Goal: Entertainment & Leisure: Browse casually

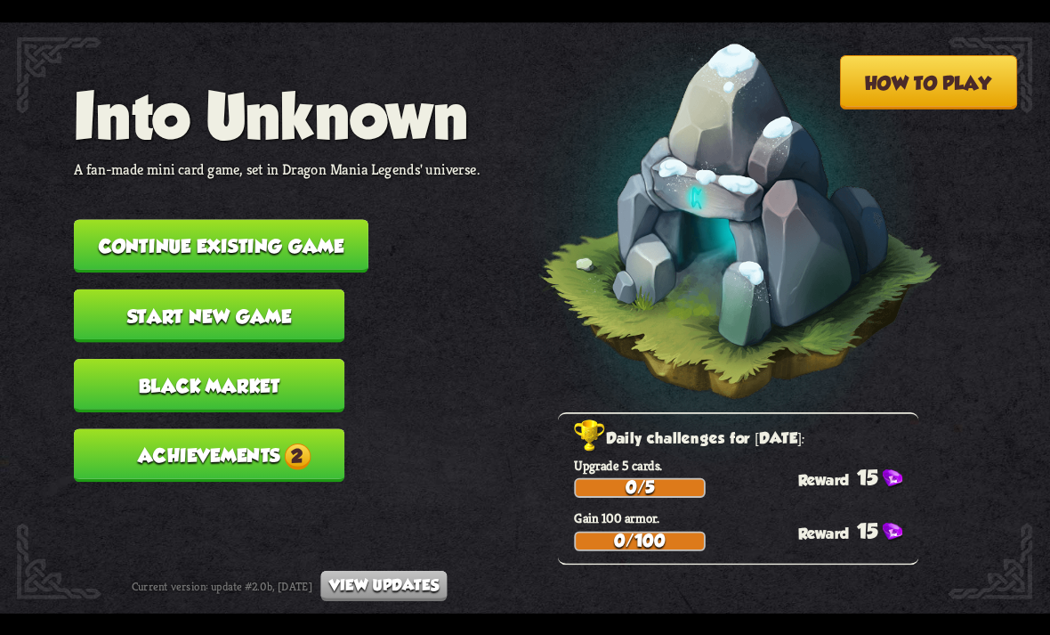
click at [299, 443] on span "2" at bounding box center [297, 455] width 27 height 27
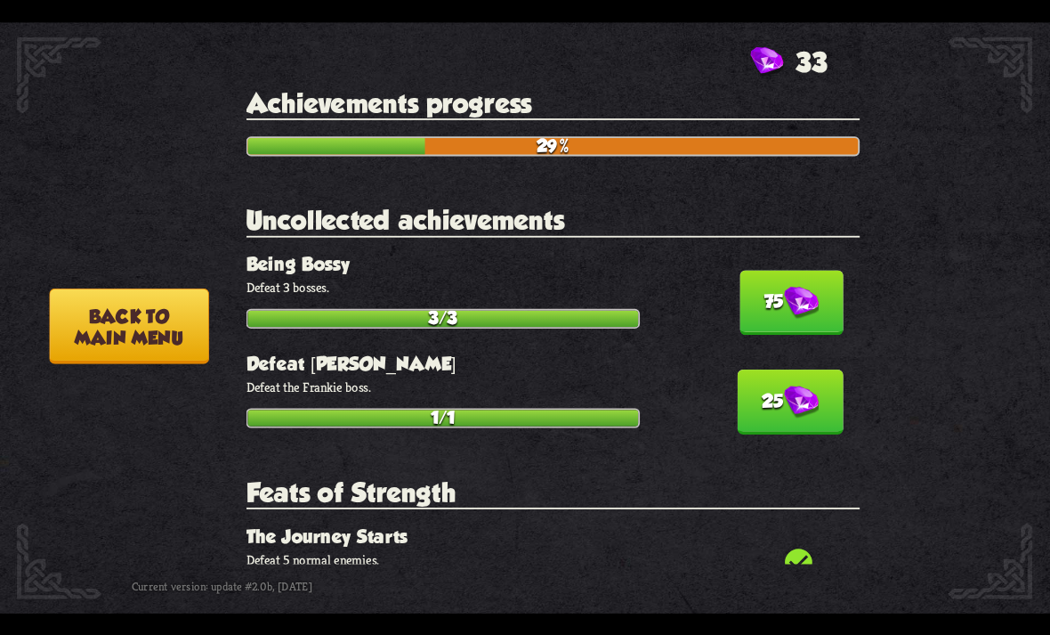
click at [806, 286] on img at bounding box center [801, 302] width 35 height 33
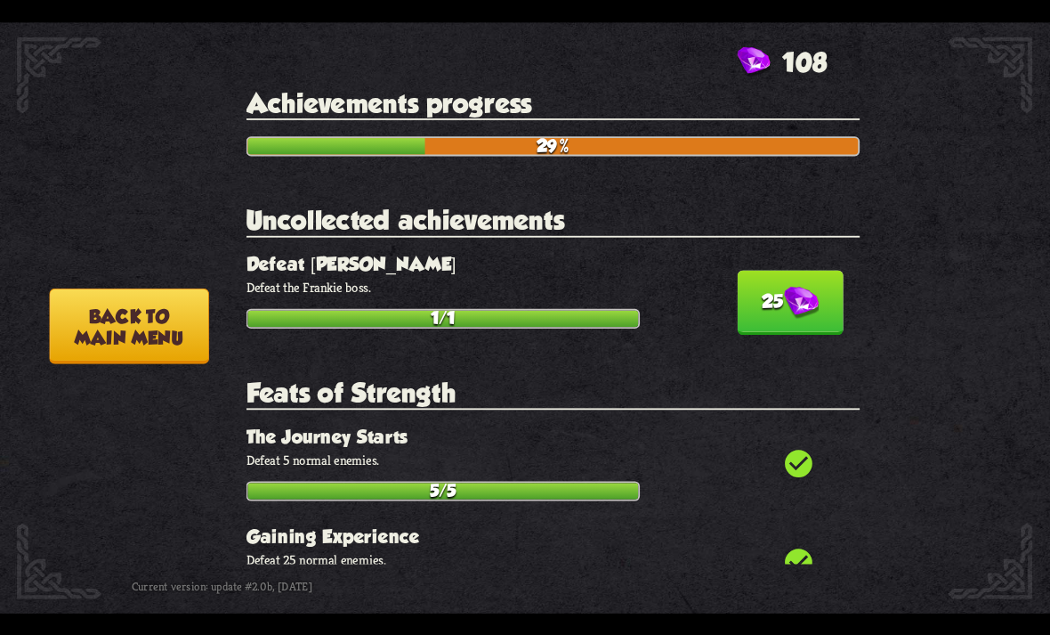
click at [806, 287] on img at bounding box center [801, 302] width 35 height 33
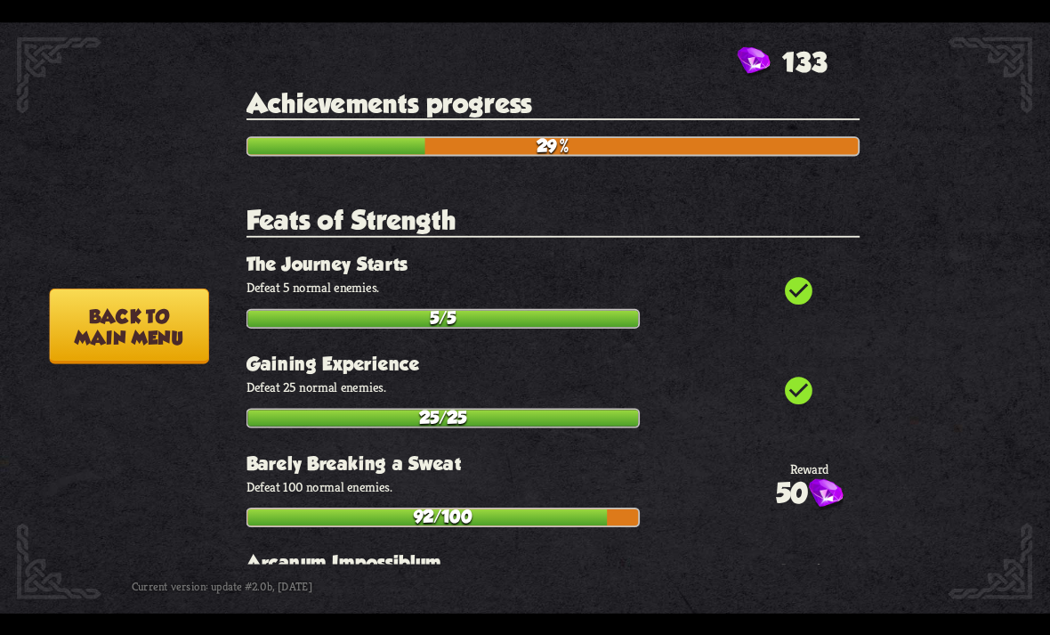
click at [131, 304] on button "Back to main menu" at bounding box center [128, 325] width 159 height 76
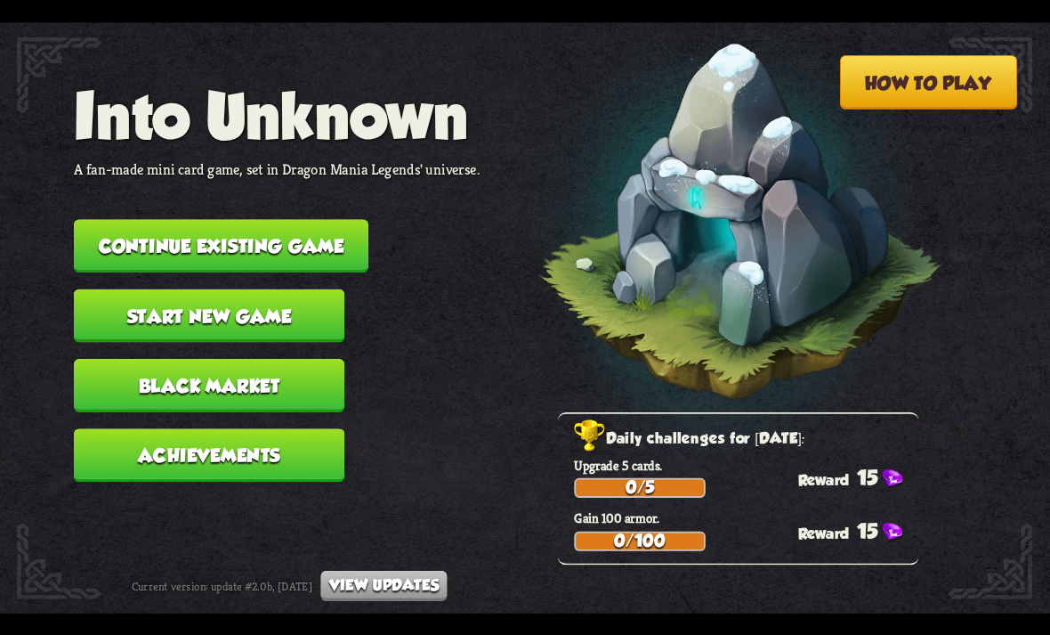
click at [174, 247] on button "Continue existing game" at bounding box center [221, 245] width 295 height 53
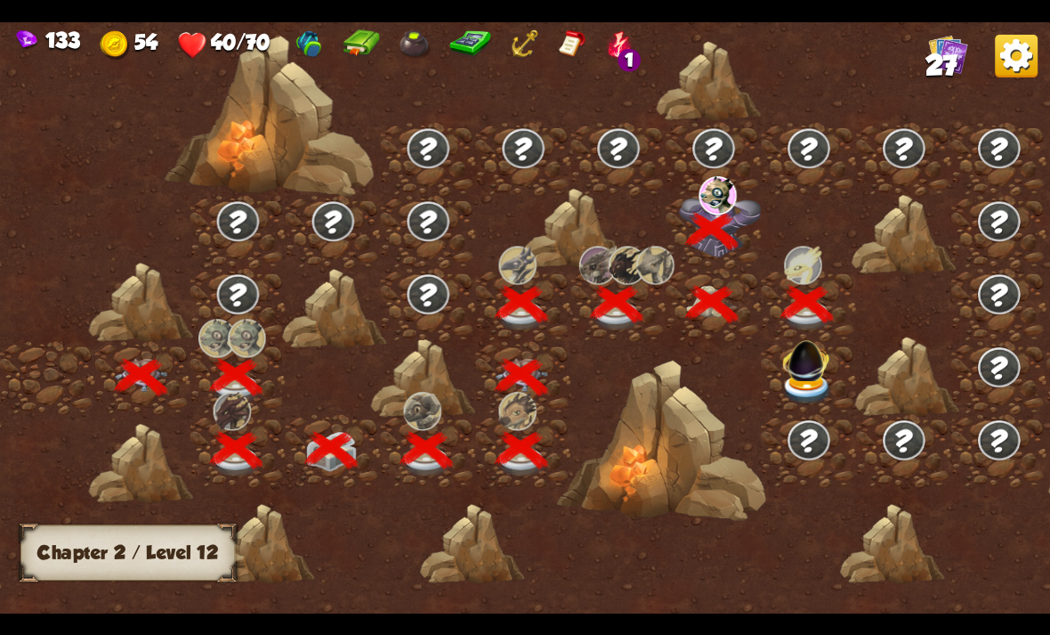
scroll to position [0, 271]
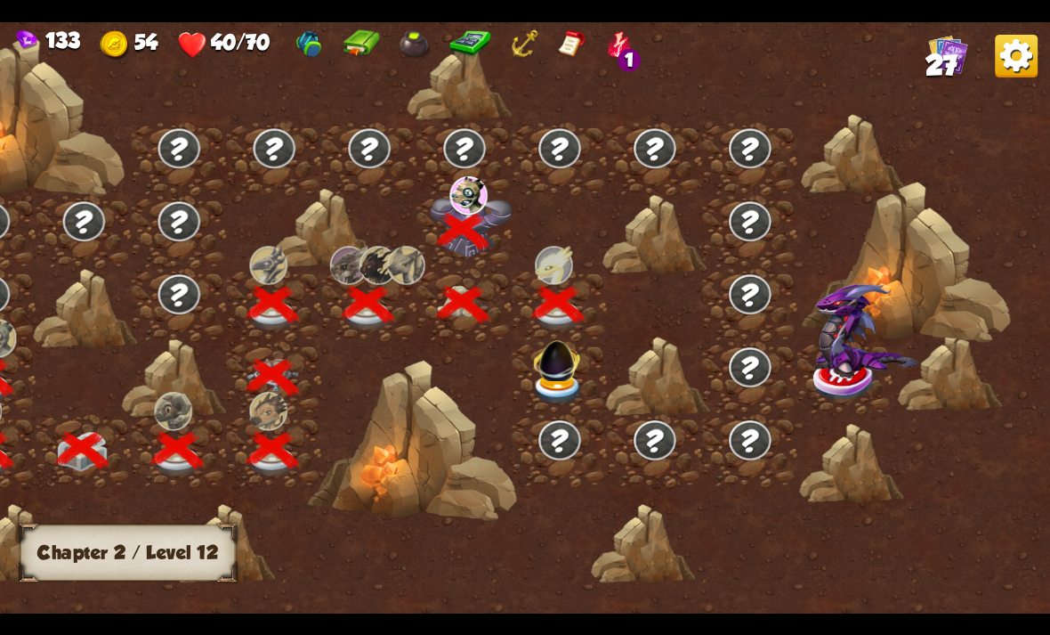
click at [563, 381] on img at bounding box center [557, 388] width 53 height 31
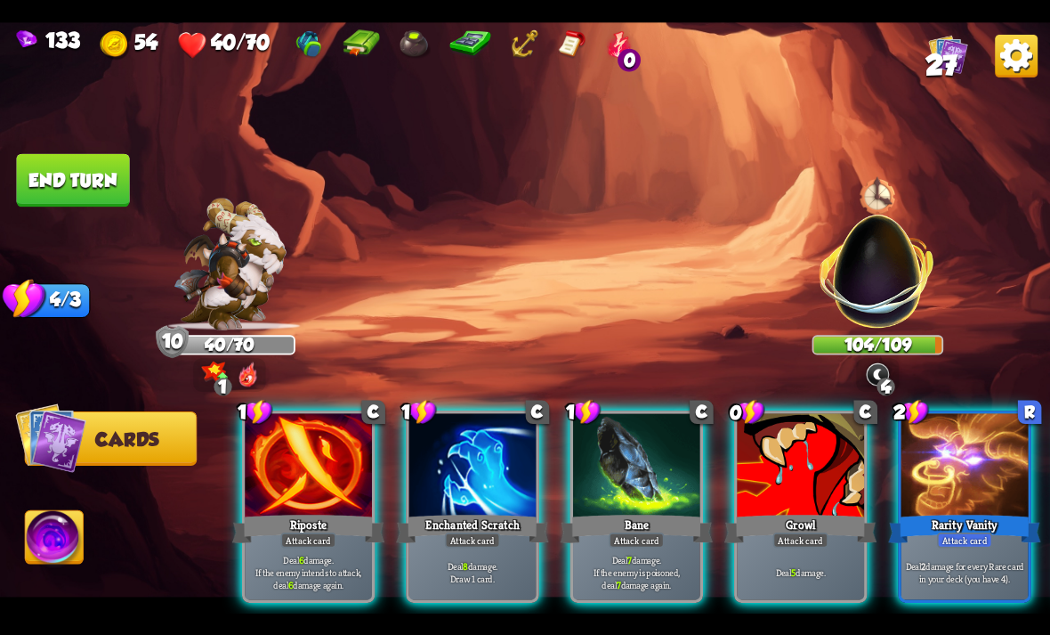
click at [834, 465] on div at bounding box center [800, 466] width 127 height 107
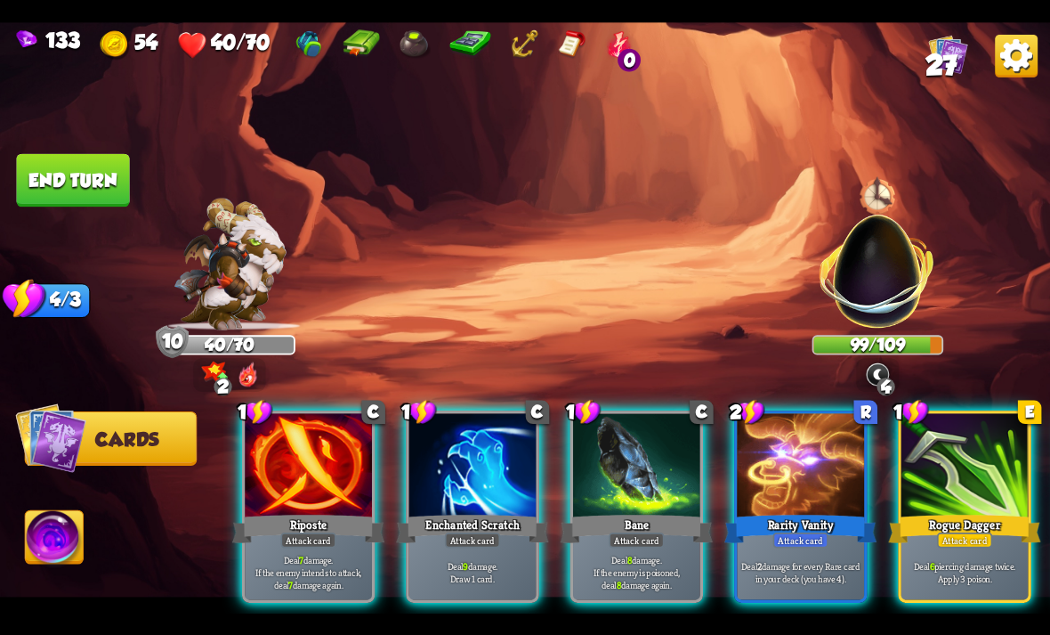
click at [328, 474] on div at bounding box center [308, 466] width 127 height 107
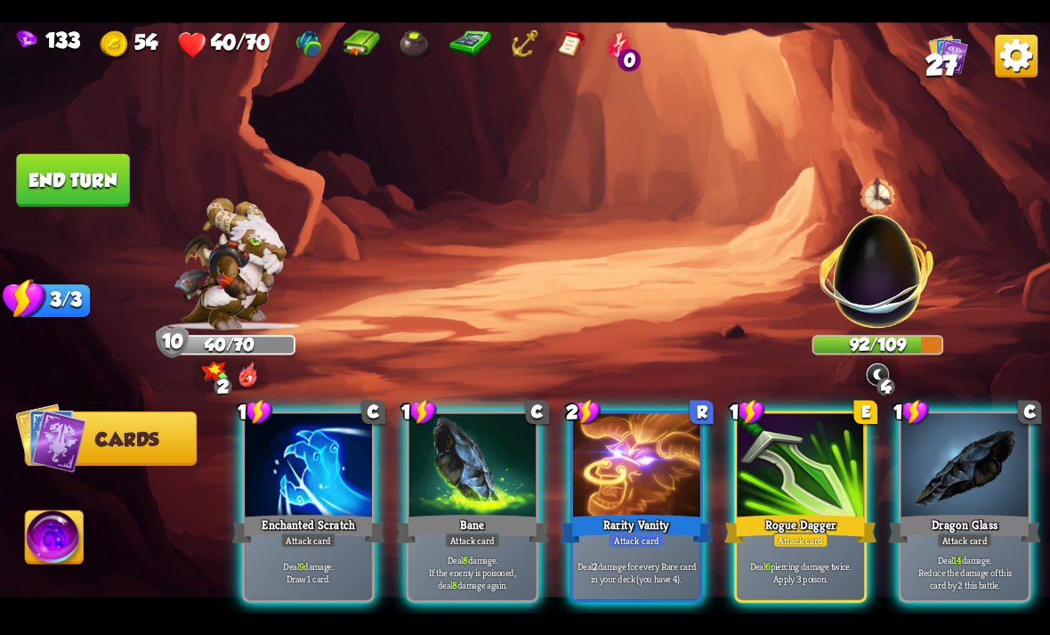
click at [824, 436] on div at bounding box center [800, 466] width 127 height 107
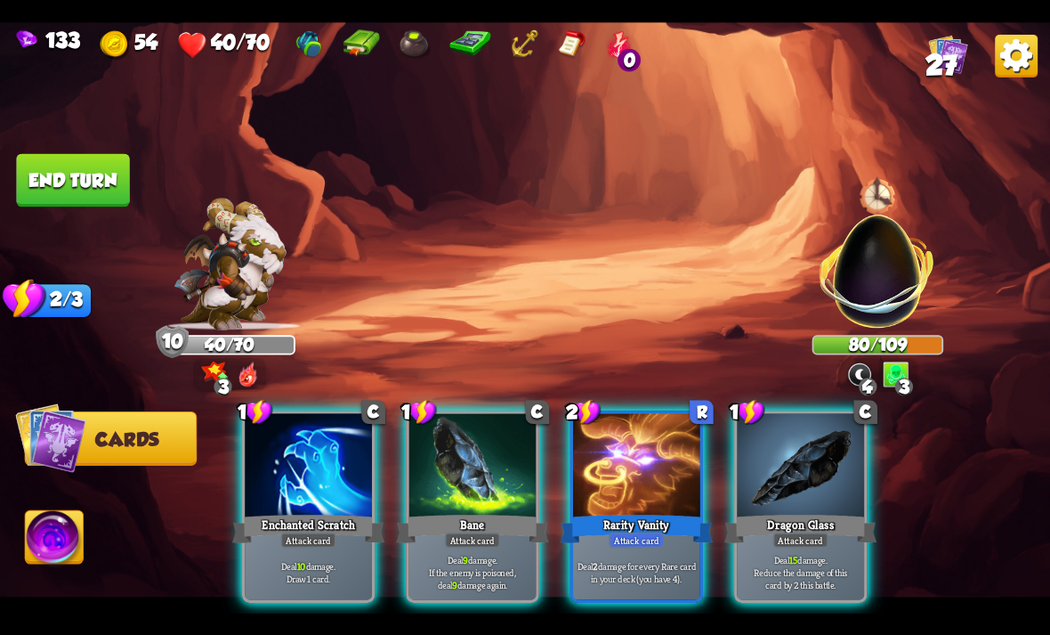
click at [506, 447] on div at bounding box center [472, 466] width 127 height 107
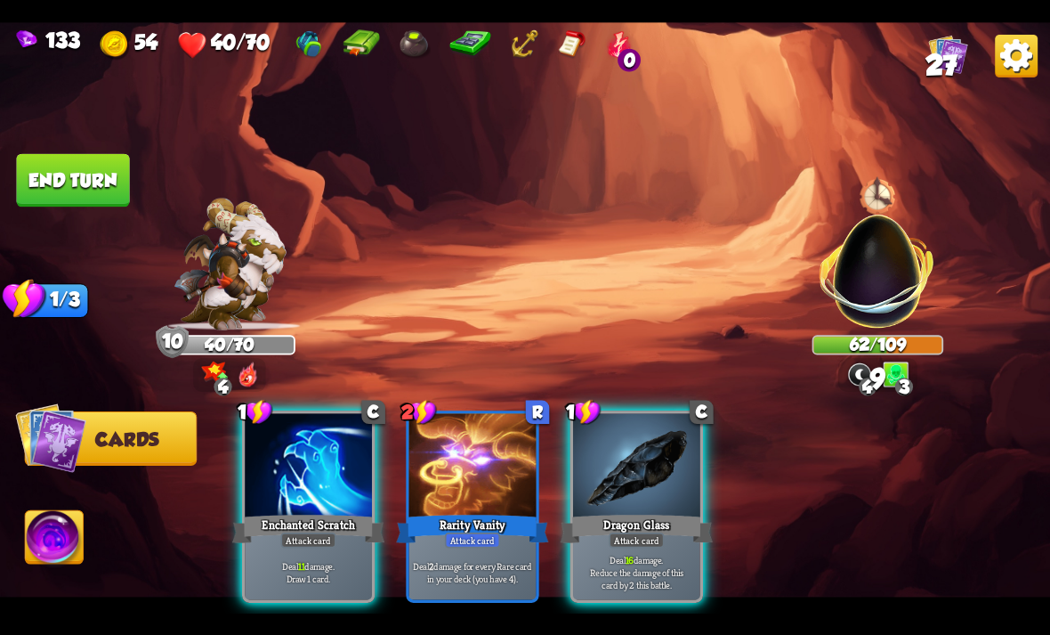
click at [634, 435] on div at bounding box center [636, 466] width 127 height 107
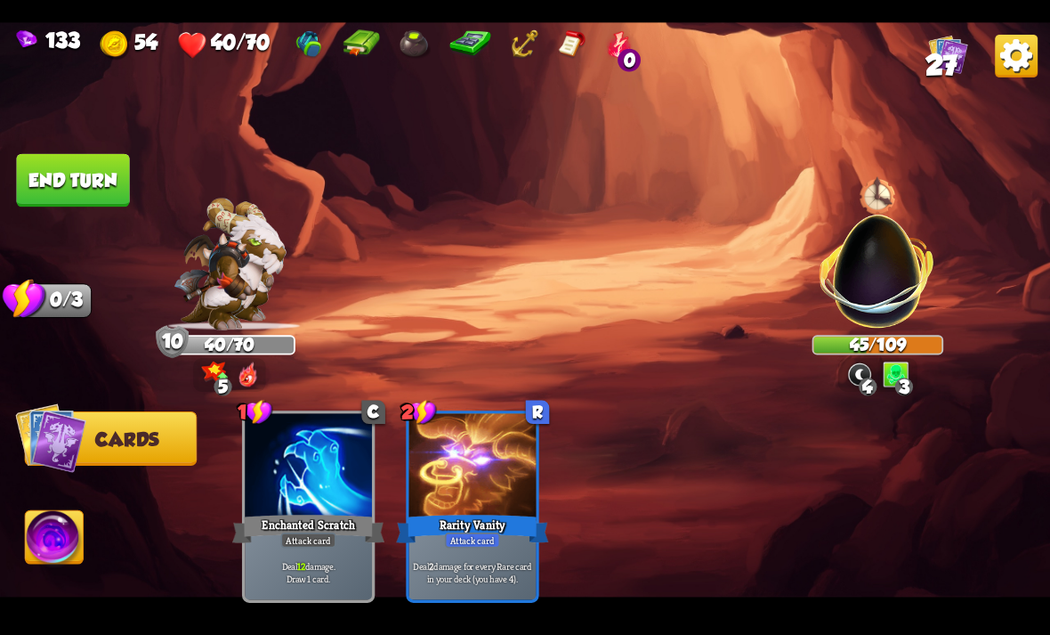
click at [62, 174] on button "End turn" at bounding box center [73, 179] width 116 height 54
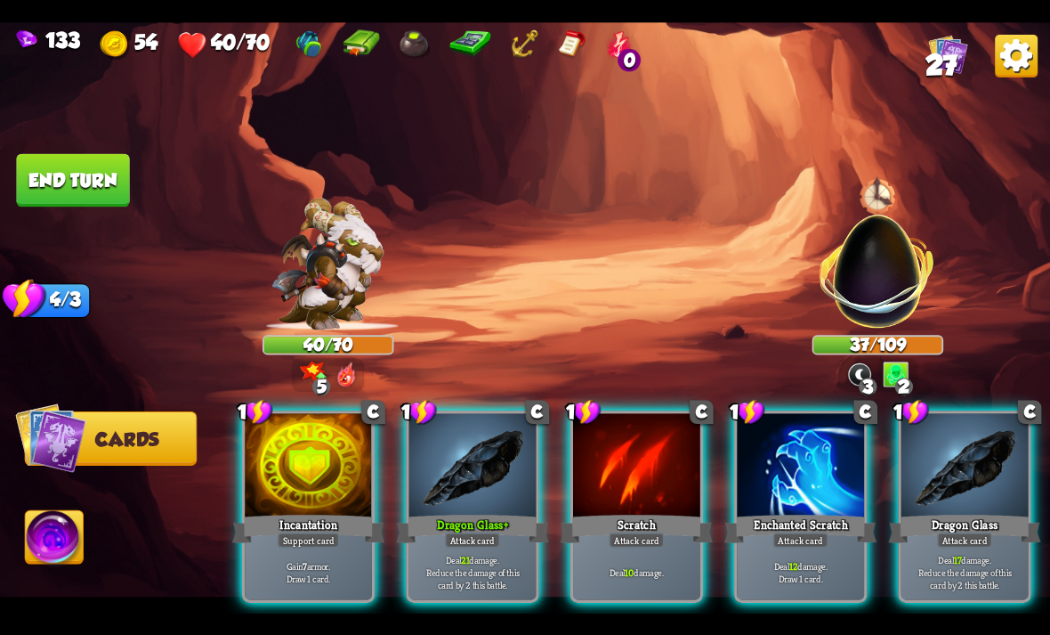
click at [965, 459] on div at bounding box center [965, 466] width 127 height 107
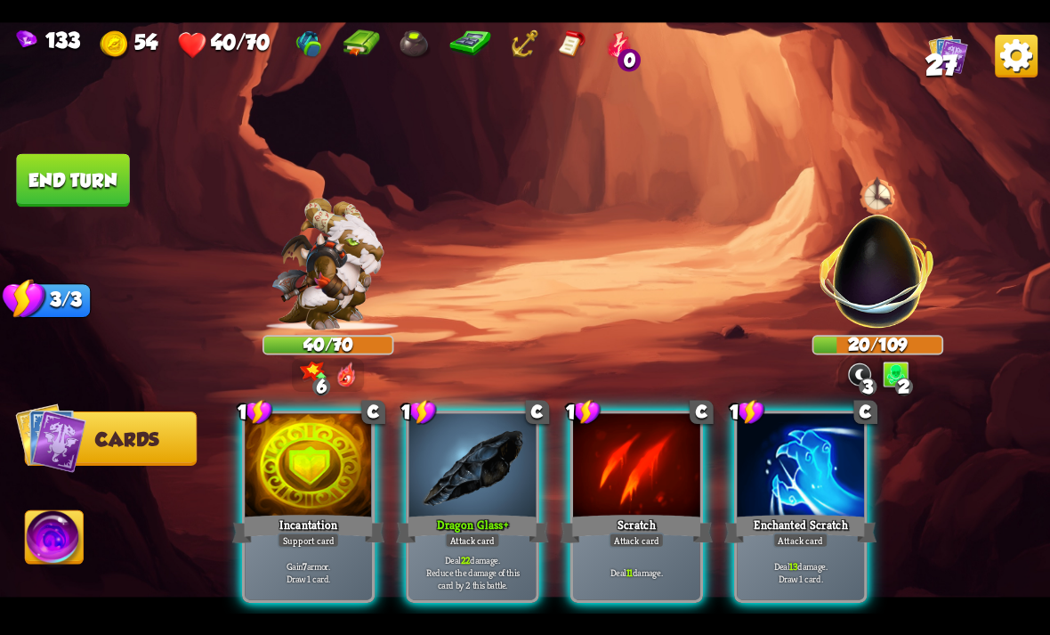
click at [637, 440] on div at bounding box center [636, 466] width 127 height 107
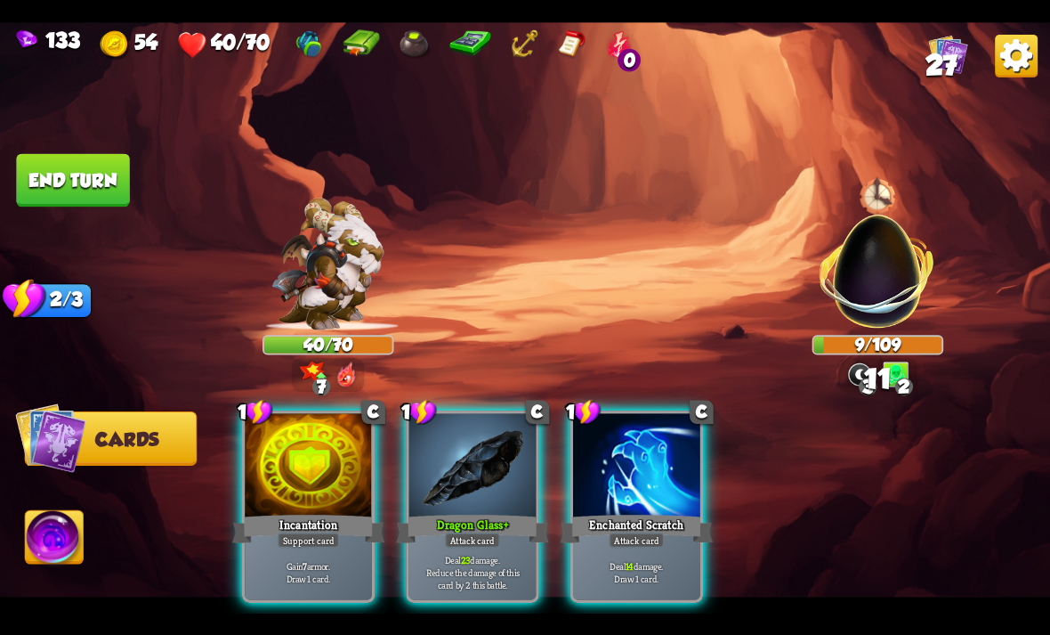
click at [62, 550] on img at bounding box center [55, 539] width 58 height 59
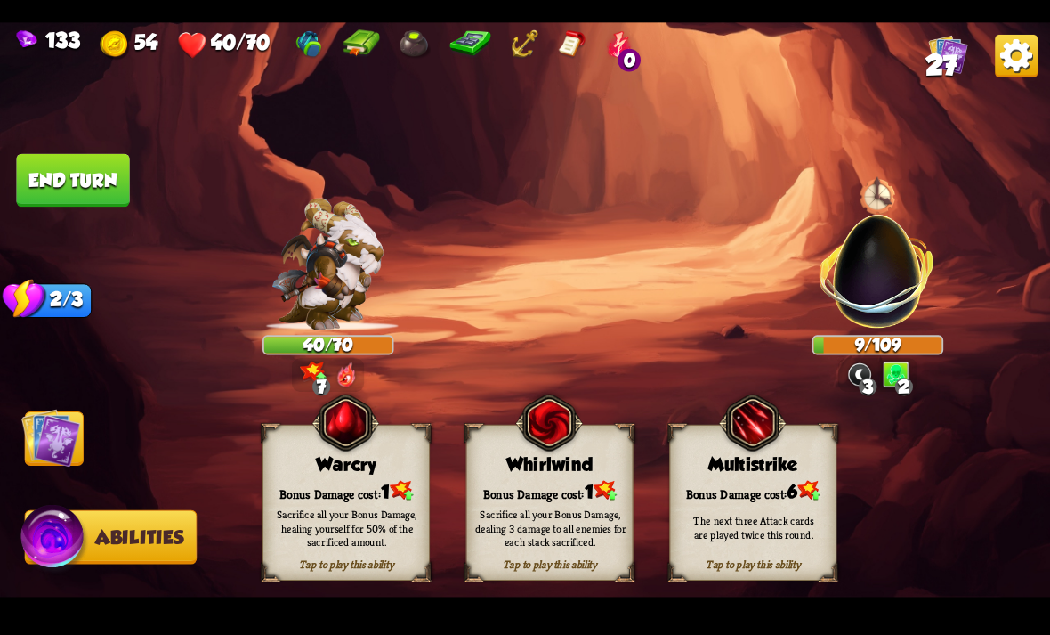
click at [370, 479] on div "Bonus Damage cost: 1" at bounding box center [346, 490] width 166 height 24
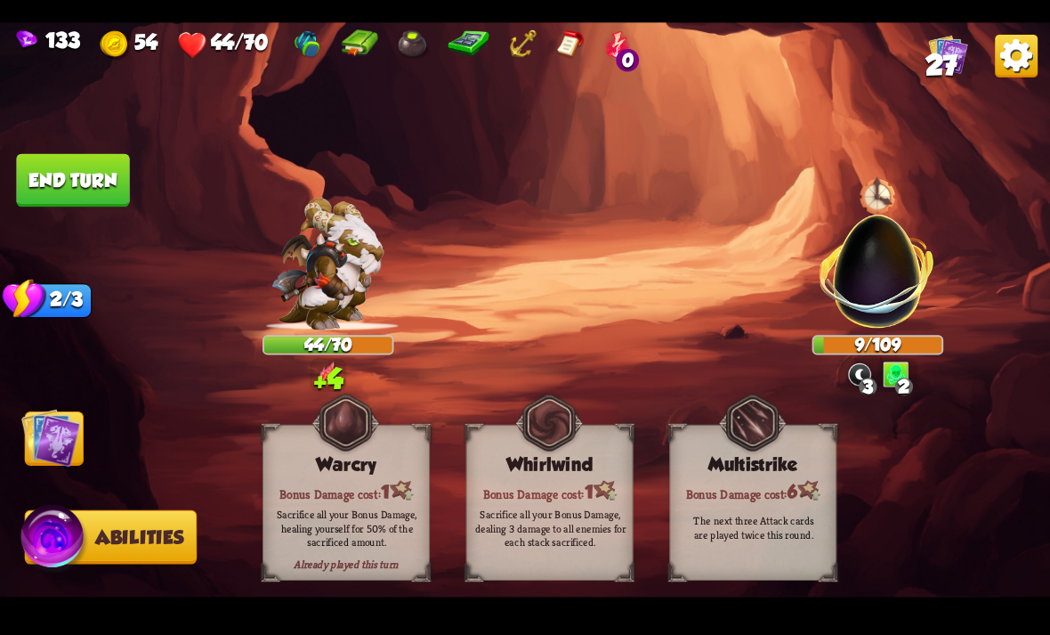
click at [32, 466] on img at bounding box center [50, 437] width 59 height 59
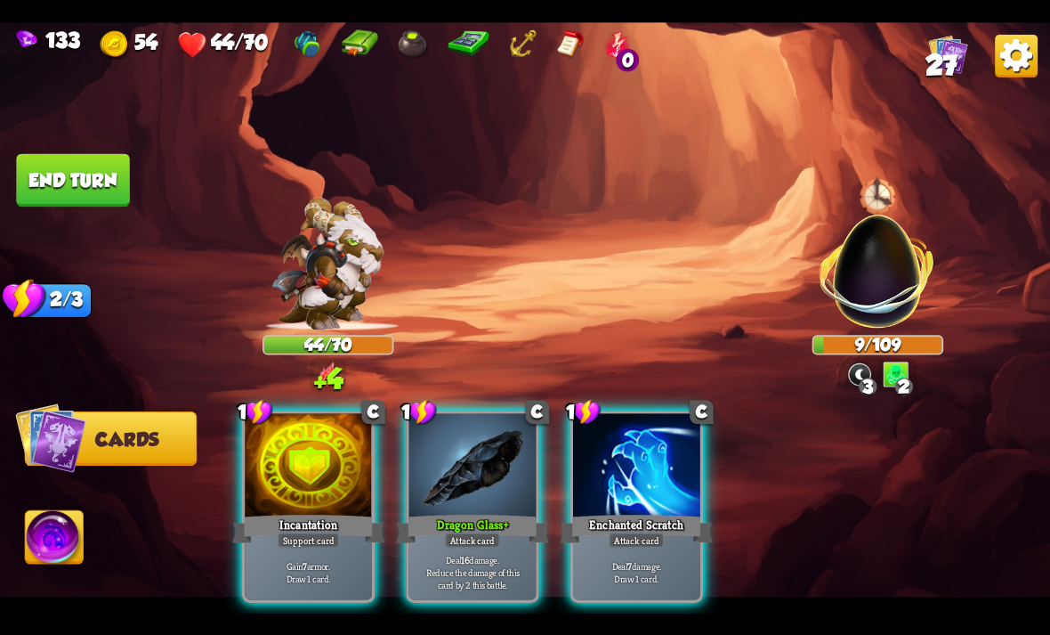
click at [482, 441] on div at bounding box center [472, 466] width 127 height 107
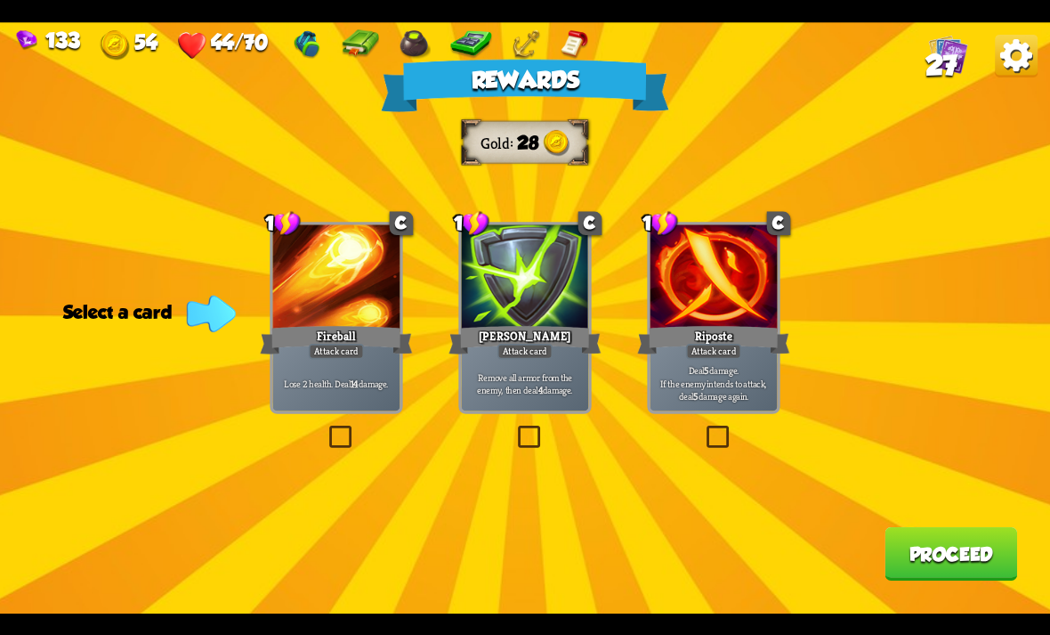
click at [545, 263] on div at bounding box center [525, 277] width 127 height 107
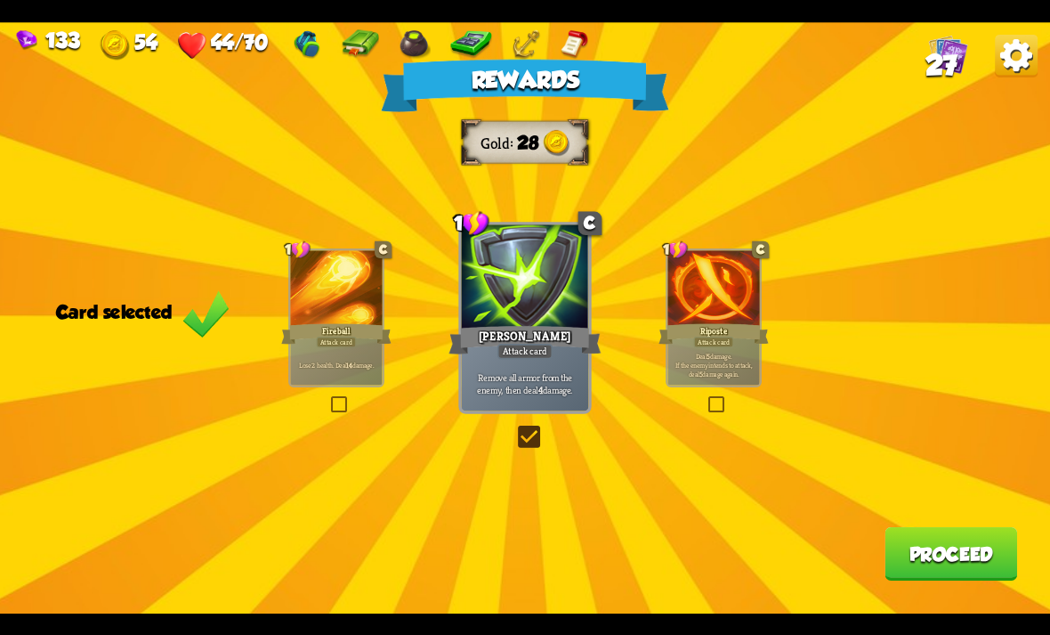
click at [918, 555] on button "Proceed" at bounding box center [951, 553] width 133 height 53
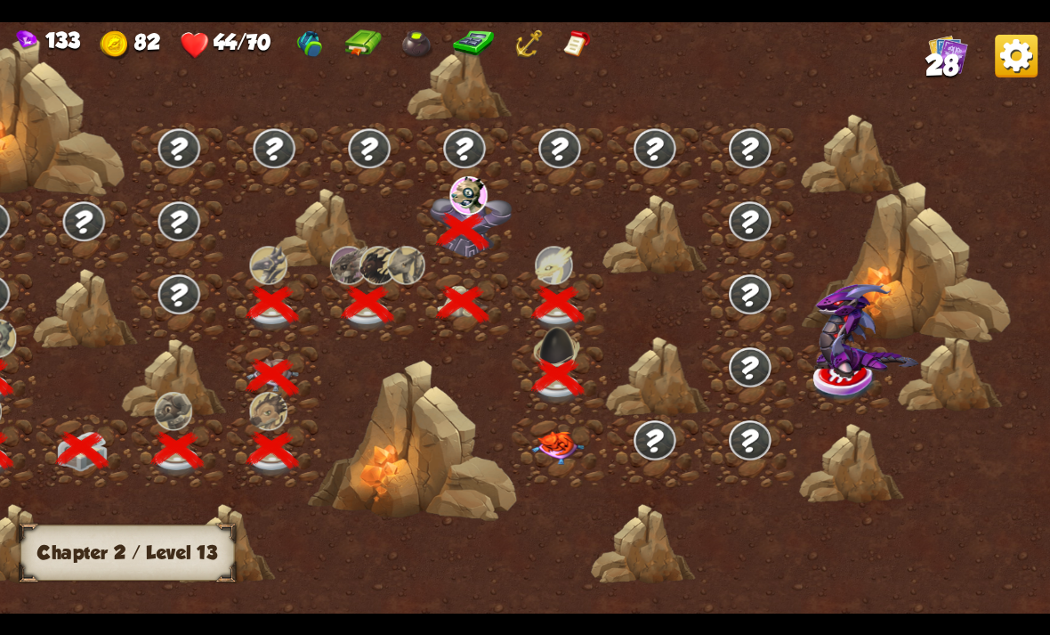
click at [564, 459] on img at bounding box center [557, 448] width 53 height 34
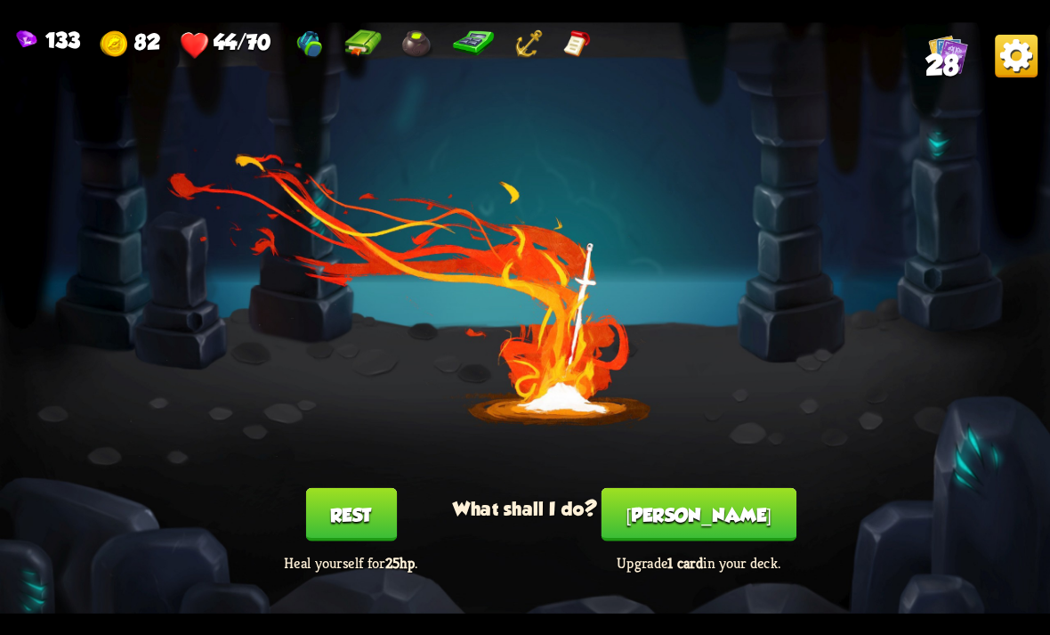
click at [389, 538] on button "Rest" at bounding box center [350, 513] width 91 height 53
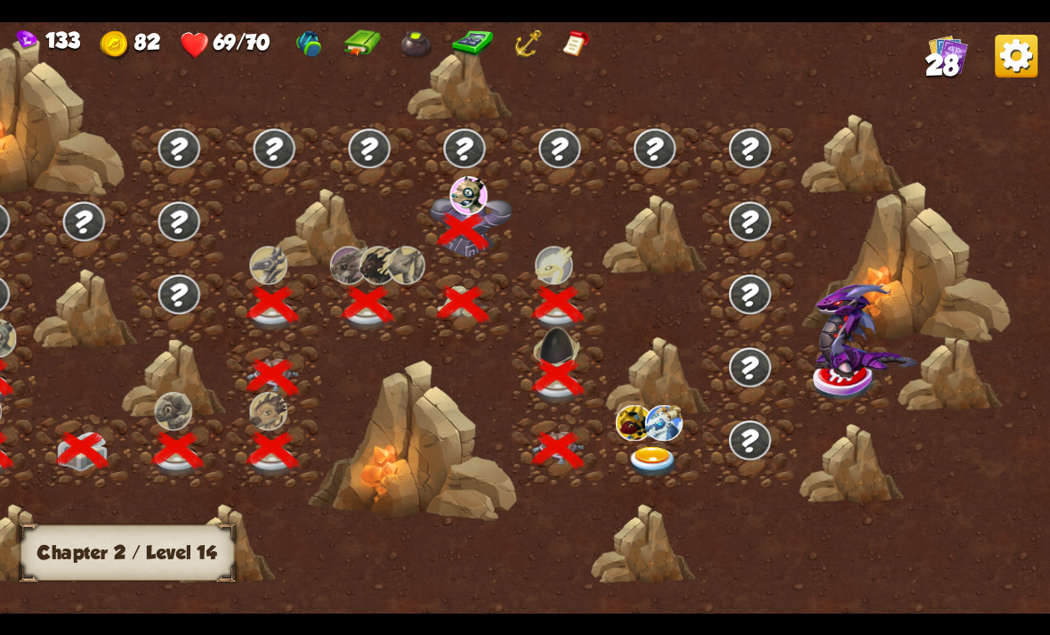
click at [662, 463] on img at bounding box center [653, 461] width 53 height 31
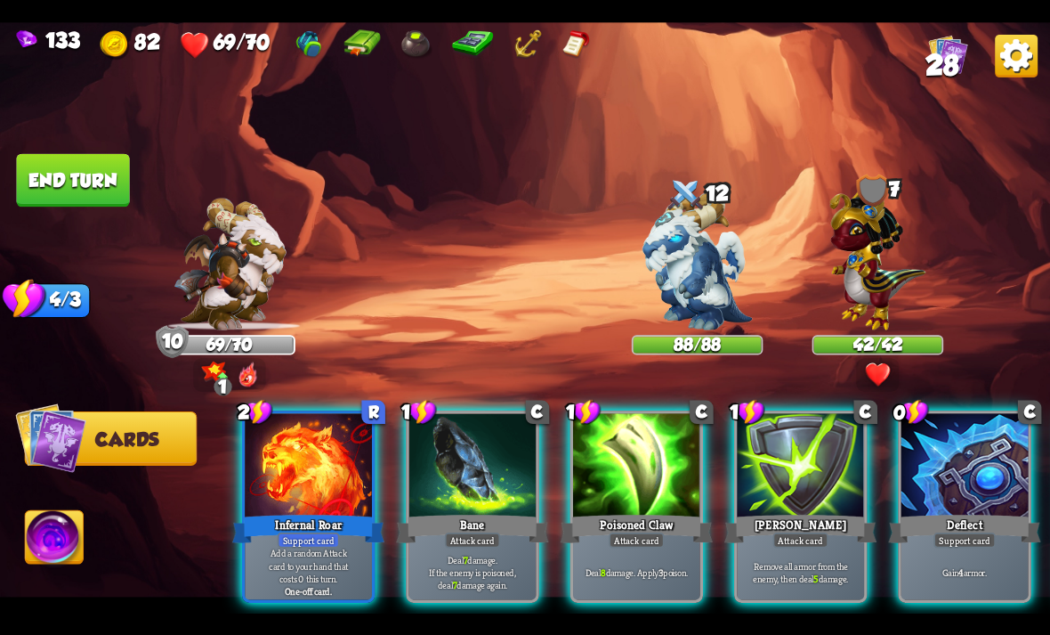
click at [649, 511] on div "Poisoned Claw" at bounding box center [637, 528] width 152 height 34
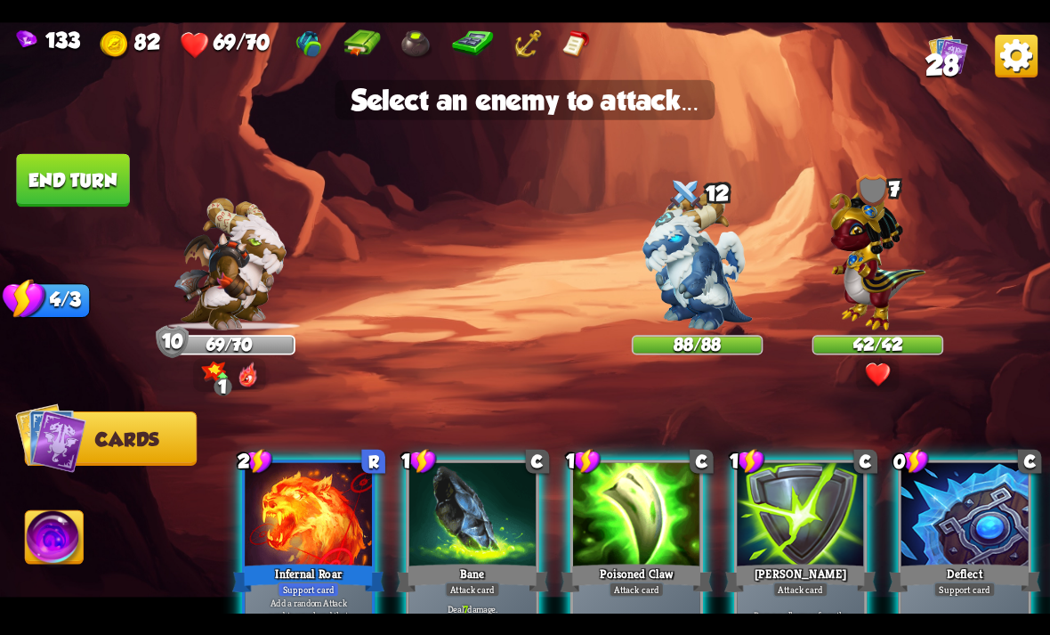
click at [899, 276] on img at bounding box center [878, 256] width 96 height 150
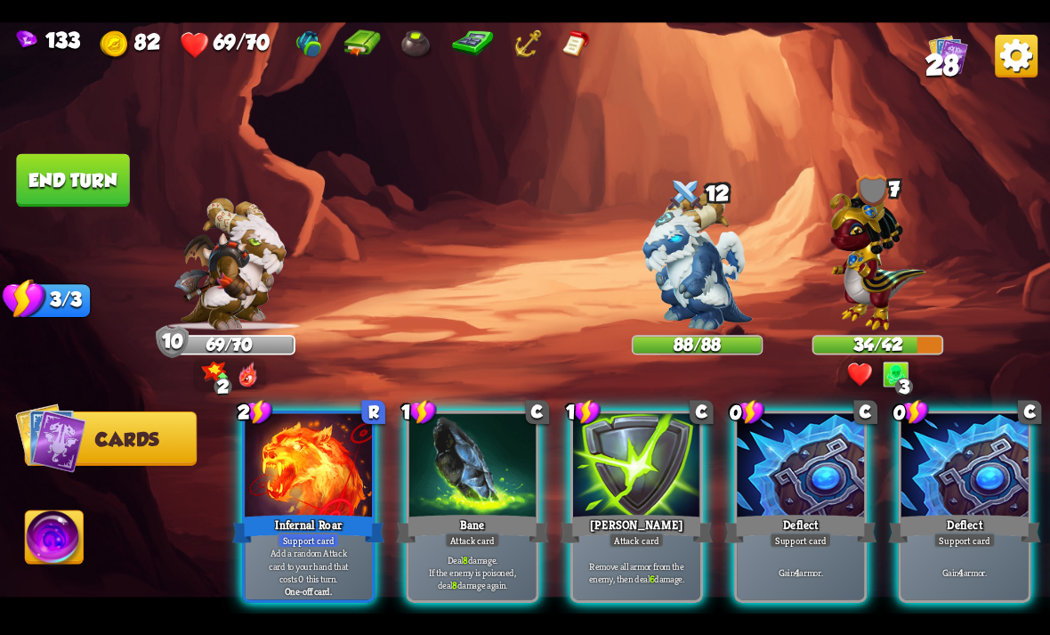
click at [935, 395] on div "2 R Infernal Roar Support card Add a random Attack card to your hand that costs…" at bounding box center [630, 481] width 840 height 263
click at [919, 436] on div at bounding box center [965, 466] width 127 height 107
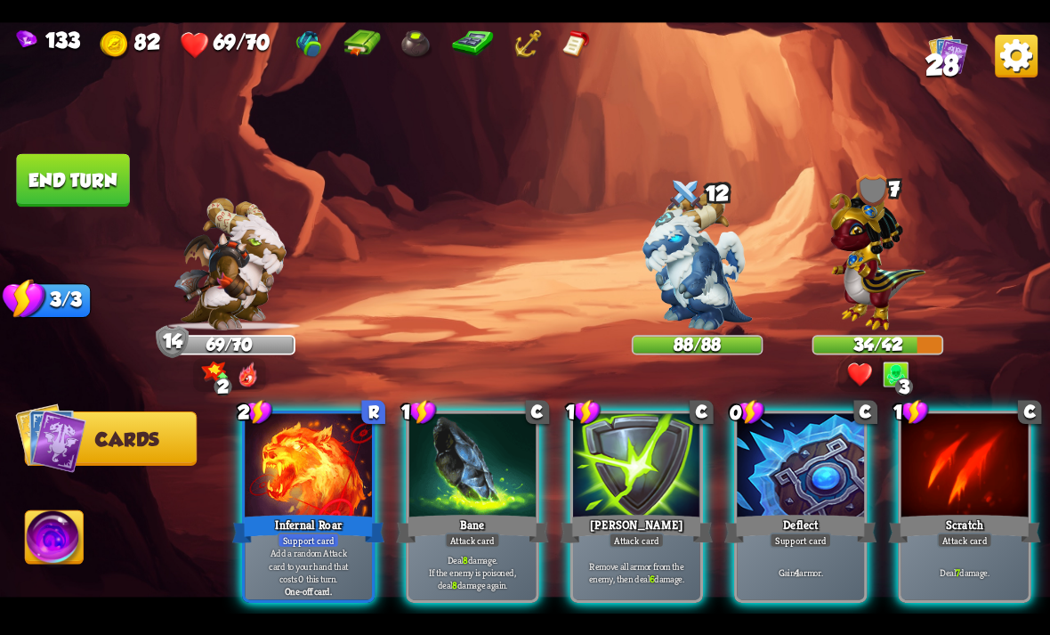
click at [831, 444] on div at bounding box center [800, 466] width 127 height 107
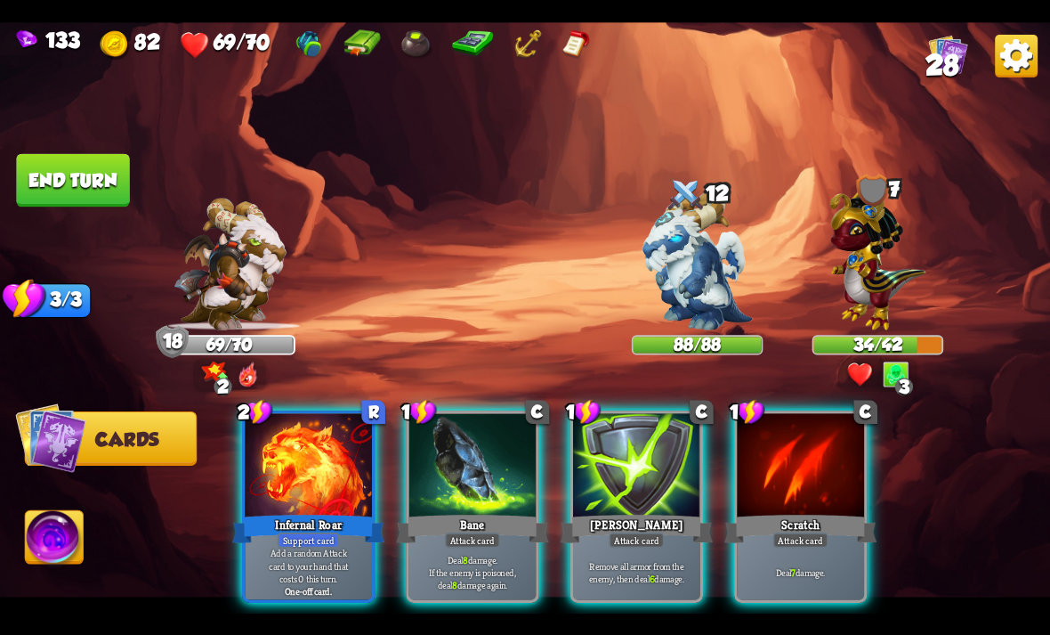
click at [475, 456] on div at bounding box center [472, 466] width 127 height 107
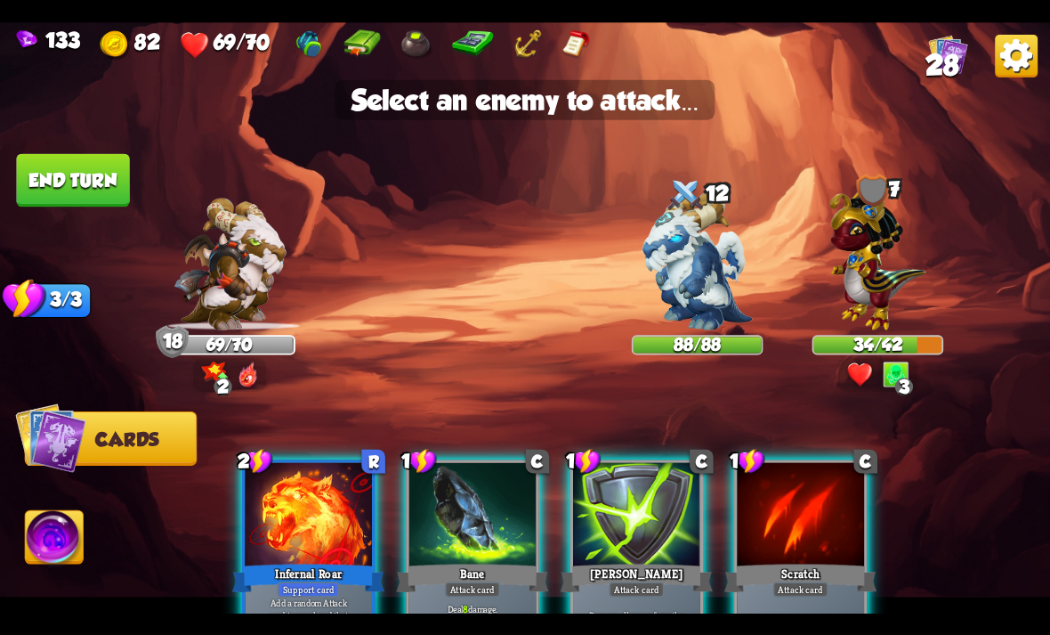
click at [862, 323] on img at bounding box center [878, 256] width 96 height 150
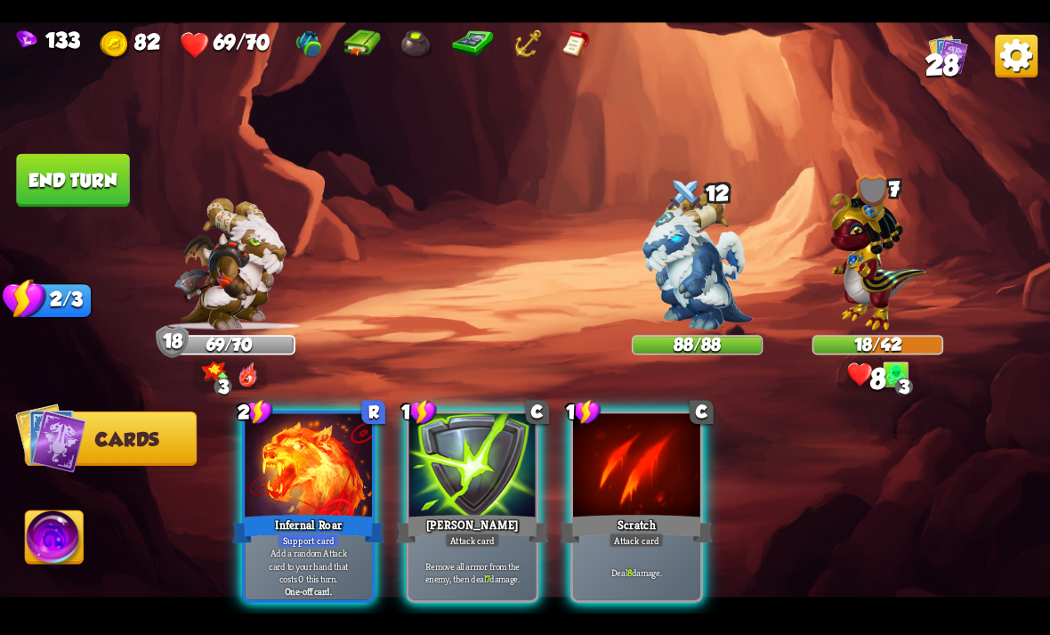
click at [307, 477] on div at bounding box center [308, 466] width 127 height 107
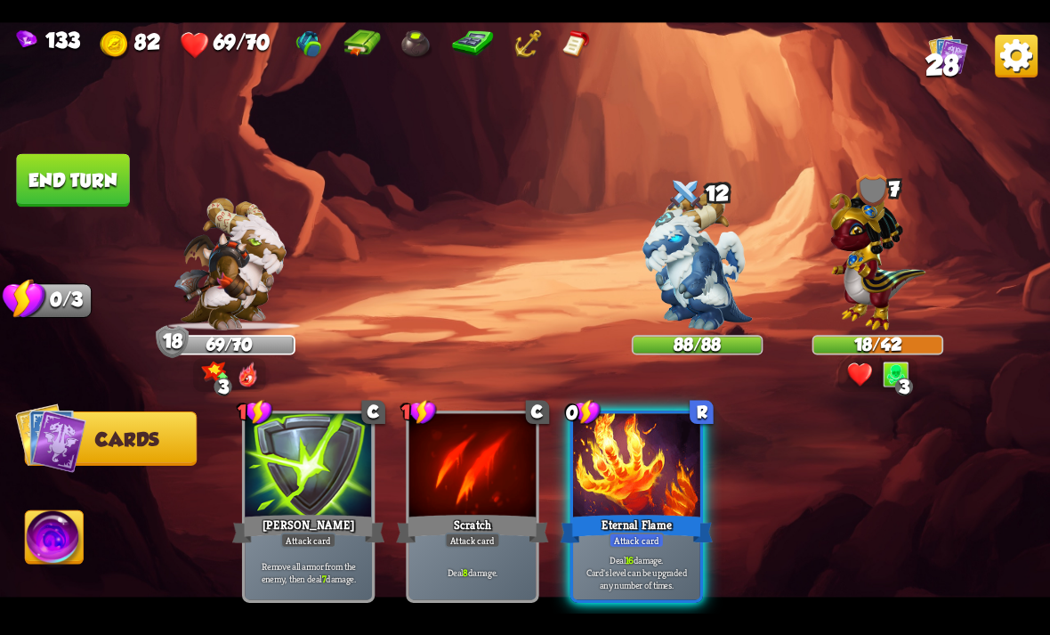
click at [669, 460] on div at bounding box center [636, 466] width 127 height 107
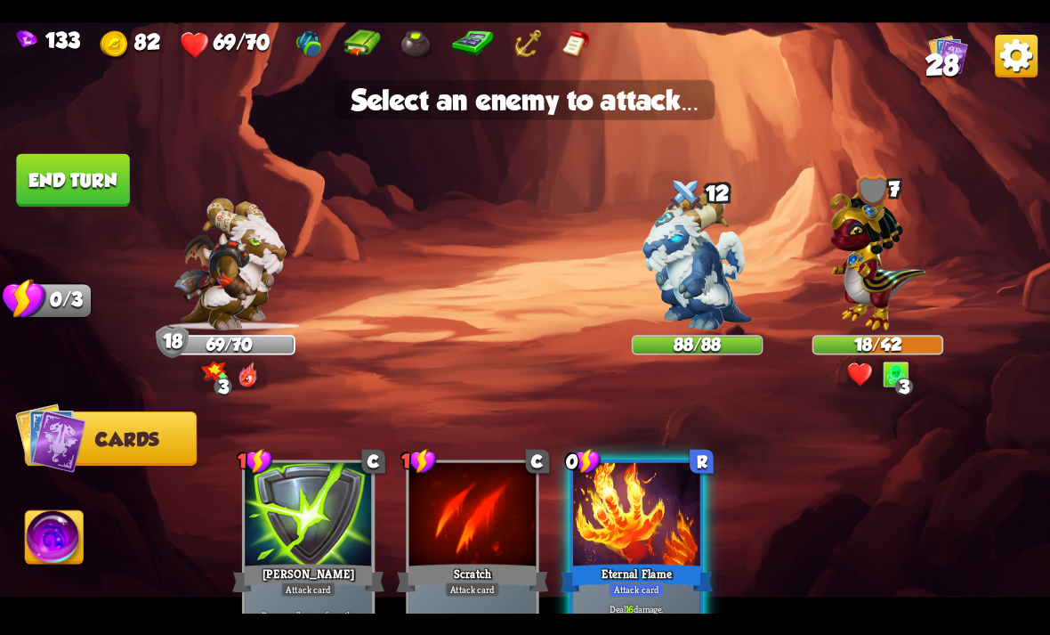
click at [886, 281] on img at bounding box center [878, 256] width 96 height 150
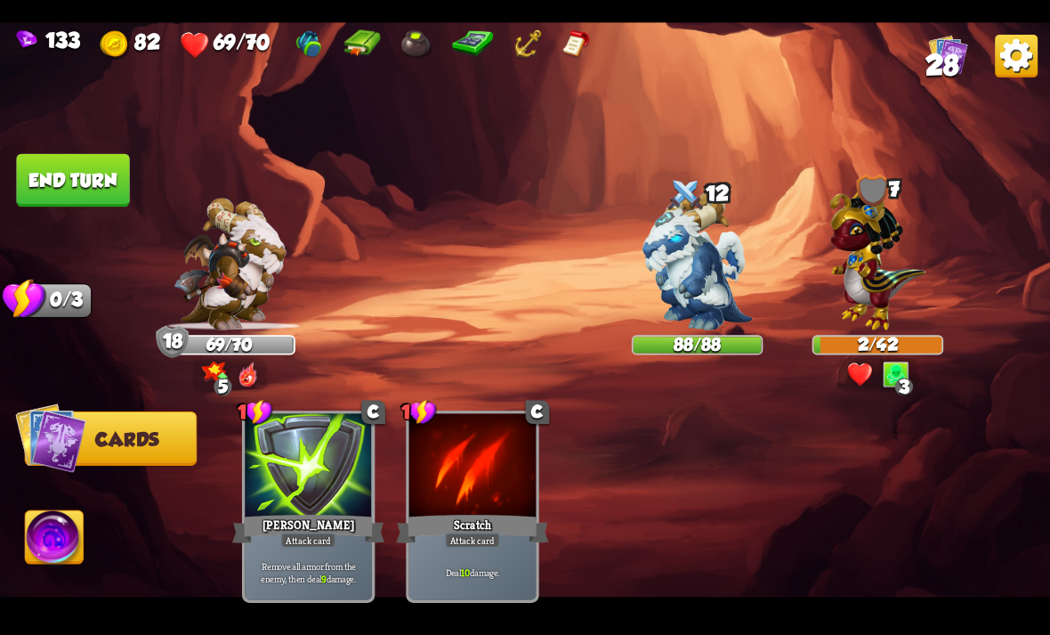
click at [61, 177] on button "End turn" at bounding box center [72, 179] width 113 height 53
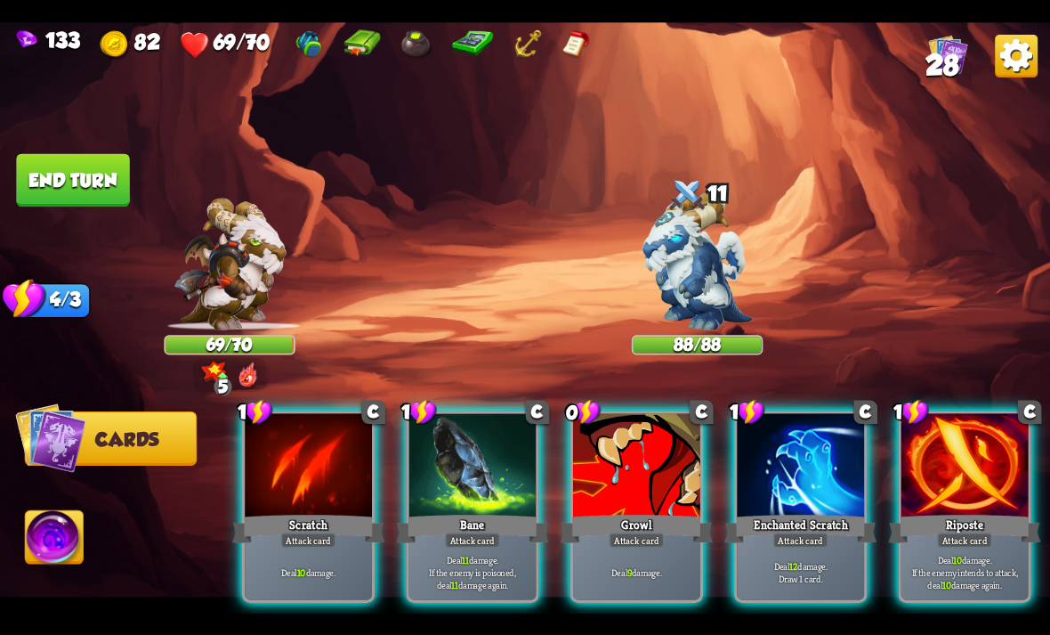
click at [832, 439] on div at bounding box center [800, 466] width 127 height 107
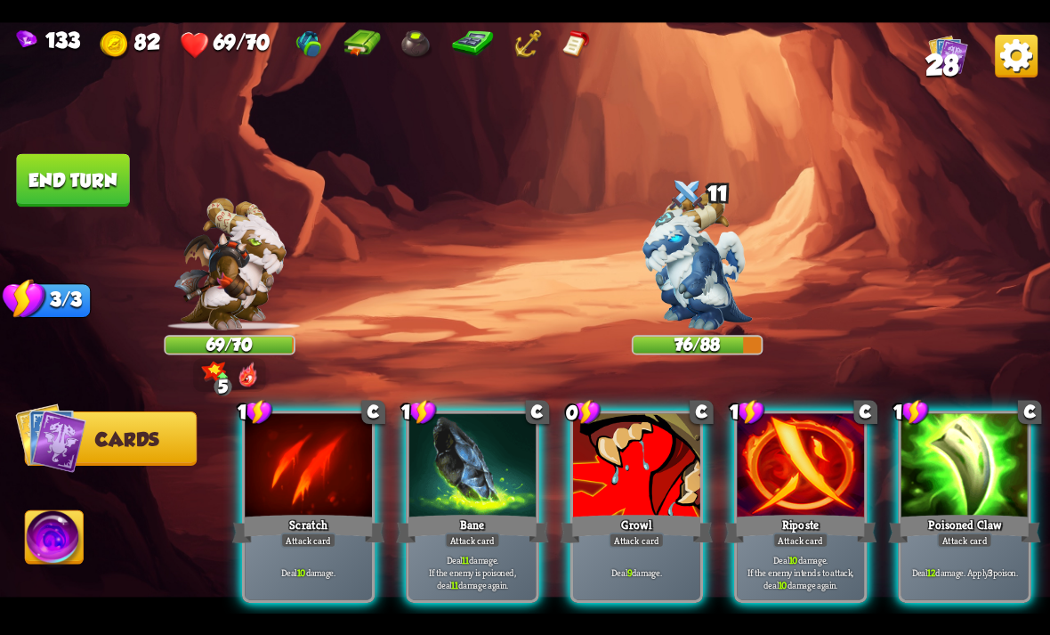
click at [976, 437] on div at bounding box center [965, 466] width 127 height 107
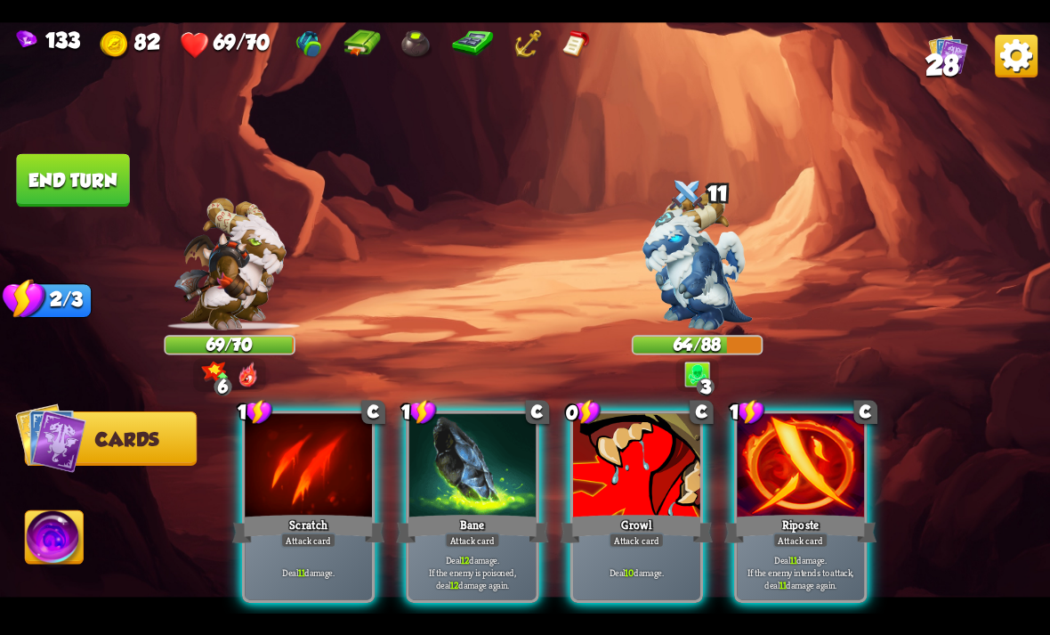
click at [793, 433] on div at bounding box center [800, 466] width 127 height 107
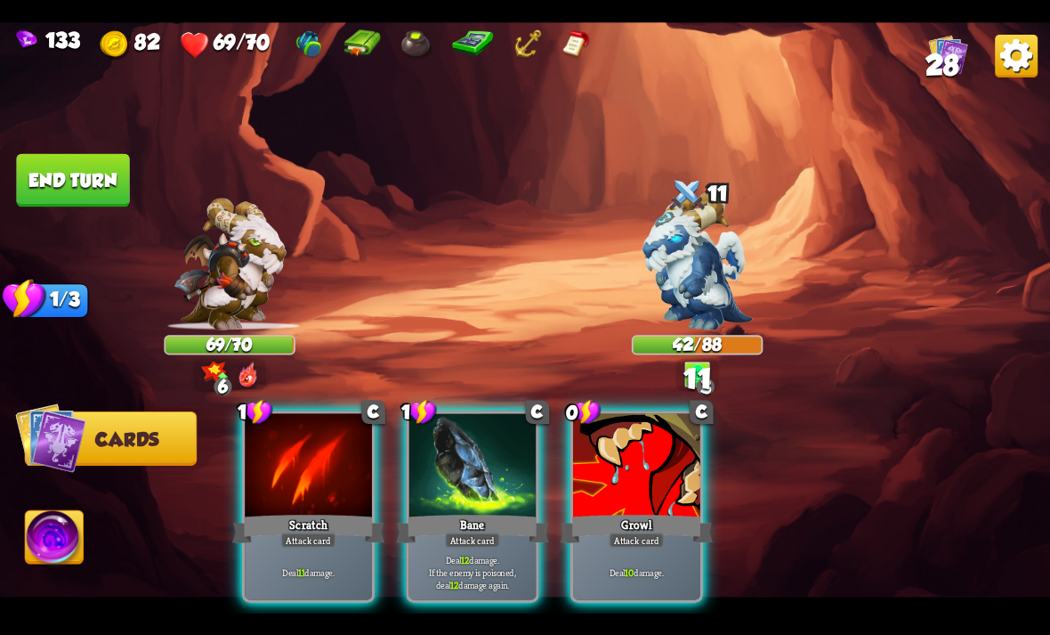
click at [679, 453] on div at bounding box center [636, 466] width 127 height 107
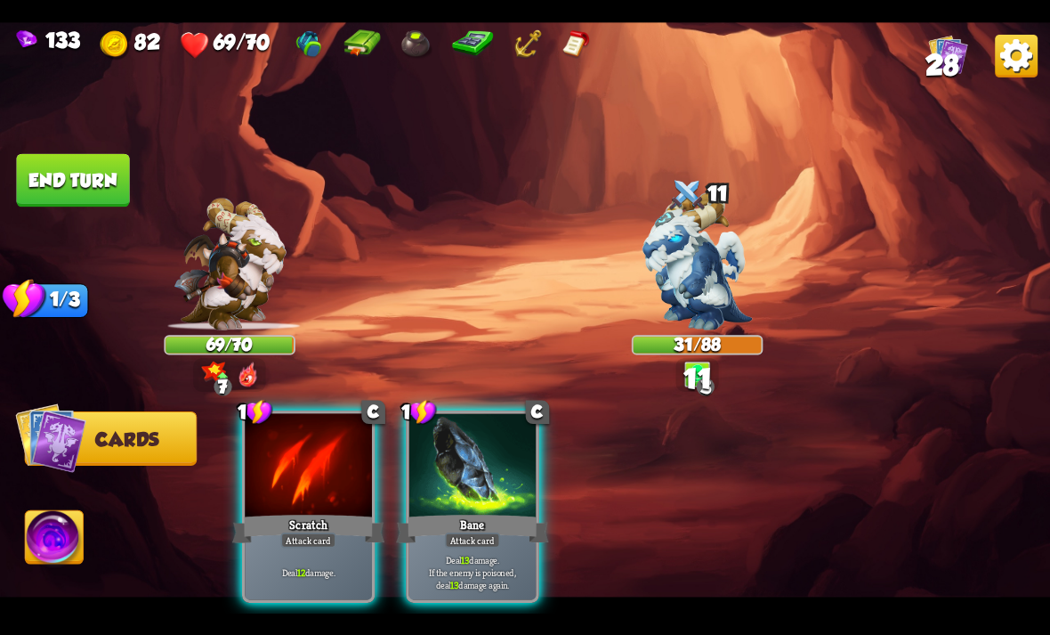
click at [529, 511] on div "Bane" at bounding box center [472, 528] width 152 height 34
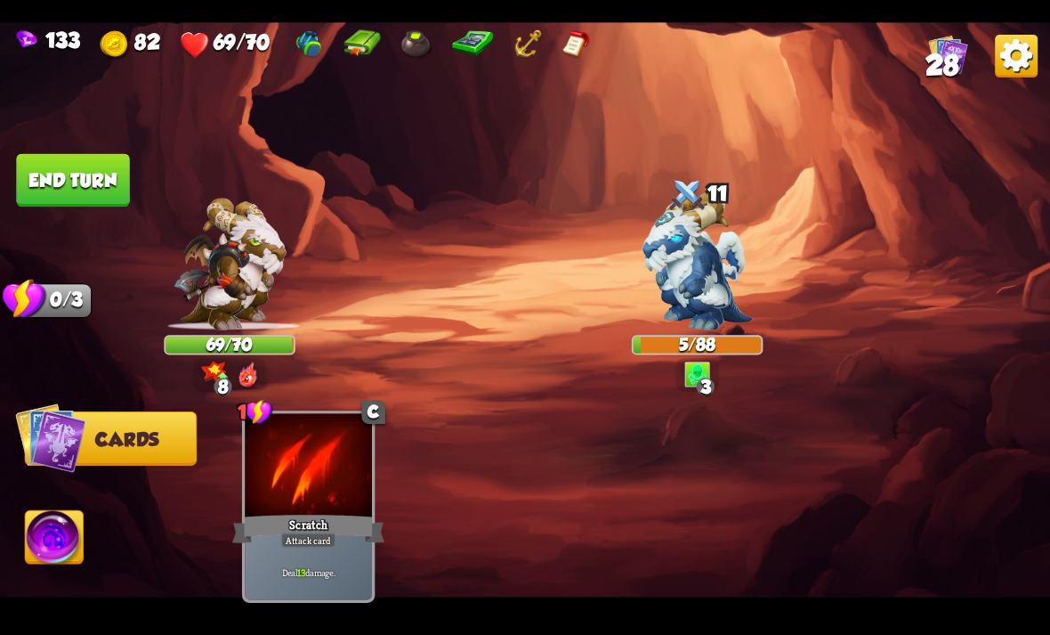
click at [66, 556] on img at bounding box center [55, 539] width 58 height 59
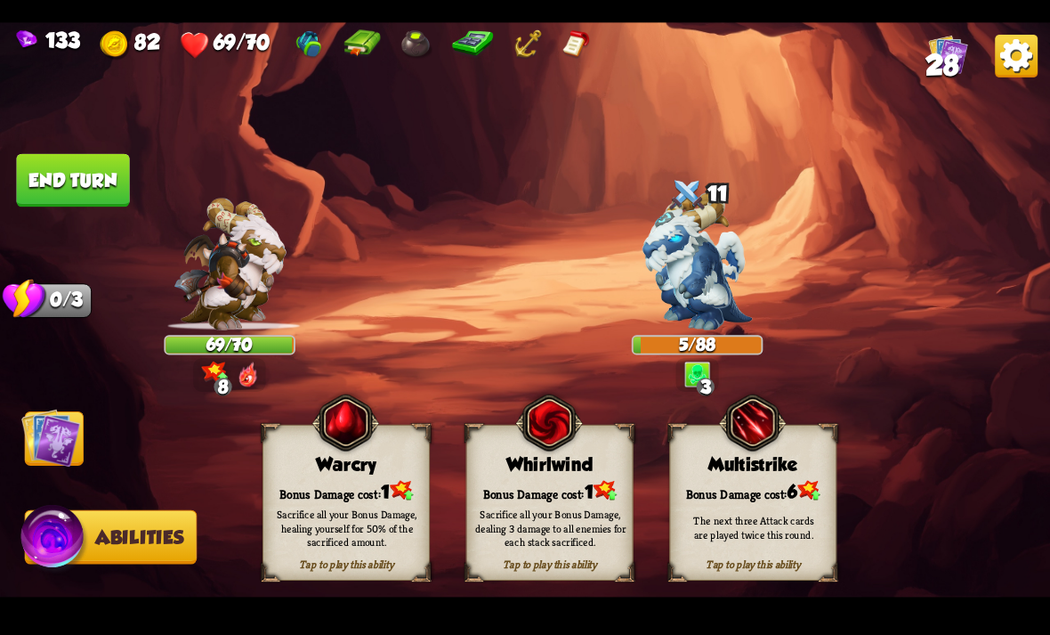
click at [509, 470] on div "Whirlwind" at bounding box center [550, 464] width 166 height 21
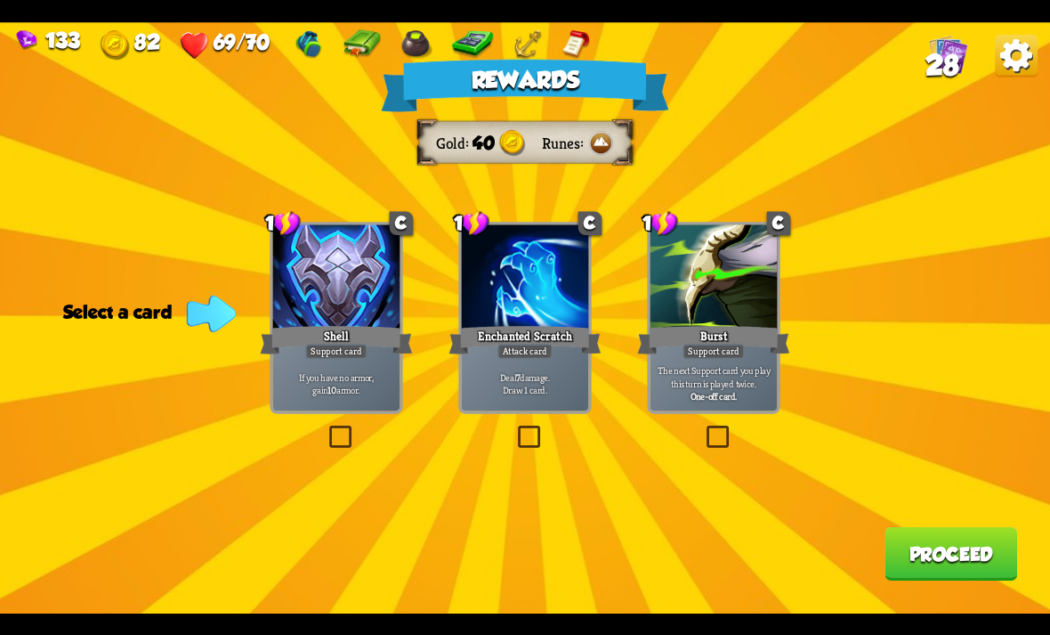
click at [516, 331] on div "Enchanted Scratch" at bounding box center [525, 339] width 152 height 34
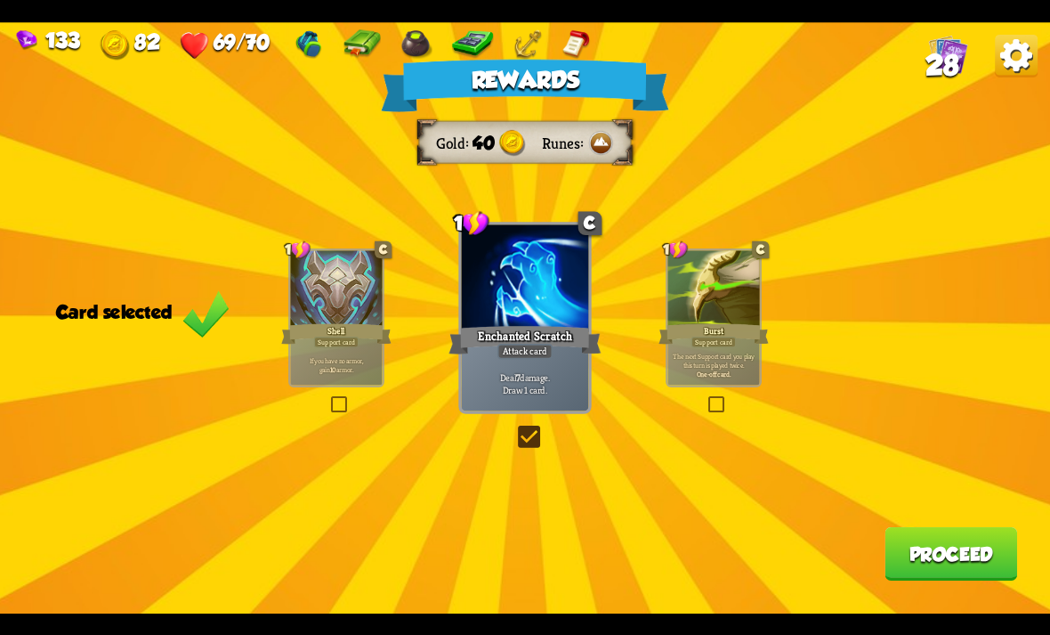
click at [933, 549] on button "Proceed" at bounding box center [951, 553] width 133 height 53
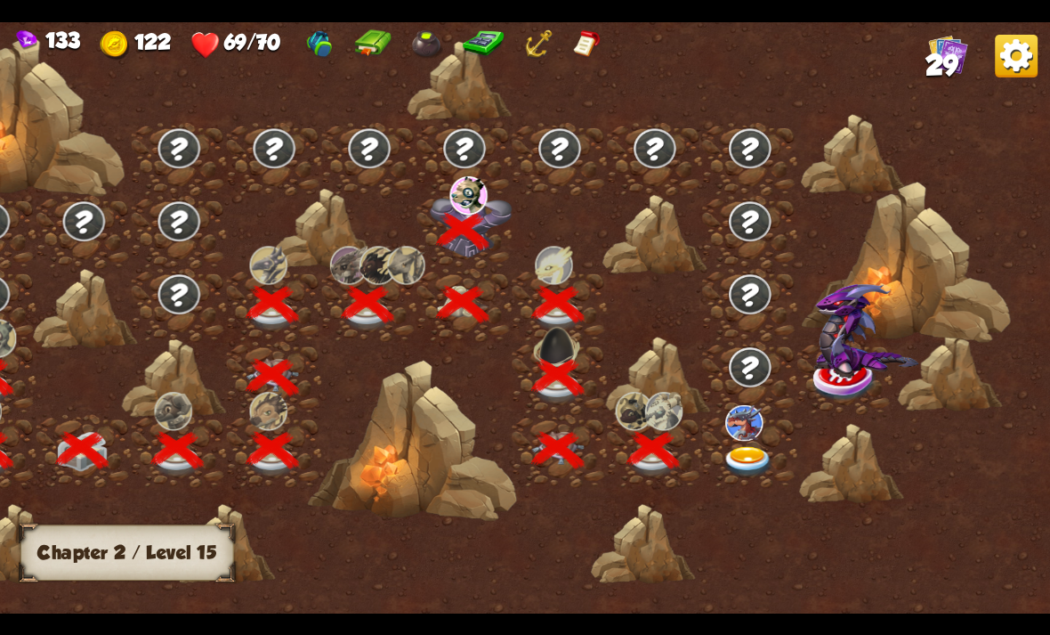
click at [749, 465] on img at bounding box center [748, 461] width 53 height 31
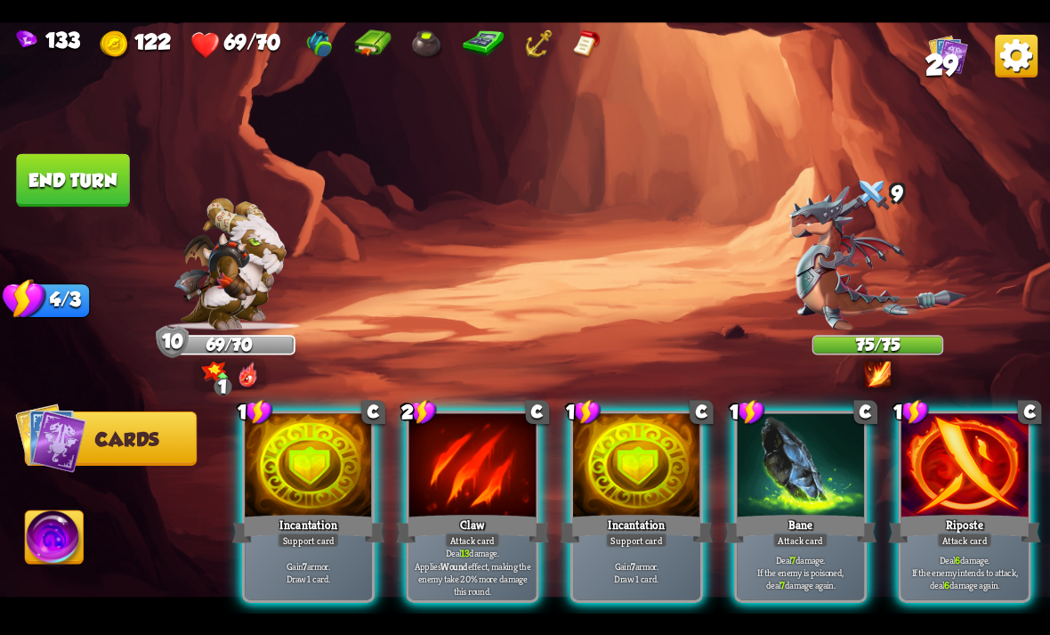
click at [484, 483] on div at bounding box center [472, 466] width 127 height 107
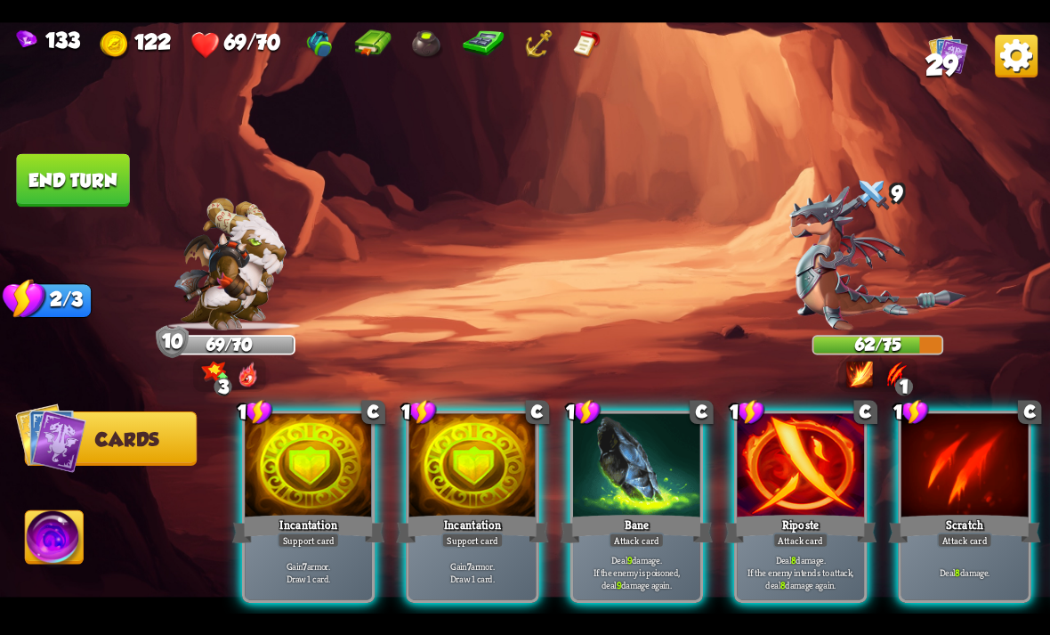
click at [762, 471] on div at bounding box center [800, 466] width 127 height 107
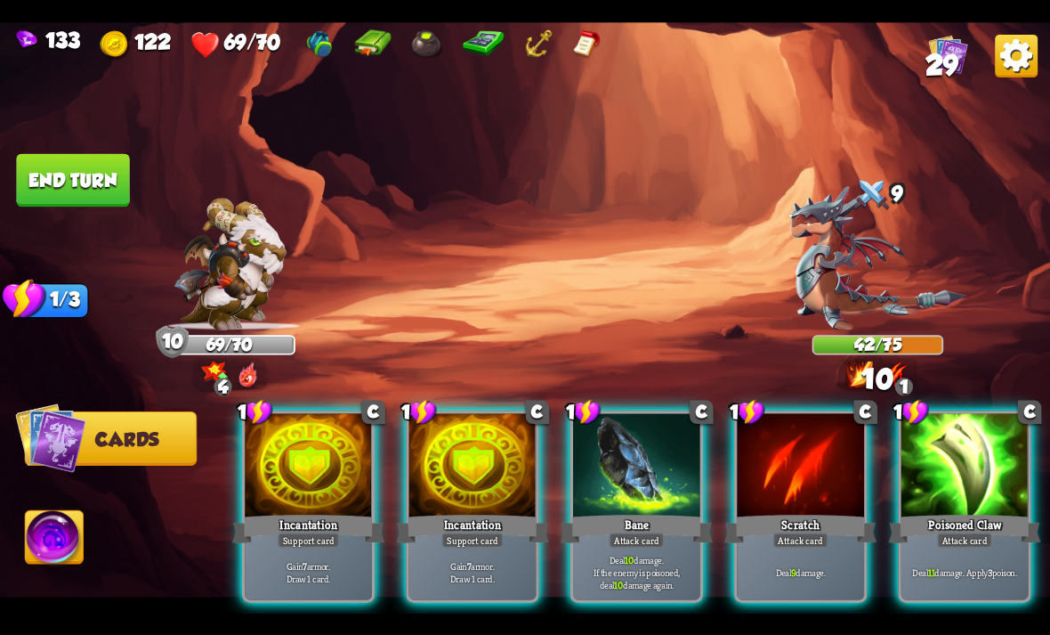
click at [980, 462] on div at bounding box center [965, 466] width 127 height 107
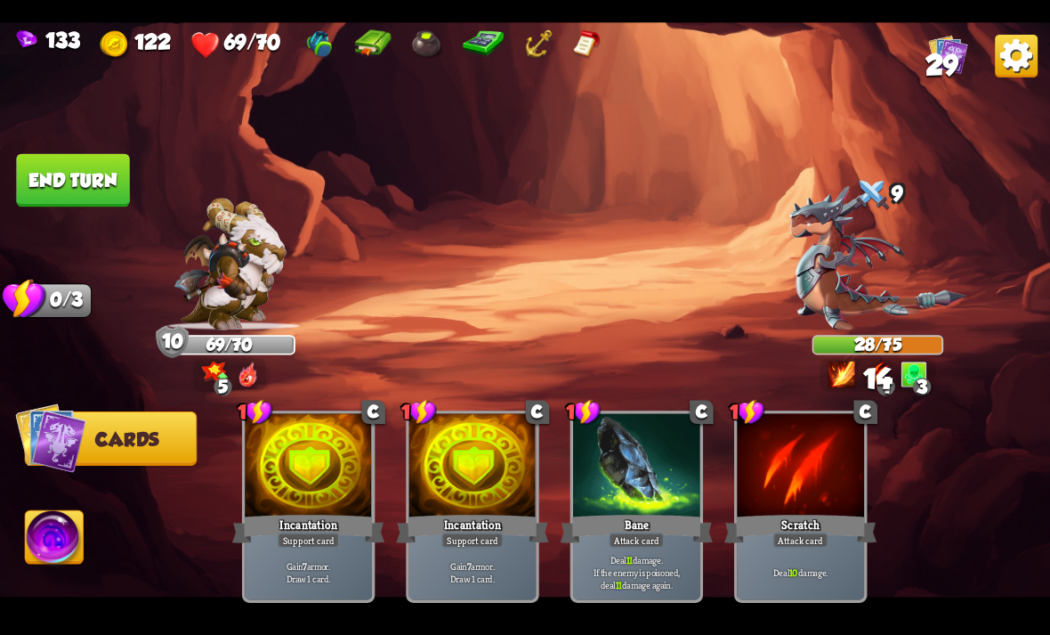
click at [89, 179] on button "End turn" at bounding box center [73, 180] width 115 height 54
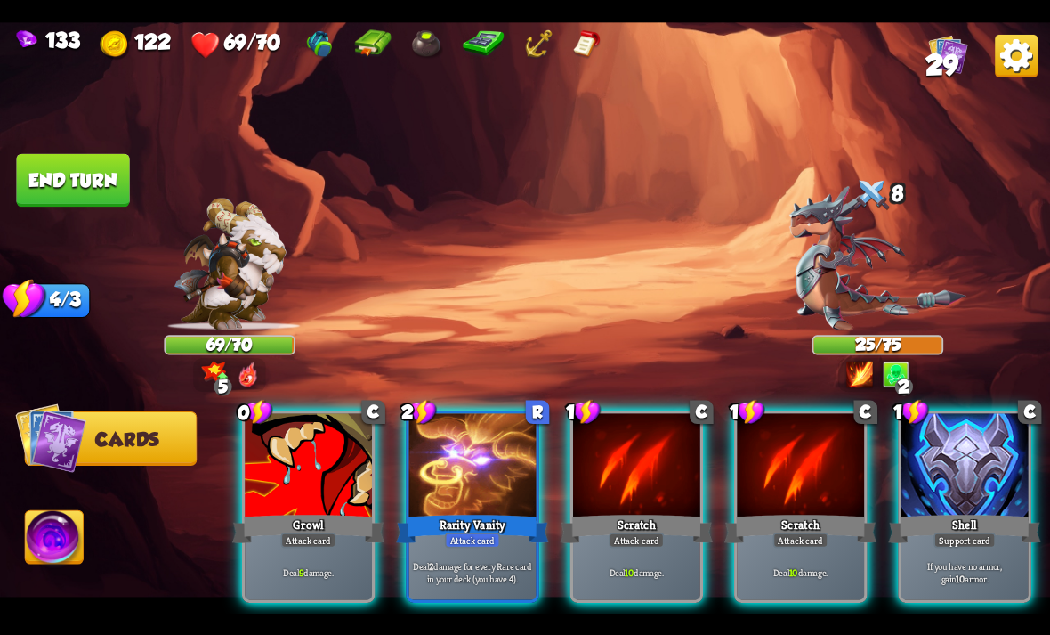
click at [634, 482] on div at bounding box center [636, 466] width 127 height 107
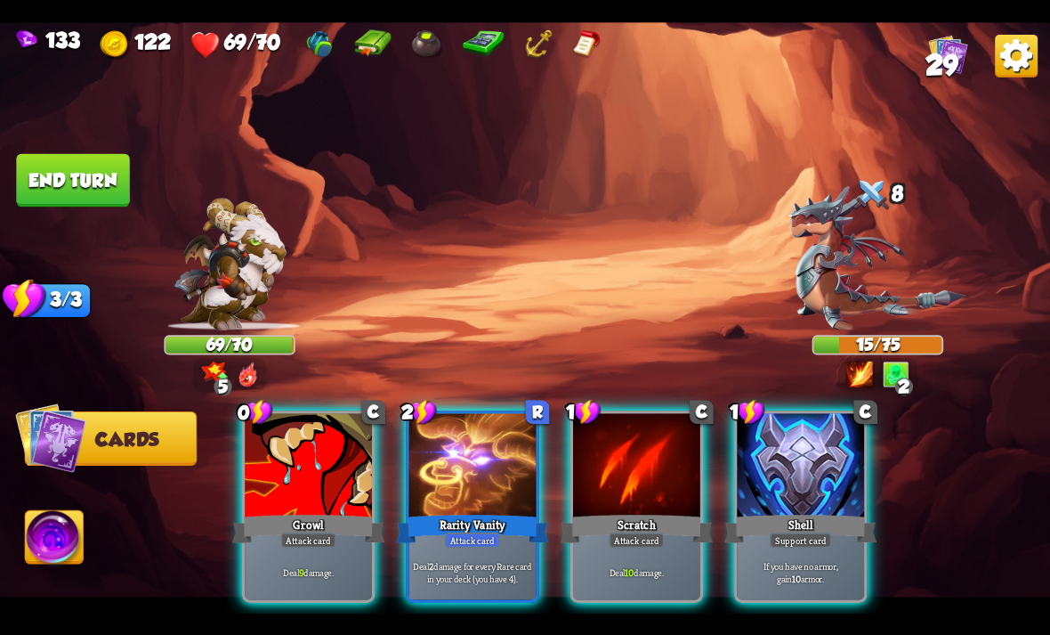
click at [341, 460] on div at bounding box center [308, 466] width 127 height 107
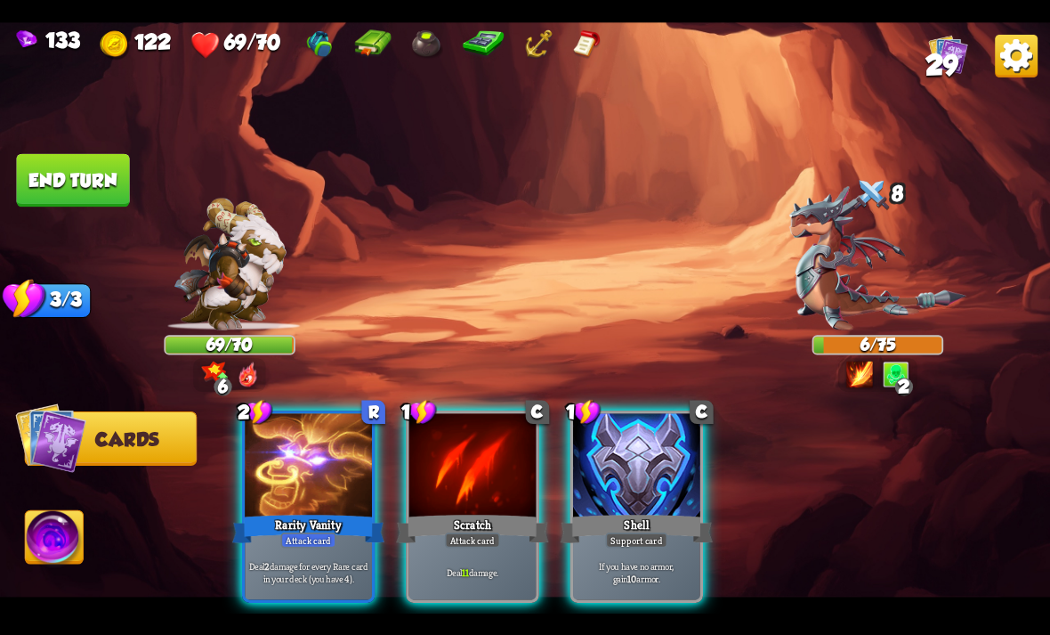
click at [75, 531] on img at bounding box center [55, 539] width 58 height 59
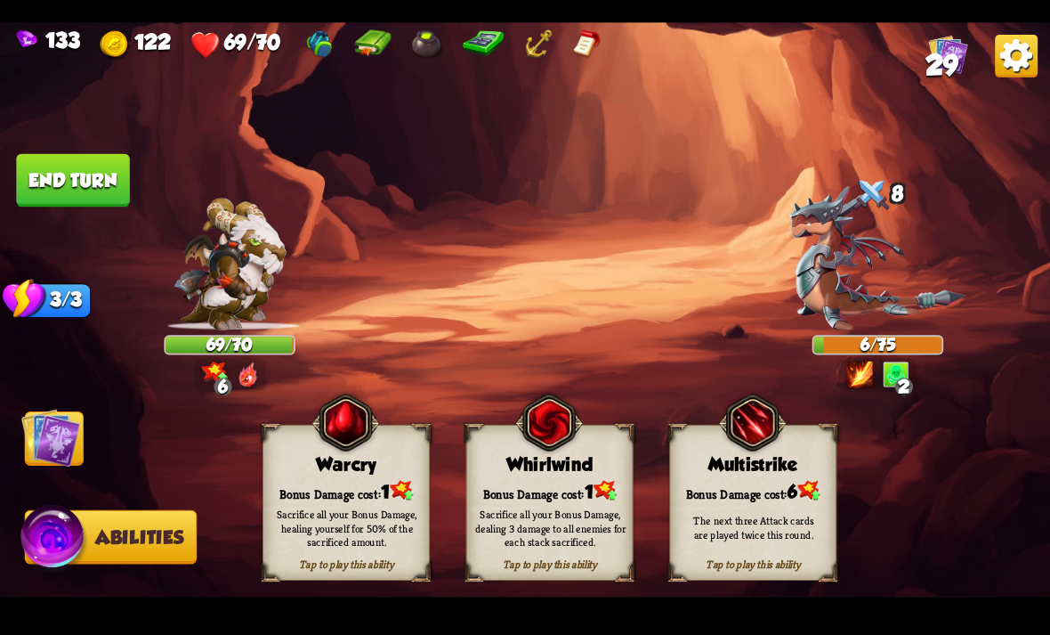
click at [332, 457] on img at bounding box center [346, 422] width 68 height 69
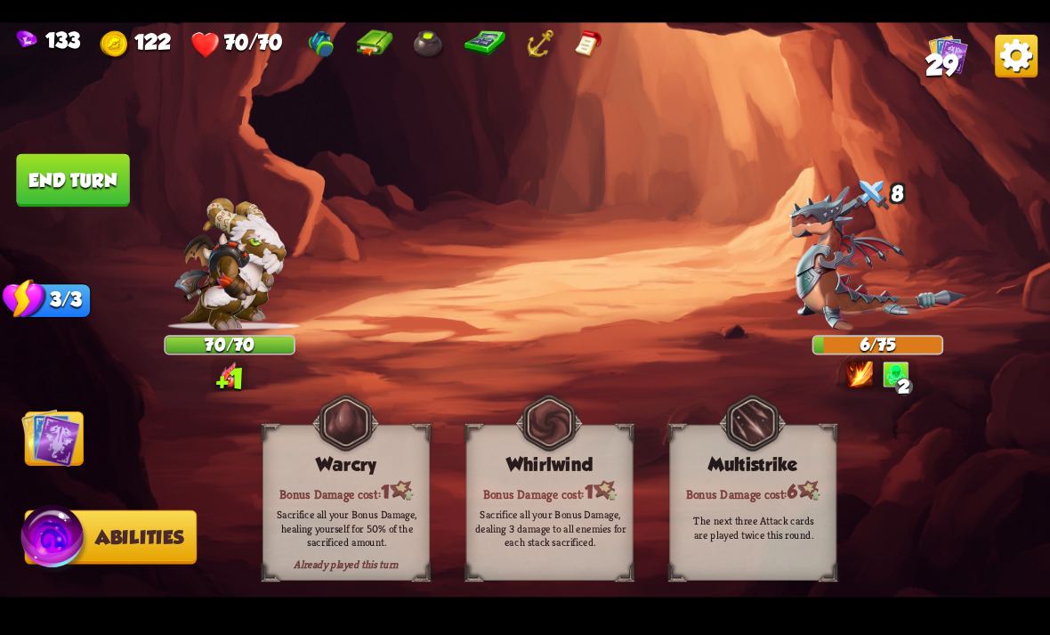
click at [64, 436] on img at bounding box center [50, 437] width 59 height 59
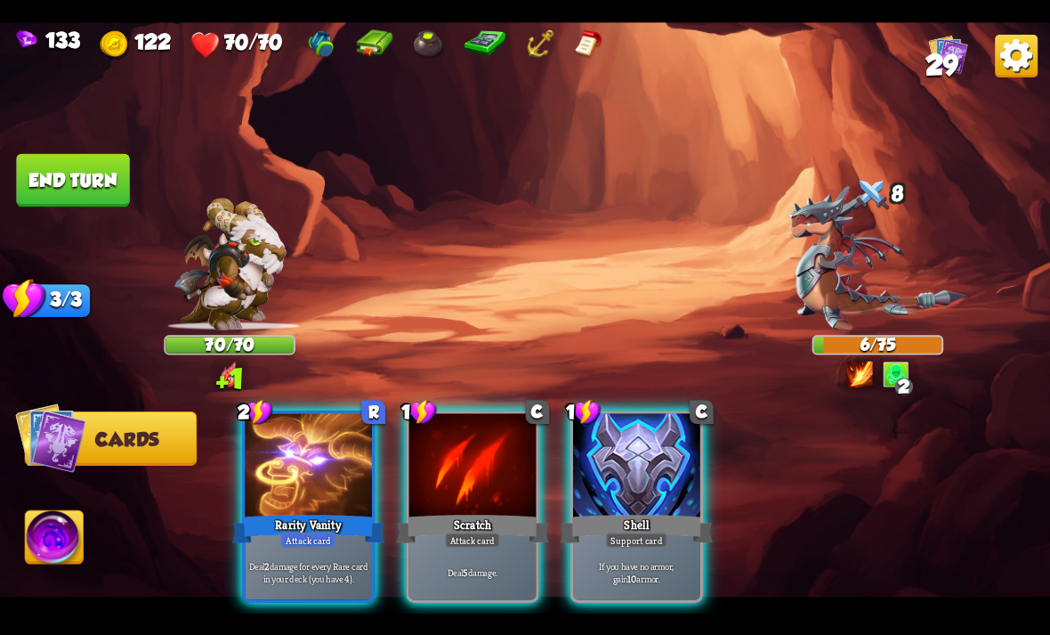
click at [497, 463] on div at bounding box center [472, 466] width 127 height 107
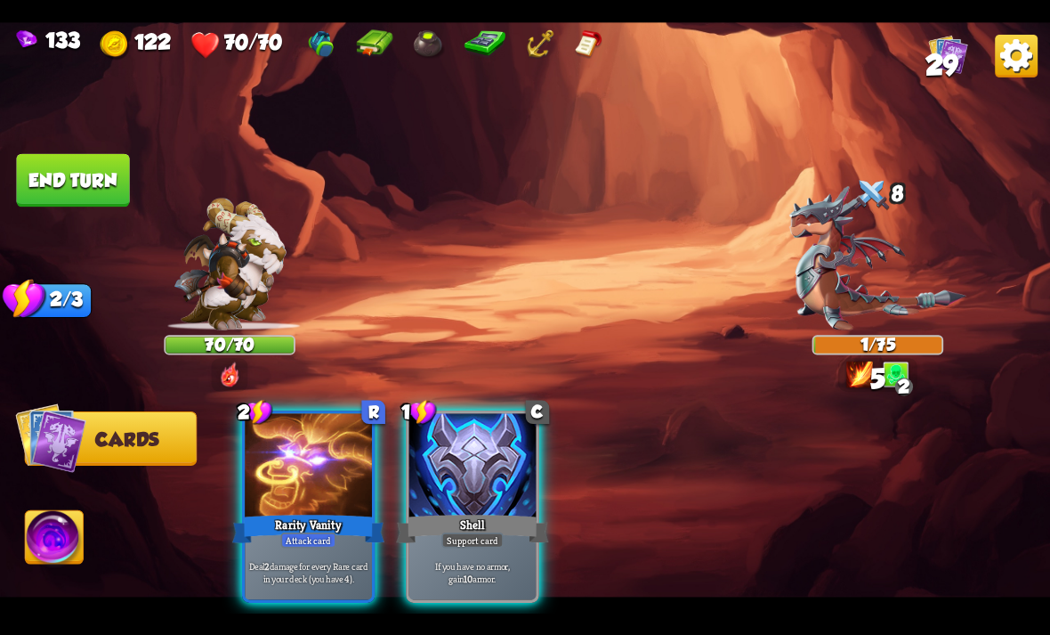
click at [69, 168] on button "End turn" at bounding box center [72, 180] width 115 height 54
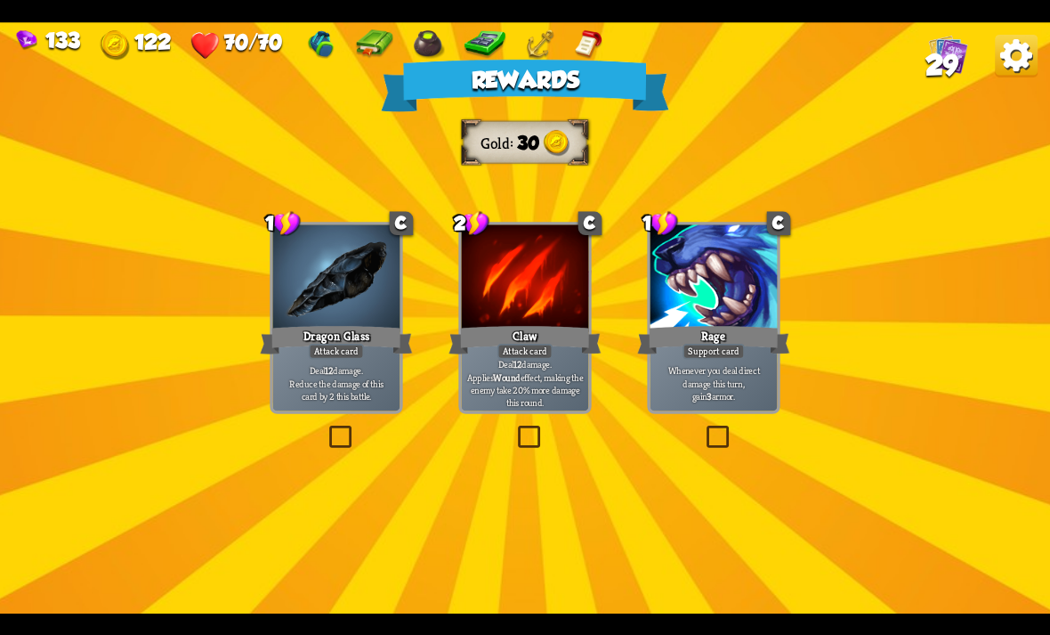
click at [372, 298] on div at bounding box center [336, 277] width 127 height 107
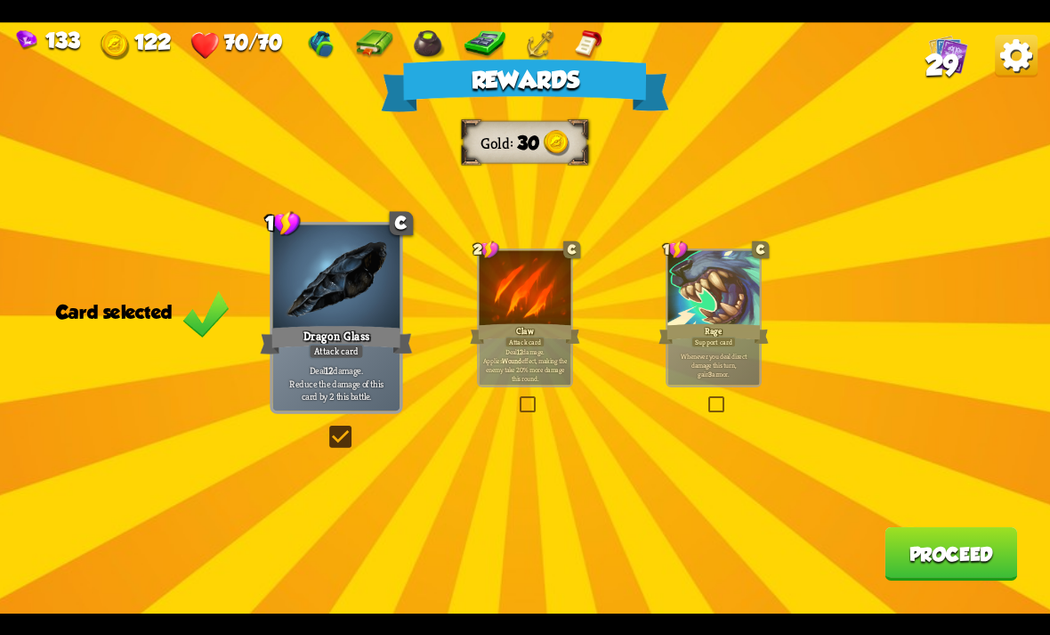
click at [975, 557] on button "Proceed" at bounding box center [951, 553] width 133 height 53
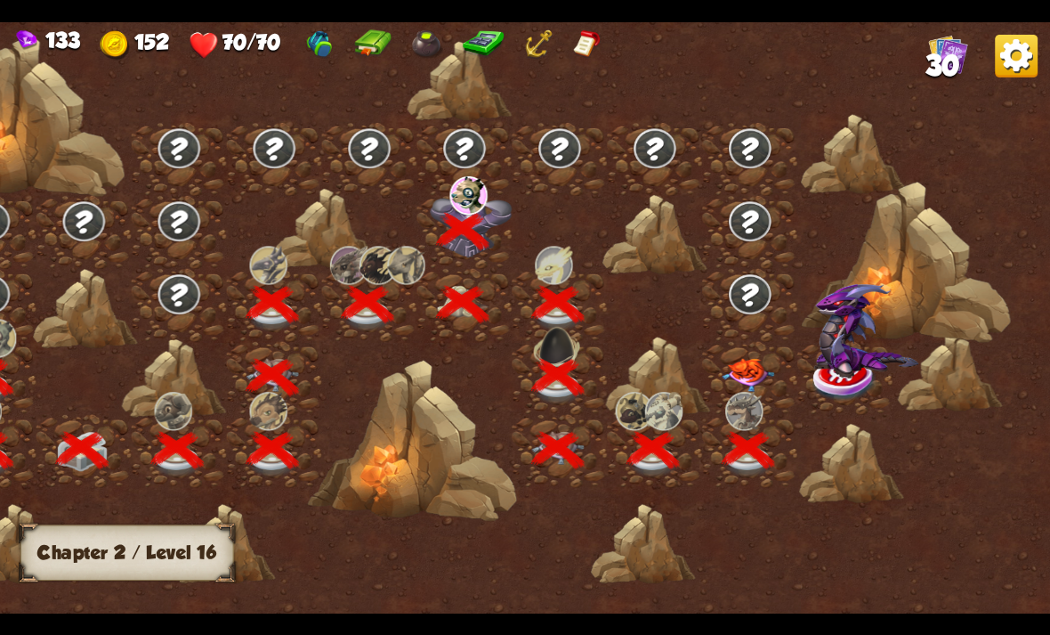
click at [761, 368] on img at bounding box center [748, 375] width 53 height 34
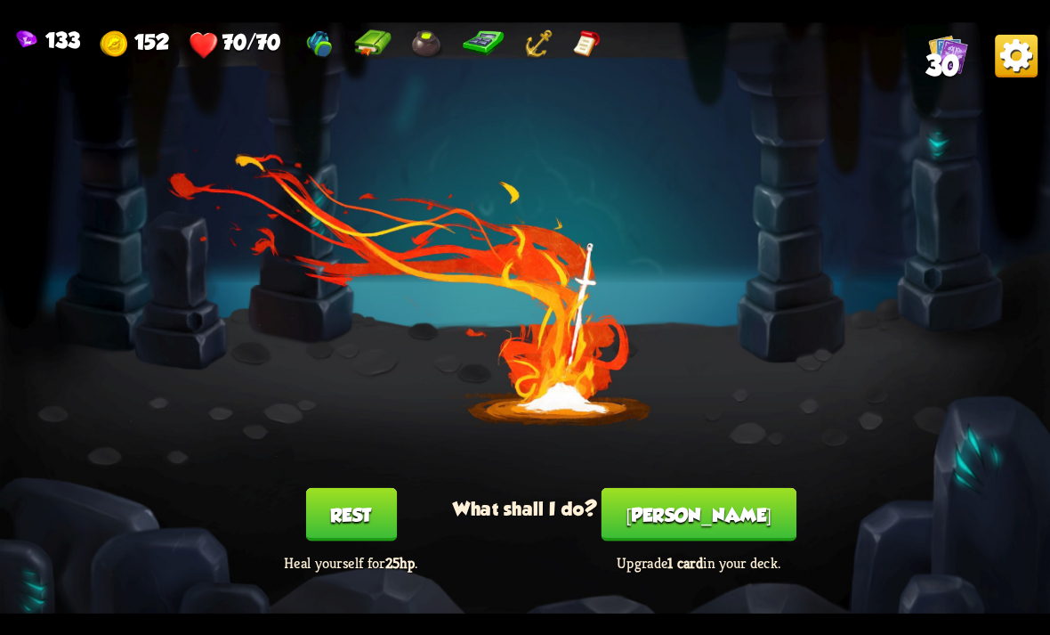
click at [687, 519] on button "[PERSON_NAME]" at bounding box center [699, 513] width 195 height 53
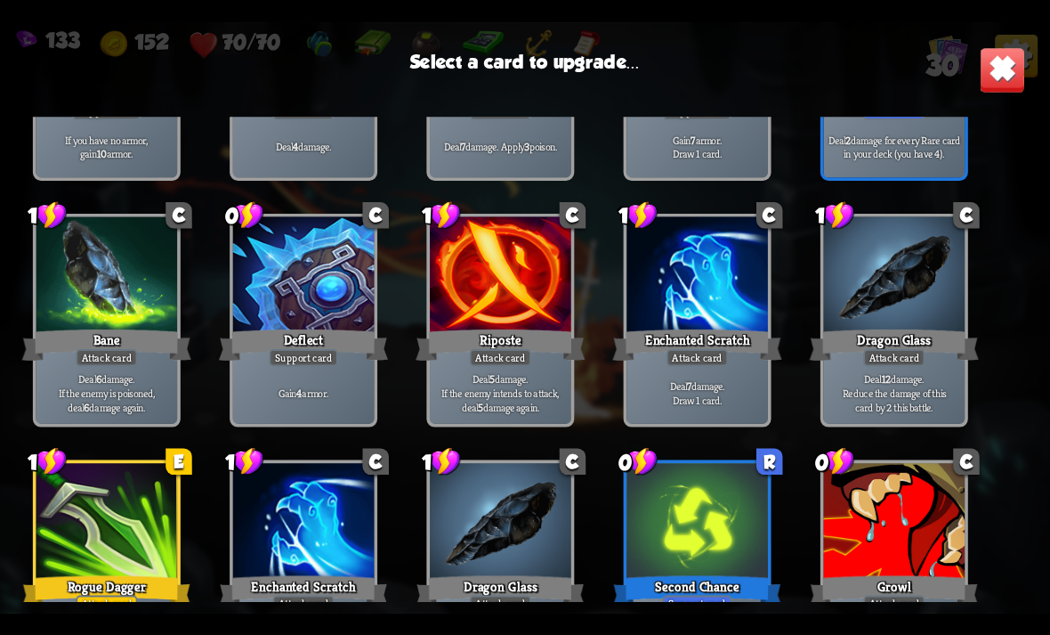
scroll to position [482, 0]
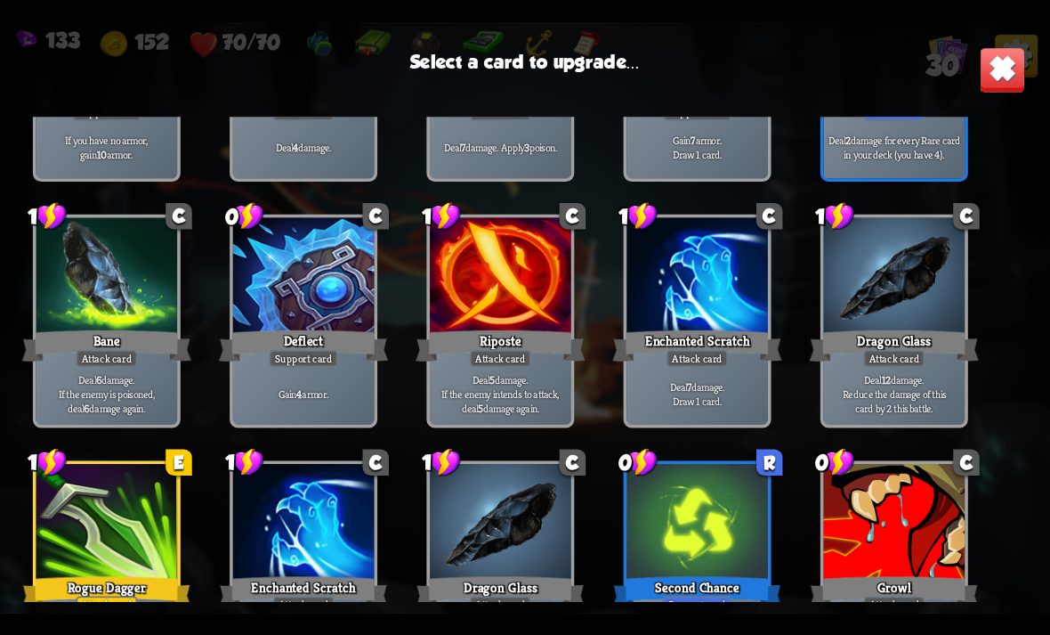
click at [935, 180] on div "2 R Rarity Vanity Attack card Deal 2 damage for every Rare card in your deck (y…" at bounding box center [895, 75] width 148 height 214
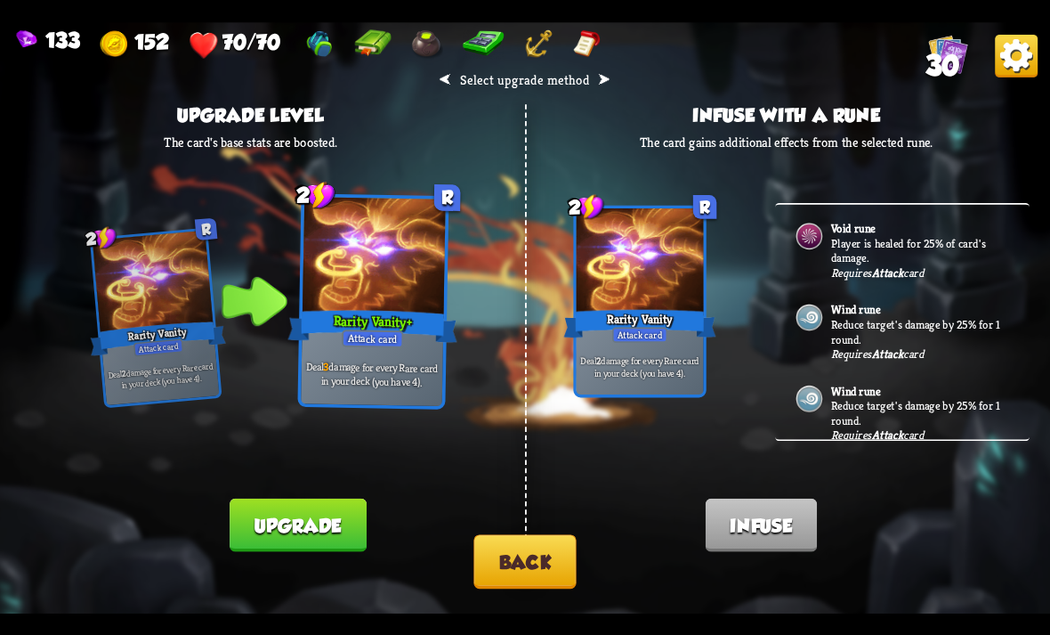
click at [515, 545] on button "Back" at bounding box center [525, 561] width 102 height 54
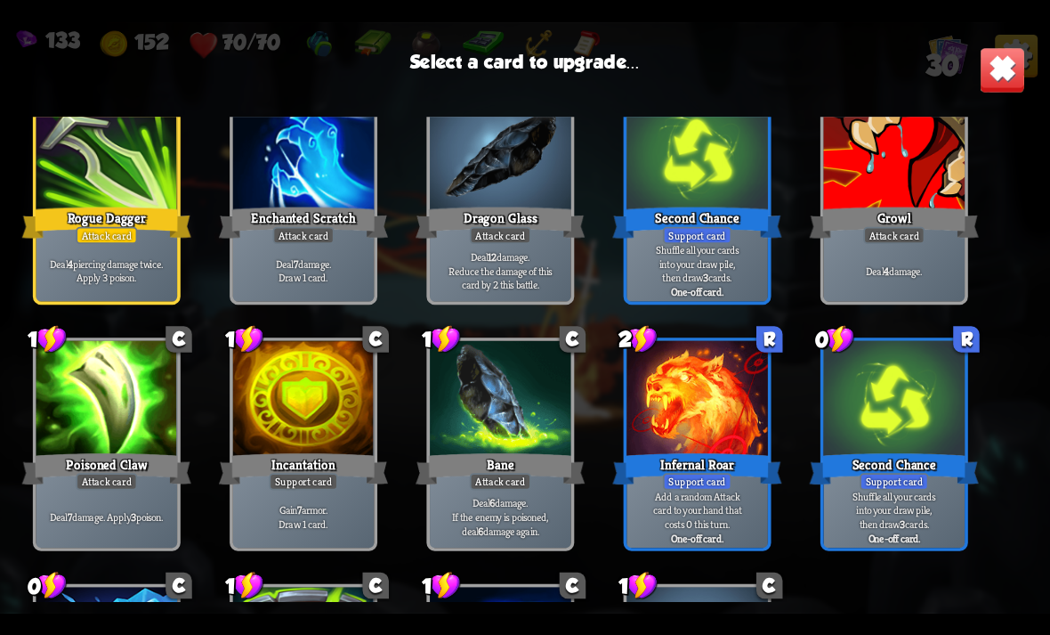
scroll to position [883, 0]
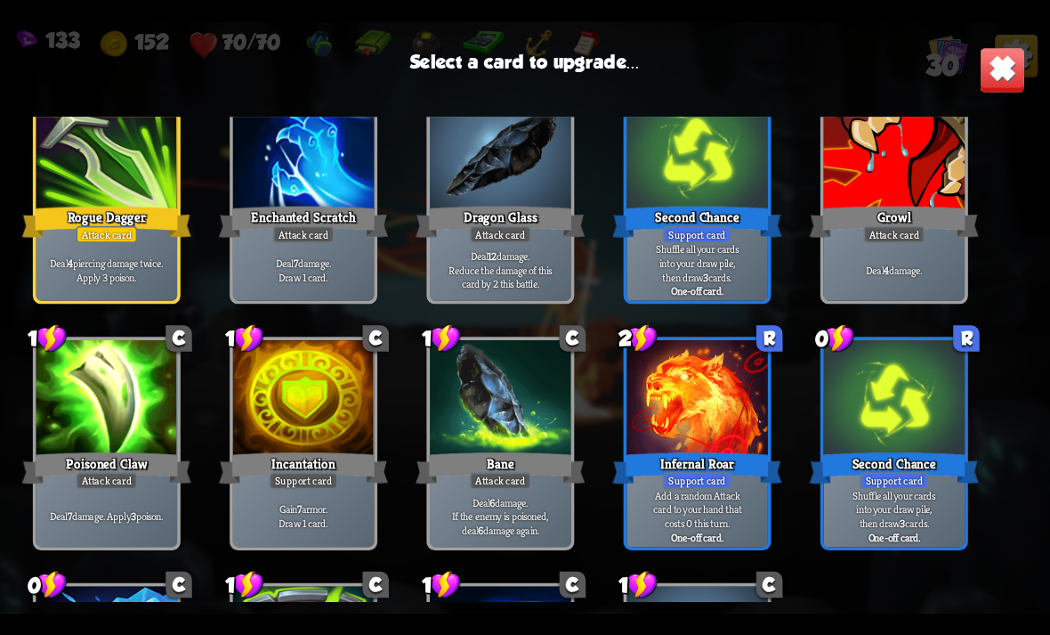
click at [83, 173] on div at bounding box center [107, 152] width 142 height 119
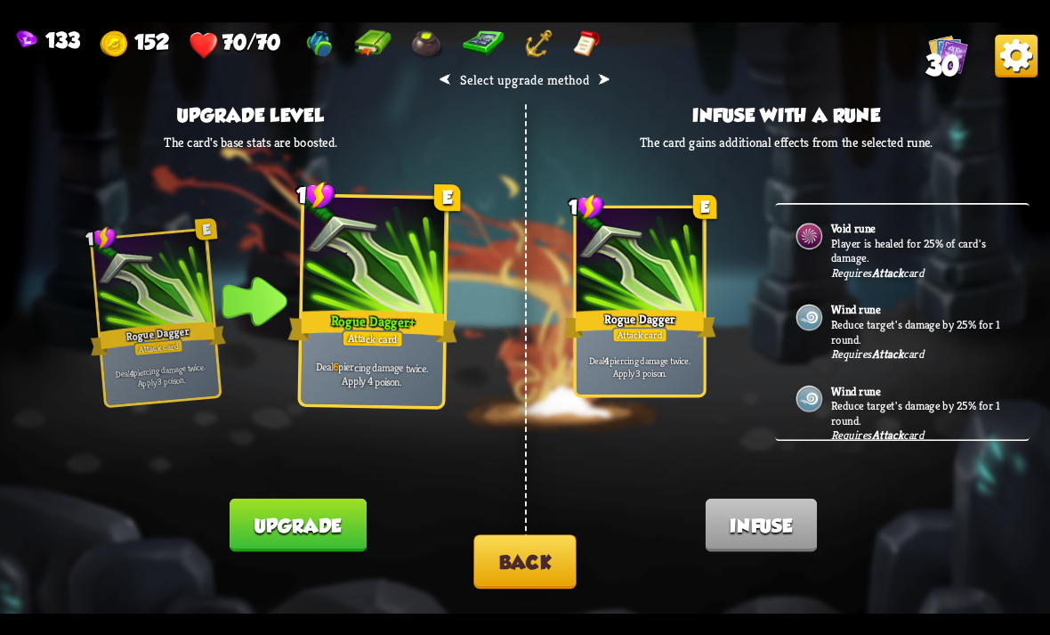
click at [356, 521] on button "Upgrade" at bounding box center [298, 524] width 136 height 53
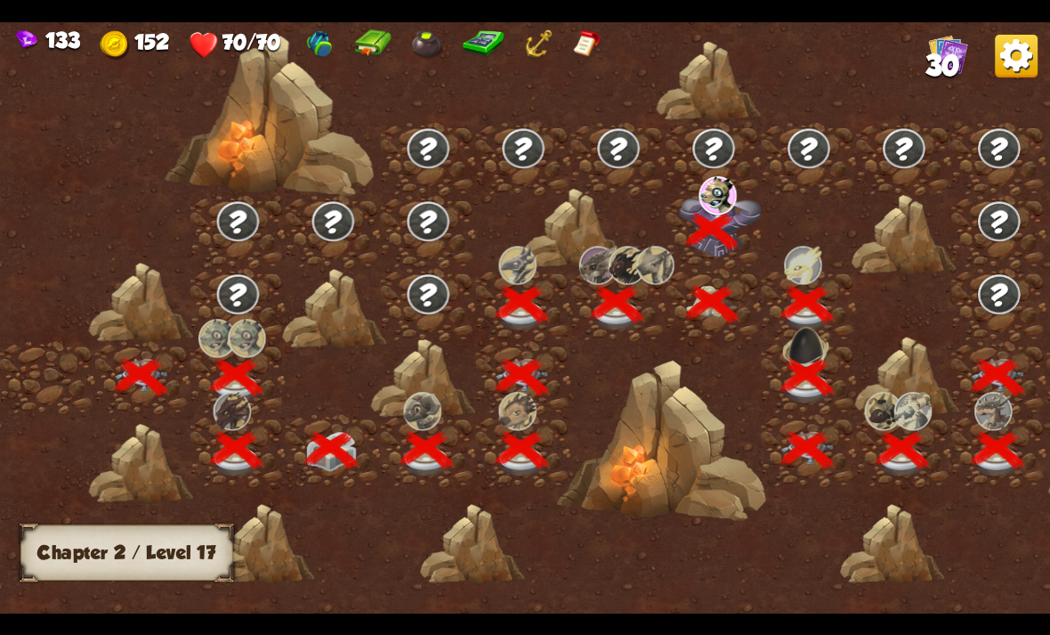
scroll to position [0, 271]
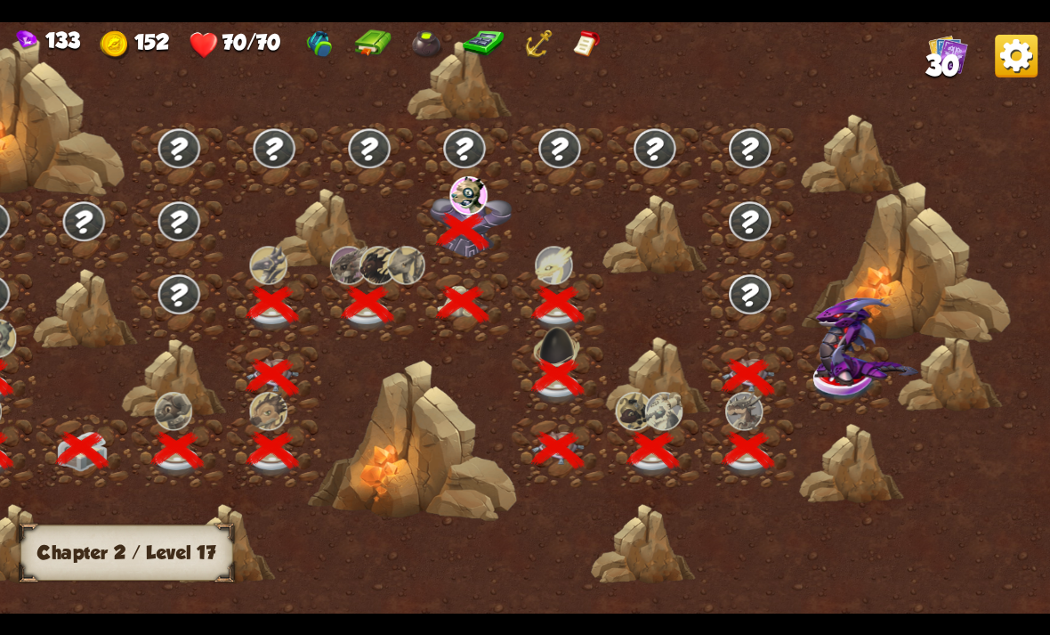
click at [856, 362] on img at bounding box center [866, 341] width 105 height 88
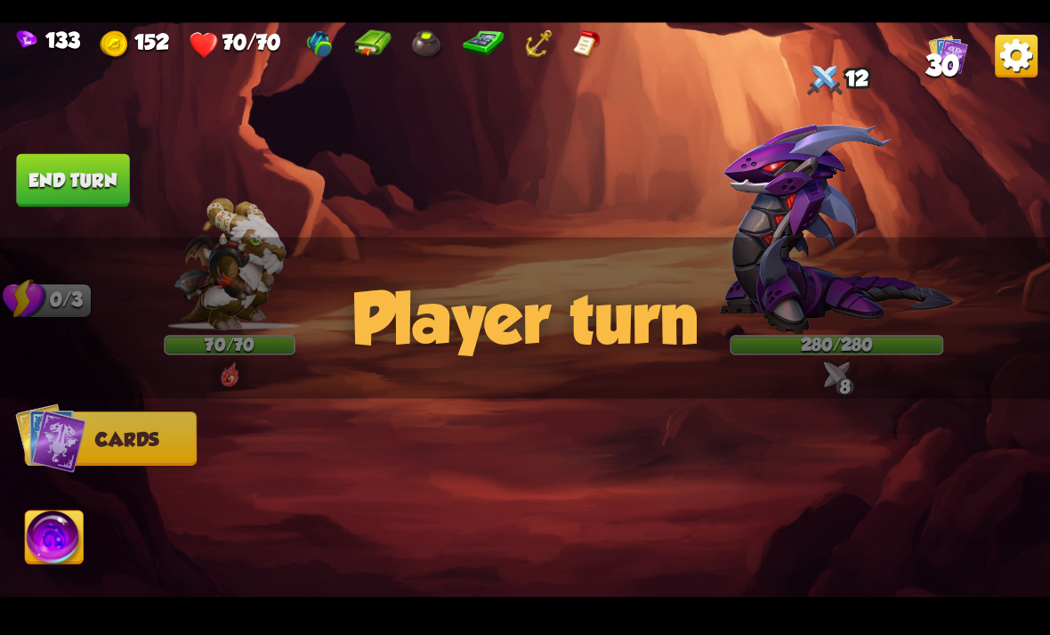
click at [848, 377] on div "Player turn" at bounding box center [525, 318] width 1050 height 162
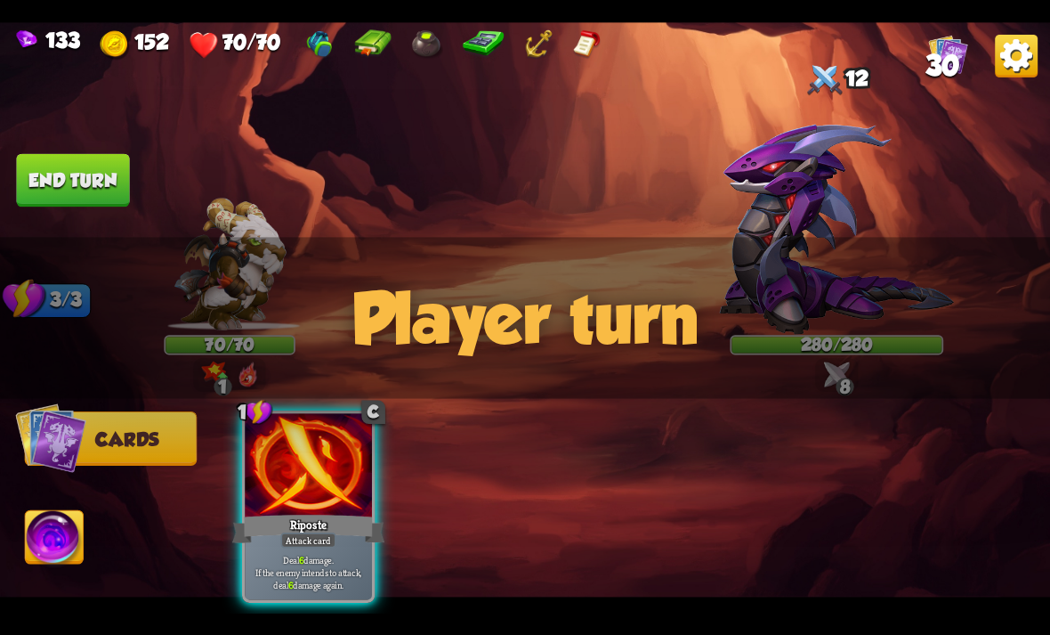
click at [848, 374] on div "Player turn" at bounding box center [525, 318] width 1050 height 162
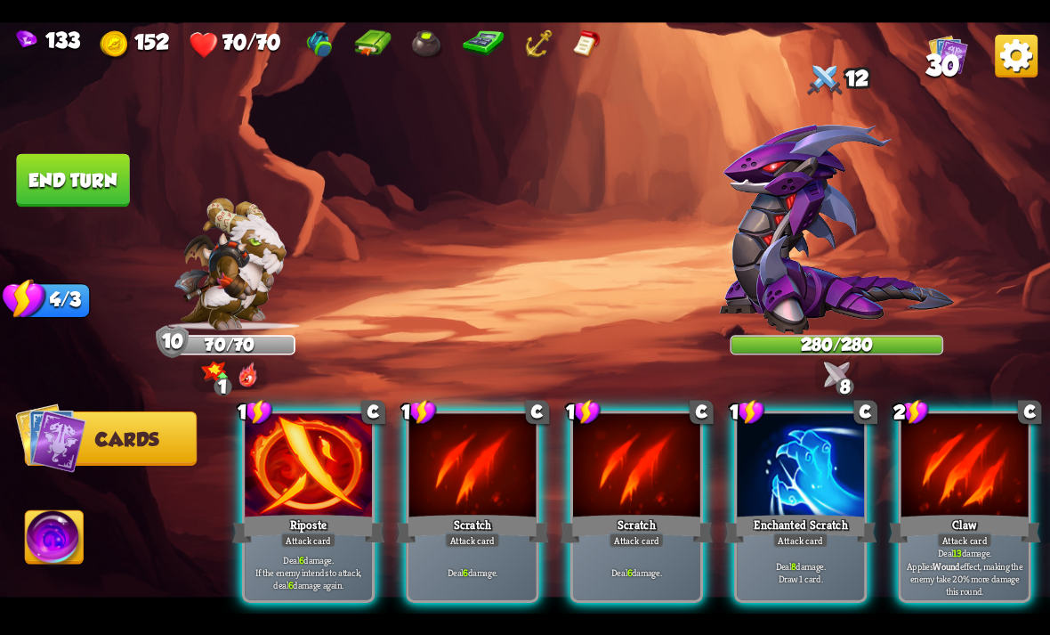
click at [848, 389] on div "8" at bounding box center [845, 386] width 18 height 18
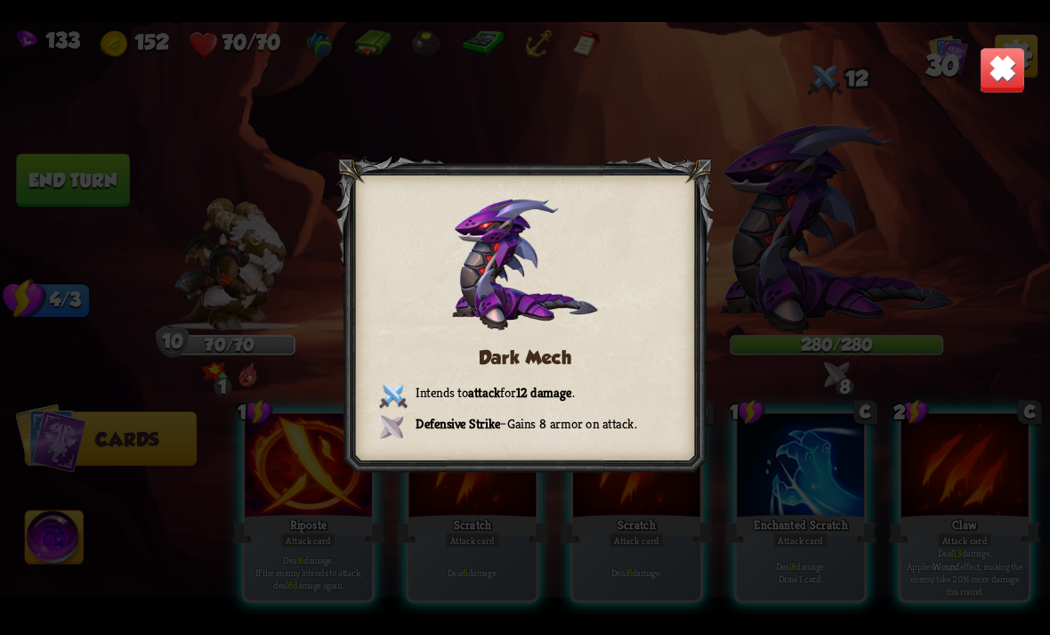
click at [956, 63] on div "Dark Mech Intends to attack for 12 damage . Defensive Strike – Gains 8 armor on…" at bounding box center [525, 317] width 1050 height 591
click at [958, 53] on div "Dark Mech Intends to attack for 12 damage . Defensive Strike – Gains 8 armor on…" at bounding box center [525, 317] width 1050 height 591
click at [992, 64] on img at bounding box center [1003, 69] width 46 height 46
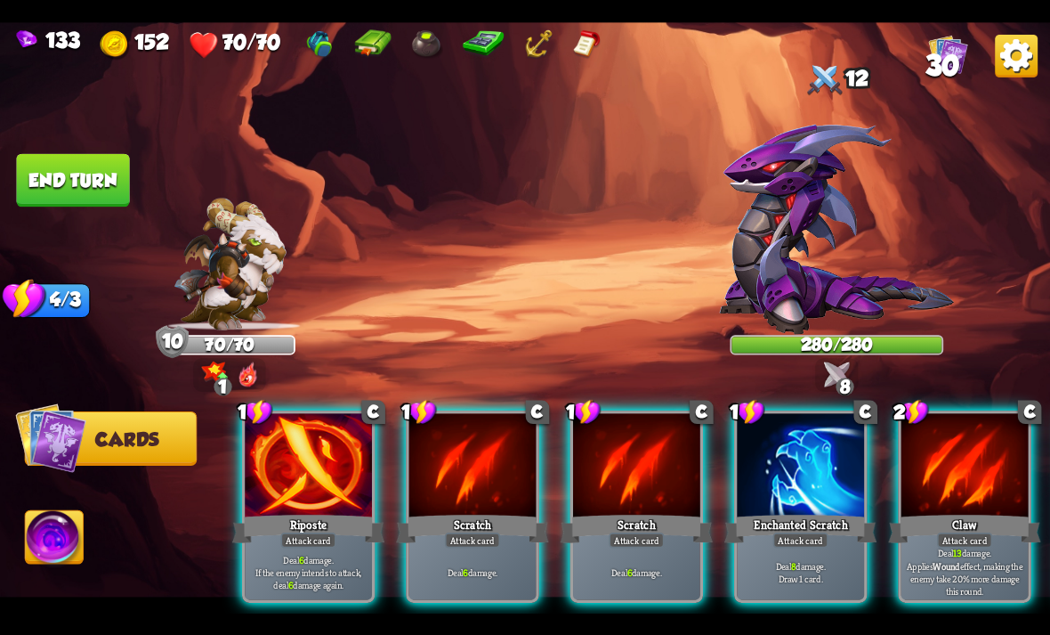
click at [969, 441] on div at bounding box center [965, 466] width 127 height 107
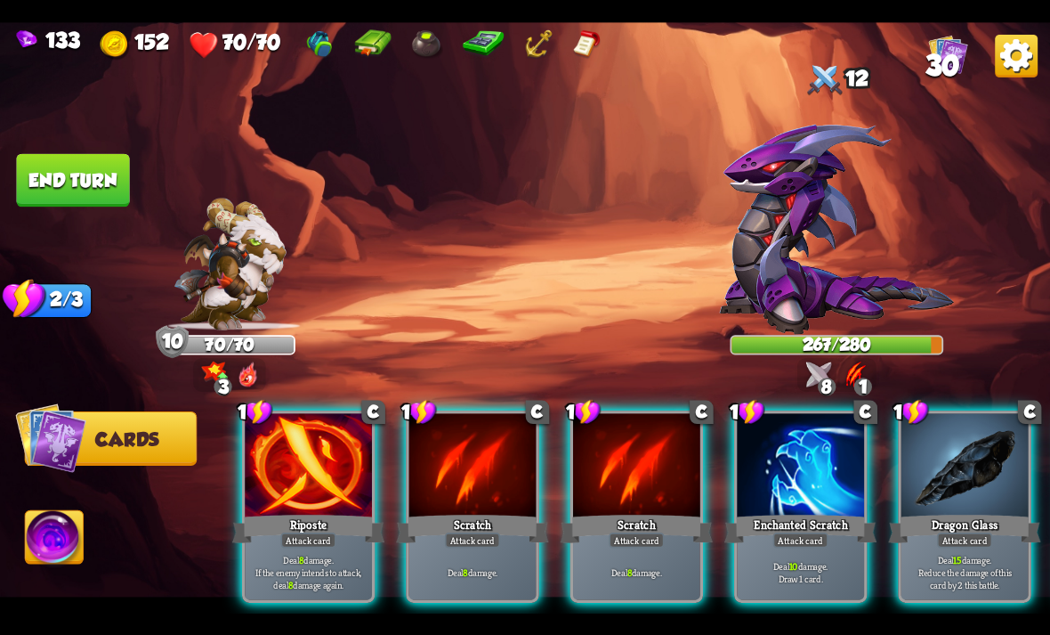
click at [293, 483] on div at bounding box center [308, 466] width 127 height 107
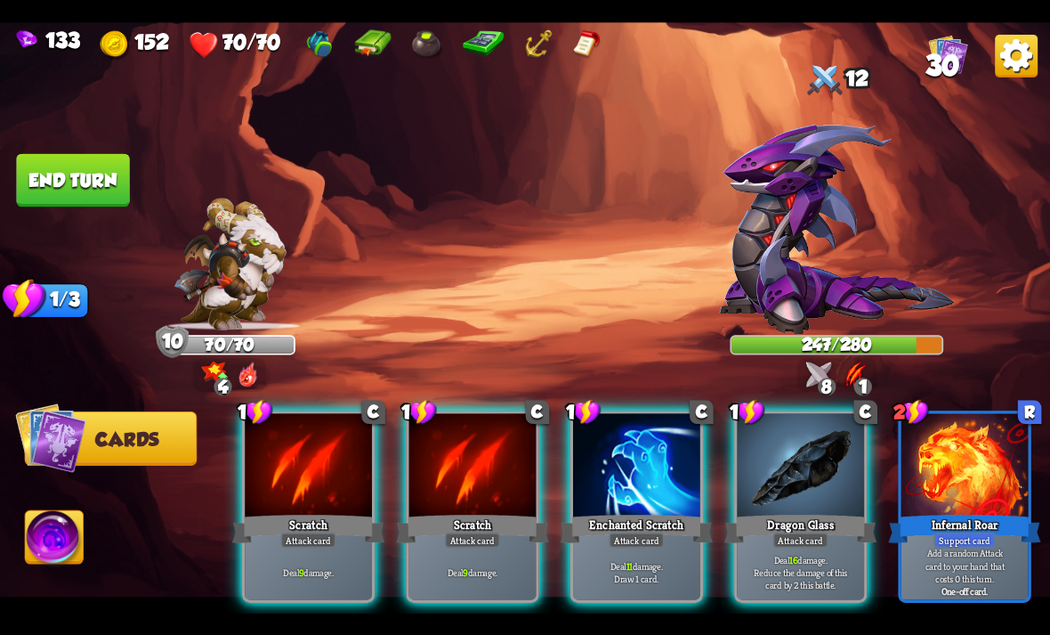
click at [831, 449] on div at bounding box center [800, 466] width 127 height 107
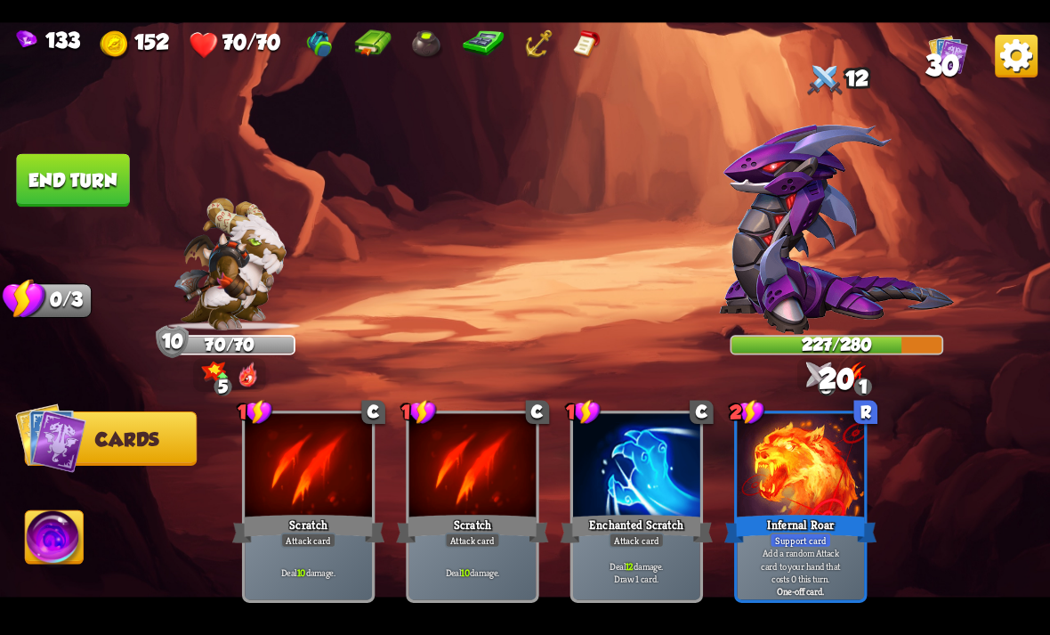
click at [53, 184] on button "End turn" at bounding box center [73, 180] width 115 height 54
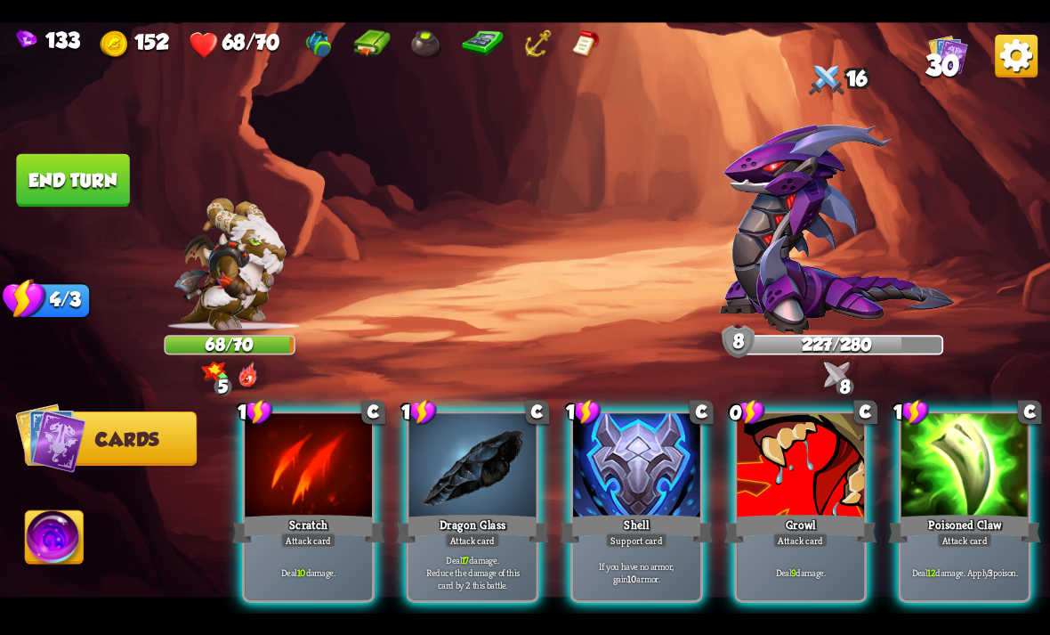
click at [679, 468] on div at bounding box center [636, 466] width 127 height 107
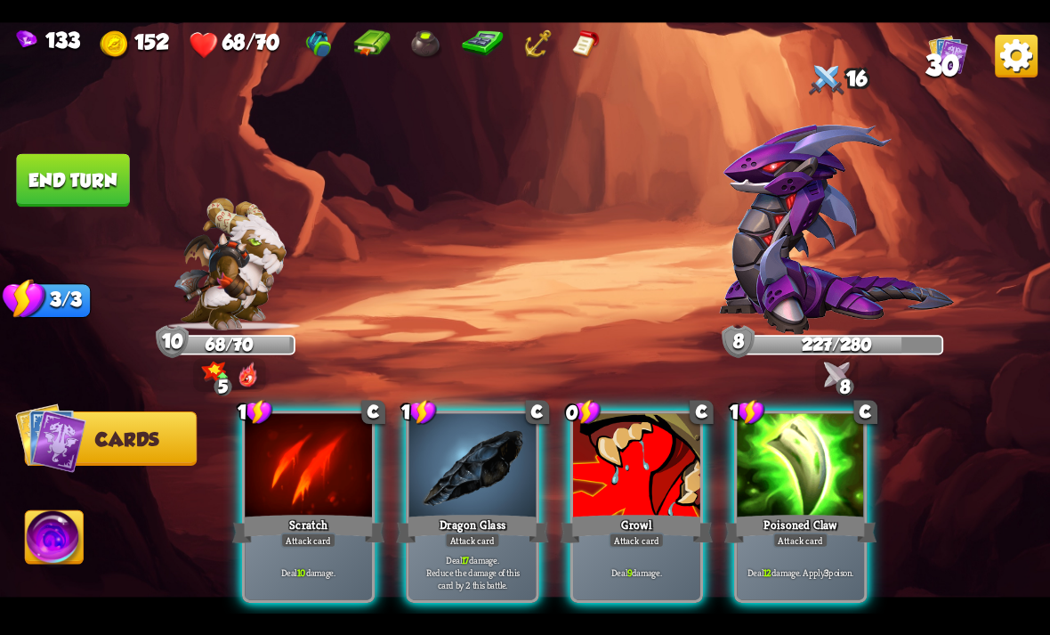
click at [819, 466] on div at bounding box center [800, 466] width 127 height 107
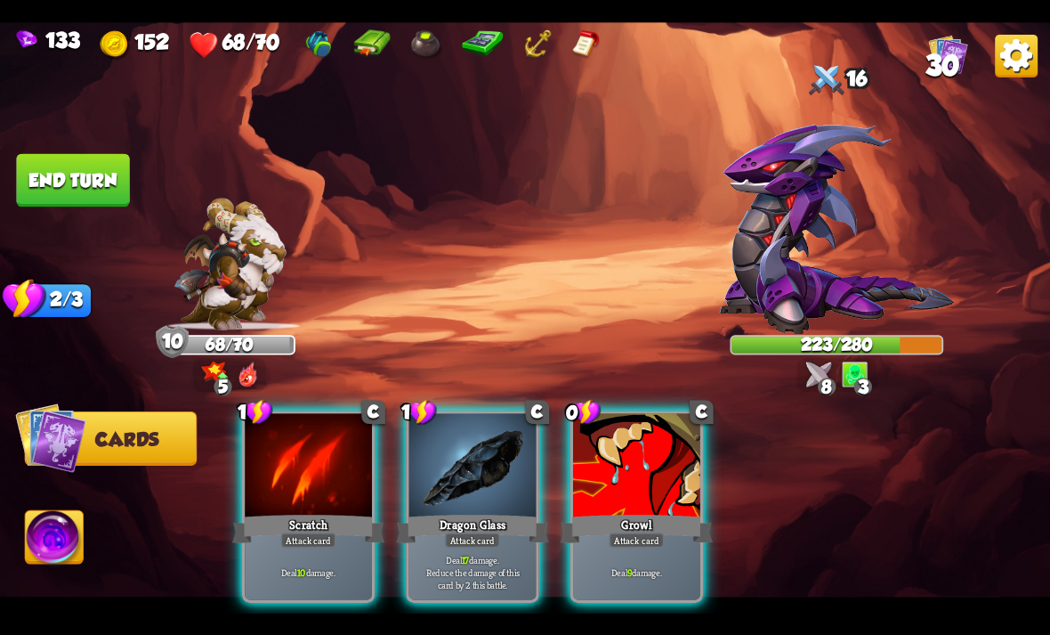
click at [666, 456] on div at bounding box center [636, 466] width 127 height 107
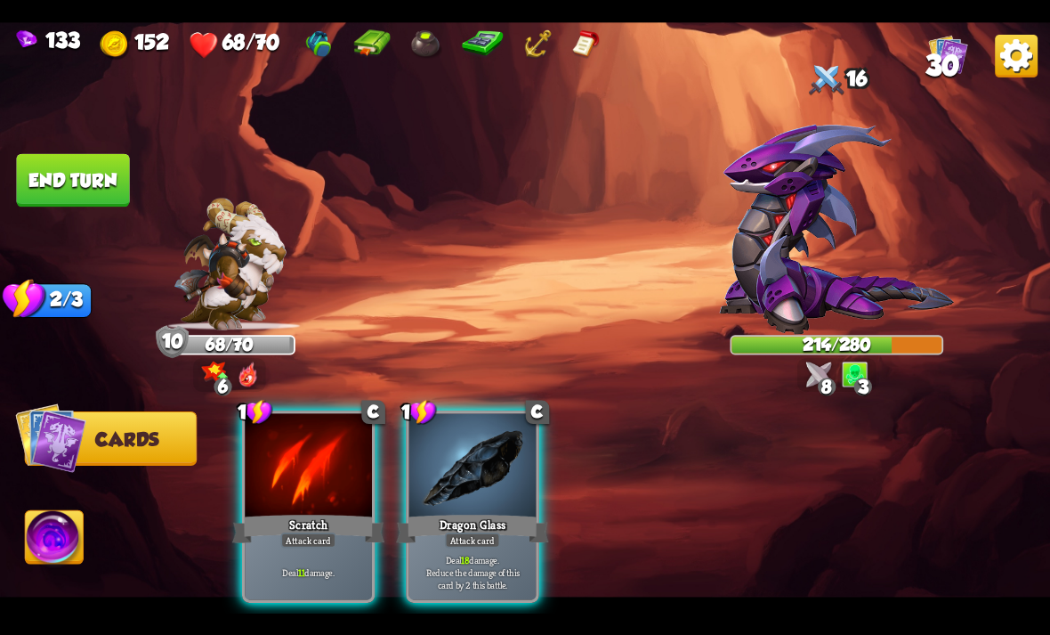
click at [504, 454] on div at bounding box center [472, 466] width 127 height 107
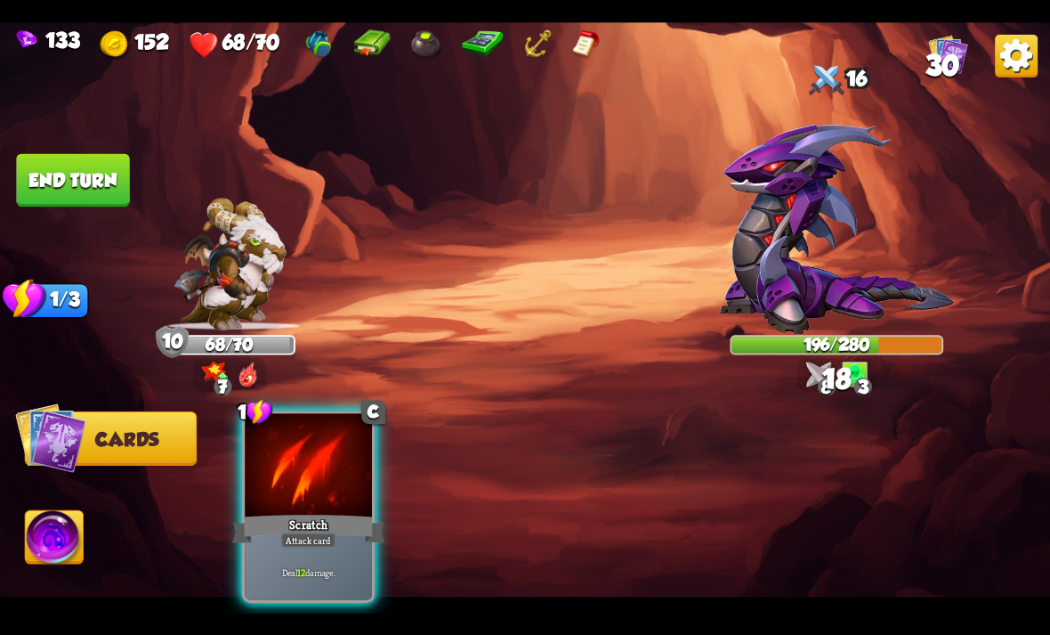
click at [352, 472] on div at bounding box center [308, 466] width 127 height 107
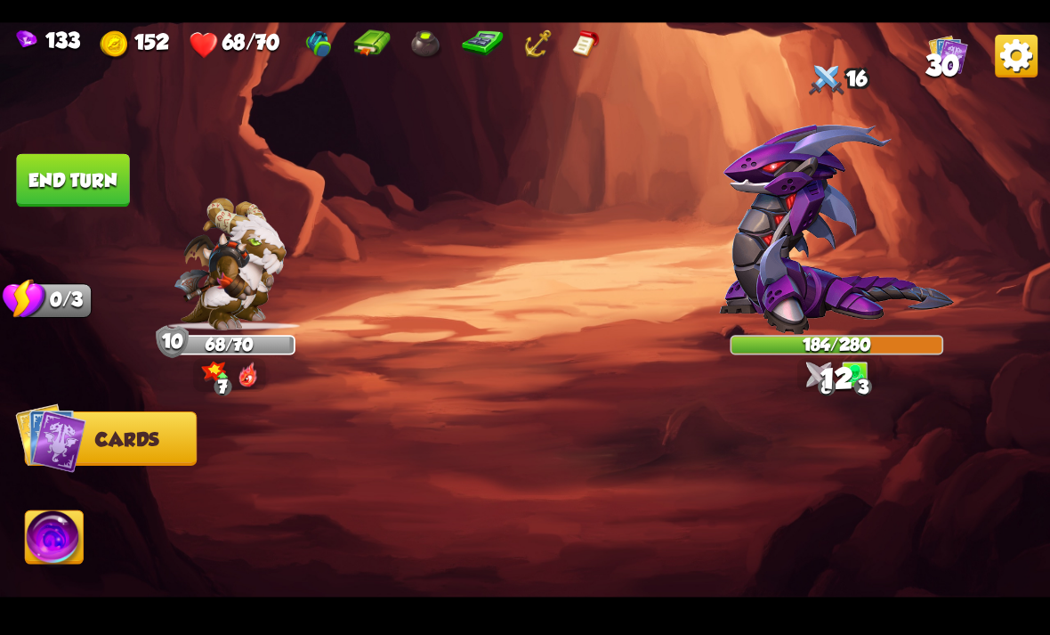
click at [56, 177] on button "End turn" at bounding box center [73, 180] width 115 height 54
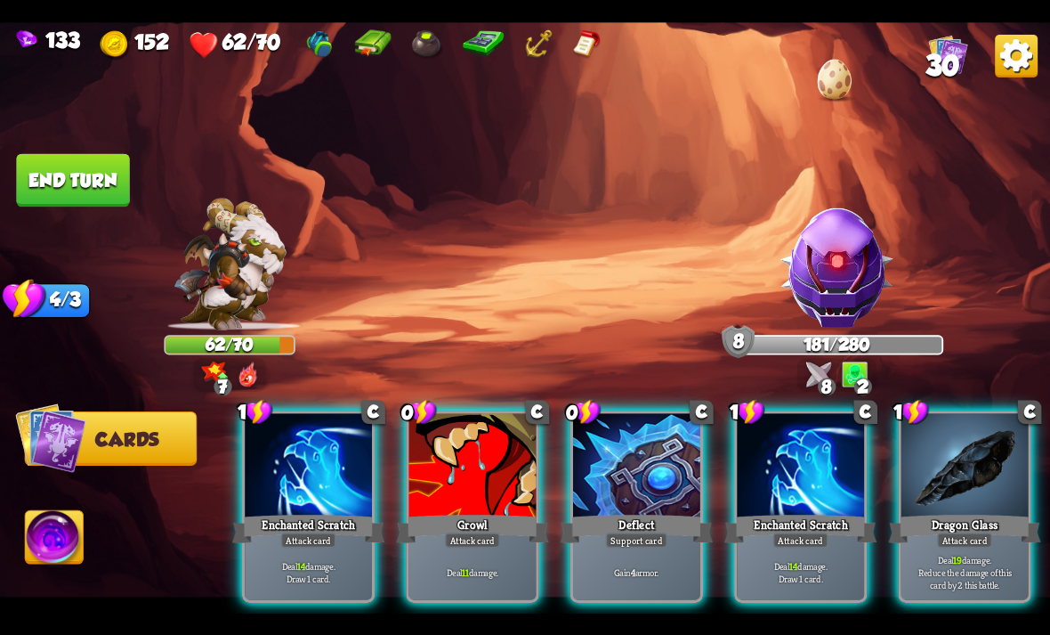
click at [797, 284] on img at bounding box center [837, 267] width 126 height 126
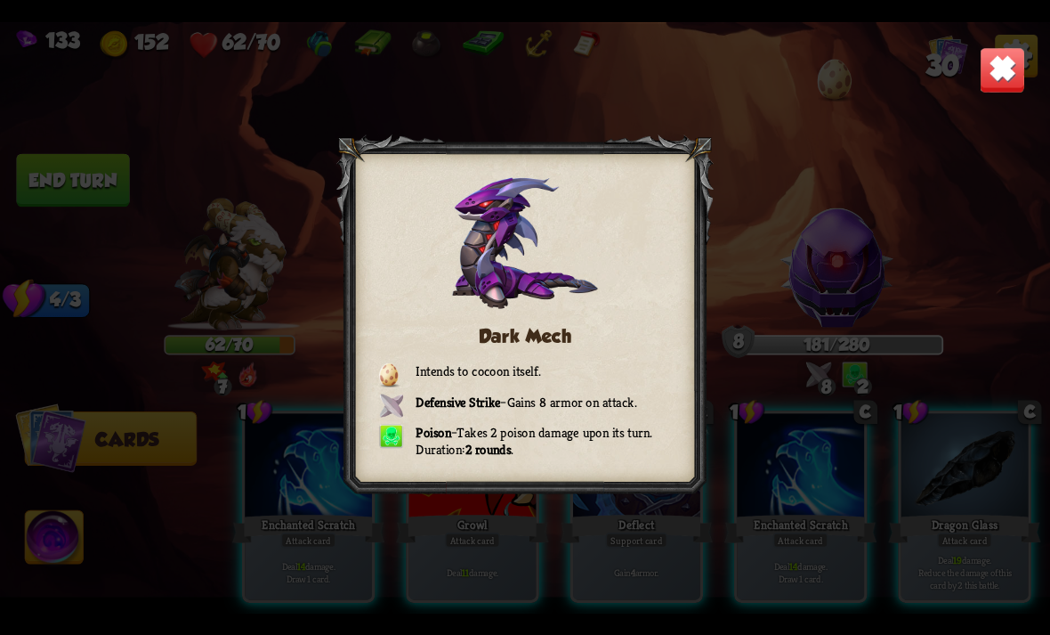
click at [1024, 58] on img at bounding box center [1003, 69] width 46 height 46
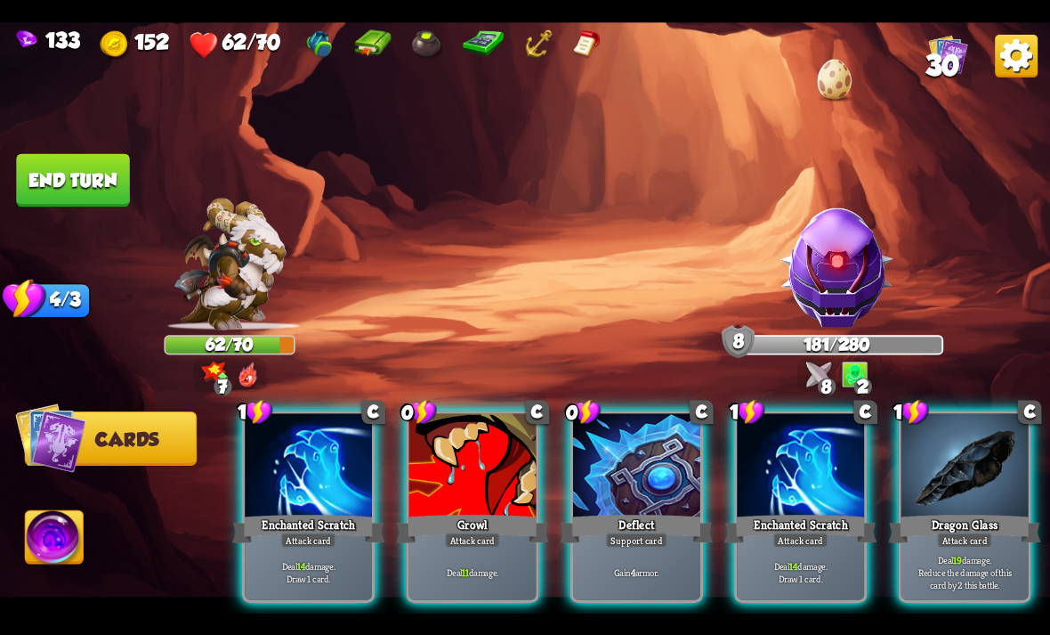
click at [538, 511] on div "Growl" at bounding box center [472, 528] width 152 height 34
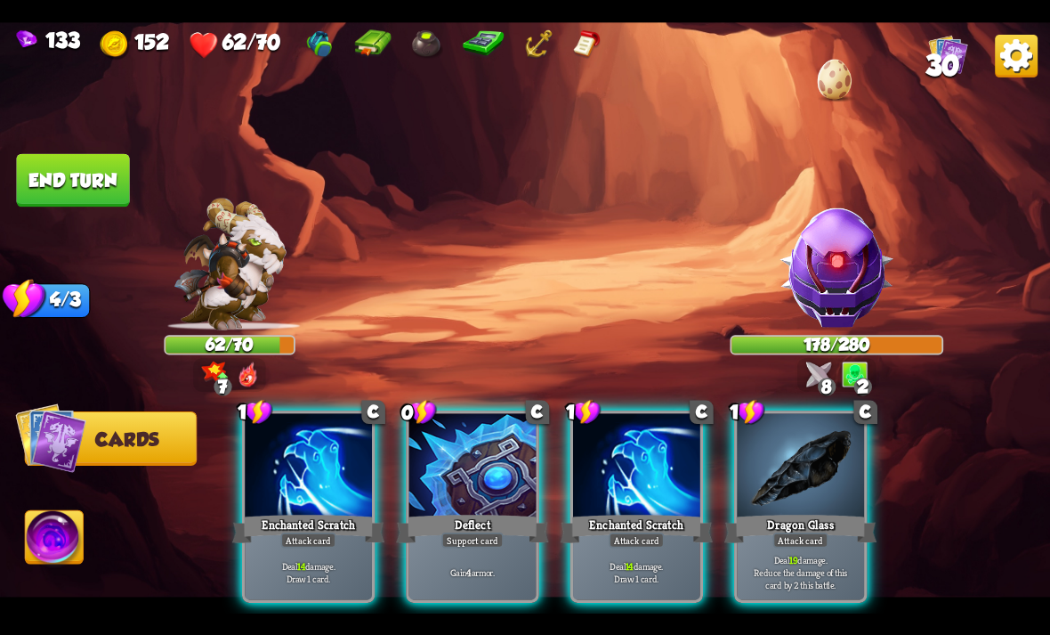
click at [838, 449] on div at bounding box center [800, 466] width 127 height 107
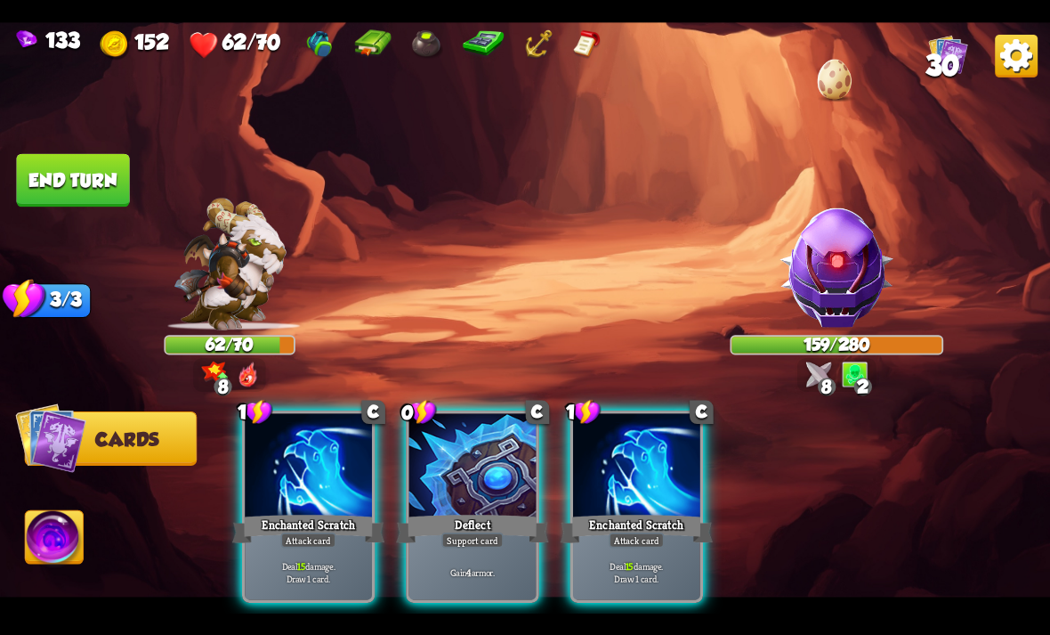
click at [666, 465] on div at bounding box center [636, 466] width 127 height 107
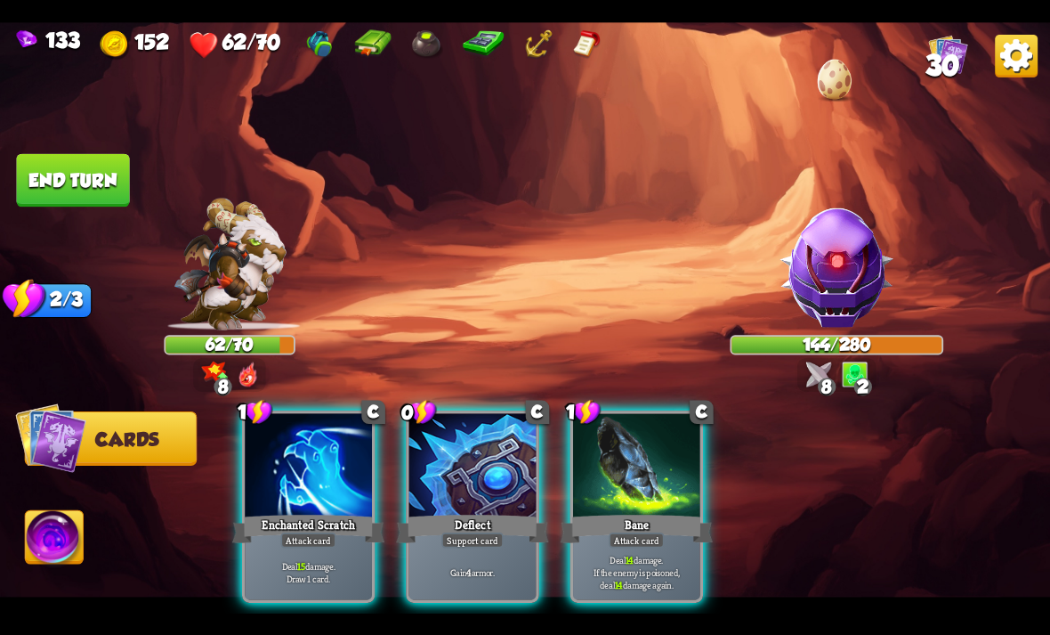
click at [701, 440] on div at bounding box center [636, 466] width 127 height 107
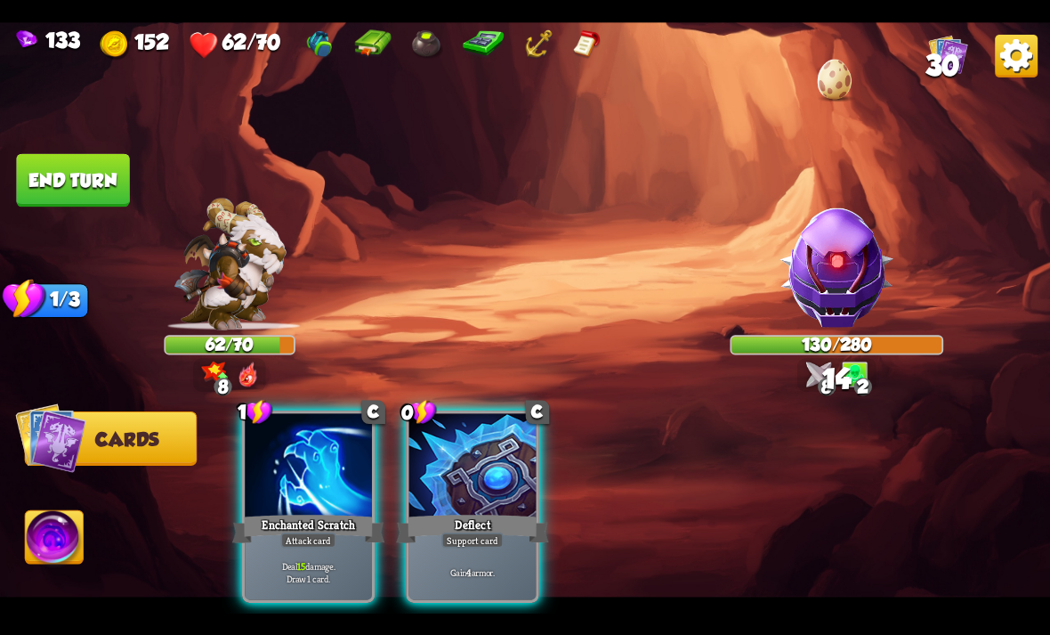
click at [348, 456] on div at bounding box center [308, 466] width 127 height 107
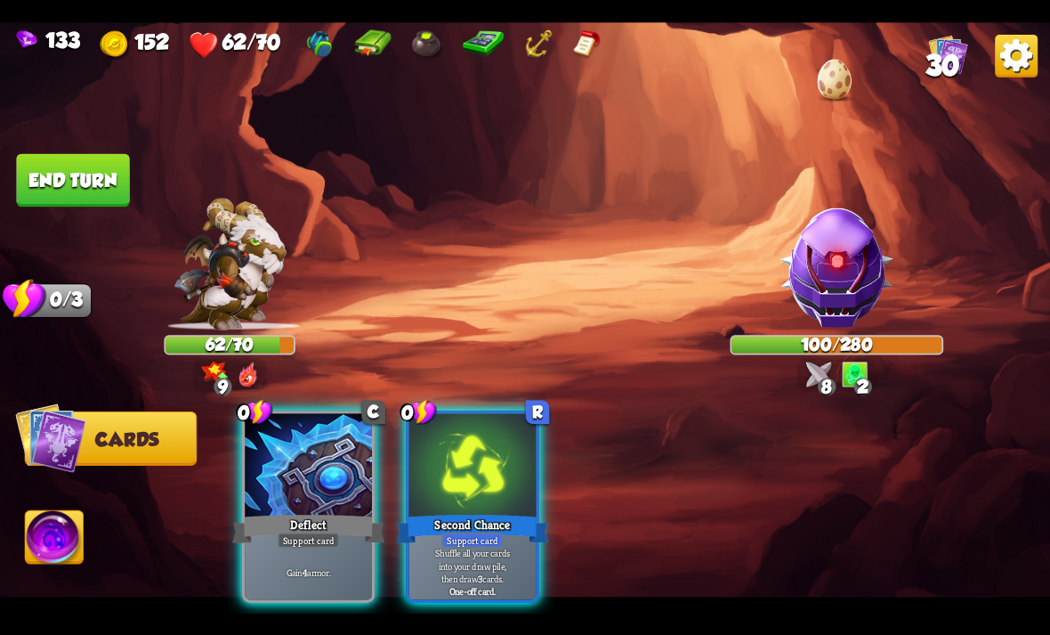
click at [36, 223] on img at bounding box center [525, 317] width 1050 height 591
click at [61, 176] on button "End turn" at bounding box center [72, 179] width 113 height 53
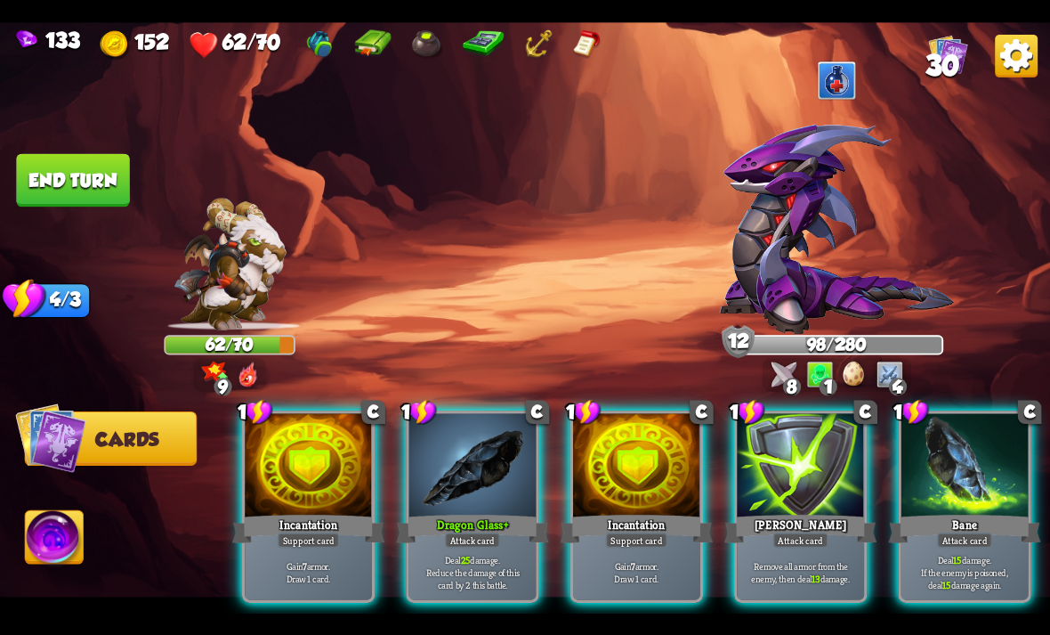
click at [672, 449] on div at bounding box center [636, 466] width 127 height 107
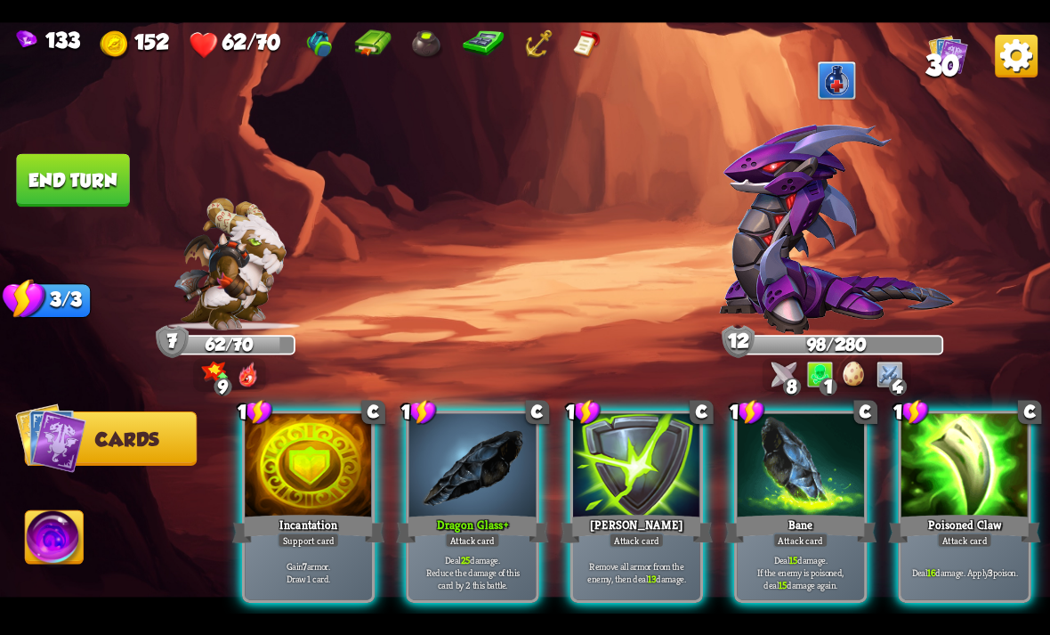
click at [668, 446] on div at bounding box center [636, 466] width 127 height 107
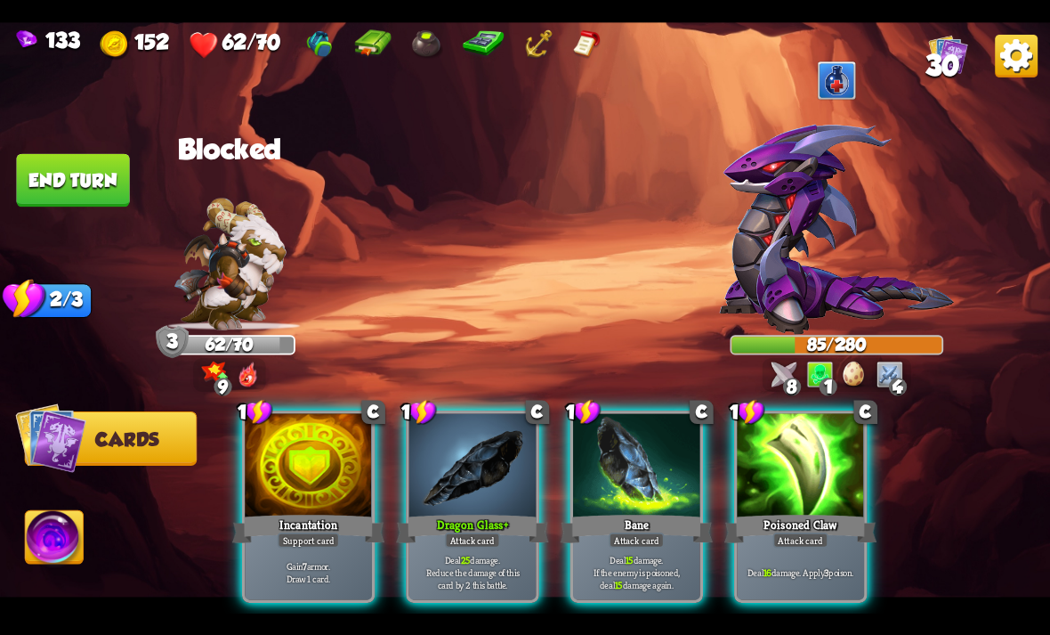
click at [519, 455] on div at bounding box center [472, 466] width 127 height 107
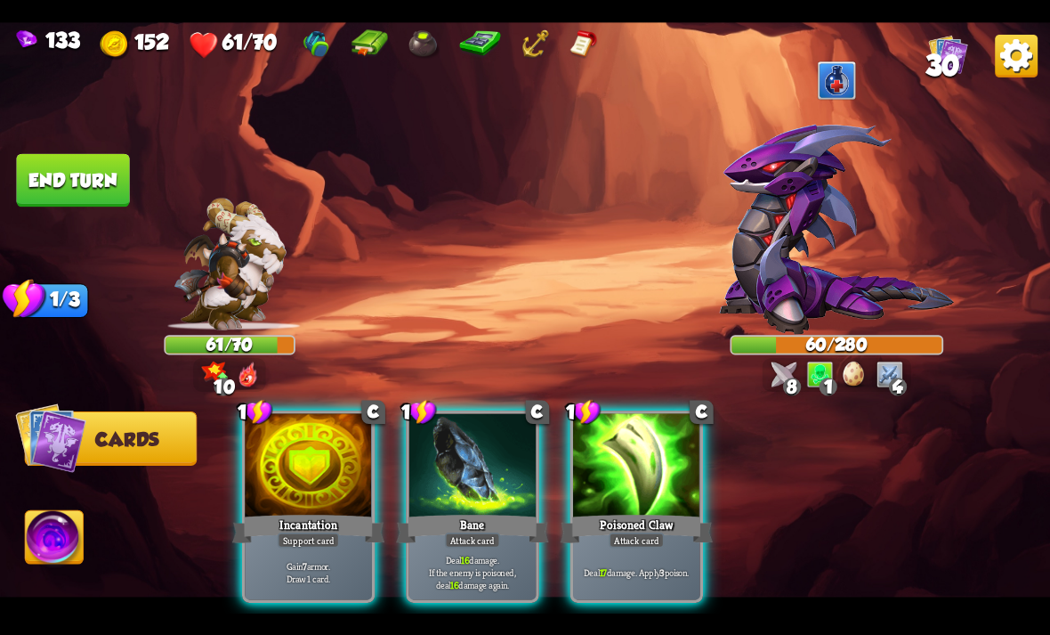
click at [669, 469] on div at bounding box center [636, 466] width 127 height 107
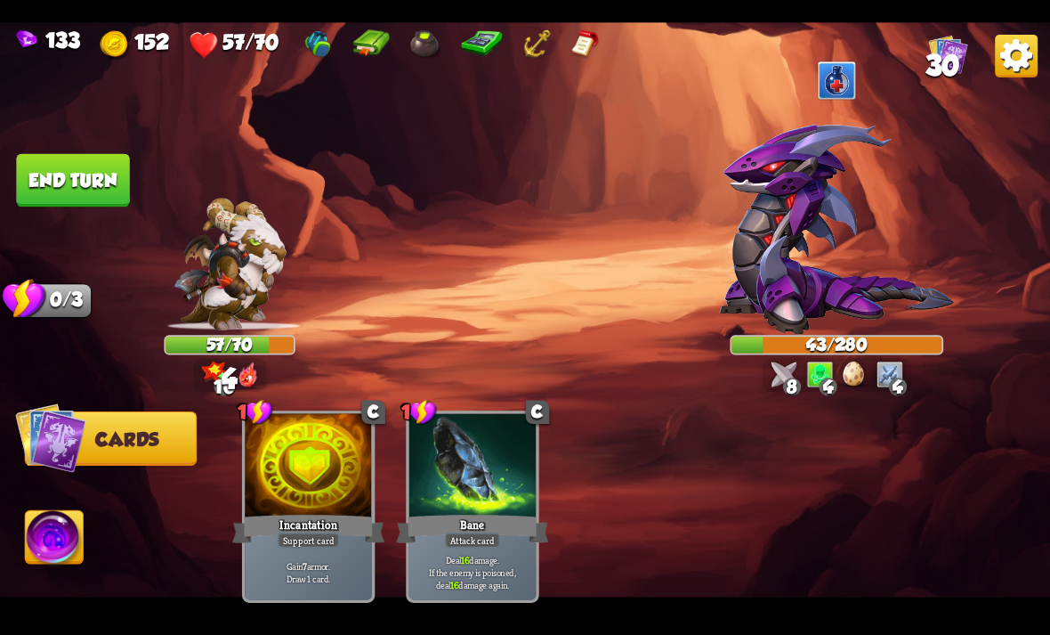
click at [66, 565] on img at bounding box center [55, 539] width 58 height 59
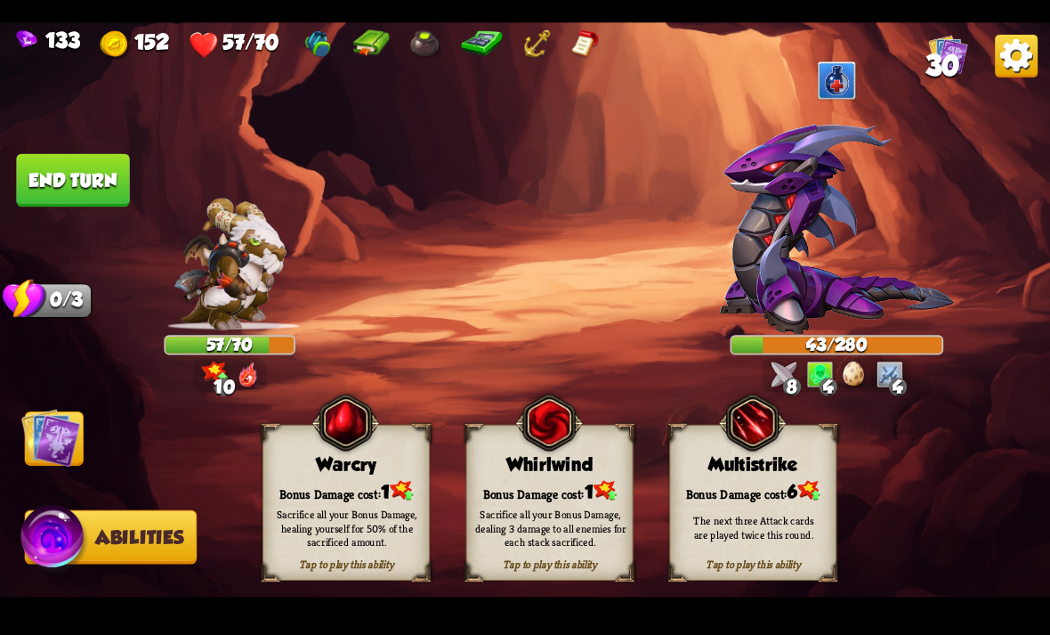
click at [490, 453] on span at bounding box center [474, 438] width 31 height 34
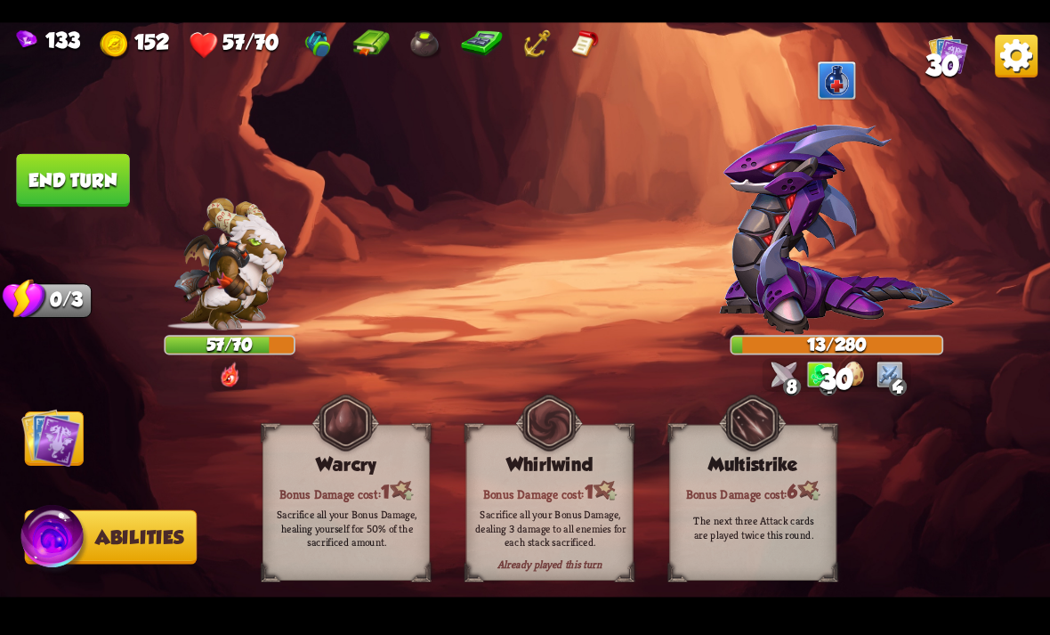
click at [57, 177] on button "End turn" at bounding box center [72, 179] width 113 height 53
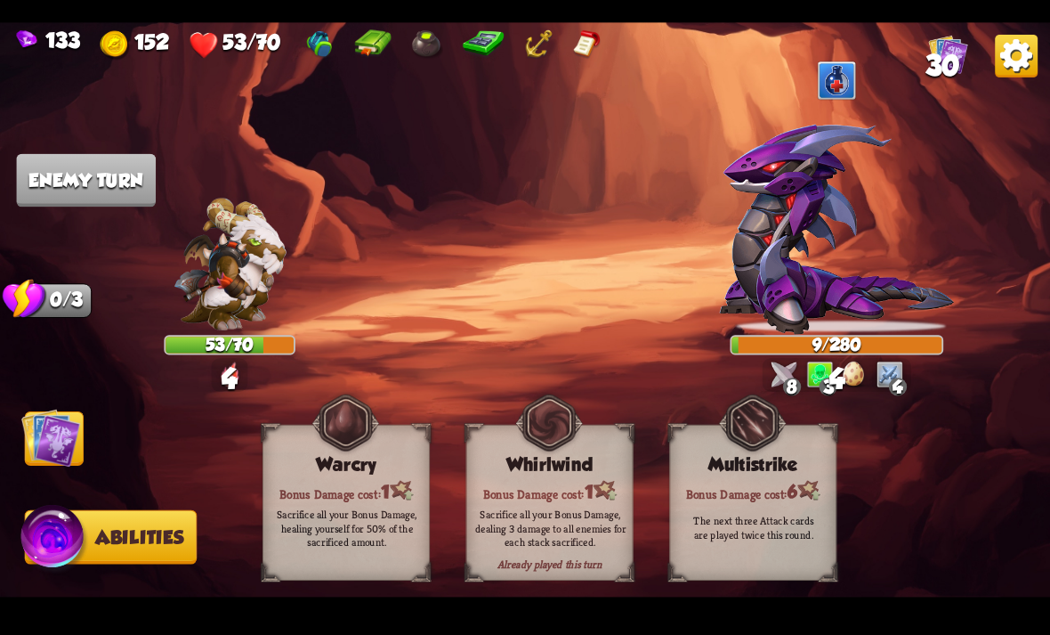
click at [55, 471] on img at bounding box center [525, 317] width 1050 height 591
click at [60, 449] on img at bounding box center [50, 437] width 59 height 59
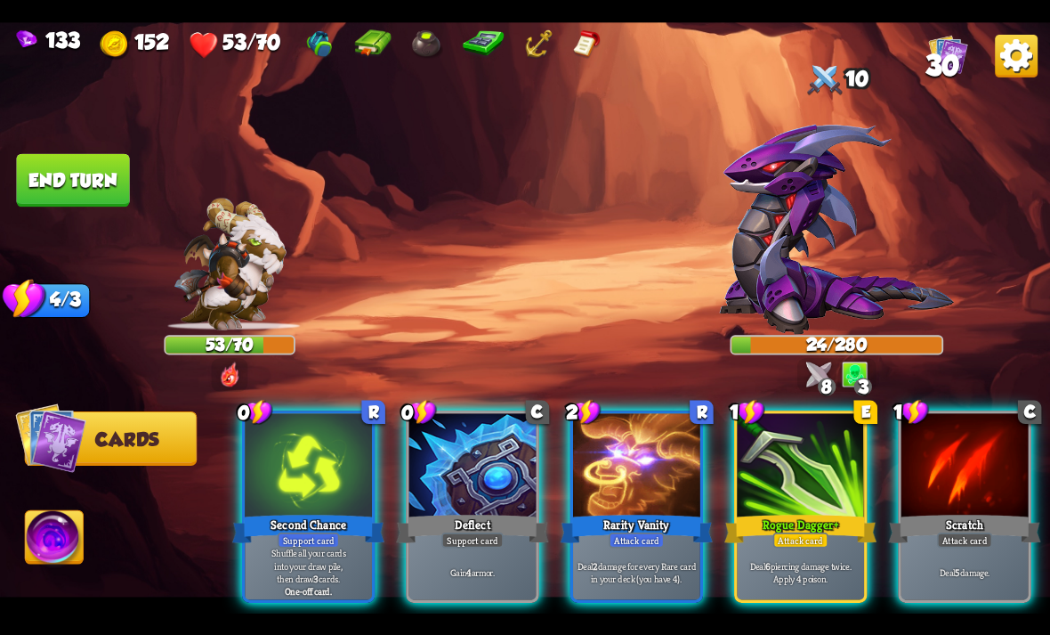
click at [820, 451] on div at bounding box center [800, 466] width 127 height 107
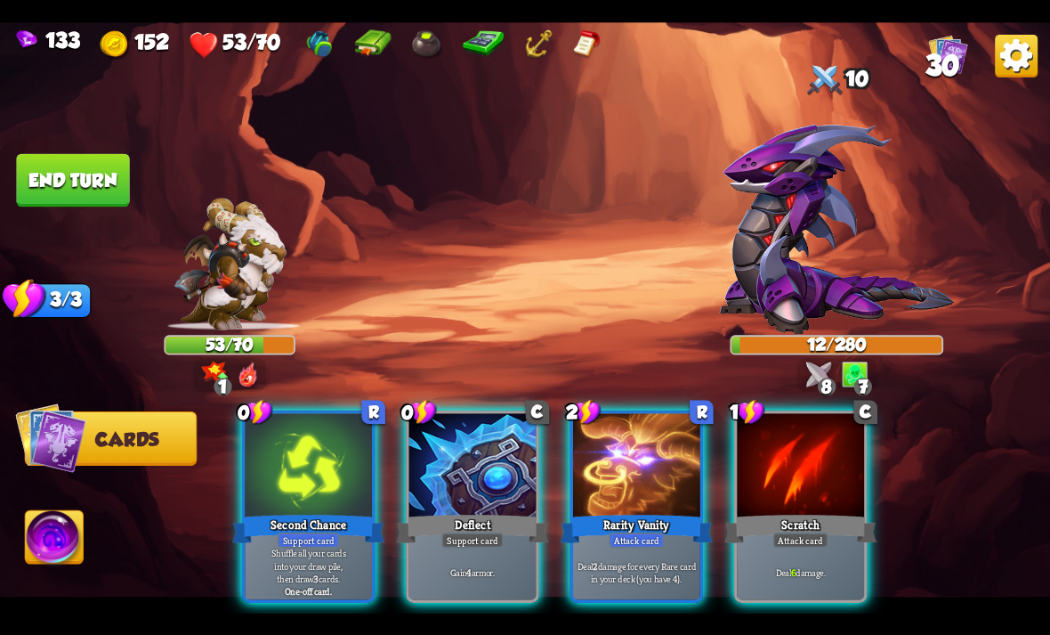
click at [830, 413] on div at bounding box center [800, 466] width 127 height 107
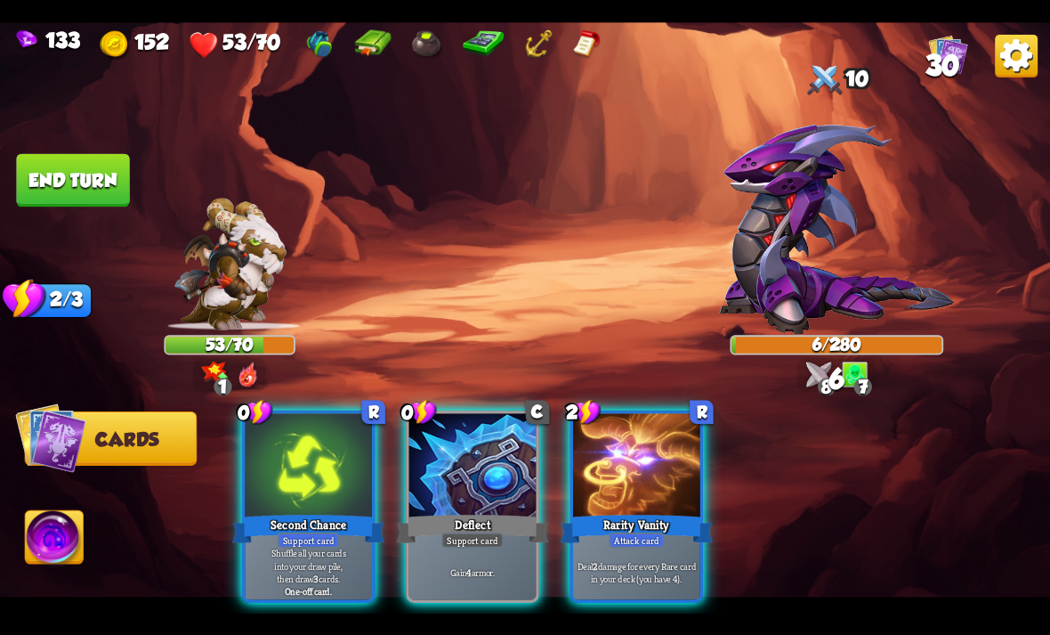
click at [62, 540] on img at bounding box center [55, 539] width 58 height 59
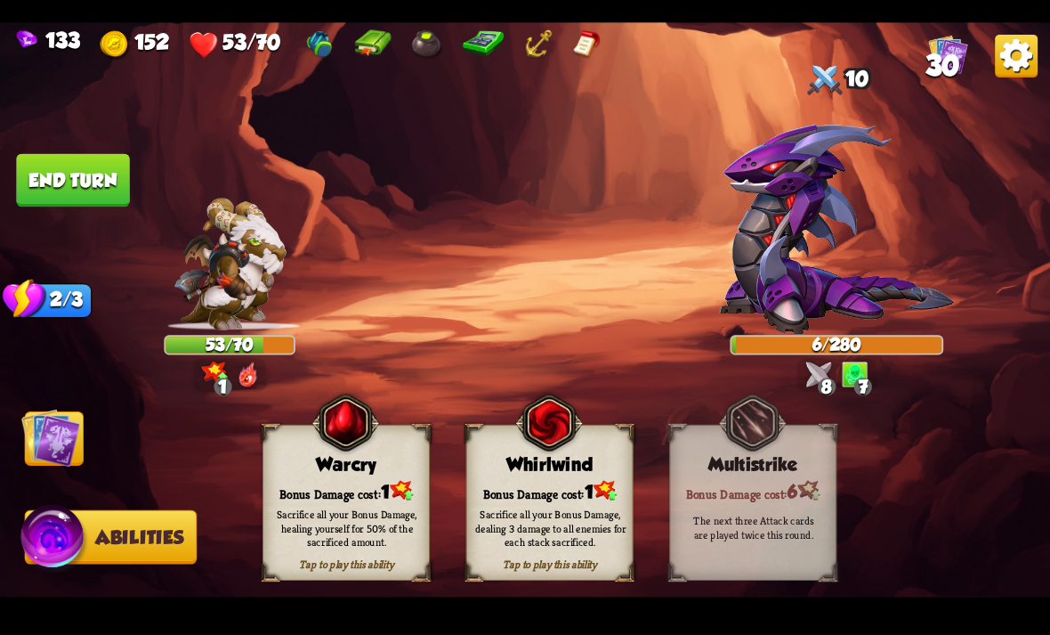
click at [281, 488] on div "Bonus Damage cost: 1" at bounding box center [346, 490] width 166 height 24
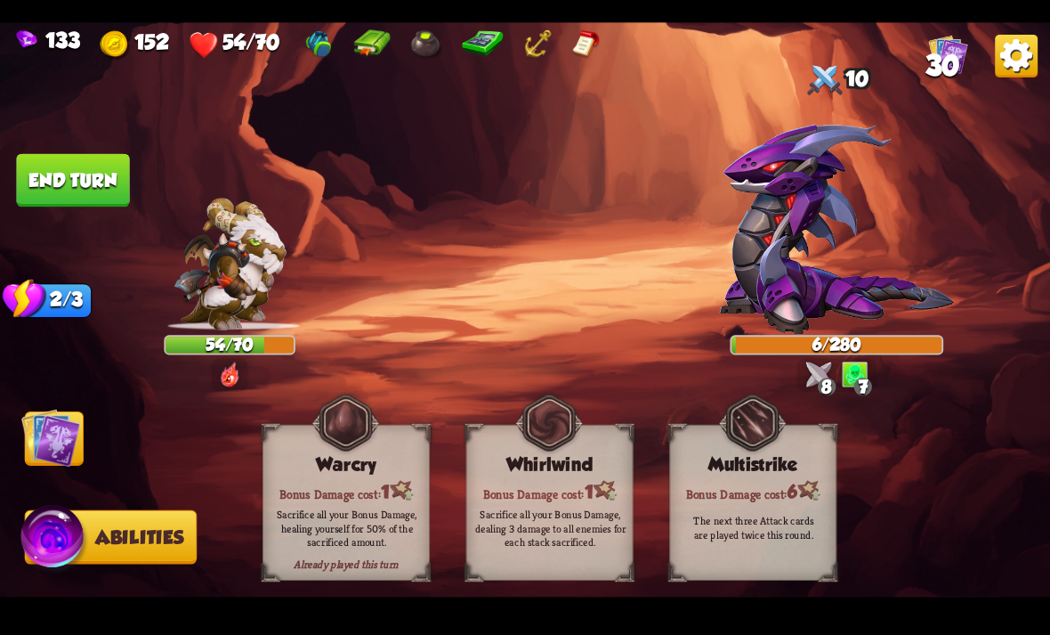
click at [79, 433] on img at bounding box center [50, 437] width 59 height 59
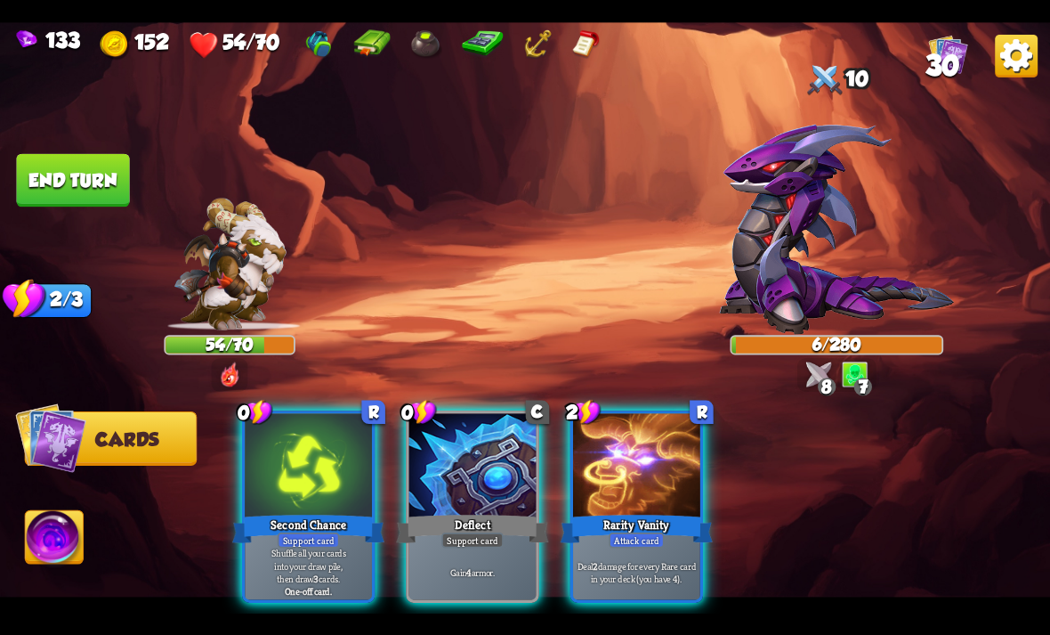
click at [274, 446] on div at bounding box center [308, 466] width 127 height 107
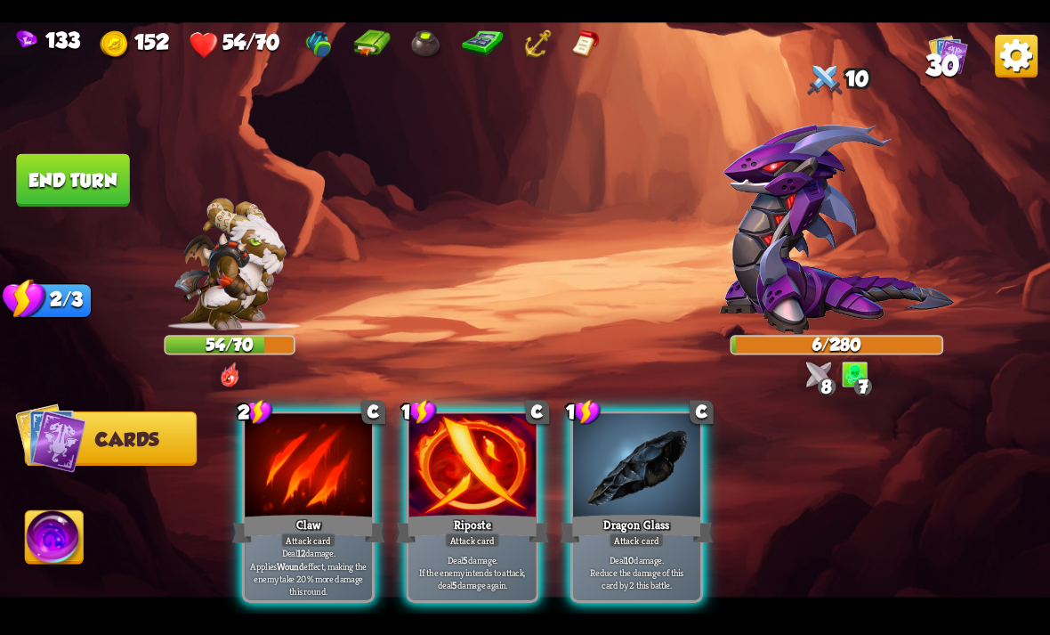
click at [650, 450] on div at bounding box center [636, 466] width 127 height 107
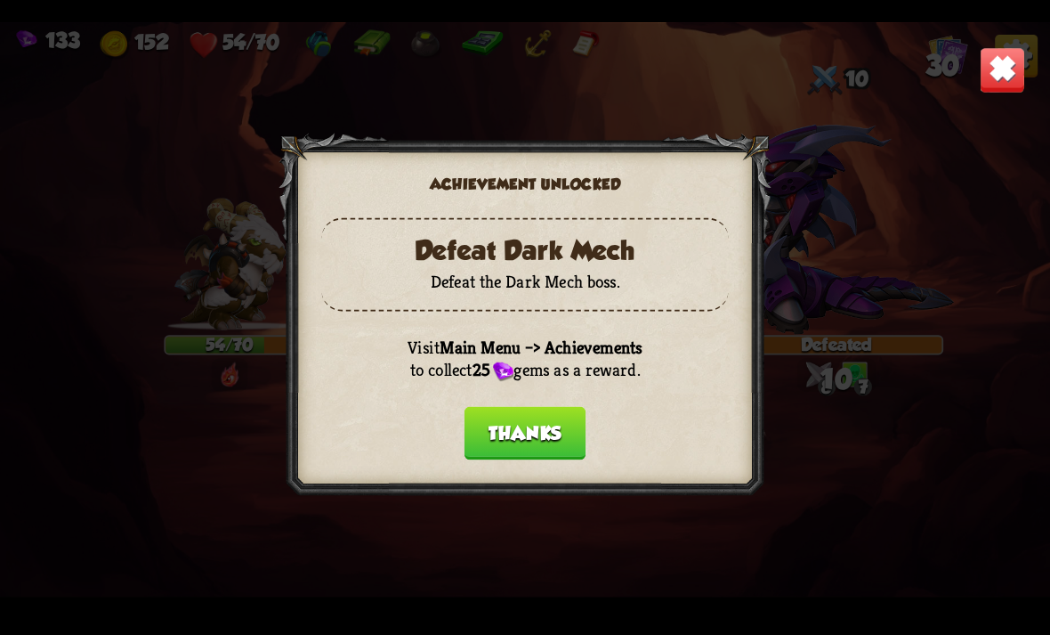
click at [561, 442] on button "Thanks" at bounding box center [525, 432] width 121 height 53
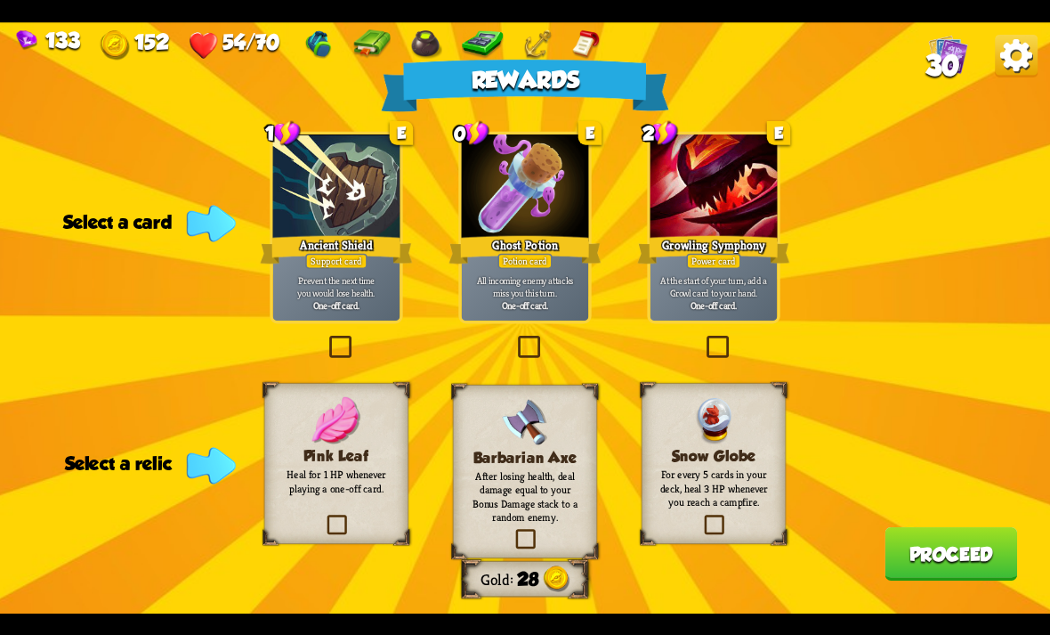
click at [502, 149] on div at bounding box center [525, 187] width 127 height 107
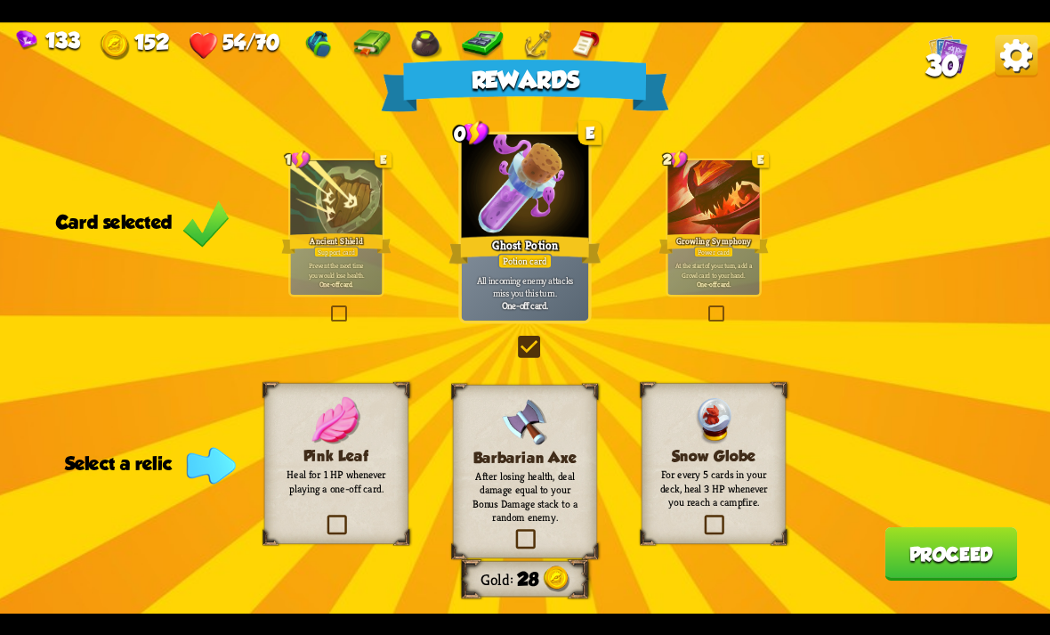
click at [732, 433] on img at bounding box center [714, 419] width 36 height 47
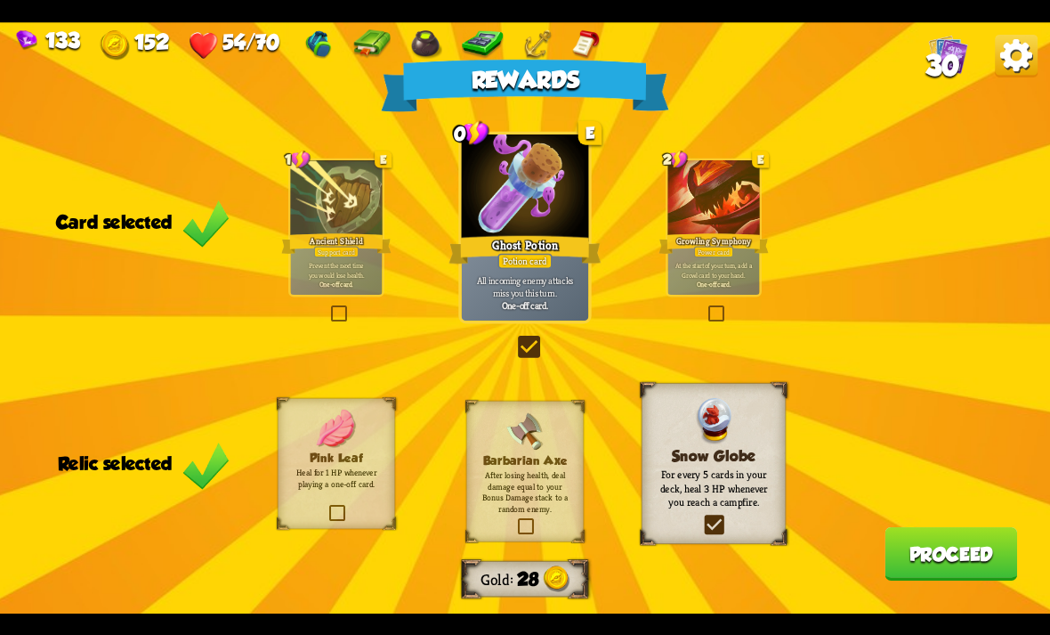
click at [980, 558] on button "Proceed" at bounding box center [951, 553] width 133 height 53
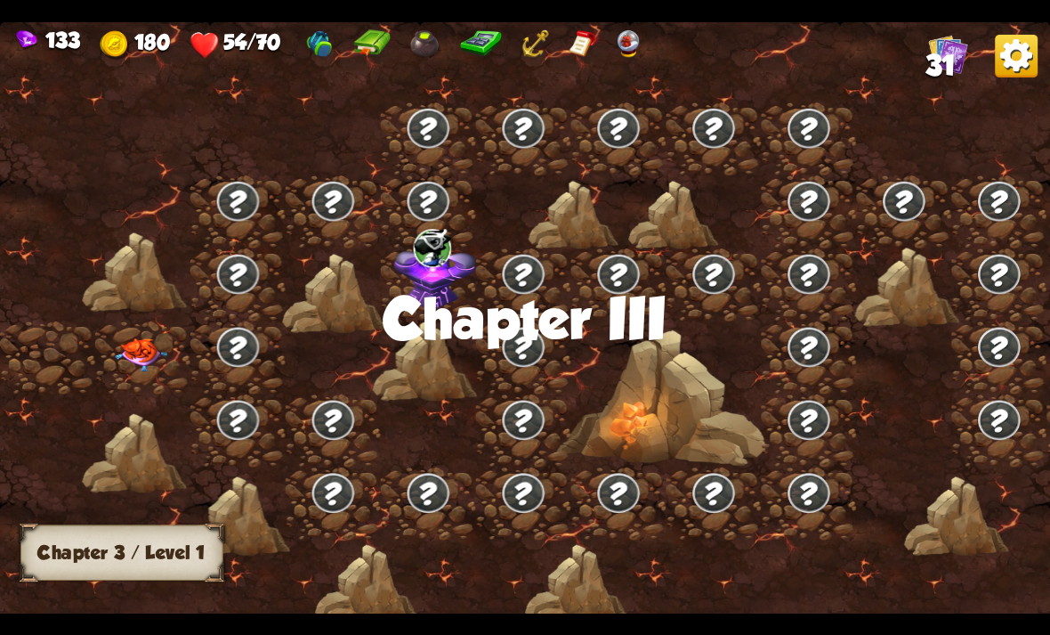
click at [142, 368] on img at bounding box center [141, 355] width 53 height 34
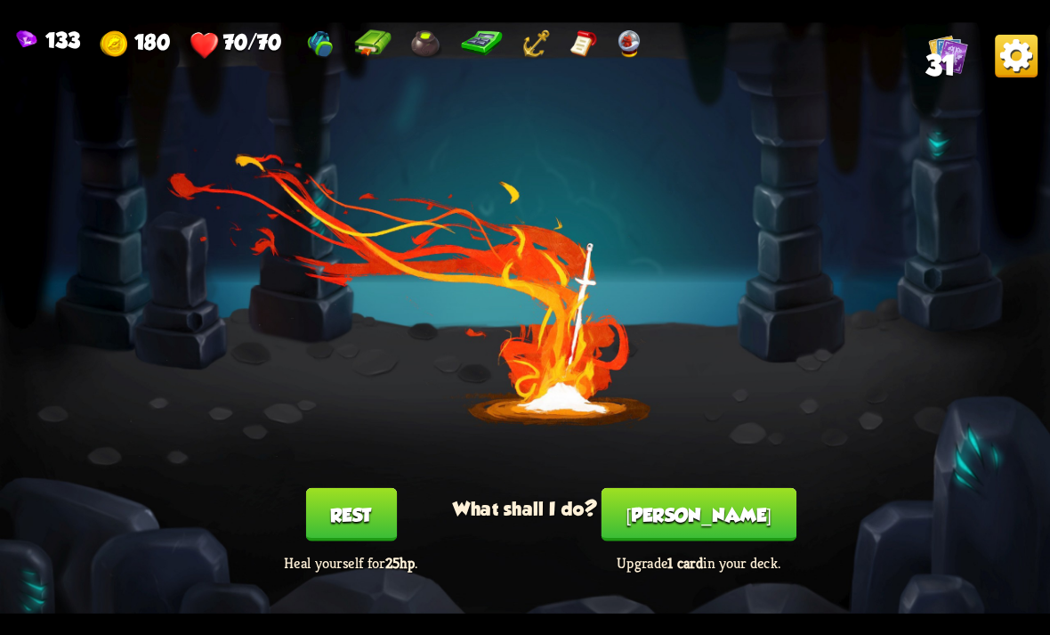
click at [709, 509] on button "[PERSON_NAME]" at bounding box center [699, 513] width 195 height 53
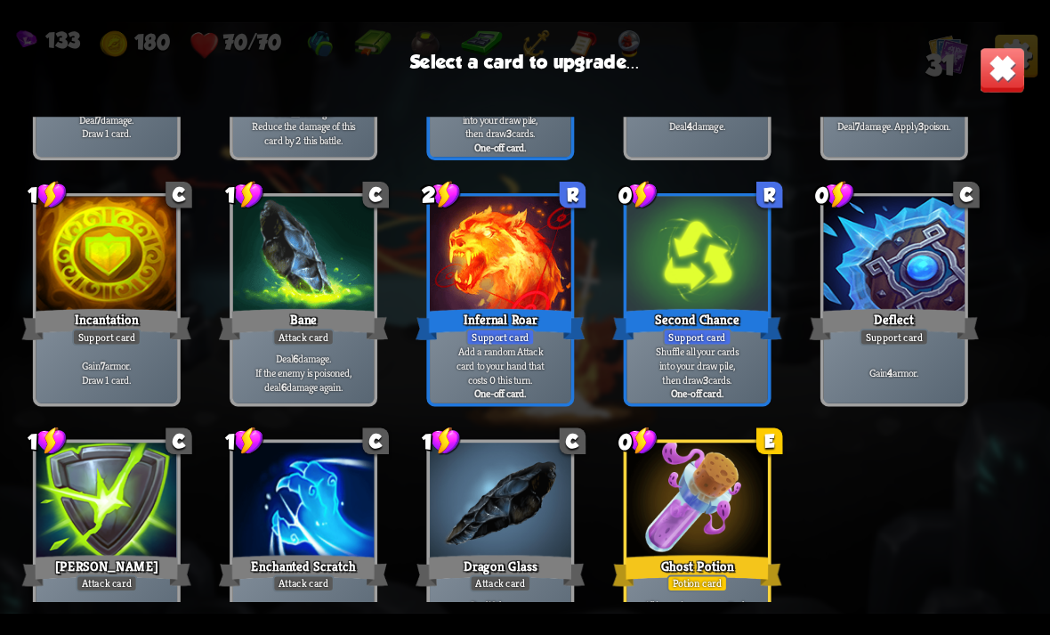
scroll to position [1044, 0]
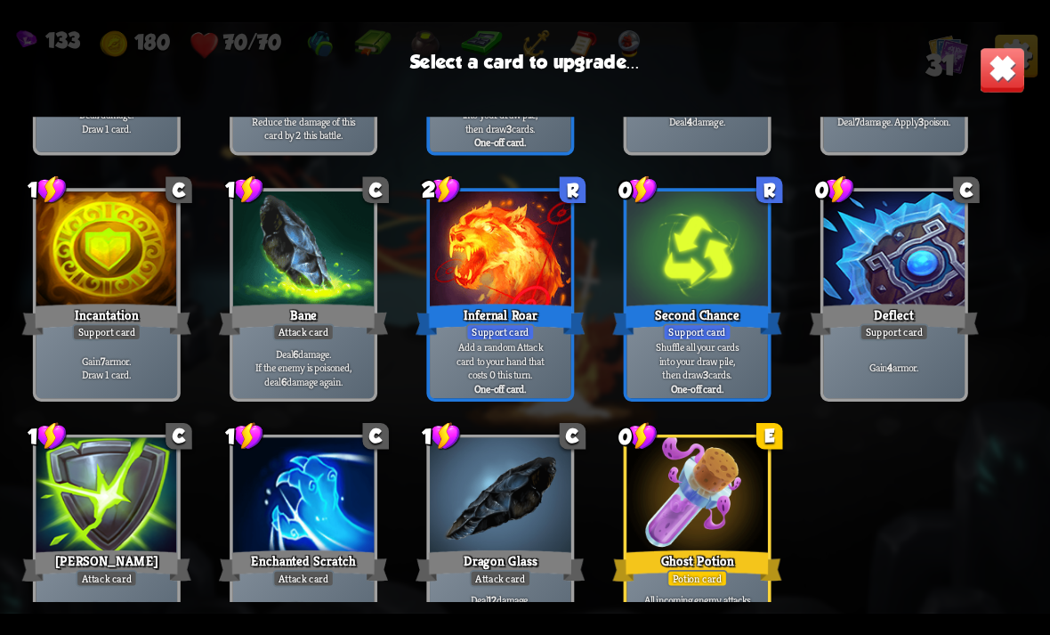
click at [534, 283] on div at bounding box center [501, 250] width 142 height 119
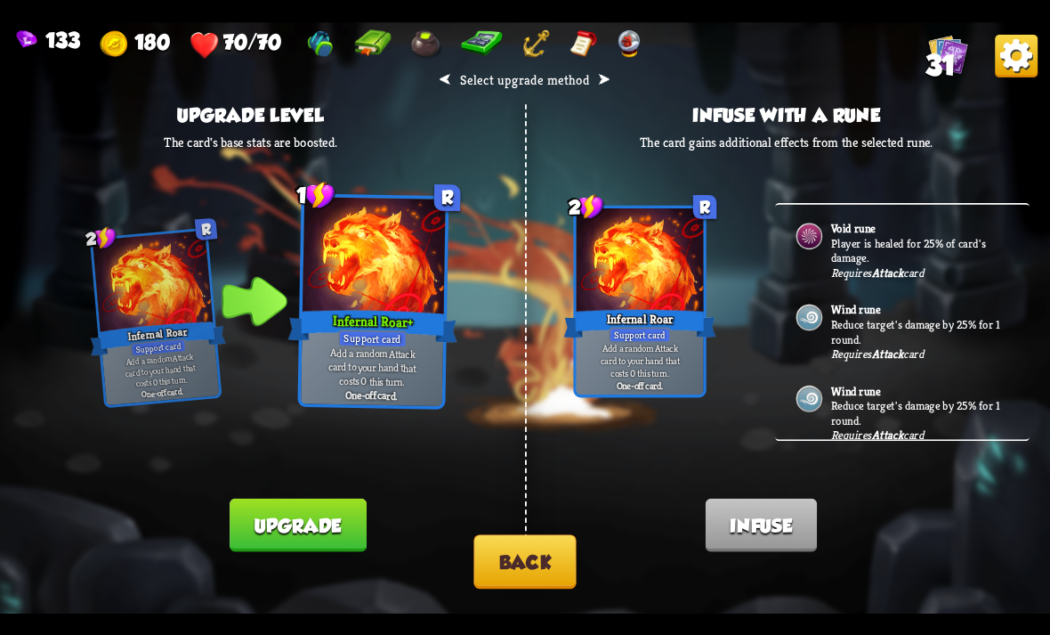
click at [355, 546] on button "Upgrade" at bounding box center [298, 524] width 136 height 53
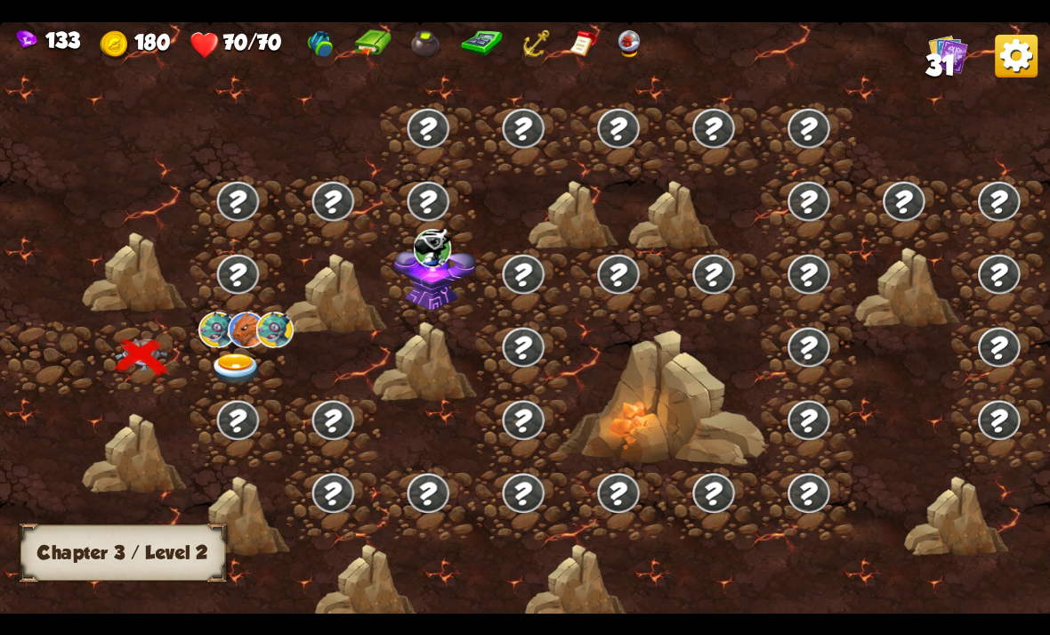
click at [234, 345] on img at bounding box center [246, 330] width 37 height 36
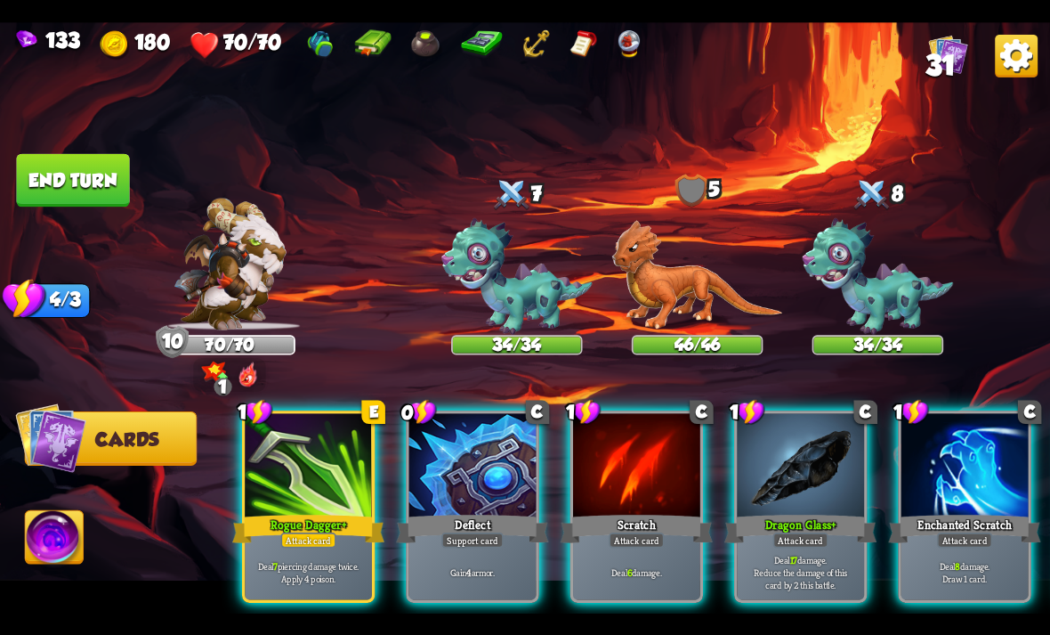
click at [846, 436] on div at bounding box center [800, 466] width 127 height 107
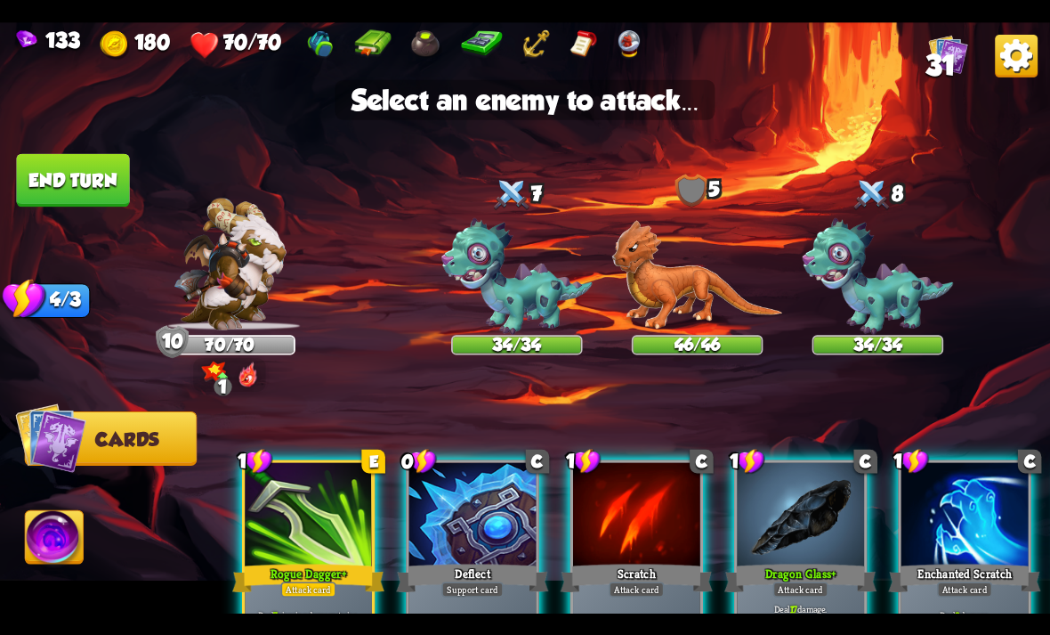
click at [904, 282] on img at bounding box center [878, 276] width 151 height 117
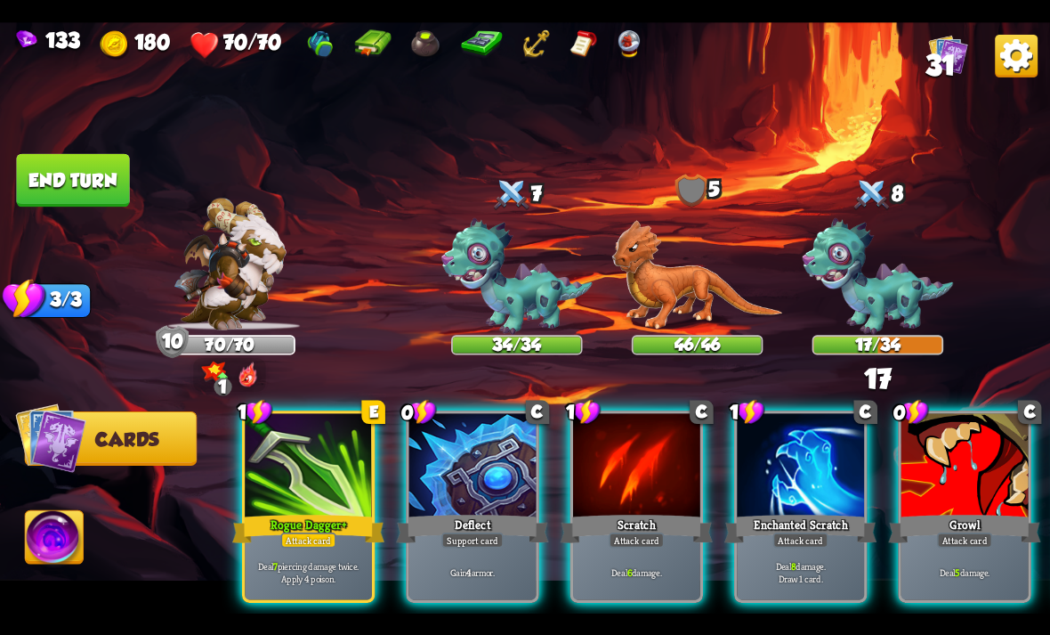
click at [939, 436] on div at bounding box center [965, 466] width 127 height 107
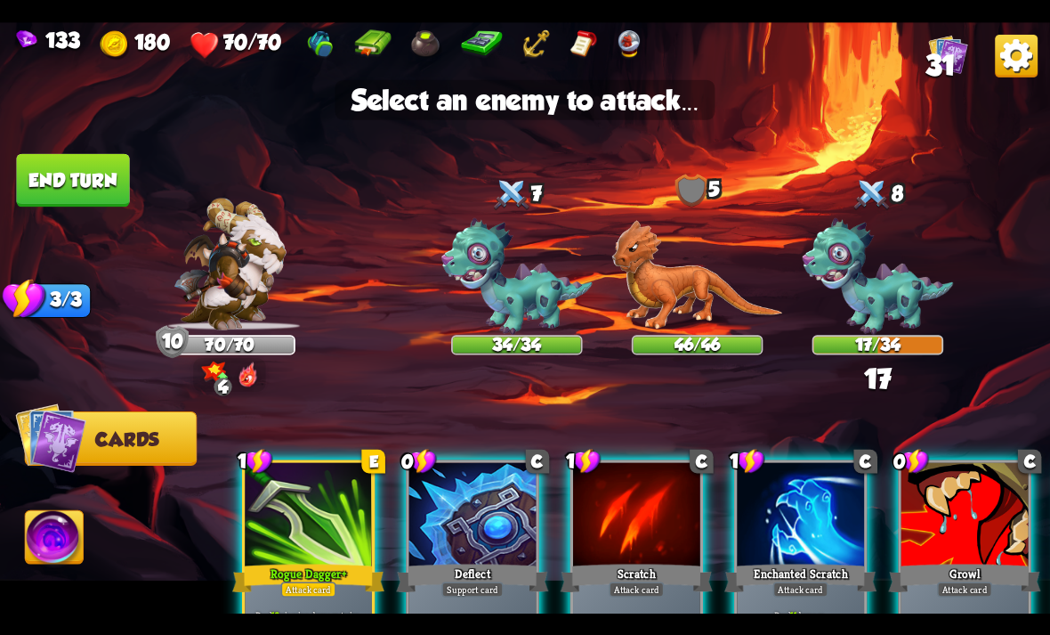
click at [914, 293] on img at bounding box center [878, 276] width 151 height 117
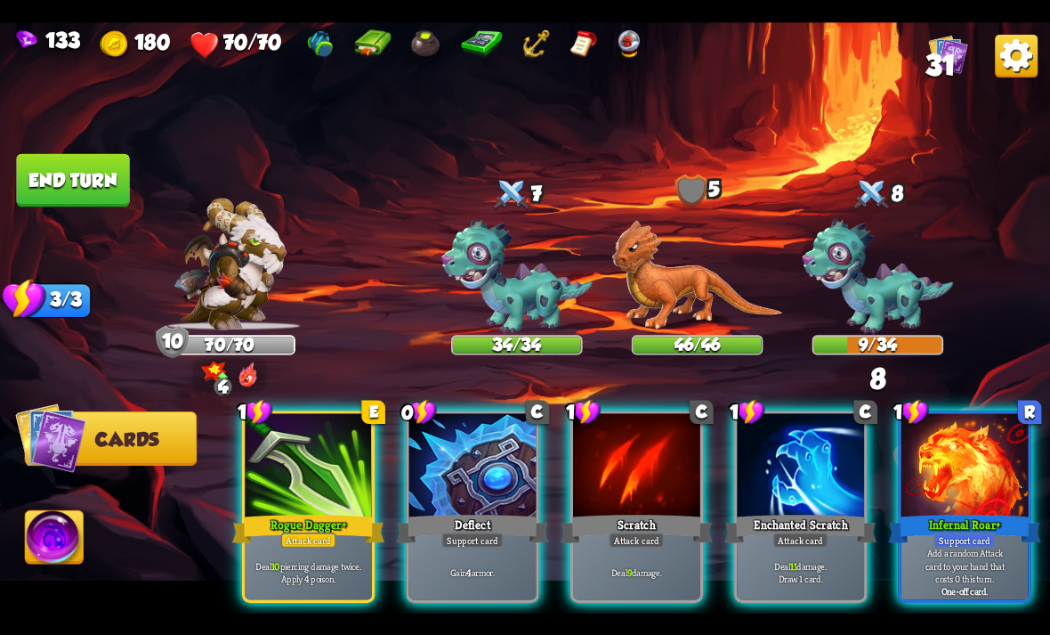
click at [668, 470] on div at bounding box center [636, 466] width 127 height 107
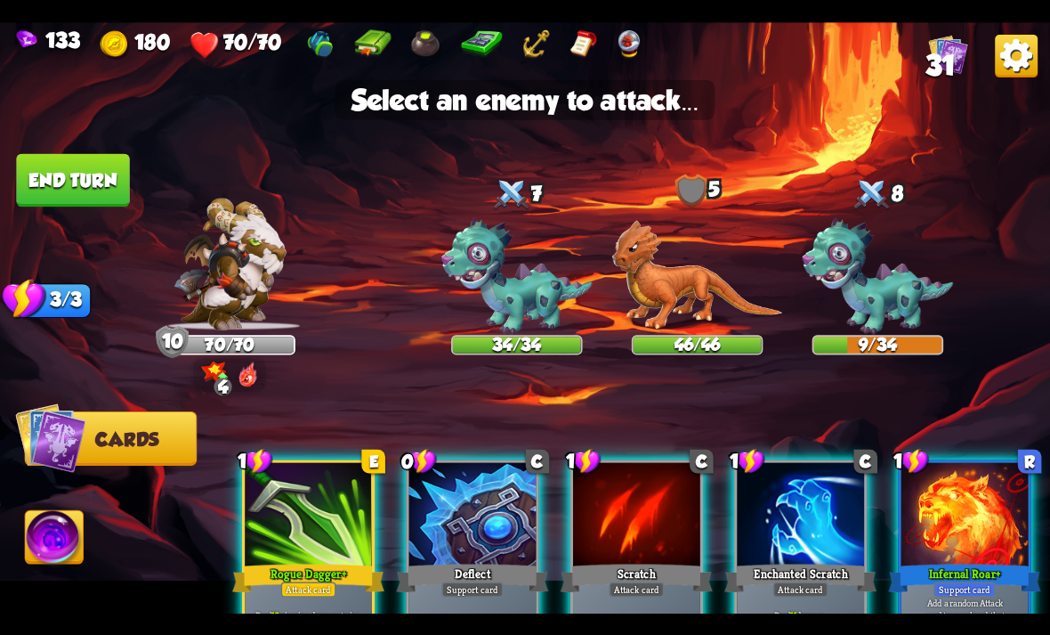
click at [868, 296] on img at bounding box center [878, 276] width 151 height 117
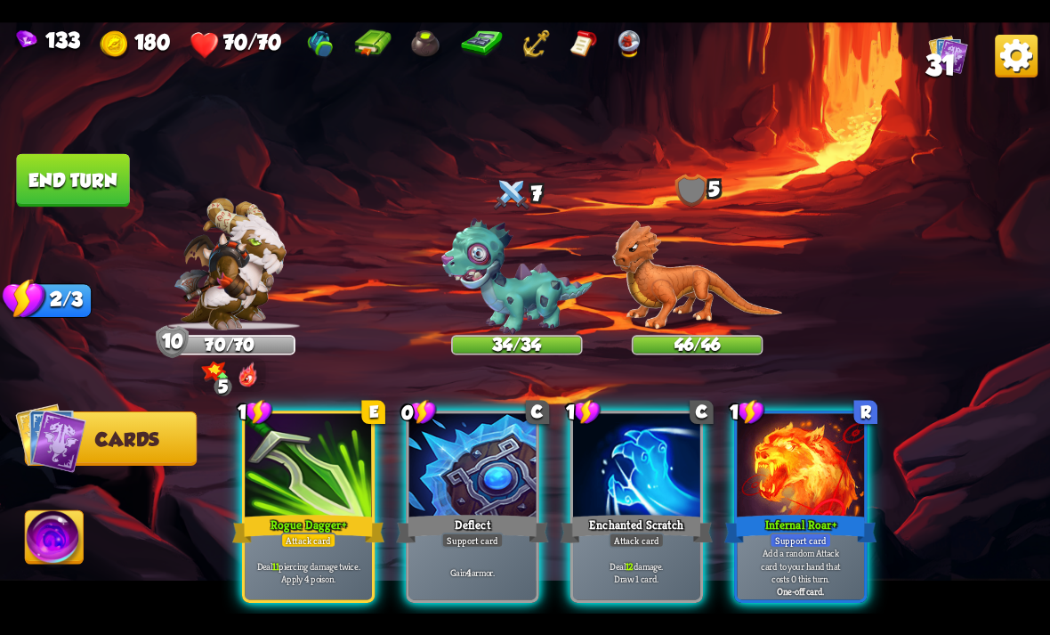
click at [320, 469] on div at bounding box center [308, 466] width 127 height 107
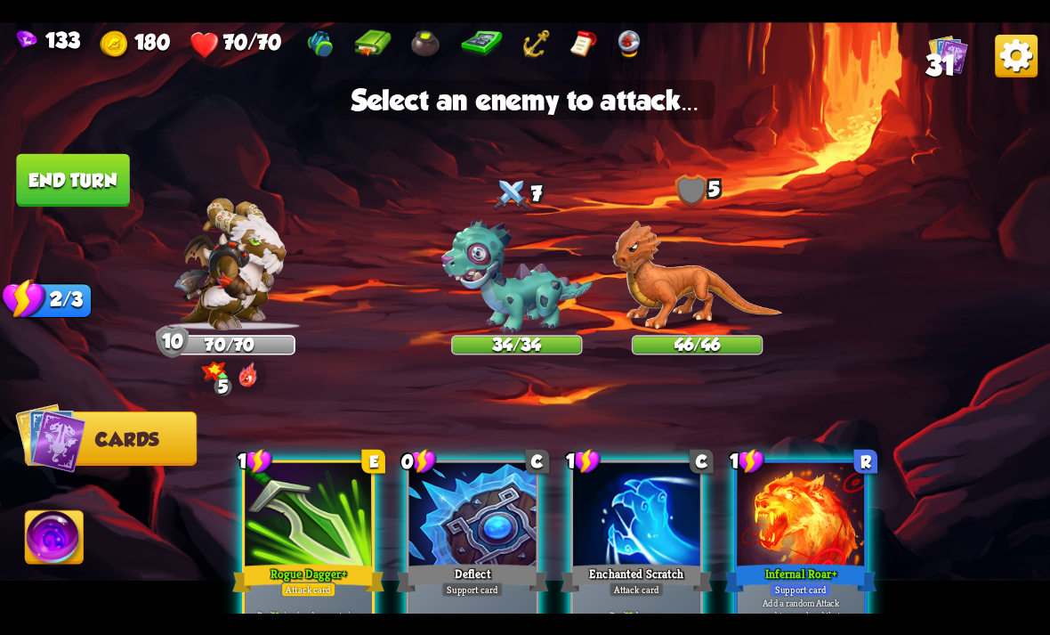
click at [523, 289] on img at bounding box center [516, 276] width 151 height 117
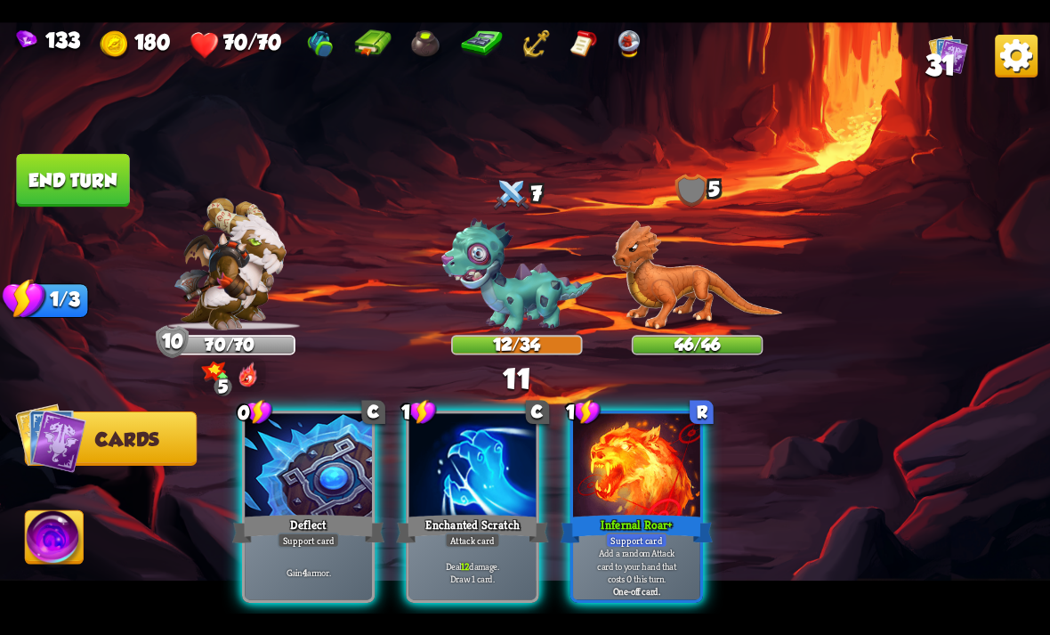
click at [517, 424] on div at bounding box center [472, 466] width 127 height 107
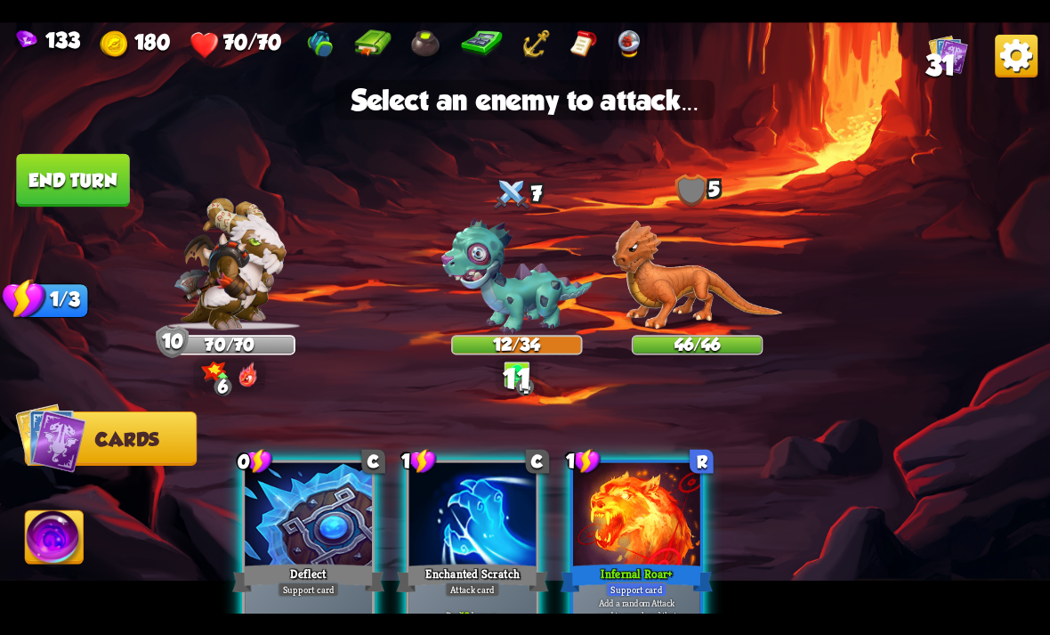
click at [531, 284] on img at bounding box center [516, 276] width 151 height 117
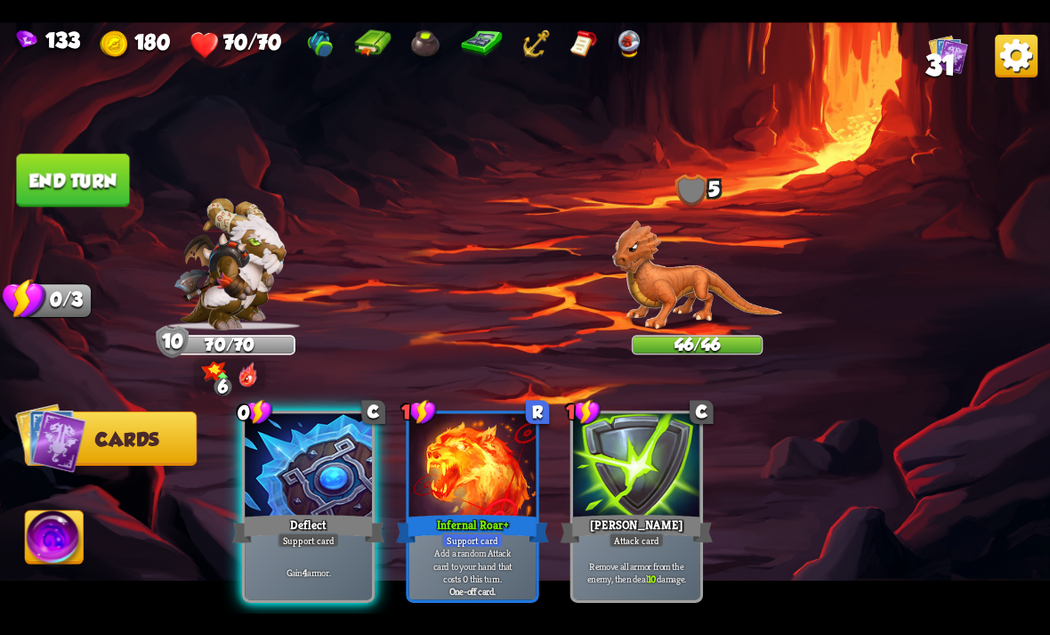
click at [42, 165] on button "End turn" at bounding box center [73, 179] width 114 height 53
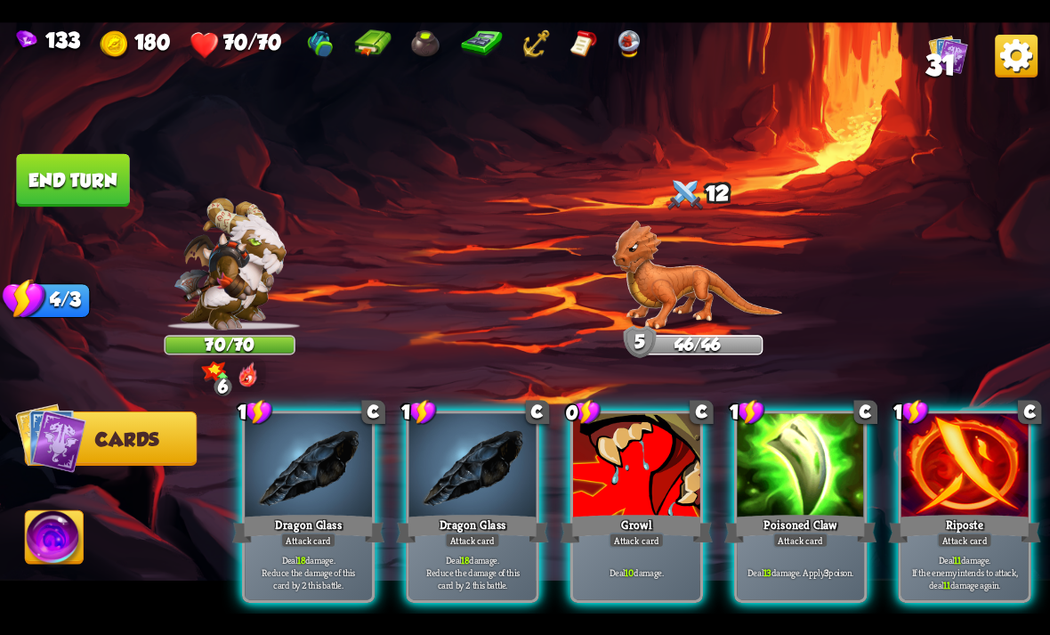
click at [635, 428] on div at bounding box center [636, 466] width 127 height 107
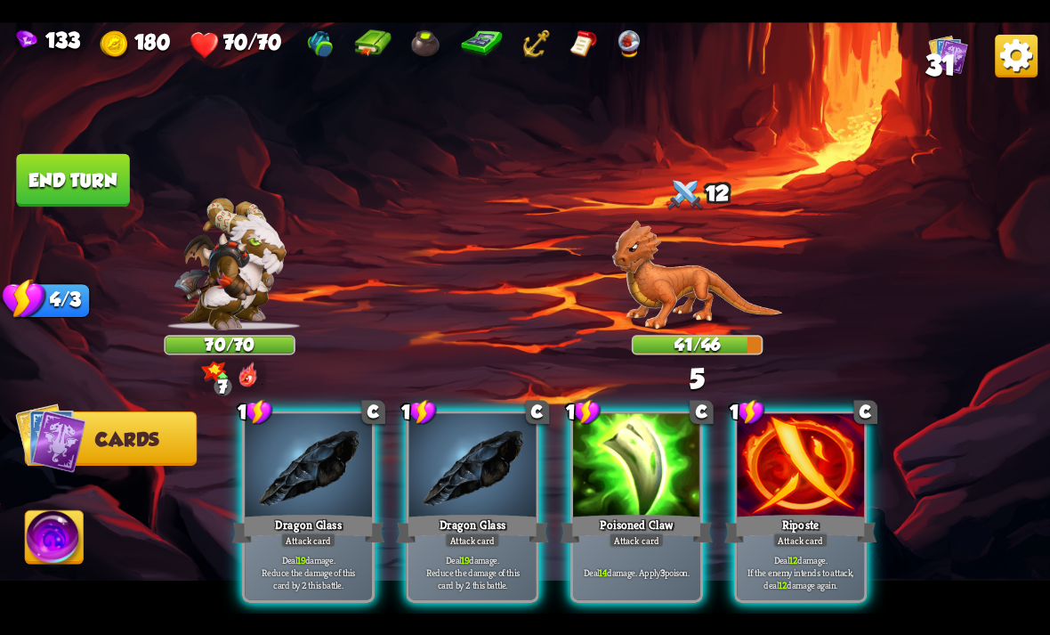
click at [821, 457] on div at bounding box center [800, 466] width 127 height 107
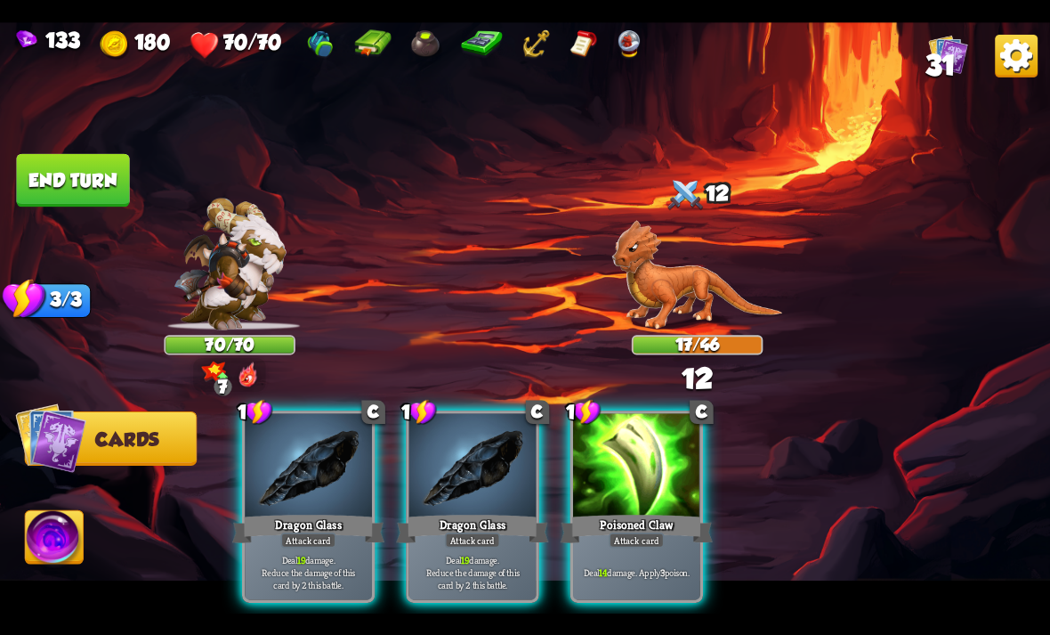
click at [671, 465] on div at bounding box center [636, 466] width 127 height 107
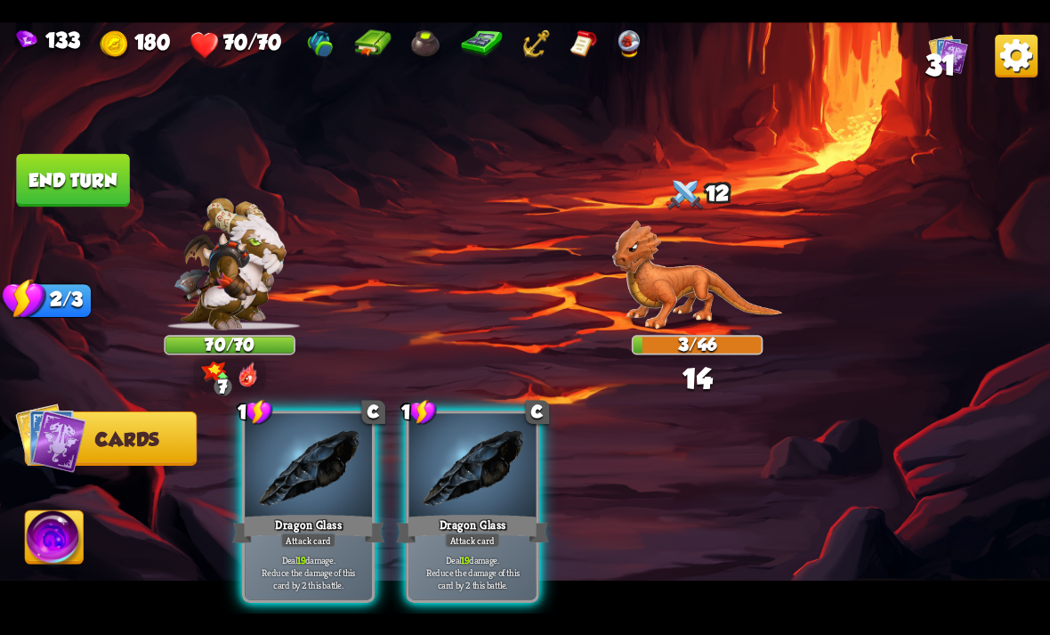
click at [507, 451] on div at bounding box center [472, 466] width 127 height 107
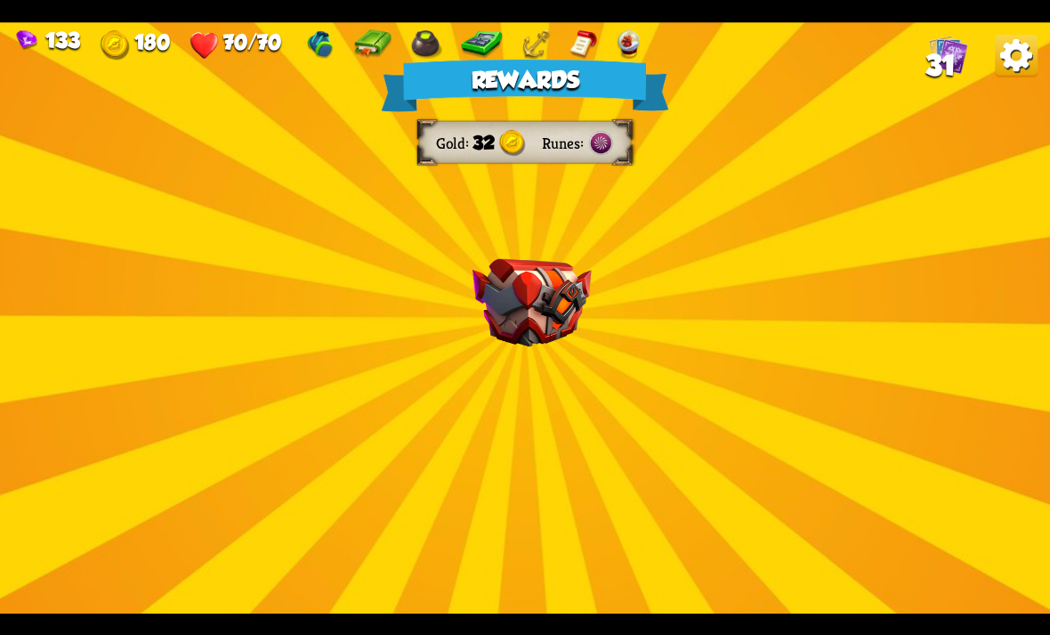
click at [731, 396] on div "Rewards Gold 32 Runes Select a card 1 C Rebound Attack card Deal 8 damage. Put …" at bounding box center [525, 317] width 1050 height 591
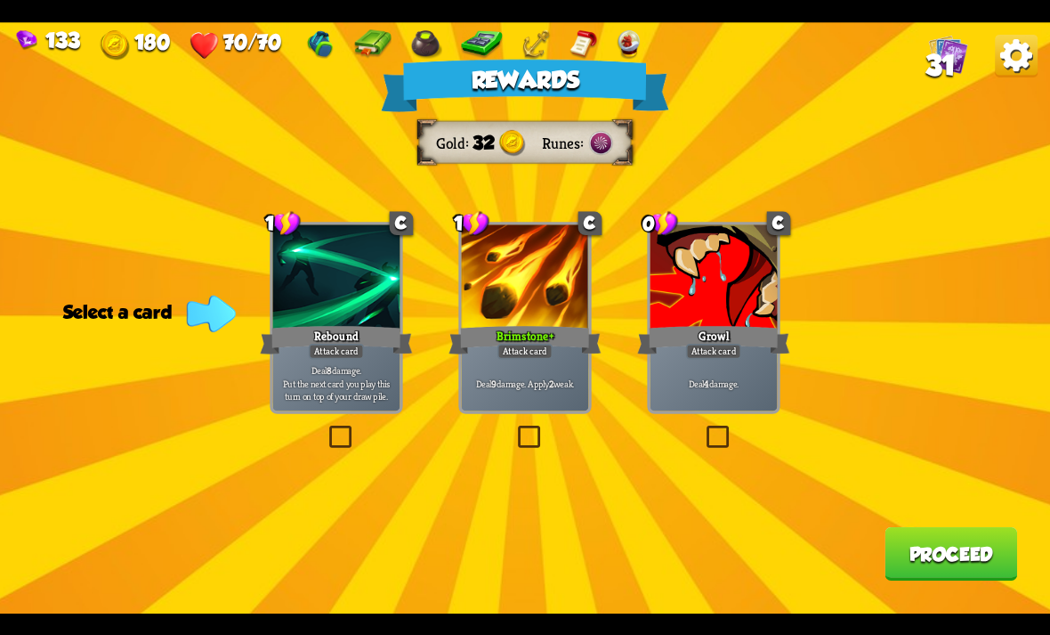
click at [725, 320] on div at bounding box center [714, 277] width 127 height 107
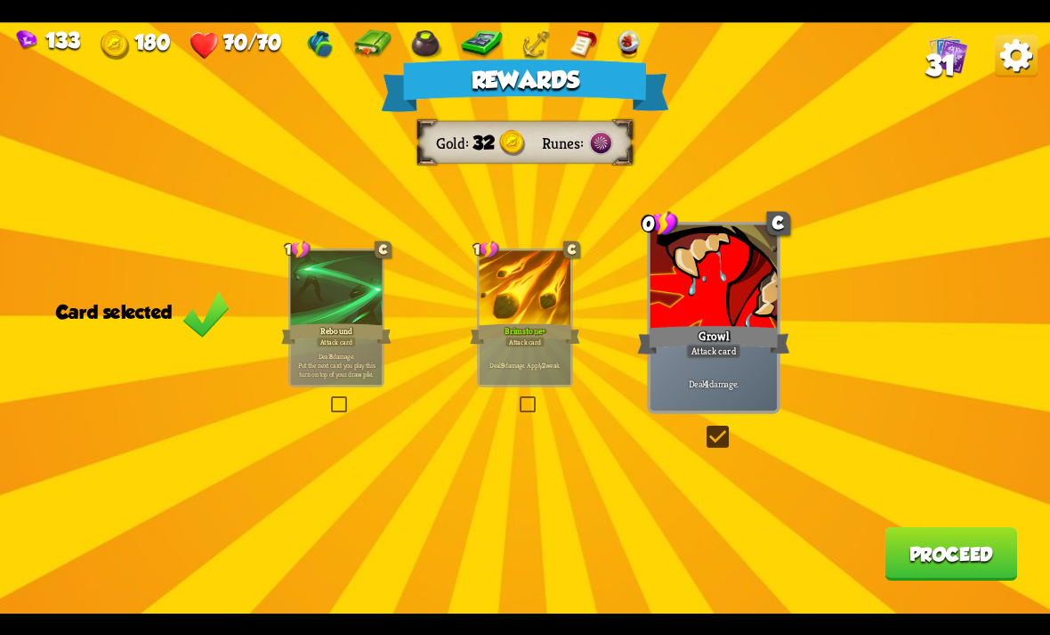
click at [910, 558] on button "Proceed" at bounding box center [951, 553] width 133 height 53
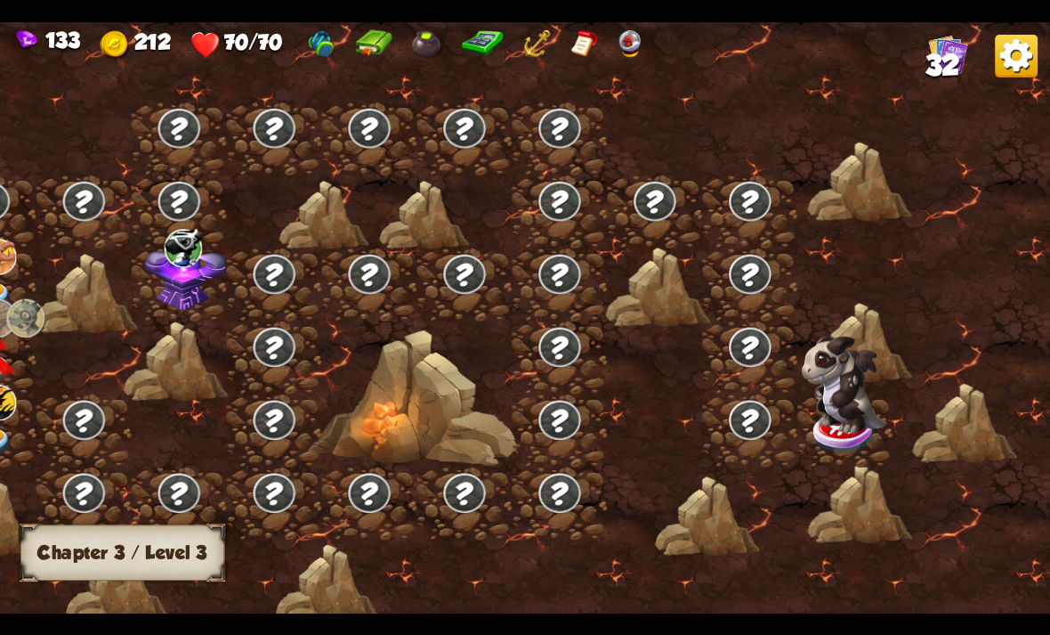
click at [858, 398] on img at bounding box center [844, 384] width 85 height 97
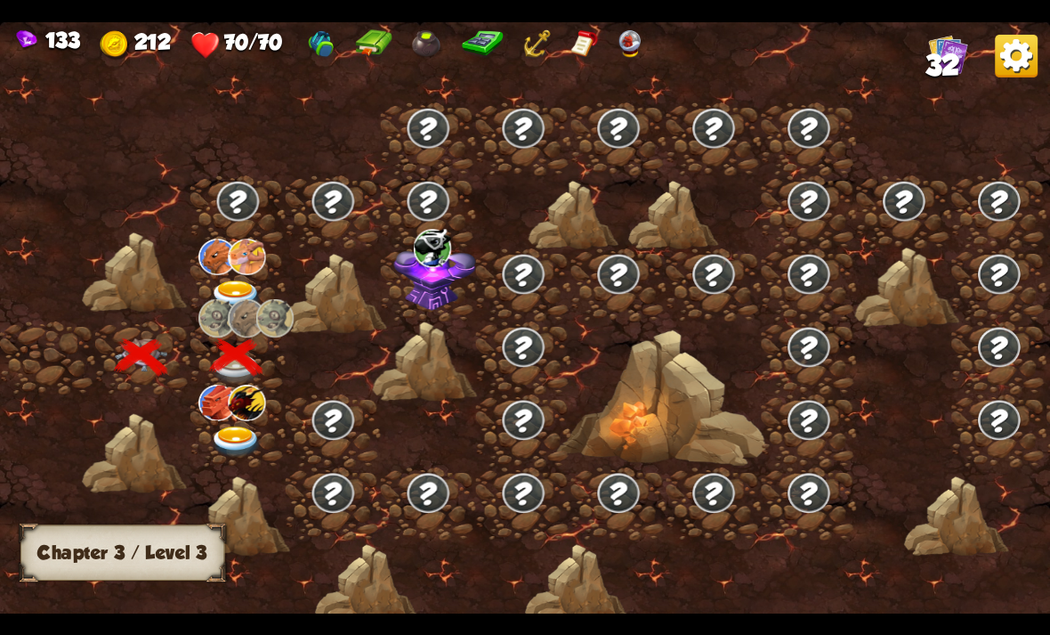
scroll to position [0, 0]
click at [238, 454] on img at bounding box center [236, 440] width 53 height 31
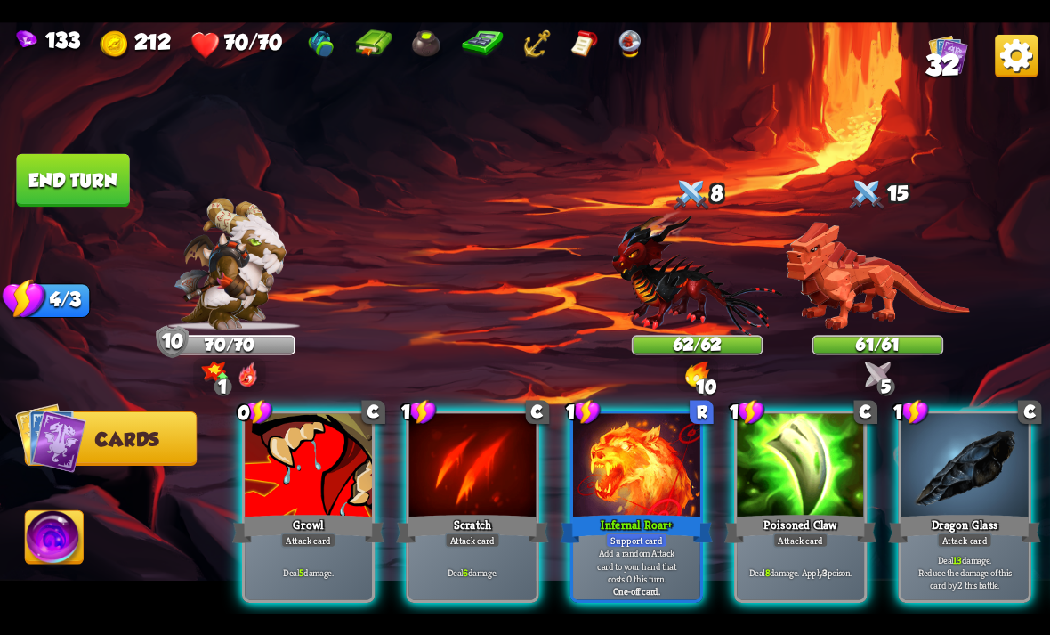
click at [961, 448] on div at bounding box center [965, 466] width 127 height 107
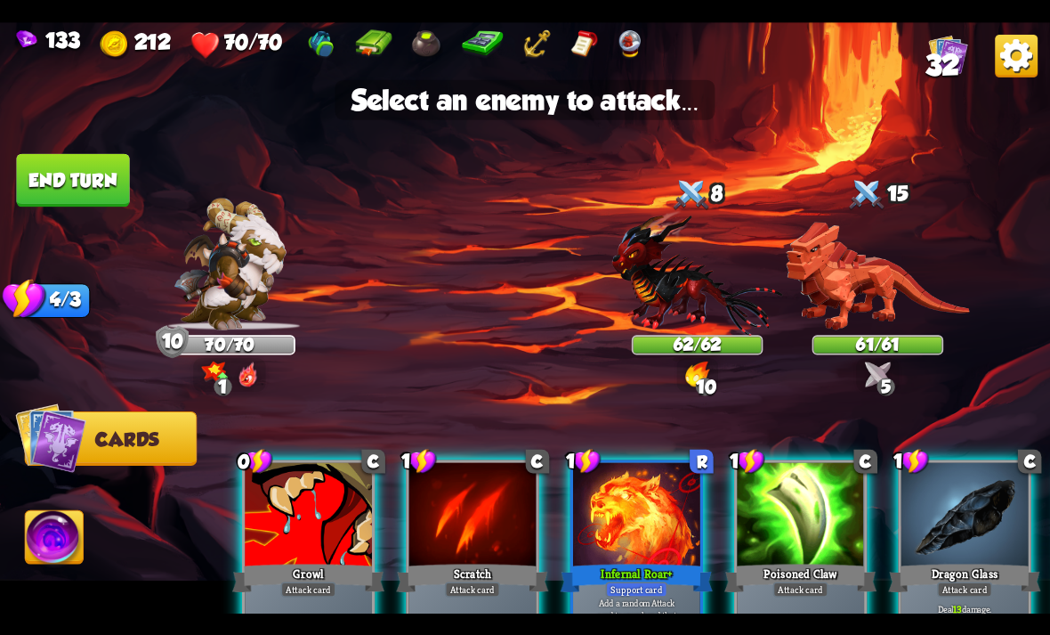
click at [717, 304] on img at bounding box center [697, 272] width 171 height 126
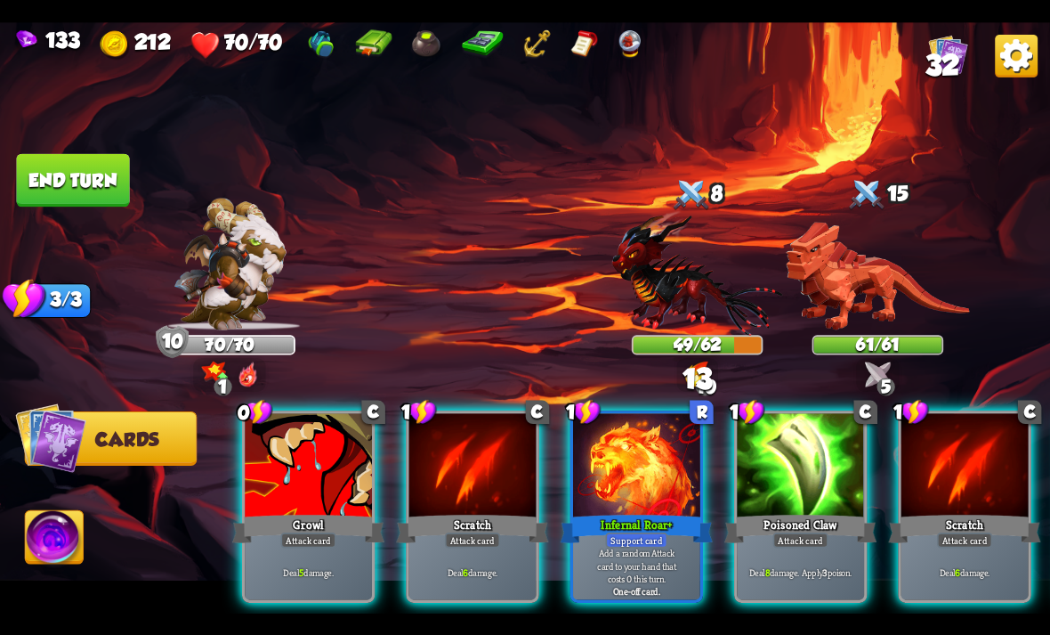
click at [835, 442] on div at bounding box center [800, 466] width 127 height 107
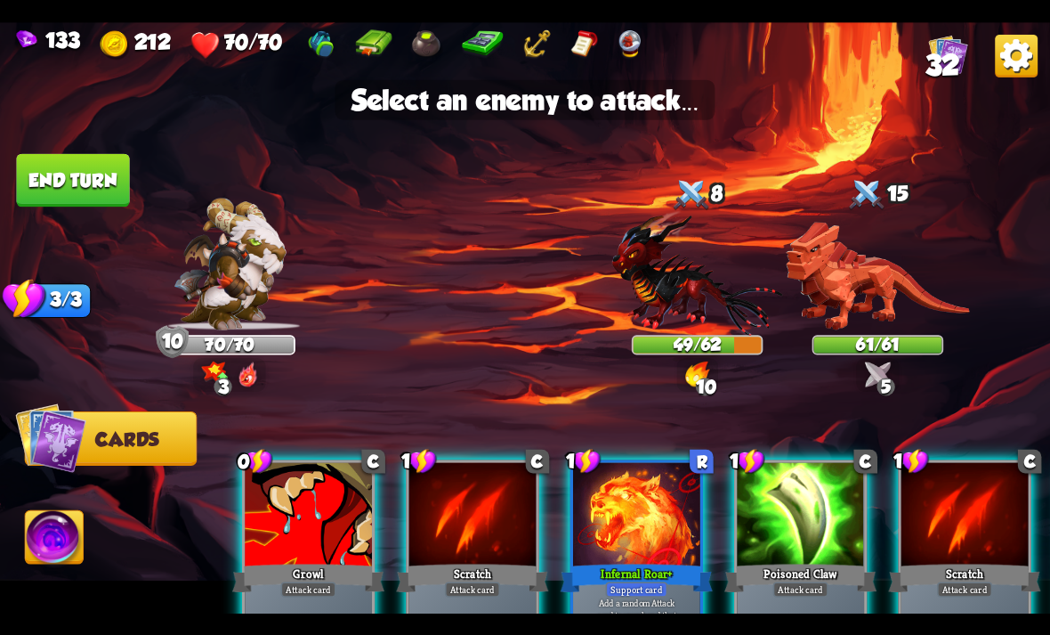
click at [717, 291] on img at bounding box center [697, 272] width 171 height 126
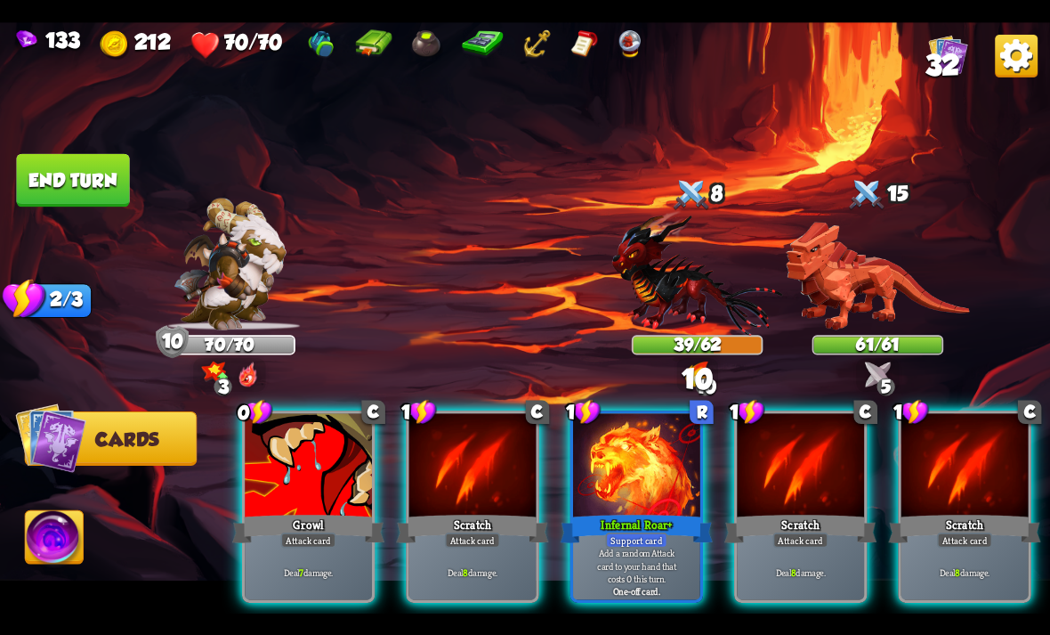
click at [313, 483] on div at bounding box center [308, 466] width 127 height 107
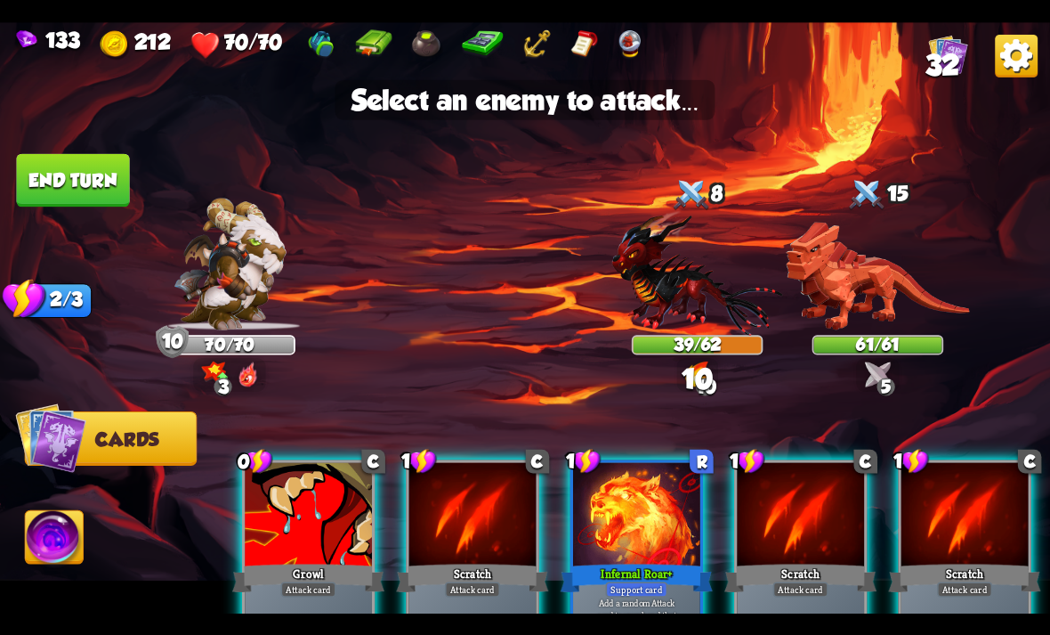
click at [715, 292] on img at bounding box center [697, 272] width 171 height 126
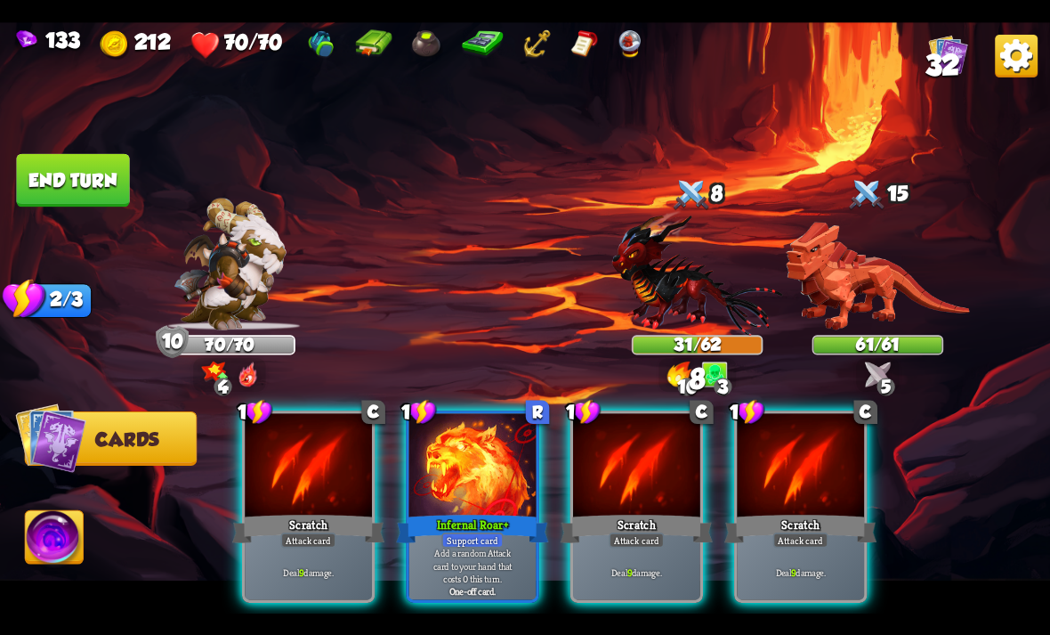
click at [485, 444] on div at bounding box center [472, 466] width 127 height 107
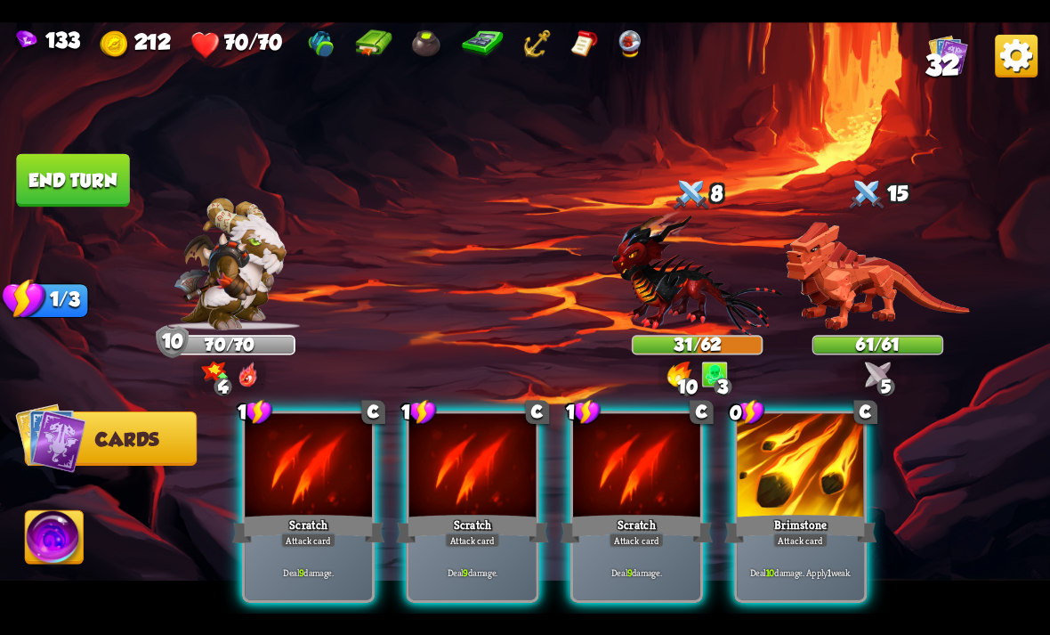
click at [821, 441] on div at bounding box center [800, 466] width 127 height 107
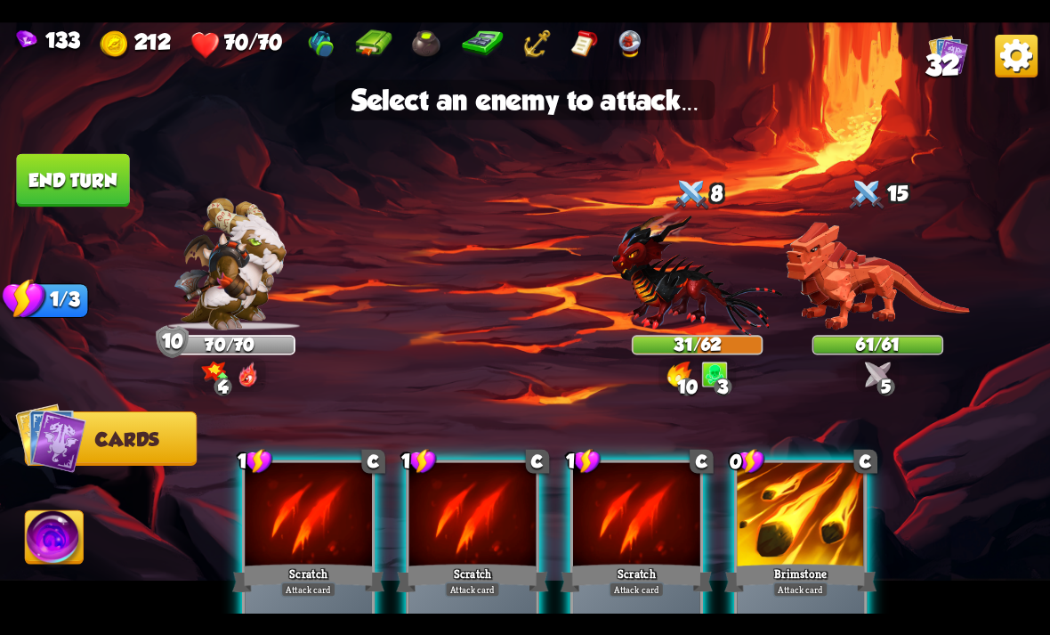
click at [707, 308] on img at bounding box center [697, 272] width 171 height 126
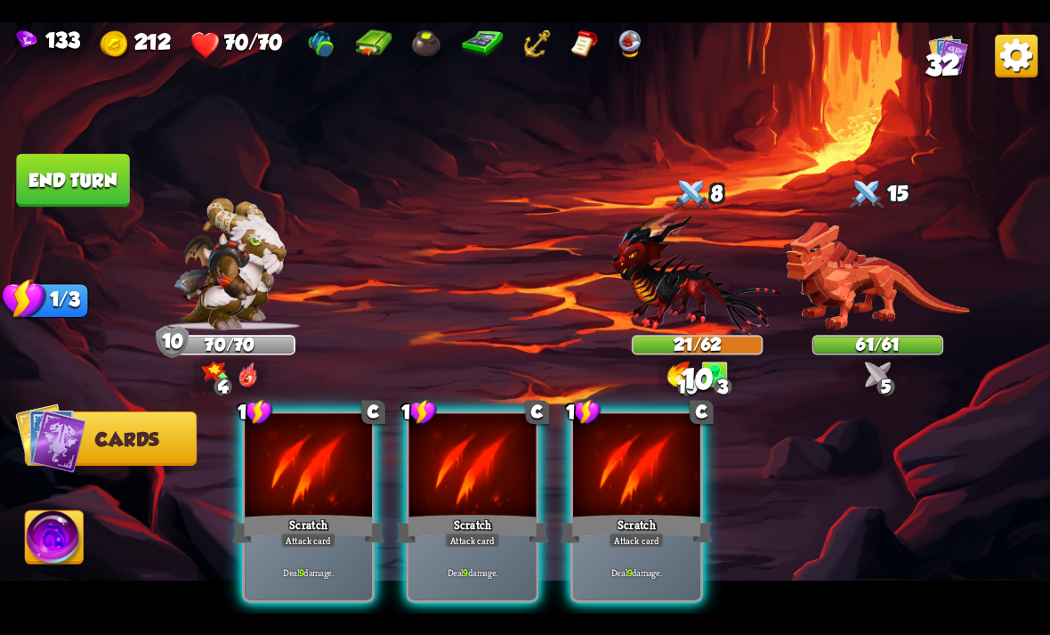
click at [671, 467] on div at bounding box center [636, 466] width 127 height 107
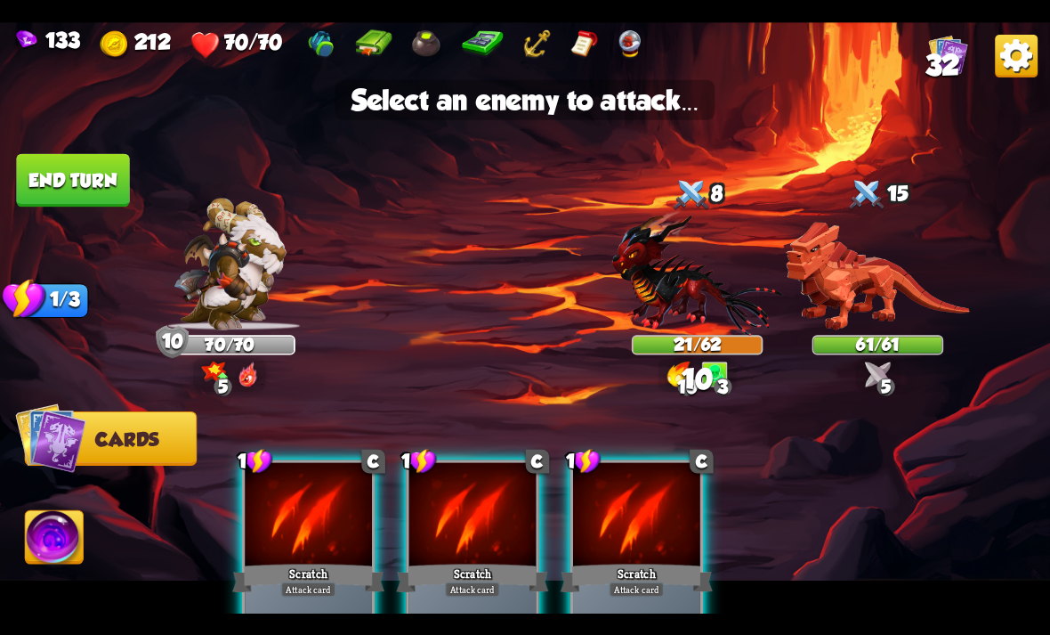
click at [700, 308] on img at bounding box center [697, 272] width 171 height 126
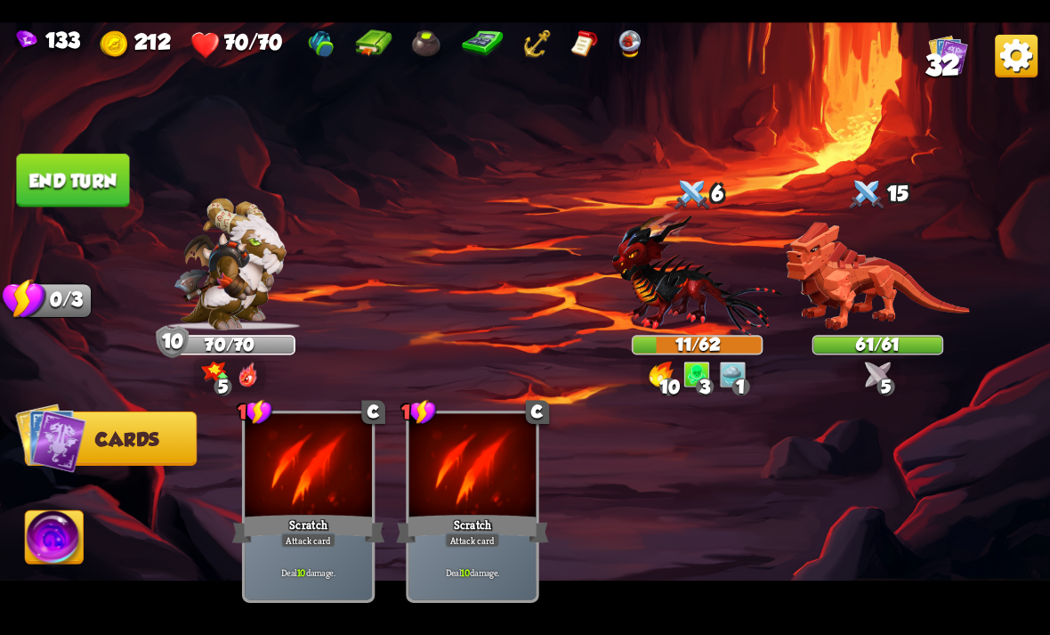
click at [31, 565] on img at bounding box center [55, 539] width 58 height 59
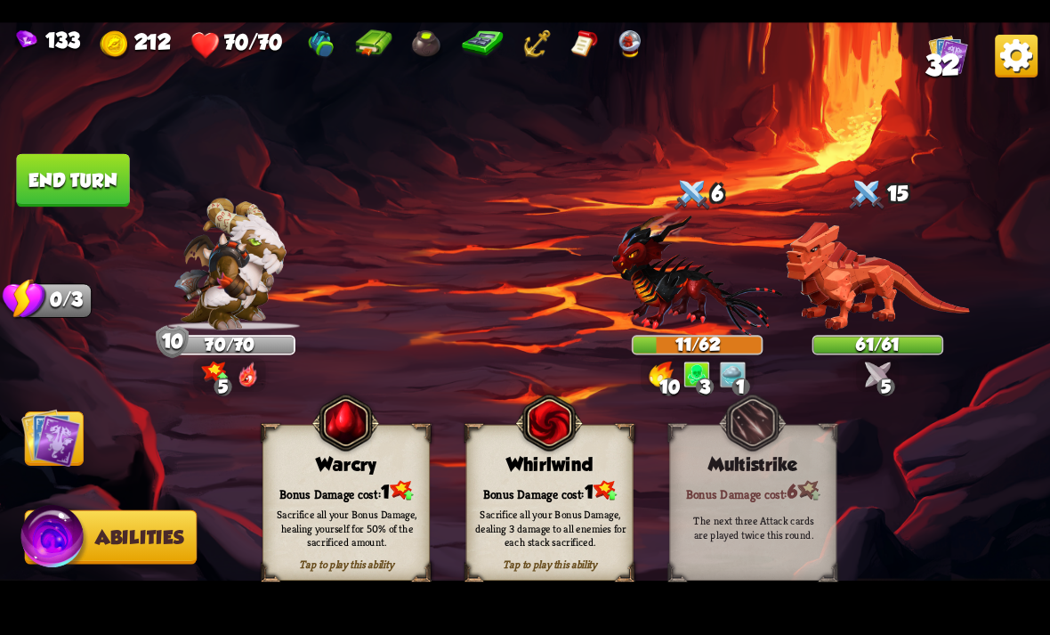
click at [561, 457] on img at bounding box center [549, 422] width 68 height 69
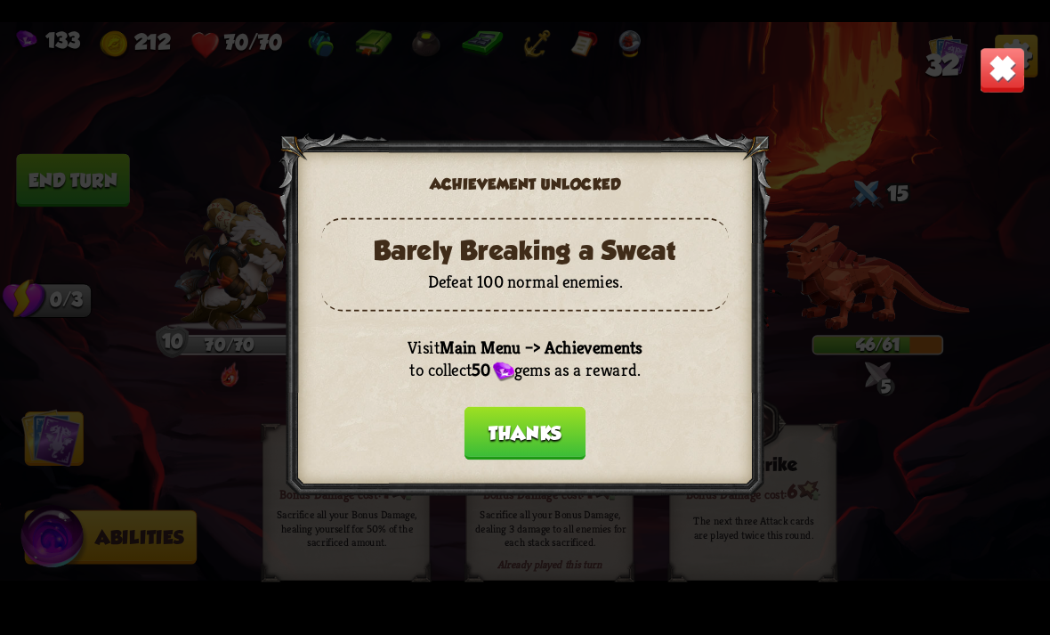
click at [524, 431] on button "Thanks" at bounding box center [525, 432] width 121 height 53
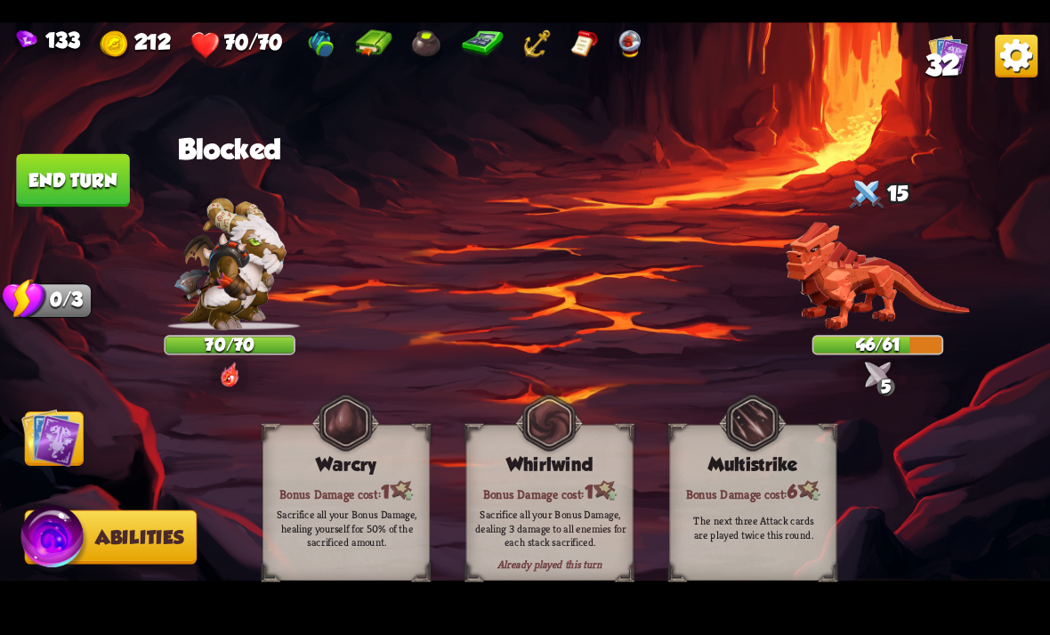
click at [38, 466] on img at bounding box center [50, 437] width 59 height 59
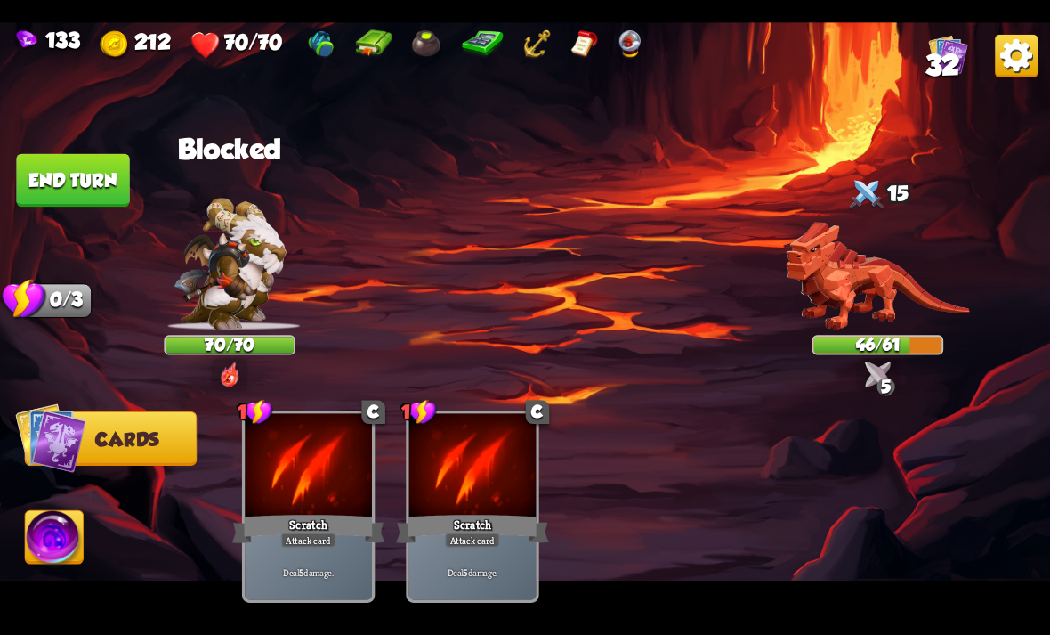
click at [86, 187] on button "End turn" at bounding box center [72, 179] width 113 height 53
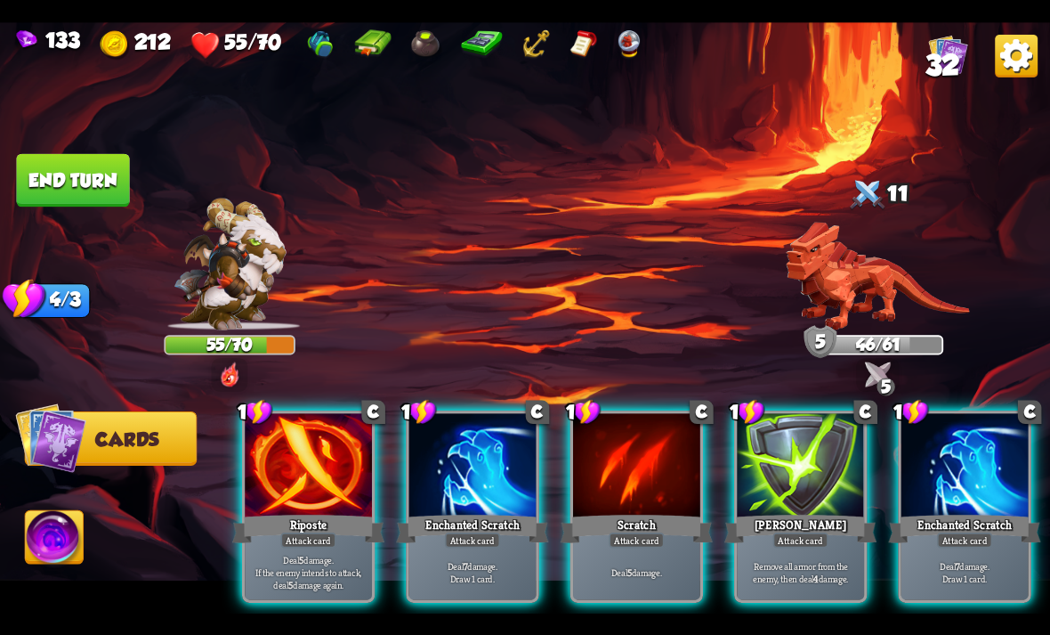
click at [846, 511] on div "[PERSON_NAME]" at bounding box center [801, 528] width 152 height 34
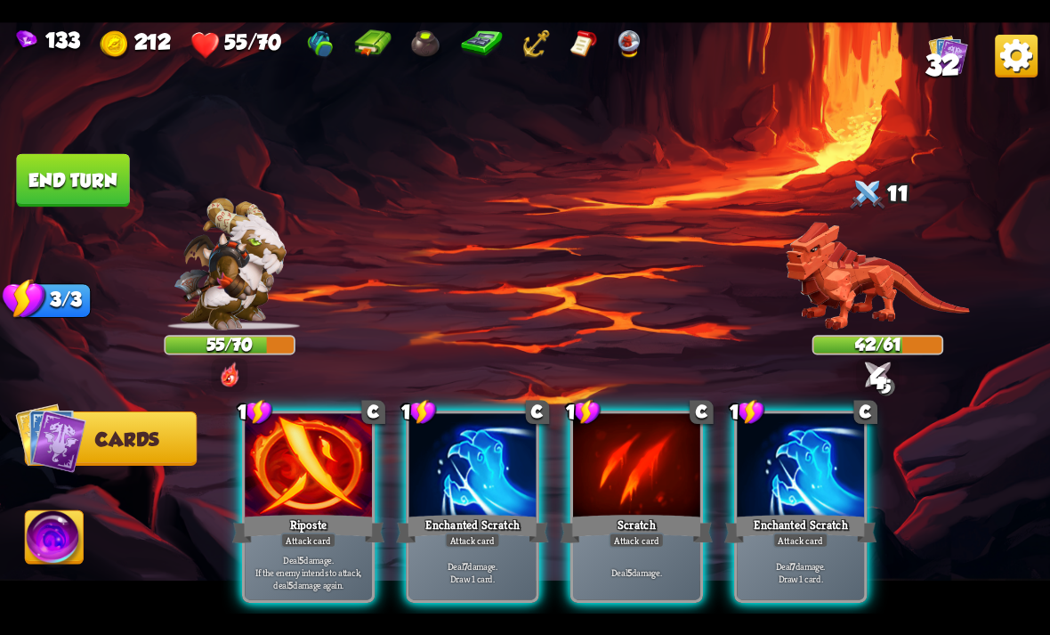
click at [839, 476] on div at bounding box center [800, 466] width 127 height 107
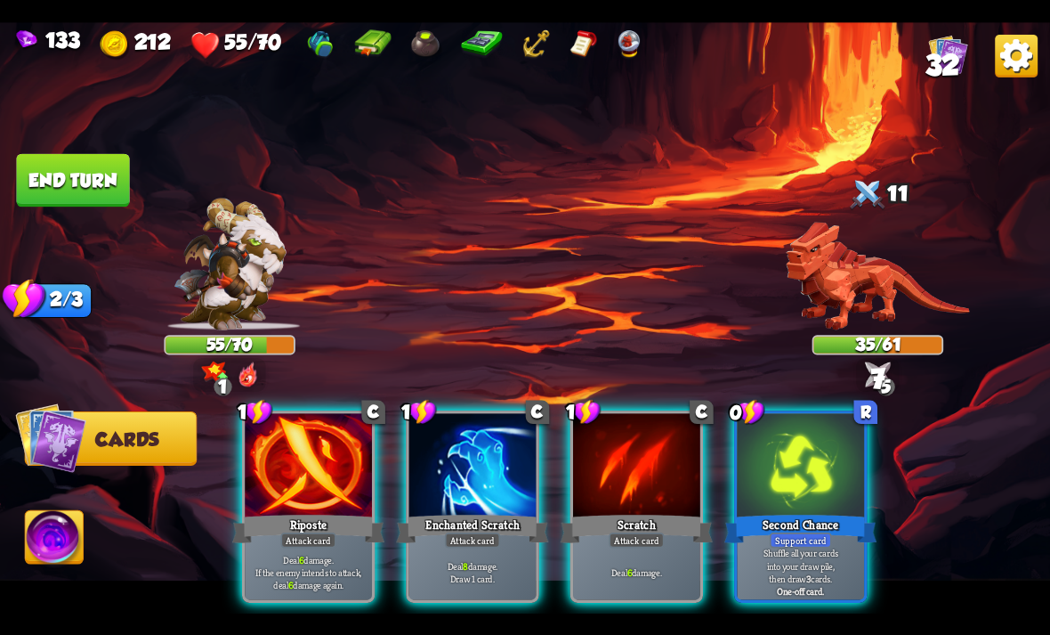
click at [485, 433] on div at bounding box center [472, 466] width 127 height 107
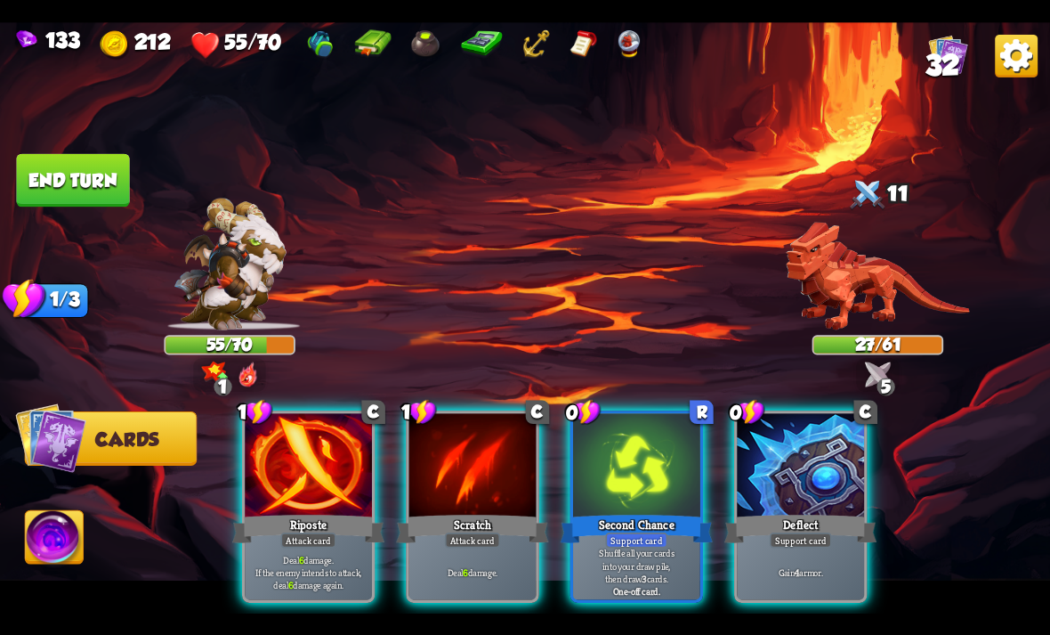
click at [810, 432] on div at bounding box center [800, 466] width 127 height 107
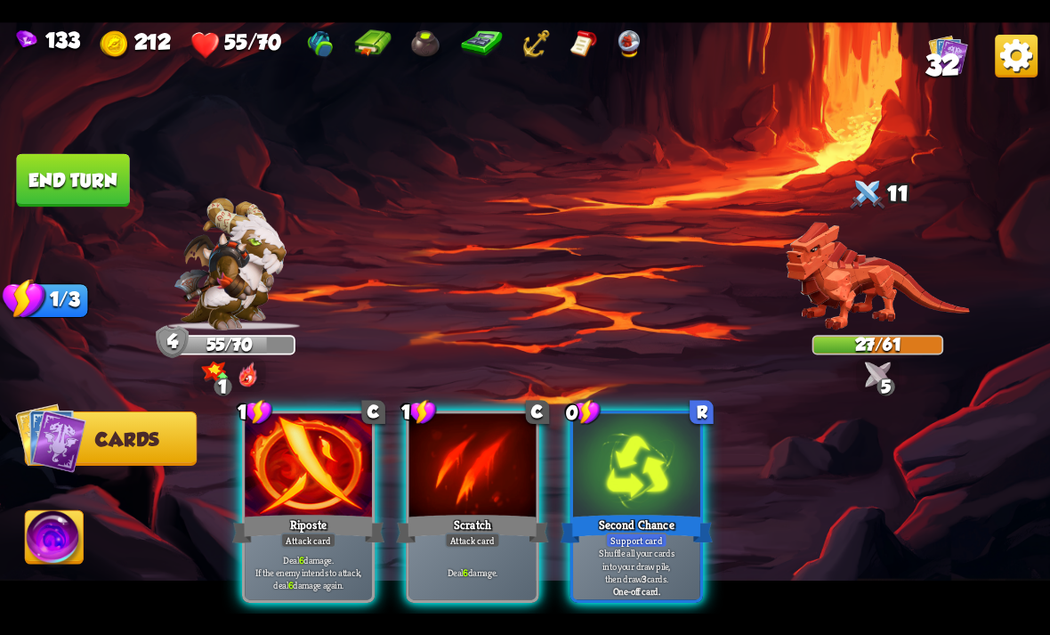
click at [326, 471] on div at bounding box center [308, 466] width 127 height 107
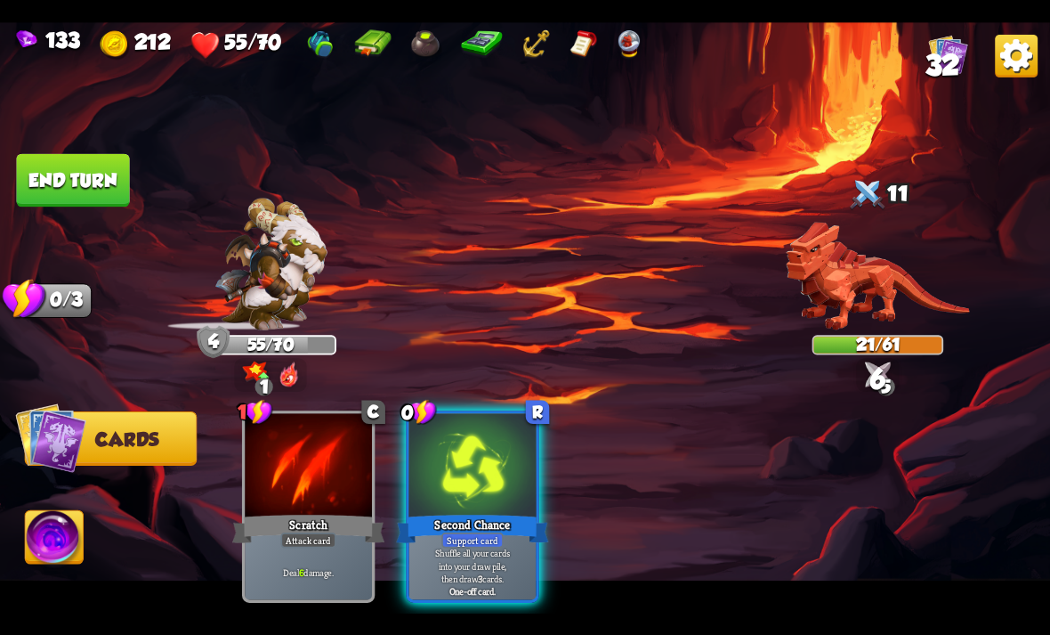
click at [489, 441] on div at bounding box center [472, 466] width 127 height 107
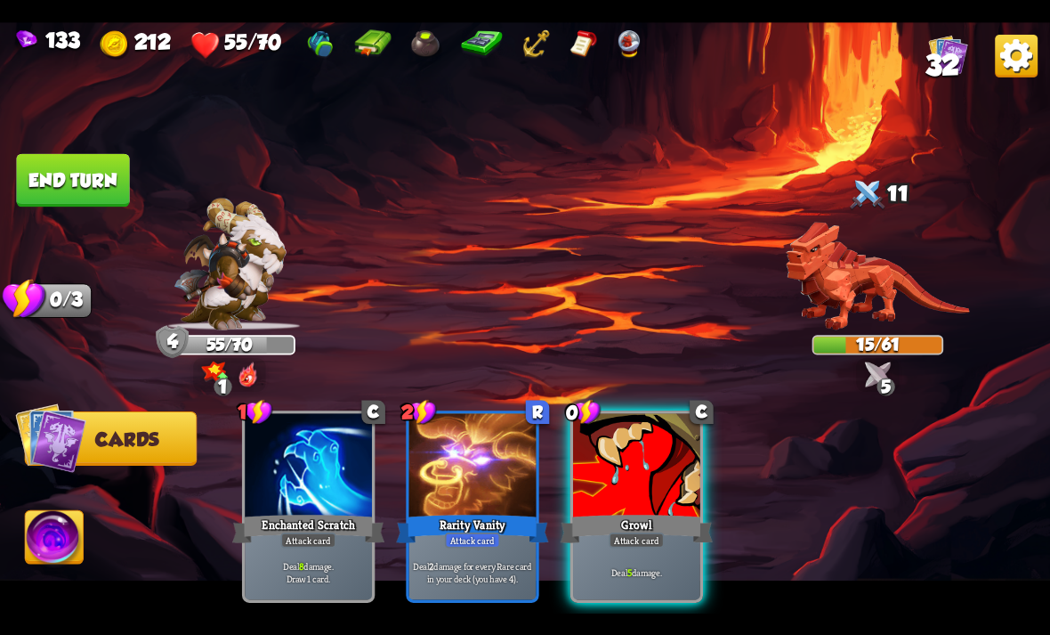
click at [653, 511] on div "Growl" at bounding box center [637, 528] width 152 height 34
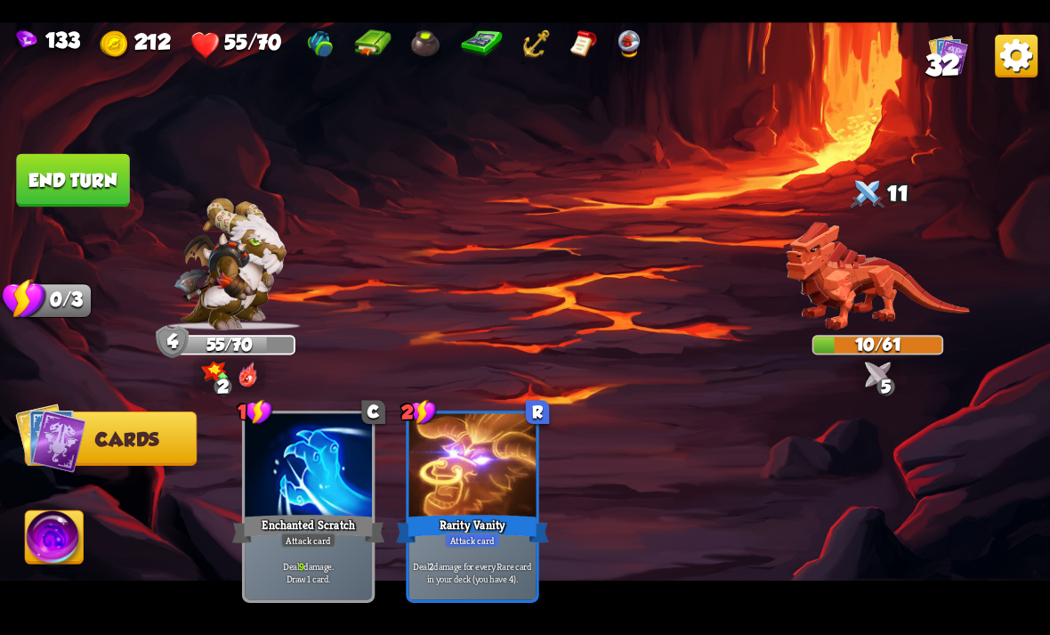
click at [67, 197] on button "End turn" at bounding box center [73, 180] width 116 height 54
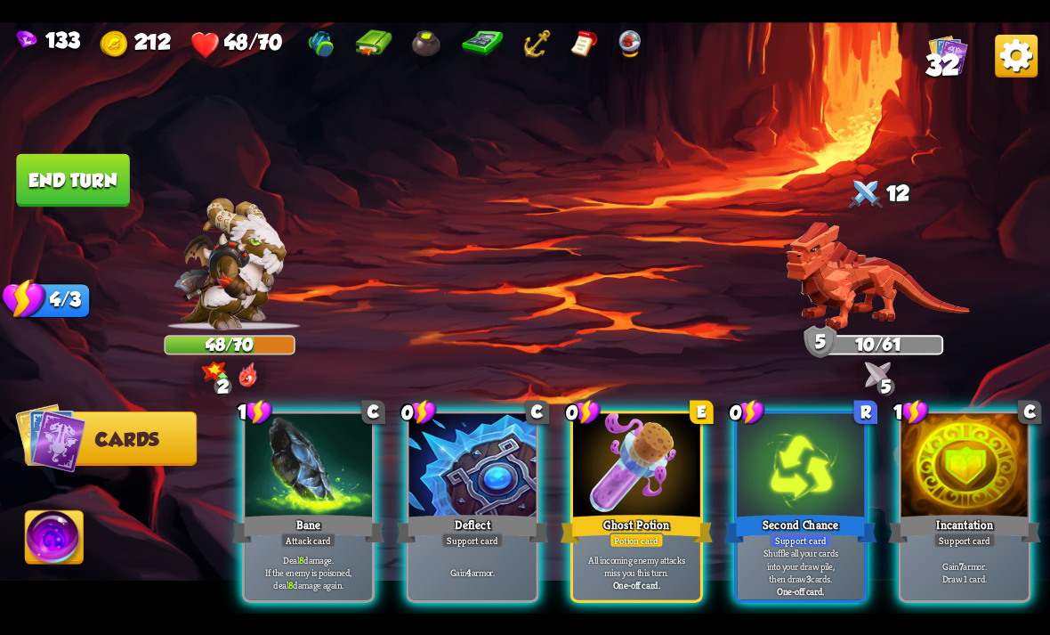
click at [660, 511] on div "Ghost Potion" at bounding box center [637, 528] width 152 height 34
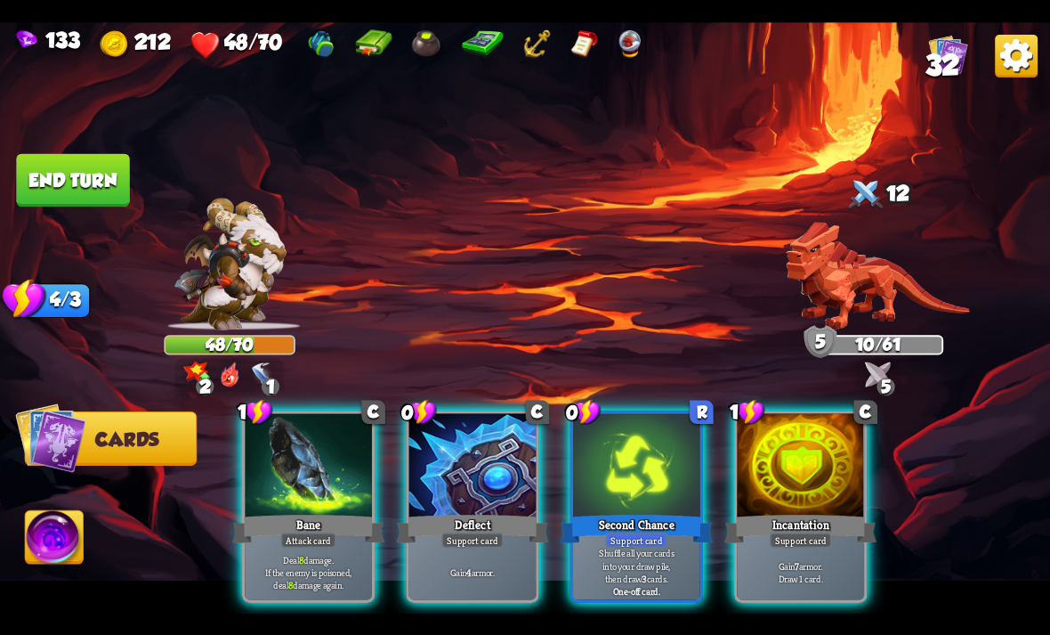
click at [372, 484] on div at bounding box center [308, 466] width 127 height 107
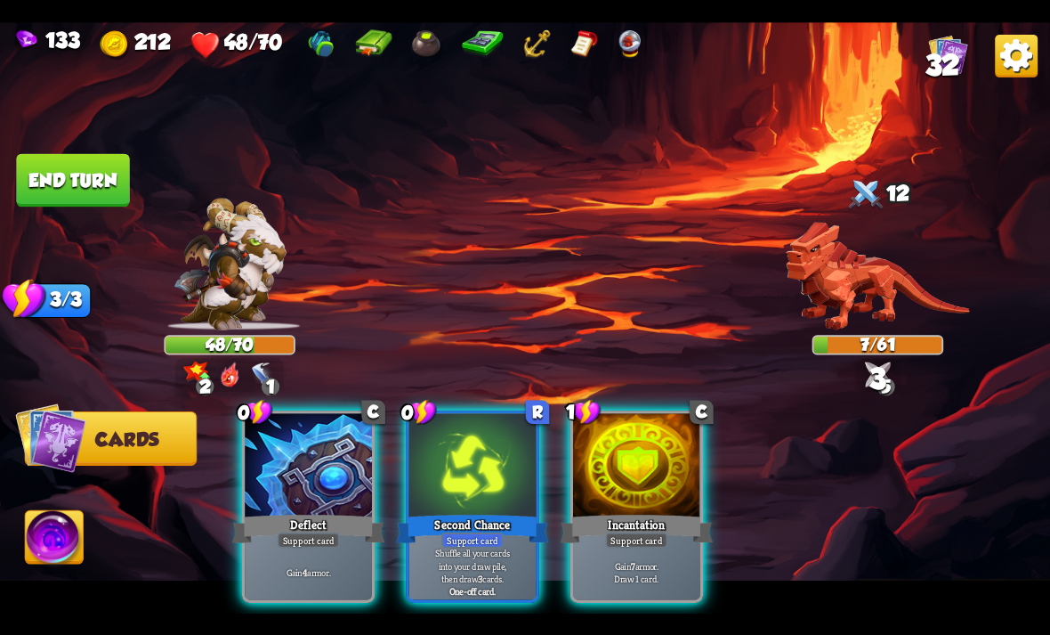
click at [507, 513] on div "Second Chance" at bounding box center [472, 528] width 152 height 34
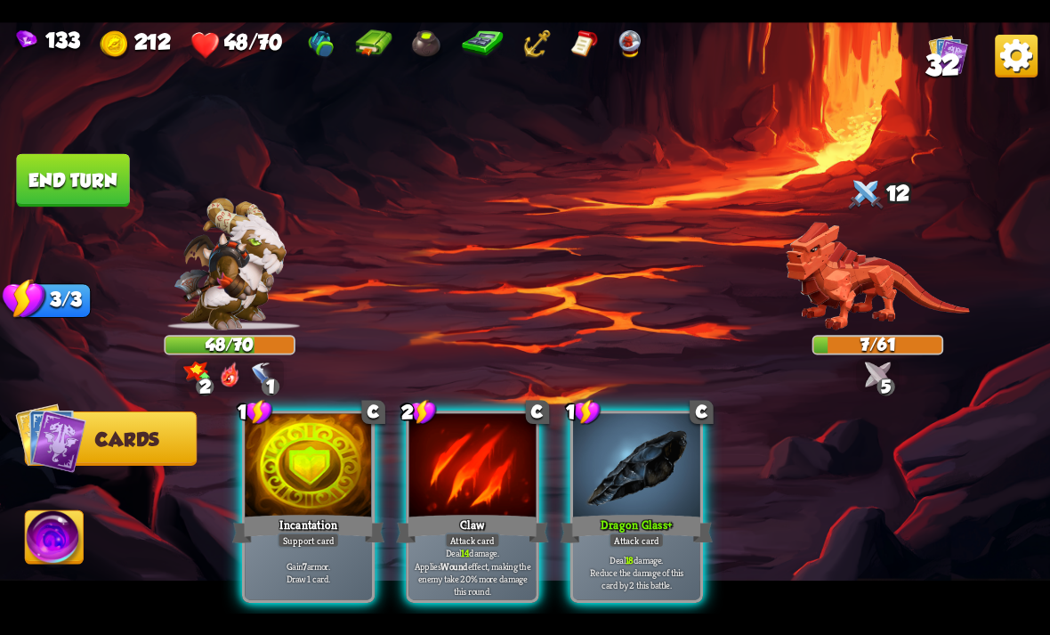
click at [451, 447] on div at bounding box center [472, 466] width 127 height 107
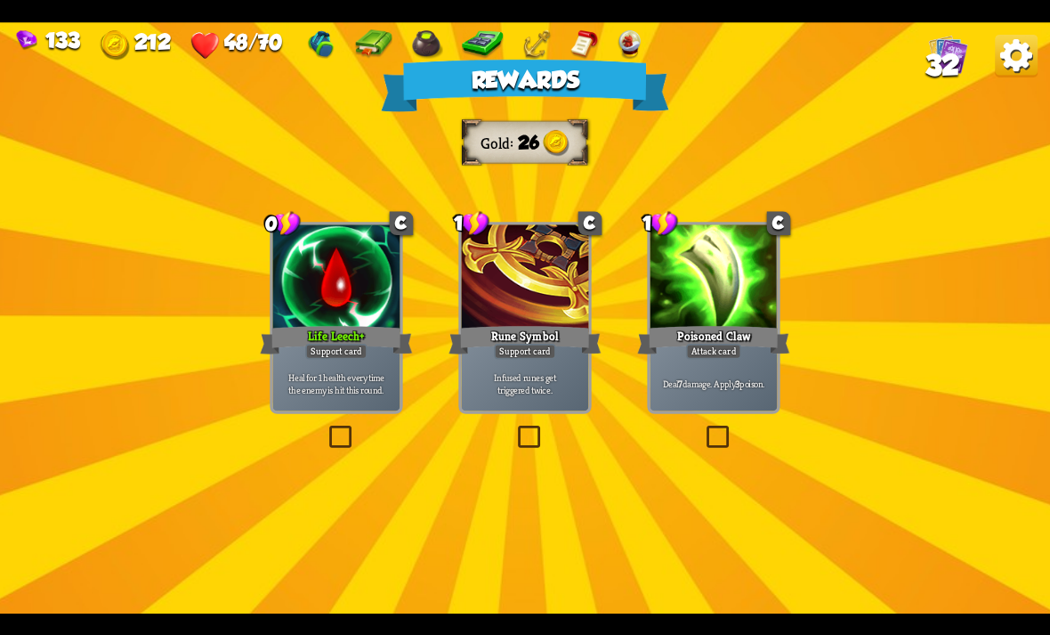
click at [376, 357] on div "Heal for 1 health every time the enemy is hit this round." at bounding box center [336, 382] width 127 height 55
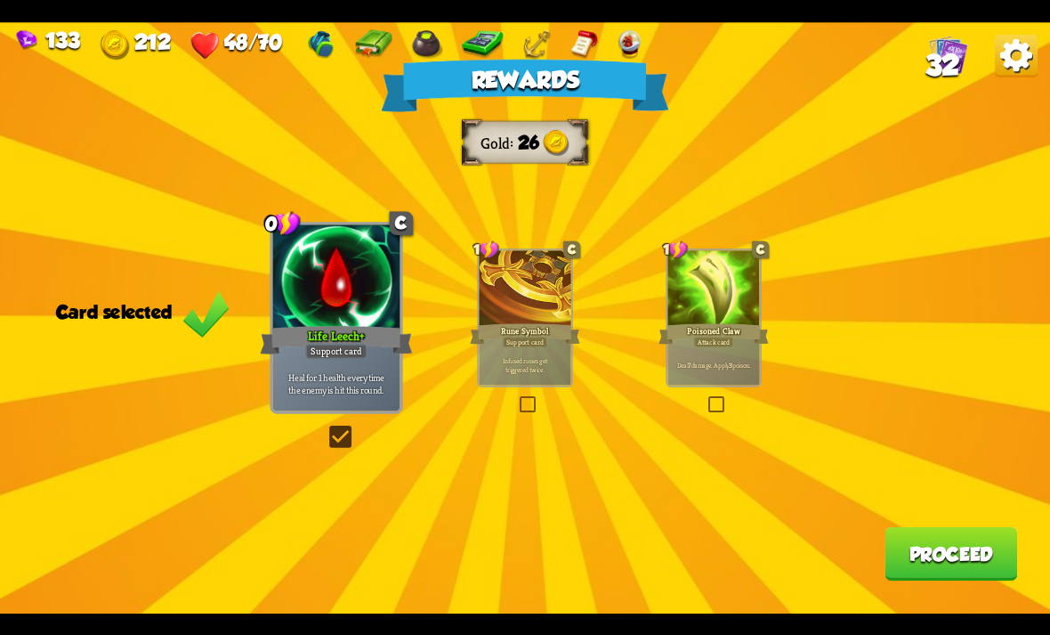
click at [933, 555] on button "Proceed" at bounding box center [951, 553] width 133 height 53
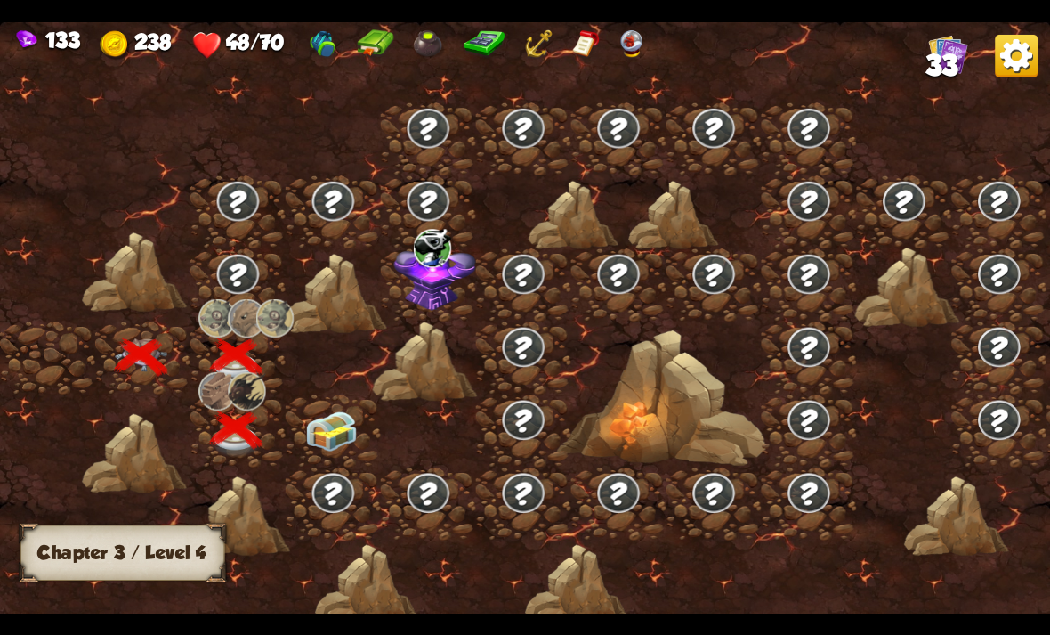
click at [333, 441] on img at bounding box center [331, 430] width 53 height 40
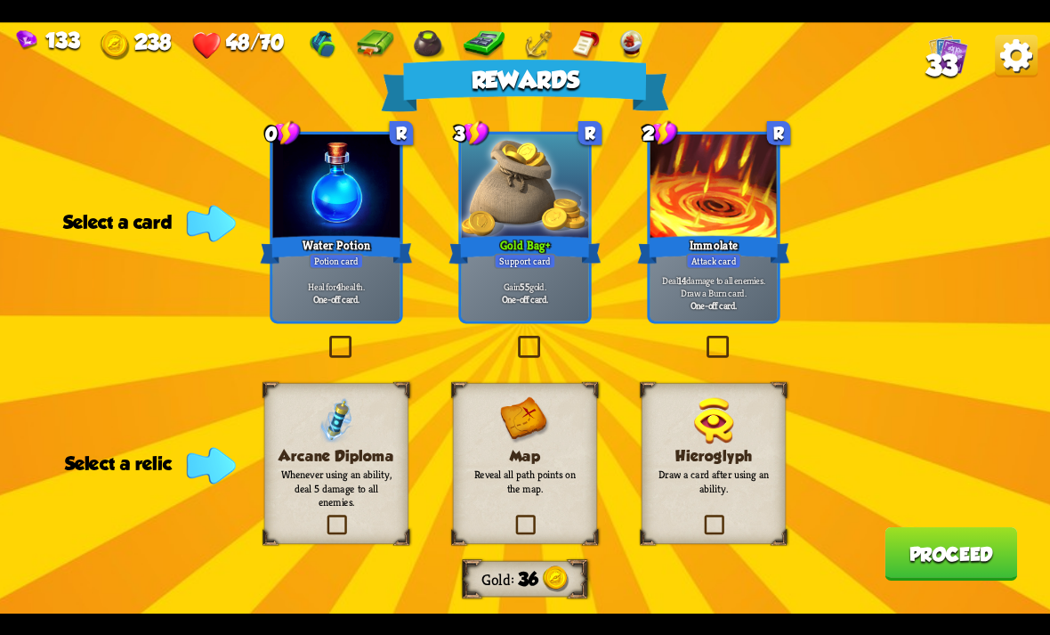
click at [505, 414] on img at bounding box center [525, 419] width 50 height 47
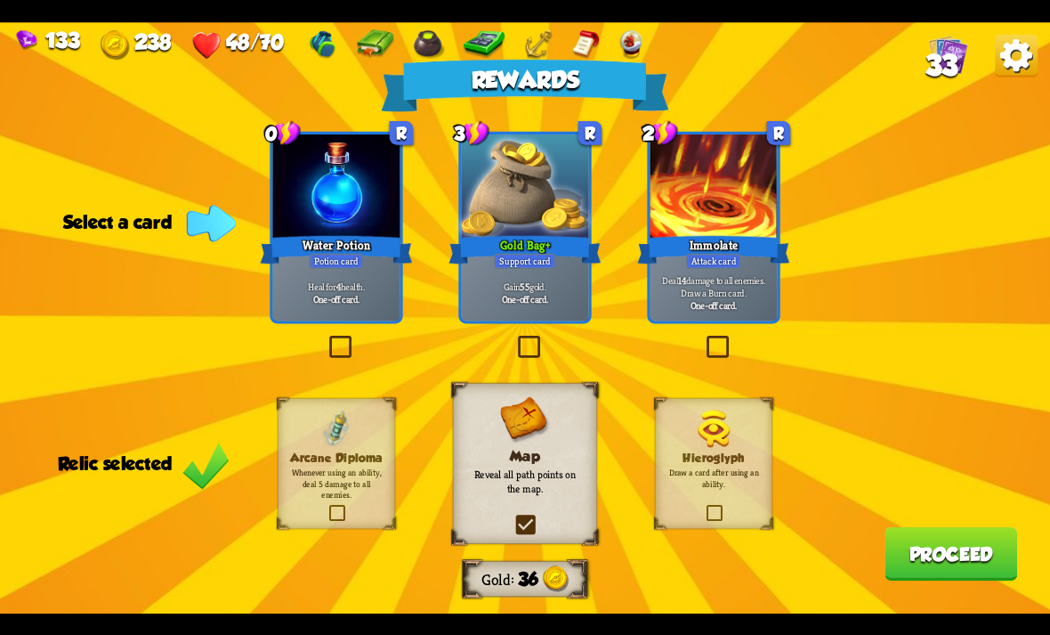
click at [281, 182] on div at bounding box center [336, 187] width 127 height 107
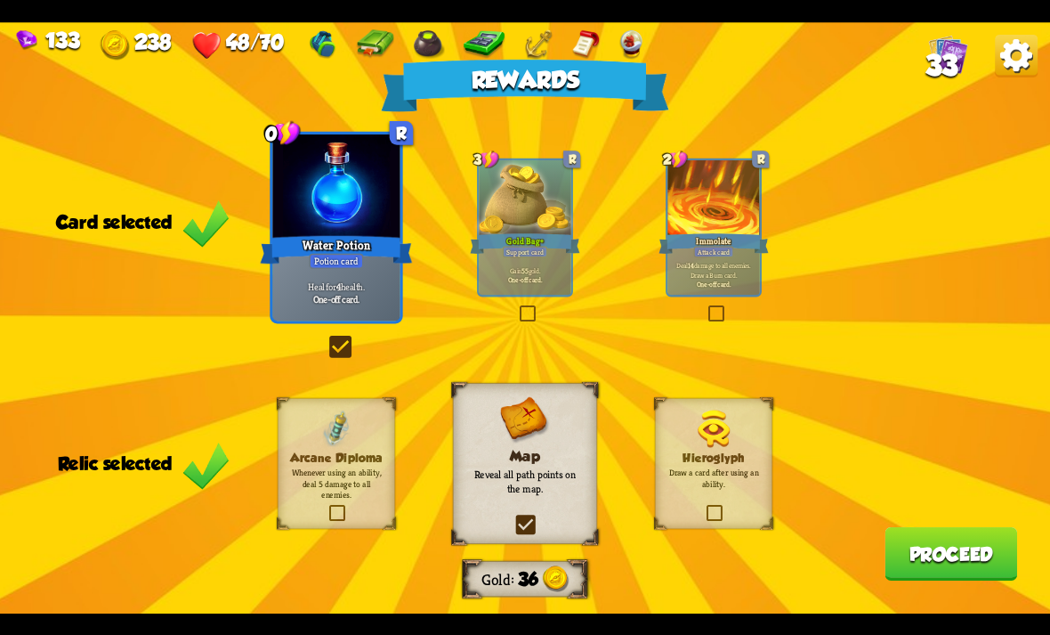
click at [948, 568] on button "Proceed" at bounding box center [951, 553] width 133 height 53
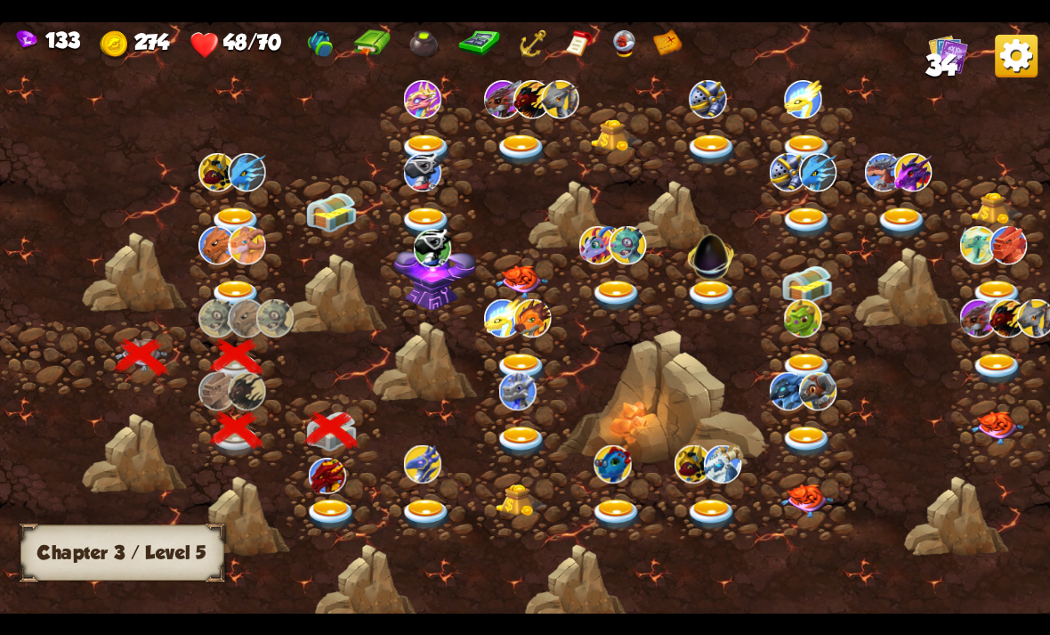
click at [336, 527] on img at bounding box center [331, 513] width 53 height 31
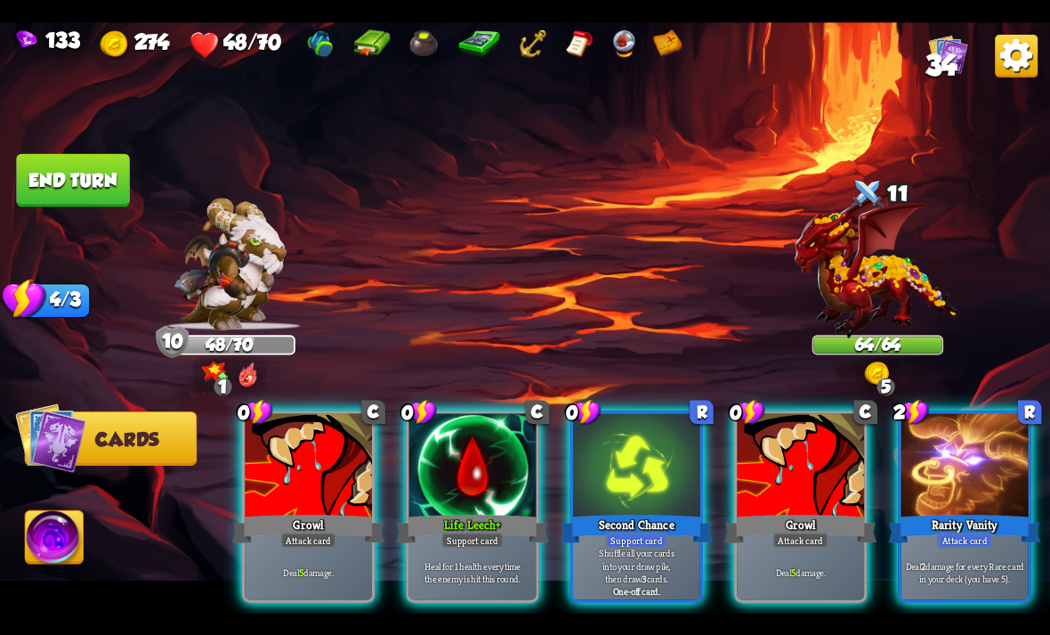
click at [798, 421] on div at bounding box center [800, 466] width 127 height 107
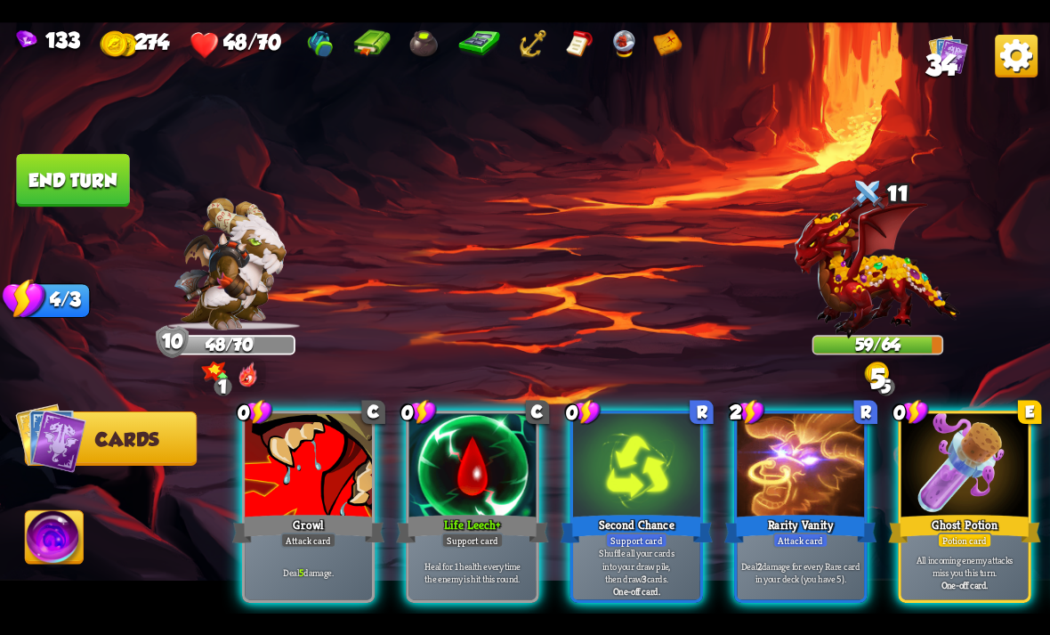
click at [975, 433] on div at bounding box center [965, 466] width 127 height 107
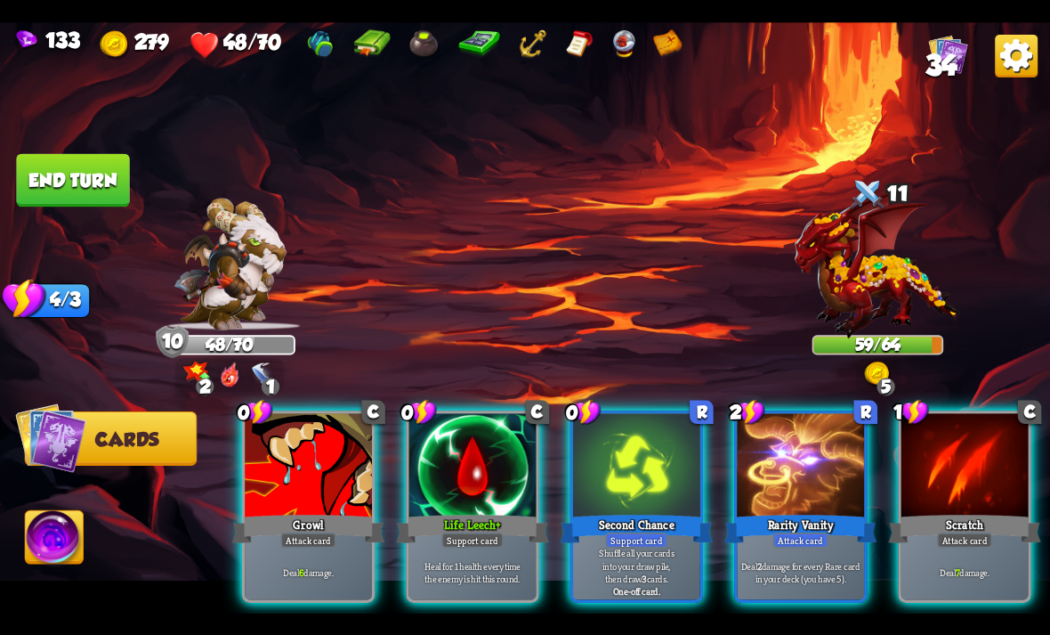
click at [312, 532] on div "Attack card" at bounding box center [308, 539] width 55 height 15
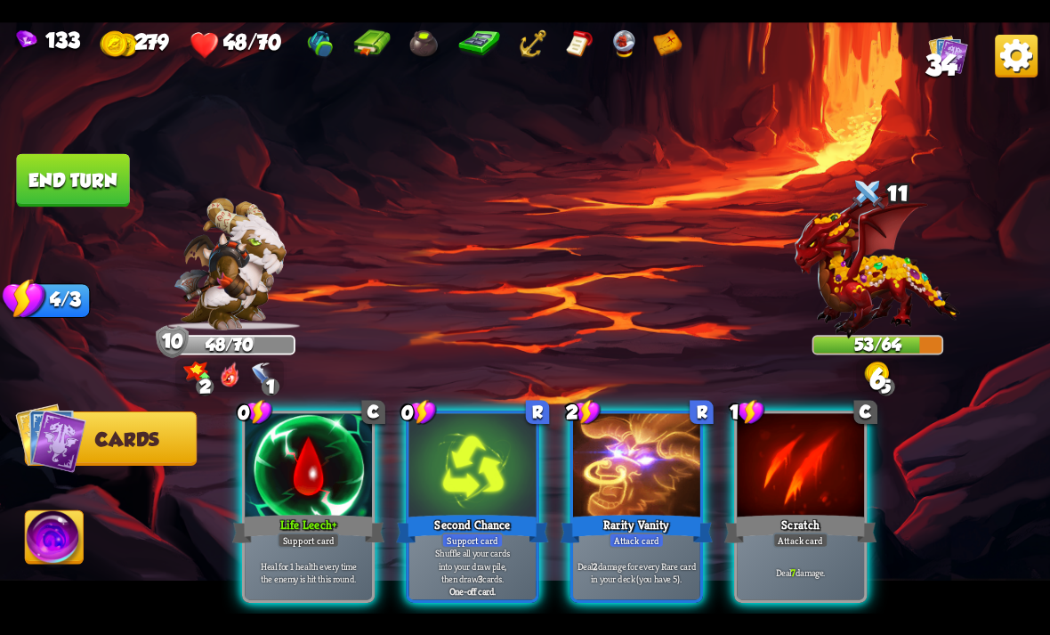
click at [813, 471] on div at bounding box center [800, 466] width 127 height 107
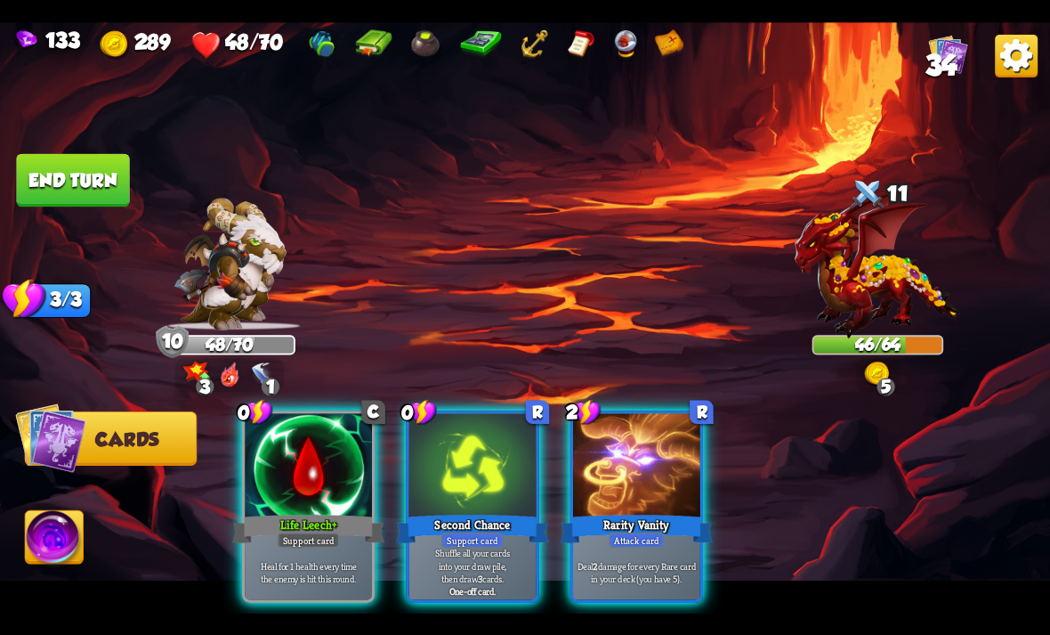
click at [326, 460] on div at bounding box center [308, 466] width 127 height 107
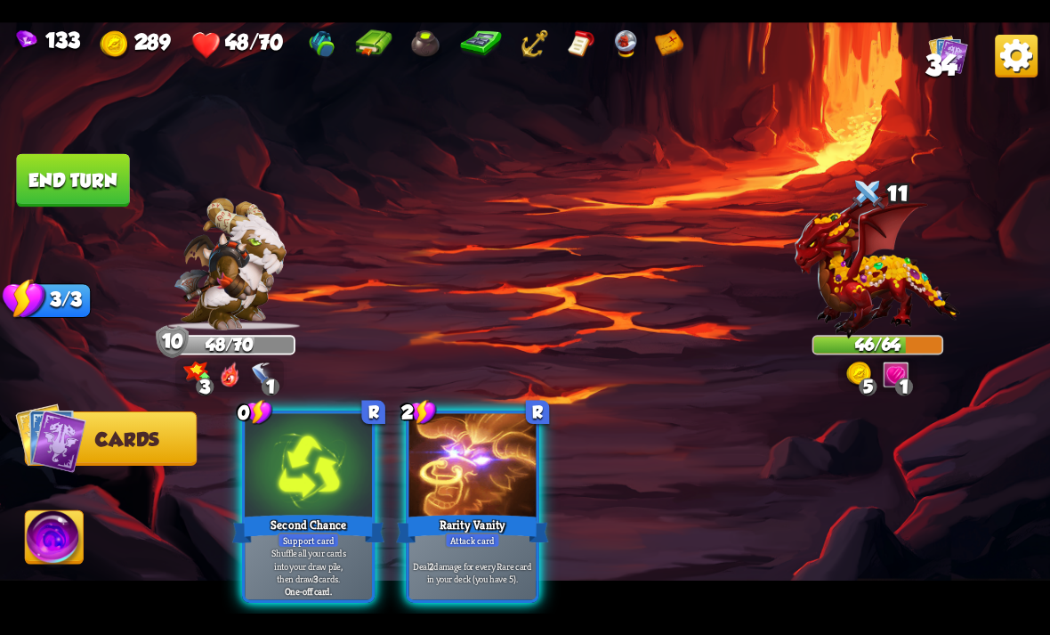
click at [480, 450] on div at bounding box center [472, 466] width 127 height 107
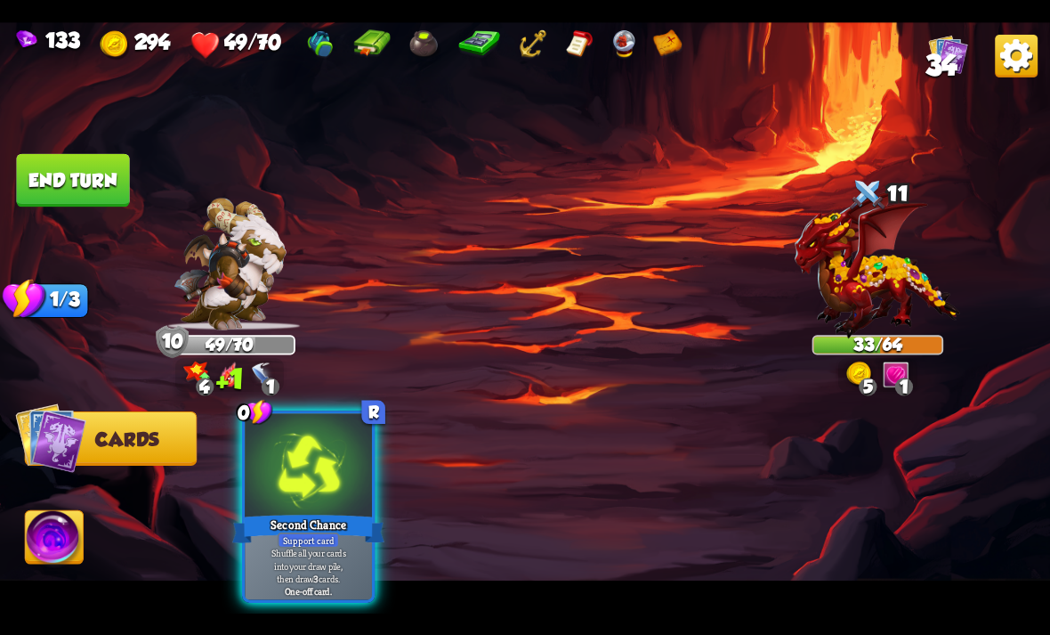
click at [333, 460] on div at bounding box center [308, 466] width 127 height 107
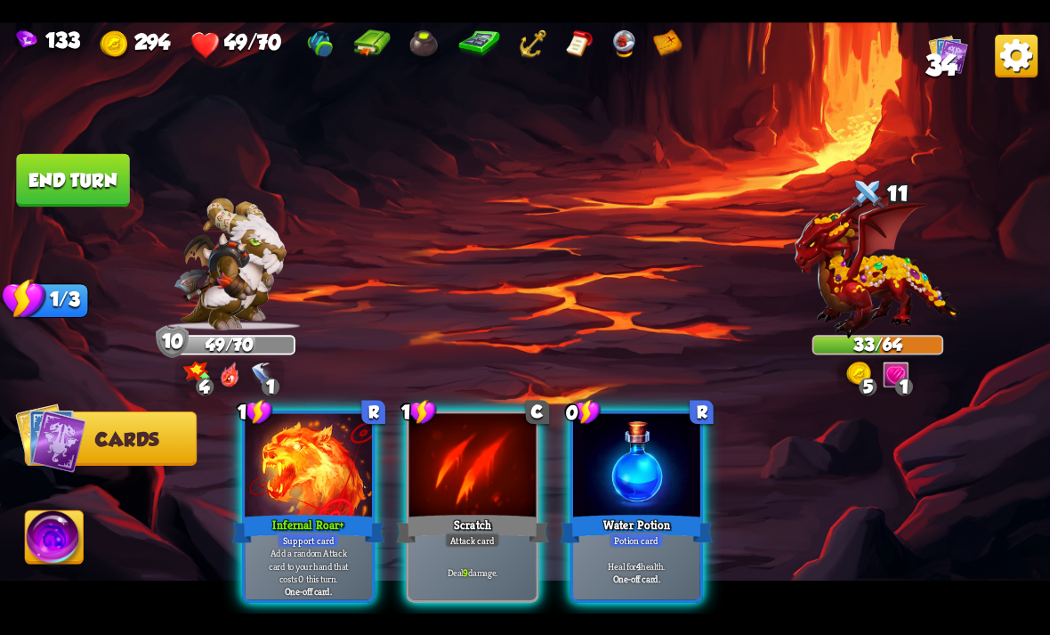
click at [662, 454] on div at bounding box center [636, 466] width 127 height 107
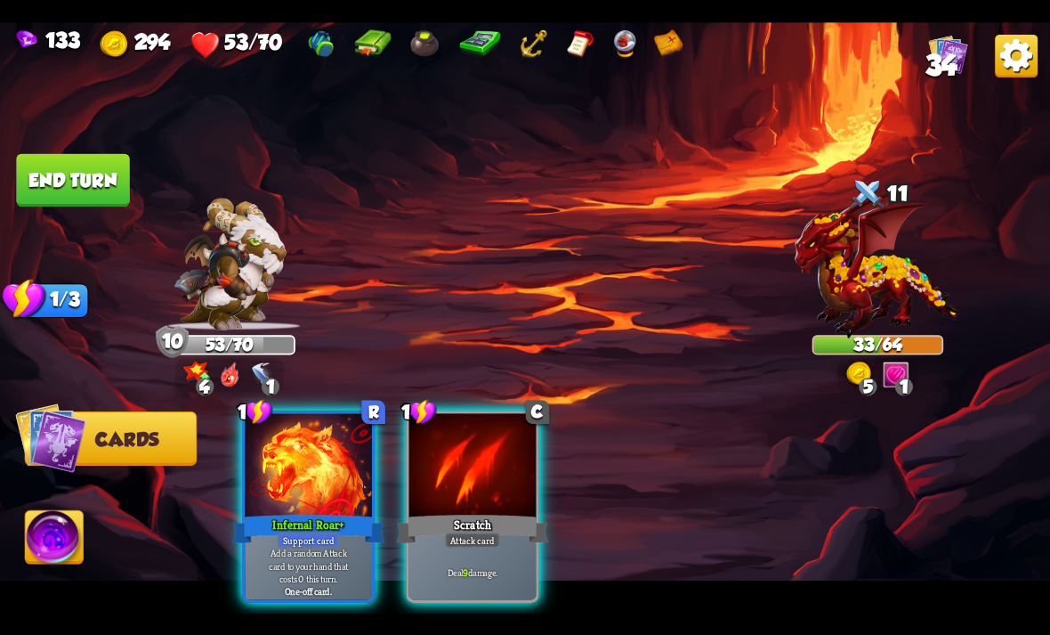
click at [336, 469] on div at bounding box center [308, 466] width 127 height 107
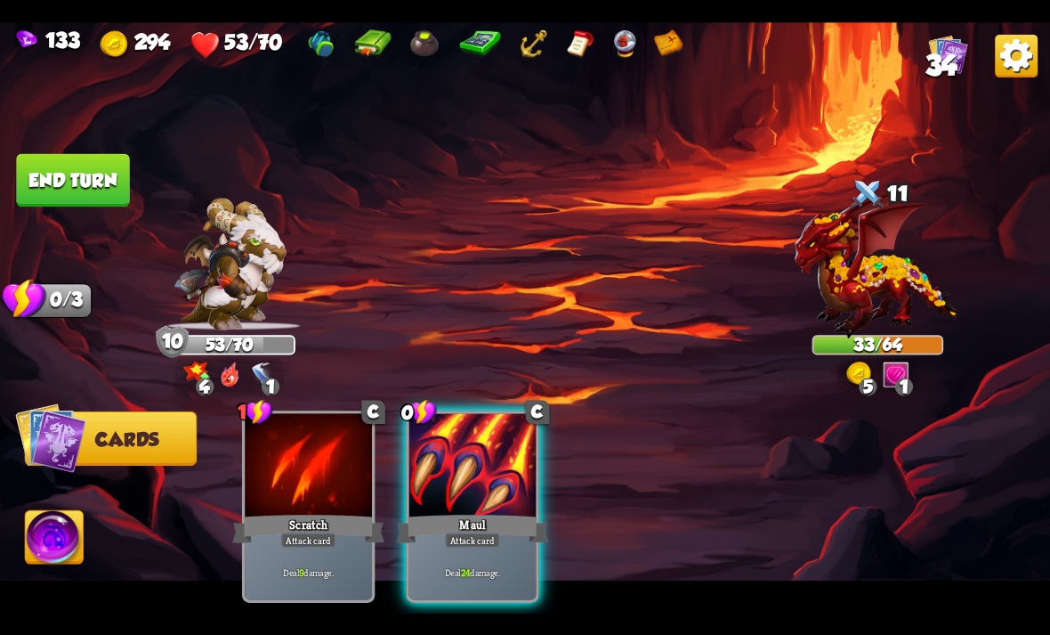
click at [473, 450] on div at bounding box center [472, 466] width 127 height 107
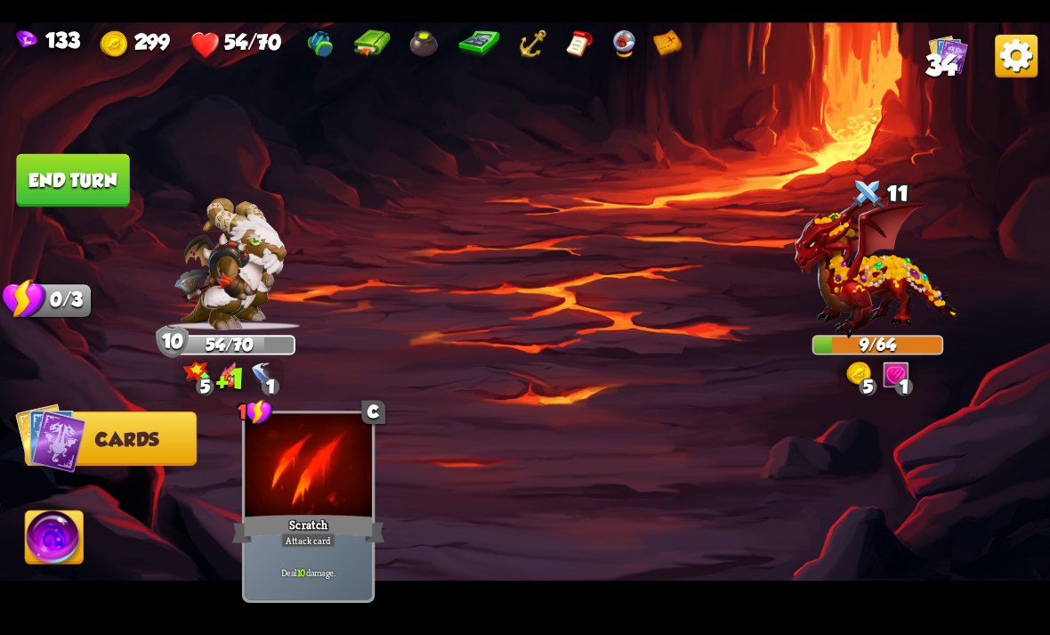
click at [56, 194] on button "End turn" at bounding box center [73, 179] width 116 height 54
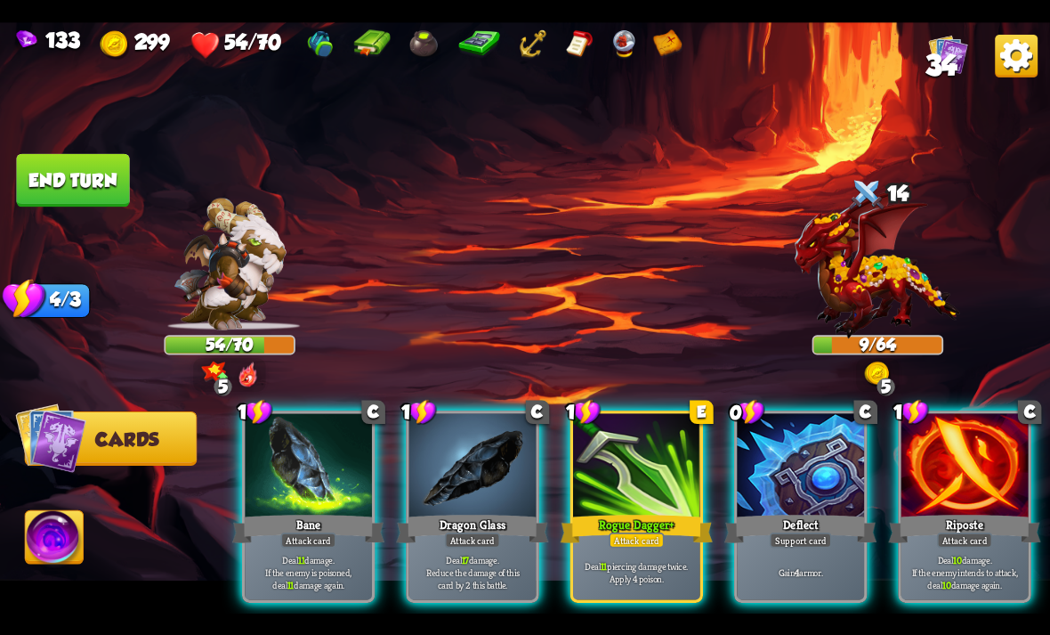
click at [273, 471] on div at bounding box center [308, 466] width 127 height 107
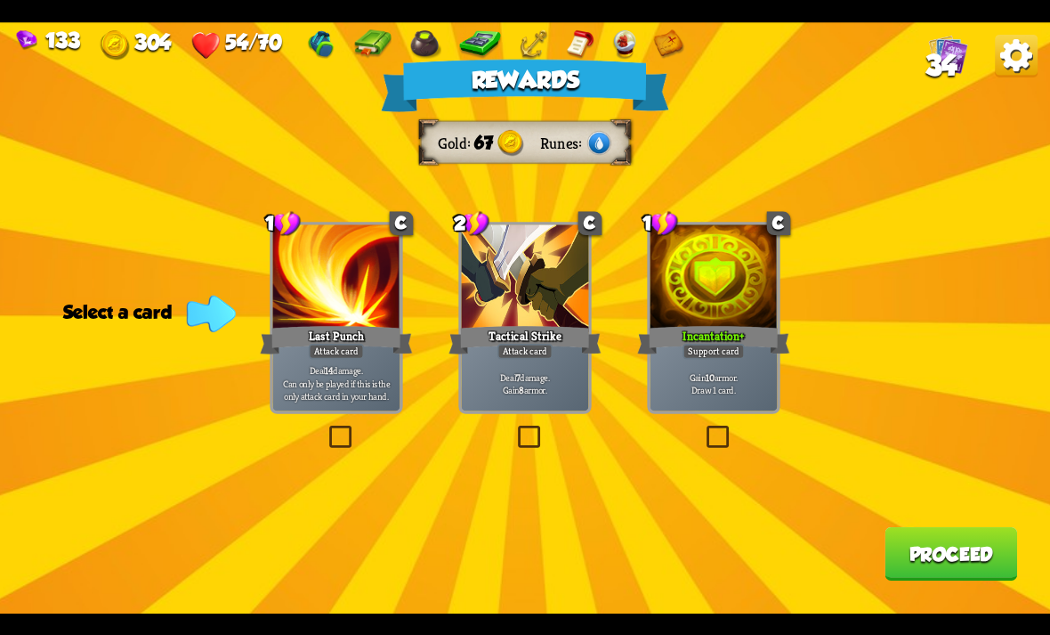
click at [562, 309] on div at bounding box center [525, 277] width 127 height 107
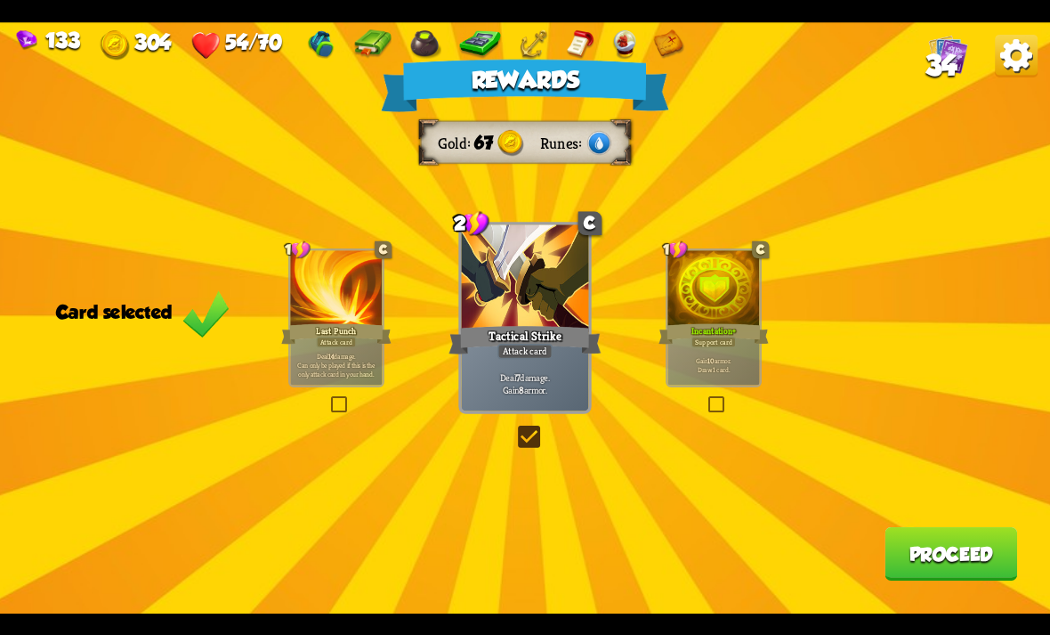
click at [740, 344] on div "Incantation+" at bounding box center [714, 333] width 110 height 25
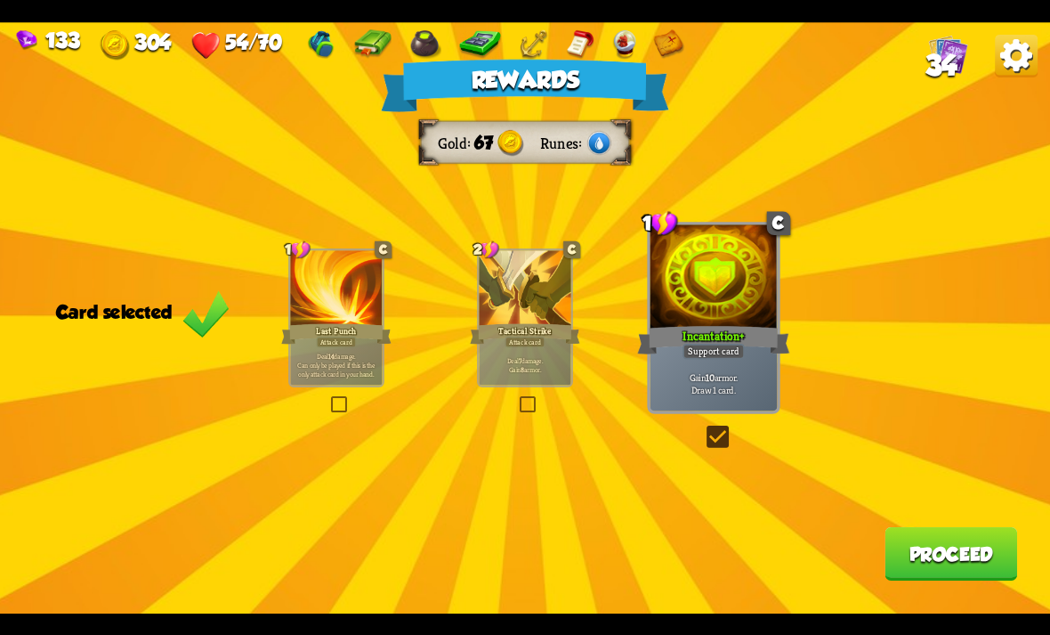
click at [918, 563] on button "Proceed" at bounding box center [951, 553] width 133 height 53
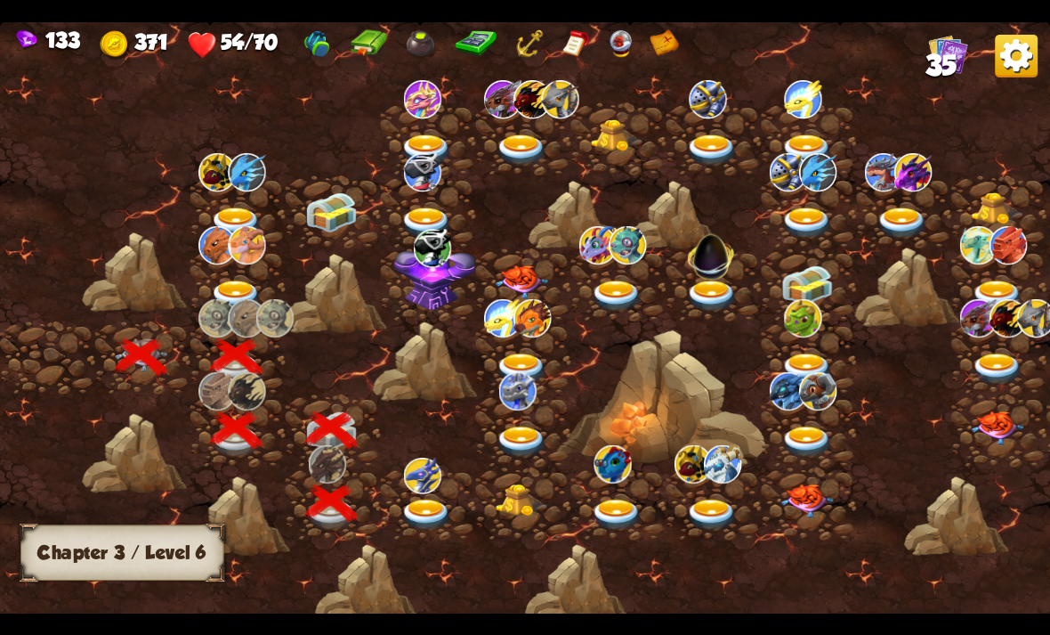
click at [443, 501] on img at bounding box center [427, 513] width 53 height 31
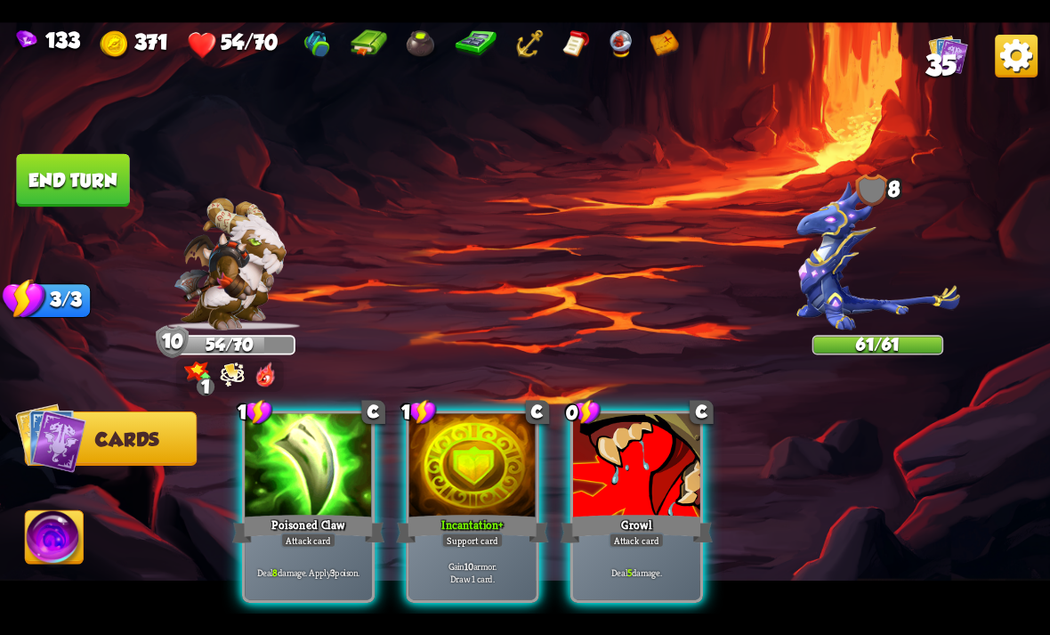
click at [887, 293] on div "Player turn" at bounding box center [525, 318] width 1050 height 162
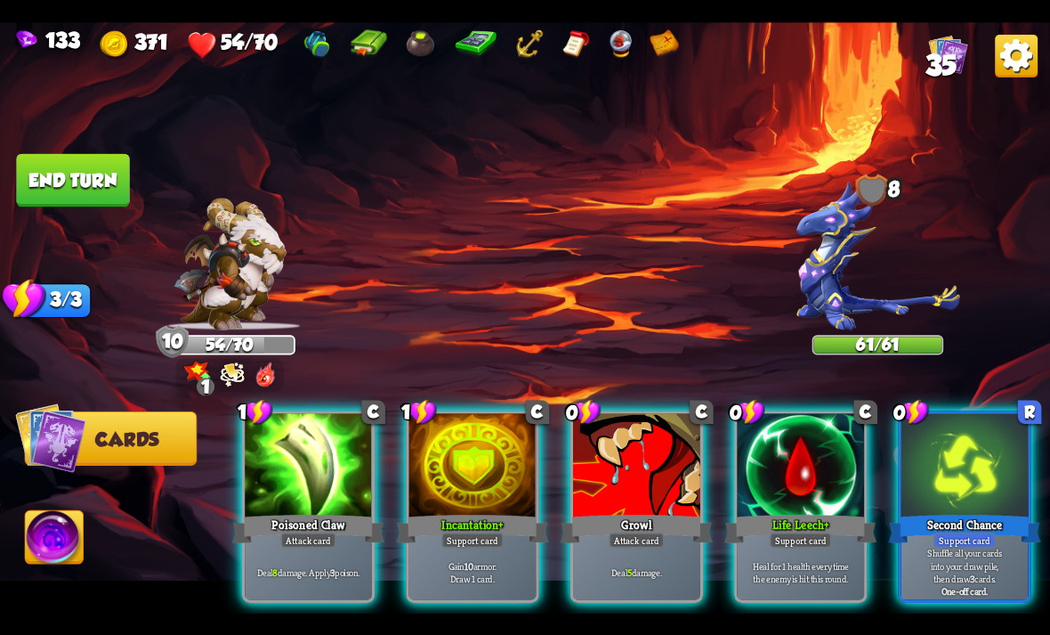
click at [883, 315] on img at bounding box center [878, 256] width 163 height 150
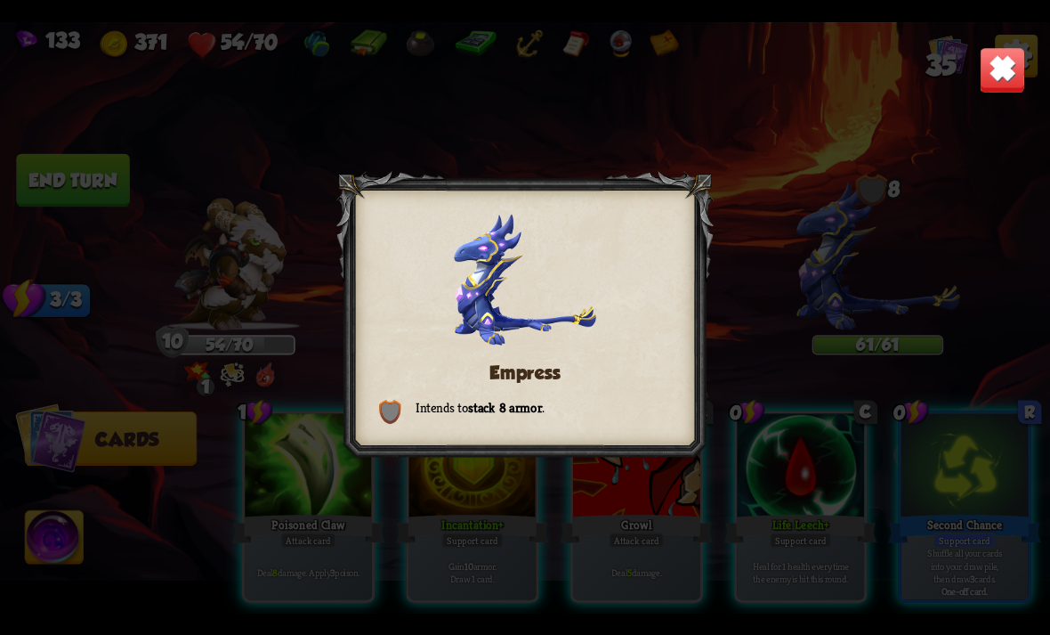
click at [950, 98] on div "Empress Intends to stack 8 armor ." at bounding box center [525, 317] width 1050 height 591
click at [989, 79] on img at bounding box center [1003, 69] width 46 height 46
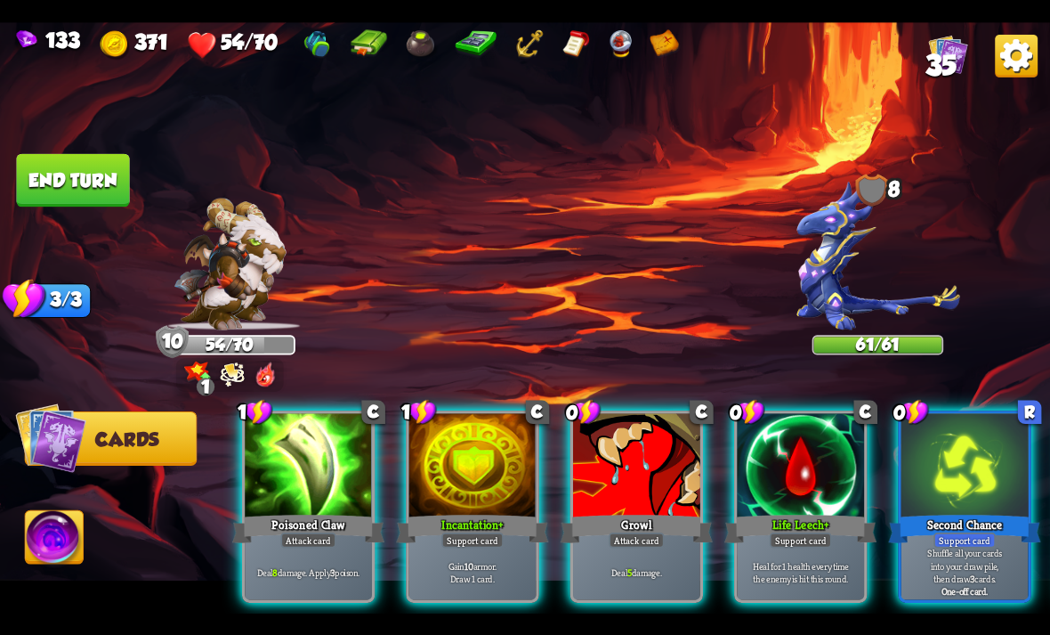
click at [228, 368] on img at bounding box center [233, 373] width 25 height 27
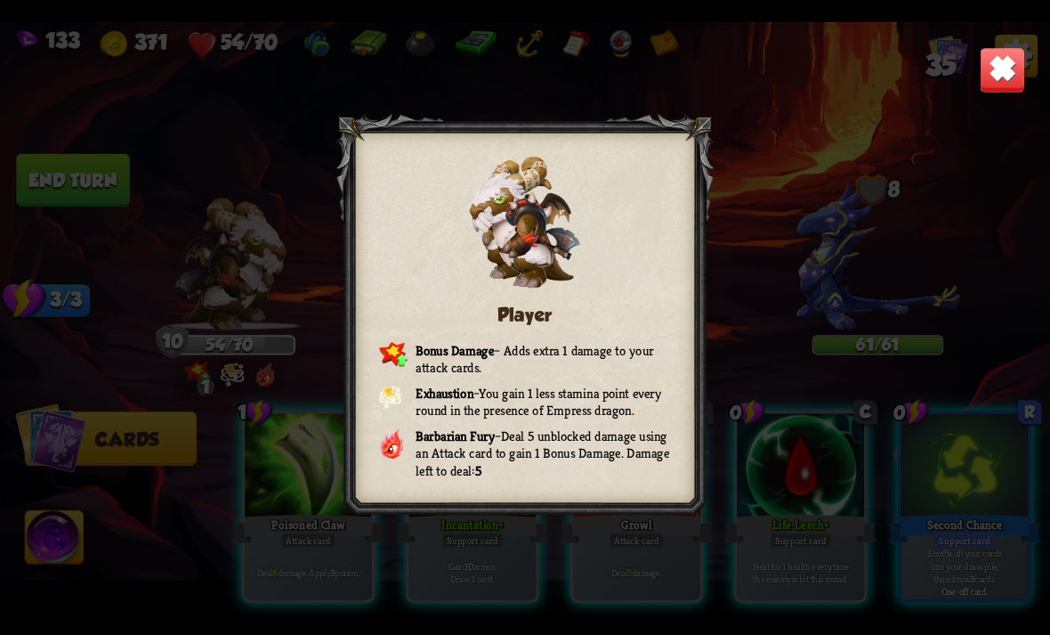
click at [1017, 12] on div "133 371 54/70 35 Player Bonus Damage – Adds extra 1 damage to your attack cards…" at bounding box center [525, 317] width 1050 height 635
click at [997, 47] on img at bounding box center [1003, 69] width 46 height 46
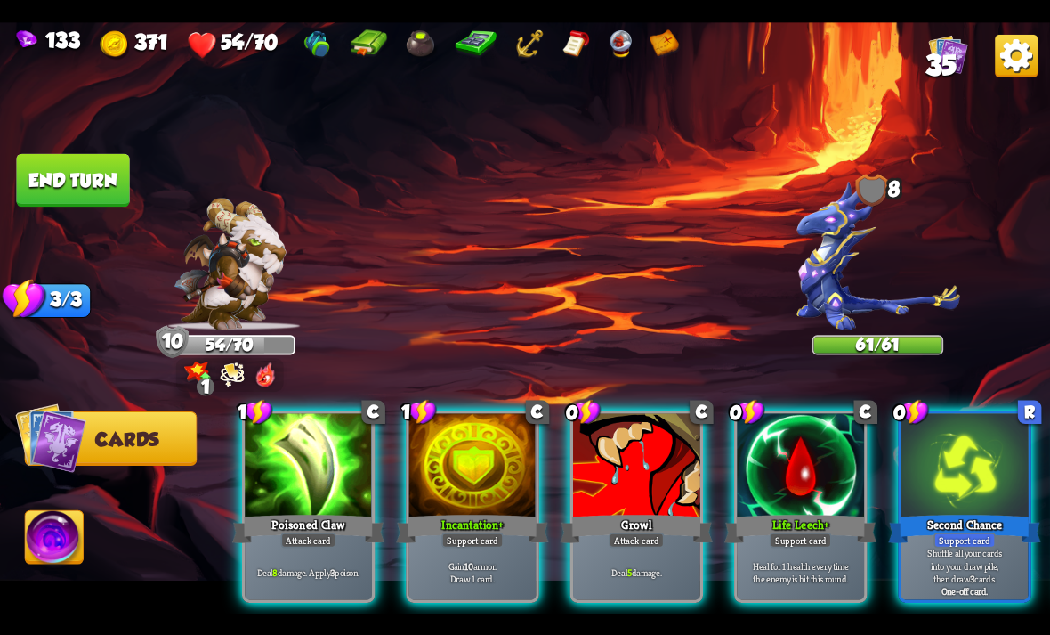
click at [848, 434] on div at bounding box center [800, 466] width 127 height 107
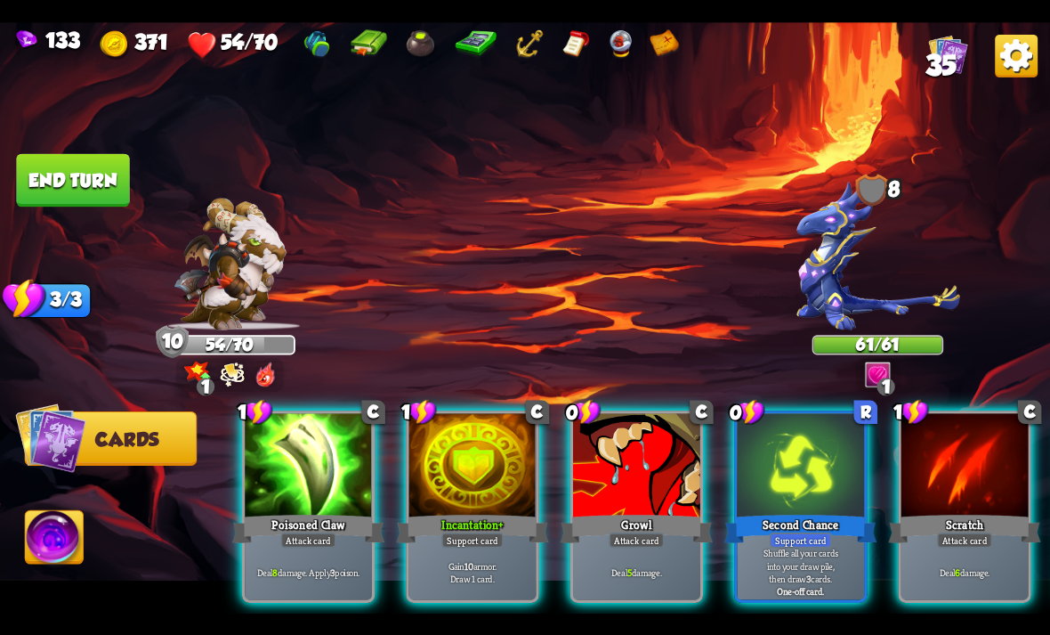
click at [980, 481] on div at bounding box center [965, 466] width 127 height 107
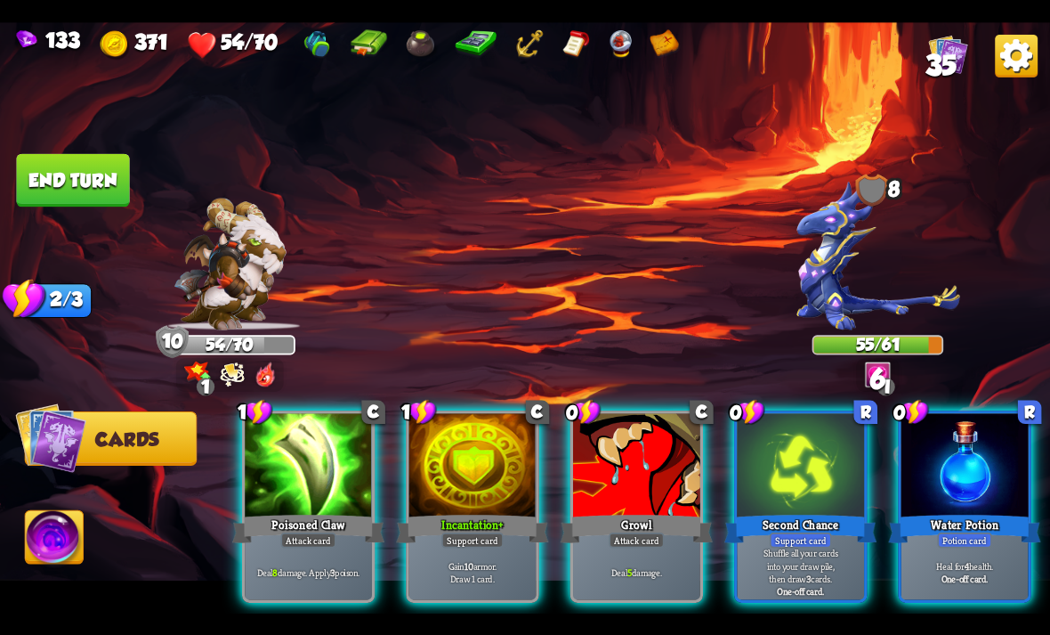
click at [945, 443] on div at bounding box center [965, 466] width 127 height 107
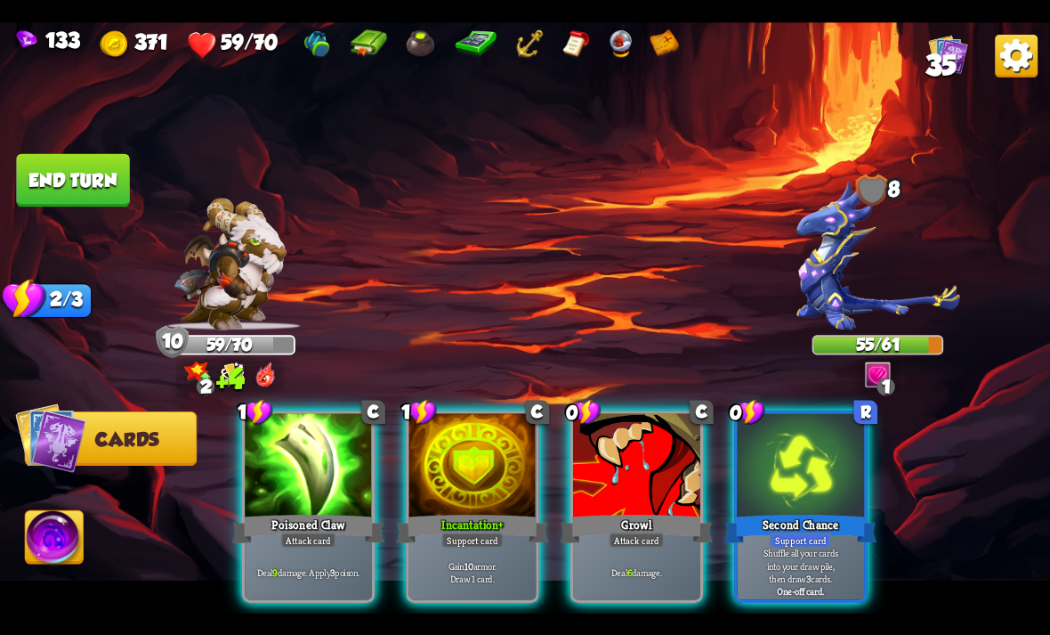
click at [628, 446] on div at bounding box center [636, 466] width 127 height 107
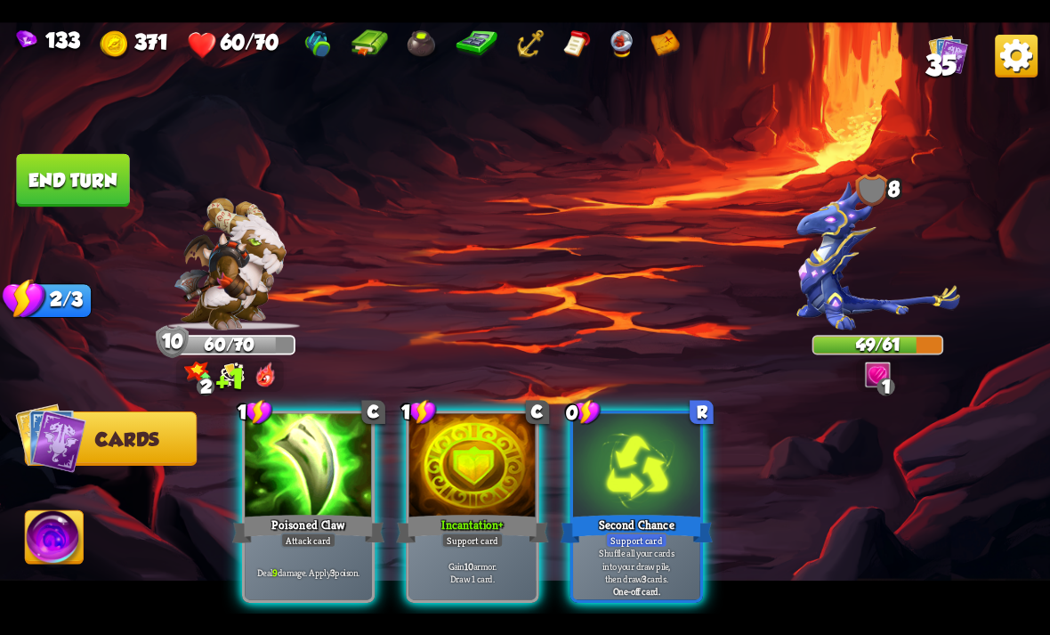
click at [346, 452] on div at bounding box center [308, 466] width 127 height 107
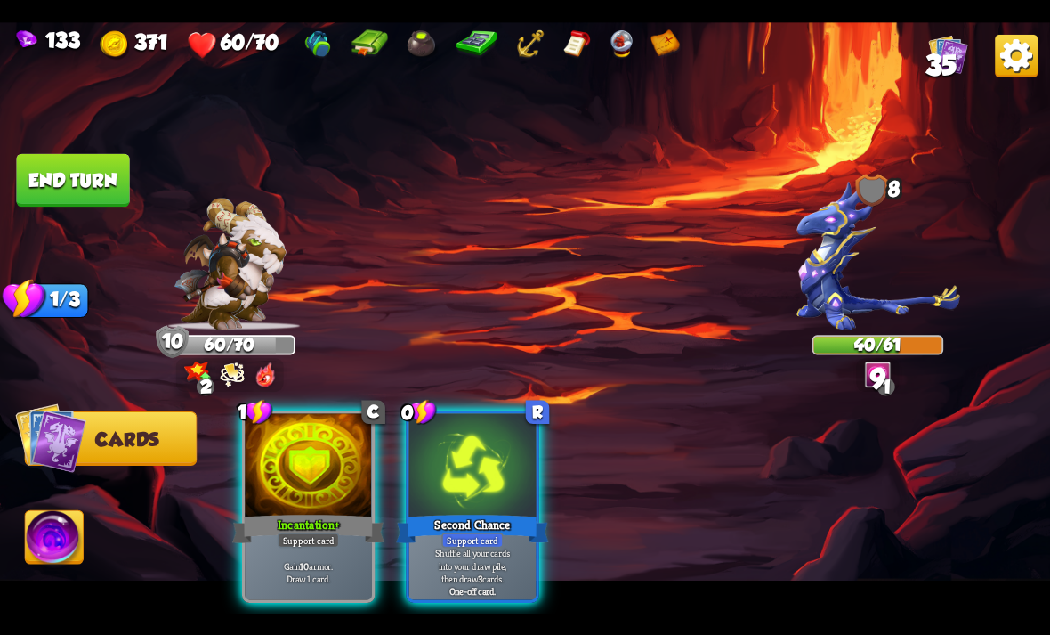
click at [482, 462] on div at bounding box center [472, 466] width 127 height 107
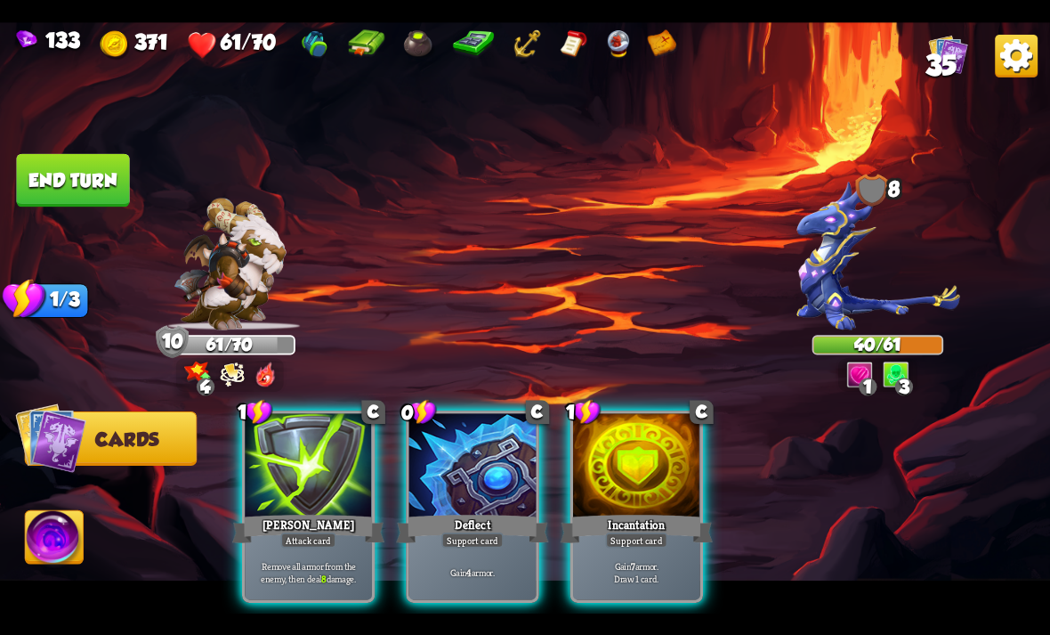
click at [350, 559] on p "Remove all armor from the enemy, then deal 8 damage." at bounding box center [308, 571] width 121 height 25
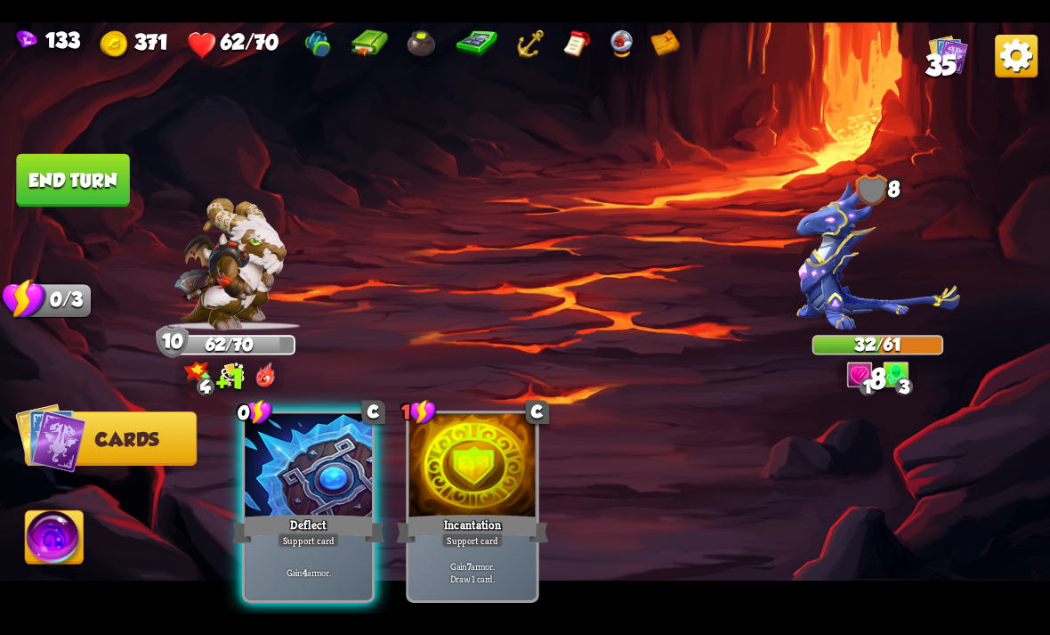
click at [66, 182] on button "End turn" at bounding box center [73, 179] width 116 height 54
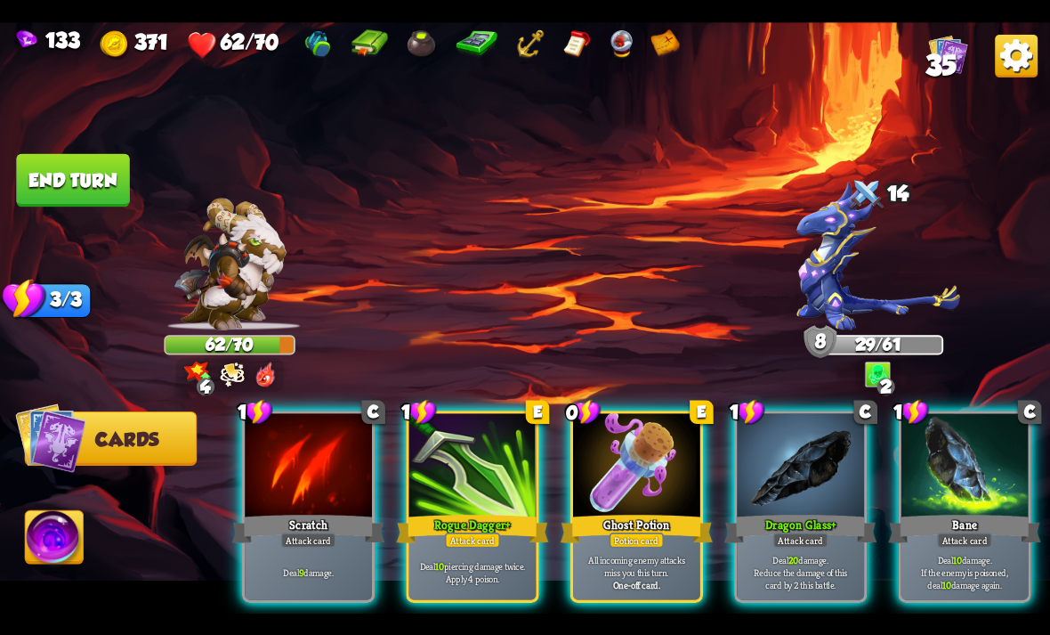
click at [491, 441] on div at bounding box center [472, 466] width 127 height 107
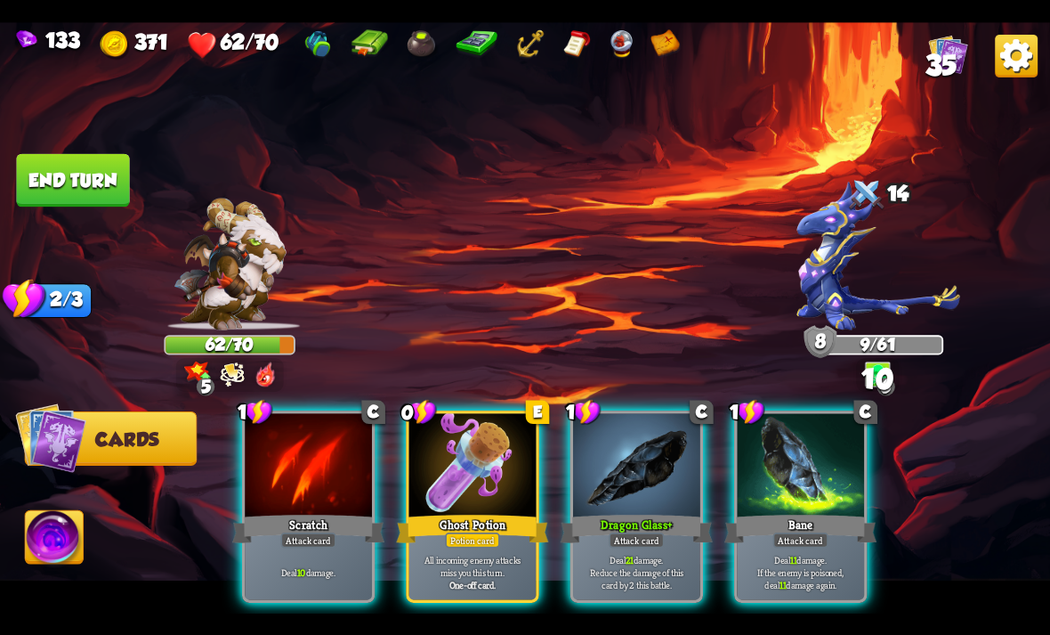
click at [671, 465] on div at bounding box center [636, 466] width 127 height 107
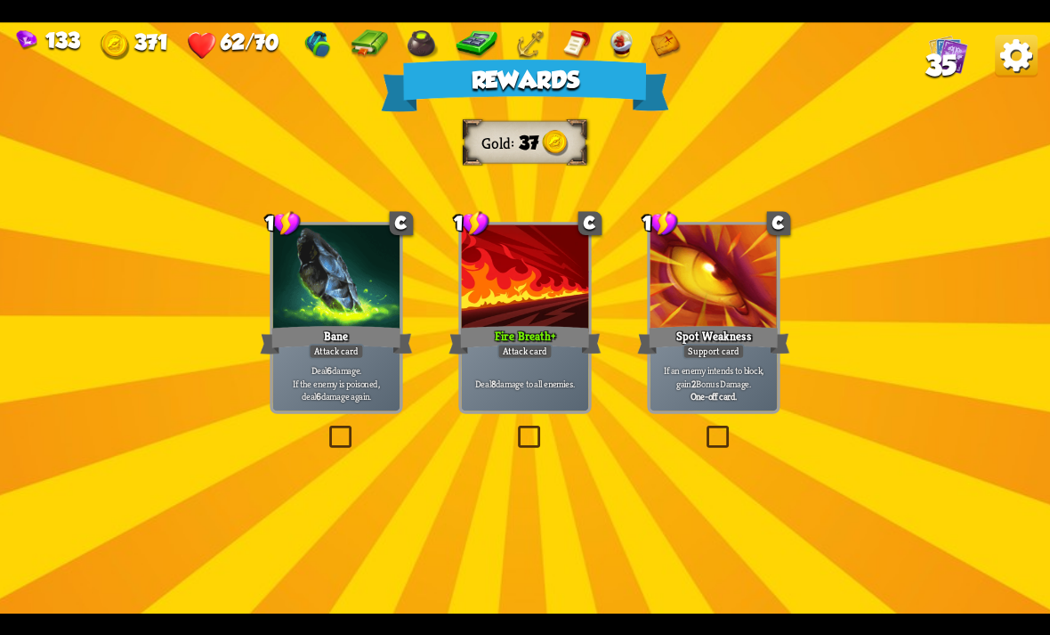
click at [363, 349] on div "Attack card" at bounding box center [336, 351] width 55 height 15
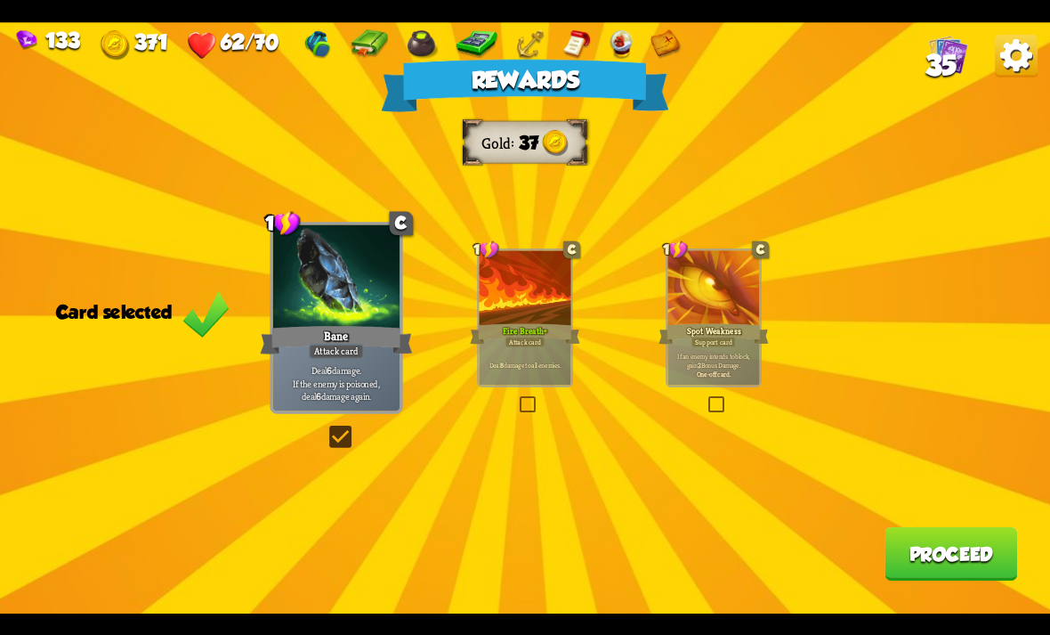
click at [945, 568] on button "Proceed" at bounding box center [951, 553] width 133 height 53
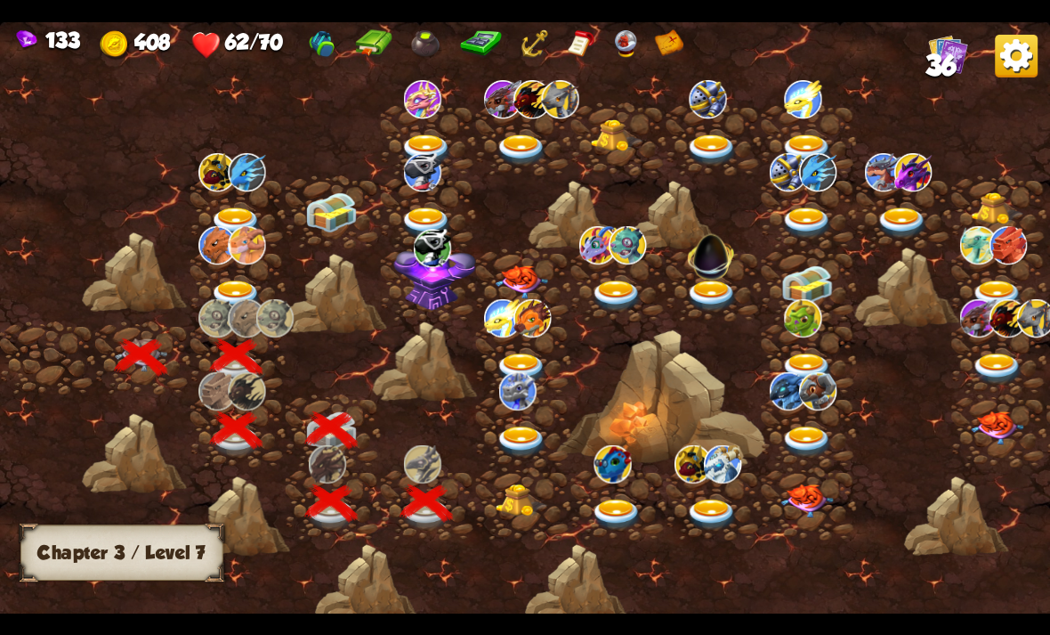
click at [517, 506] on img at bounding box center [522, 499] width 53 height 33
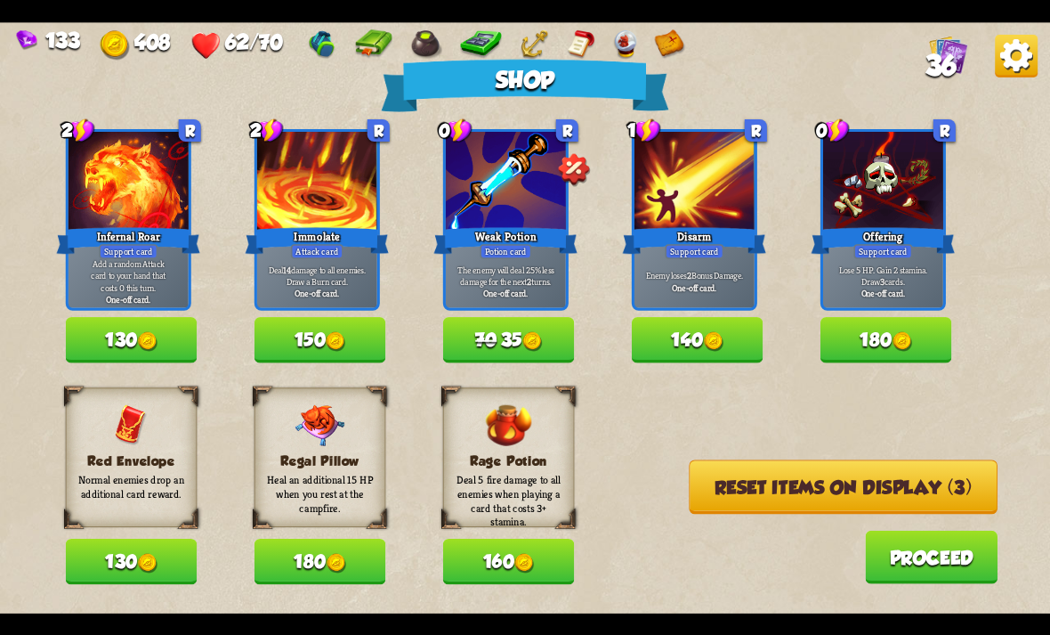
click at [480, 563] on button "160" at bounding box center [509, 561] width 132 height 45
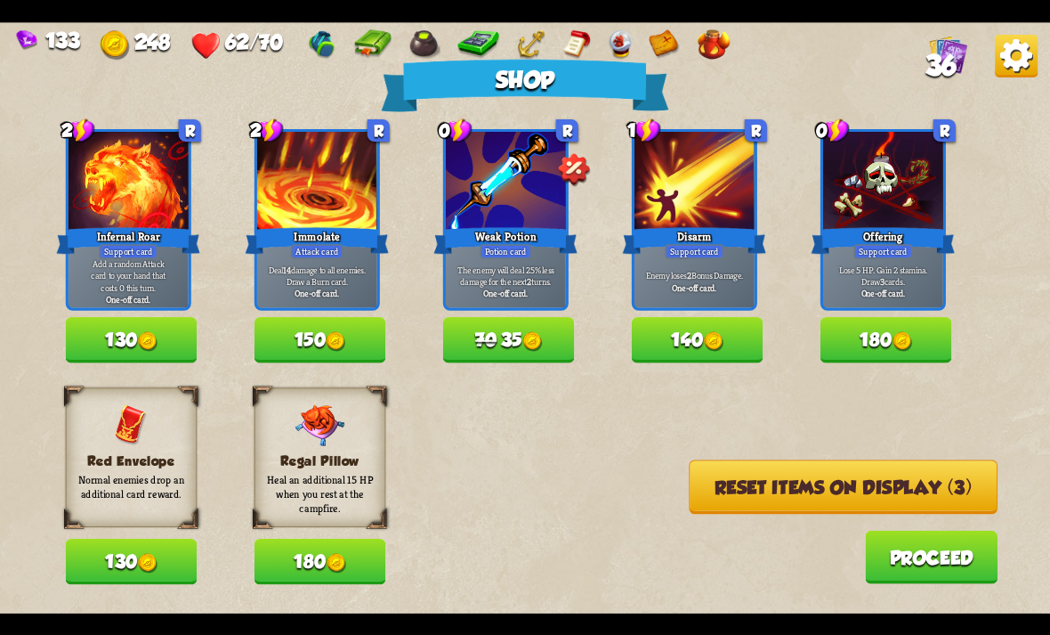
click at [346, 566] on img at bounding box center [337, 563] width 20 height 20
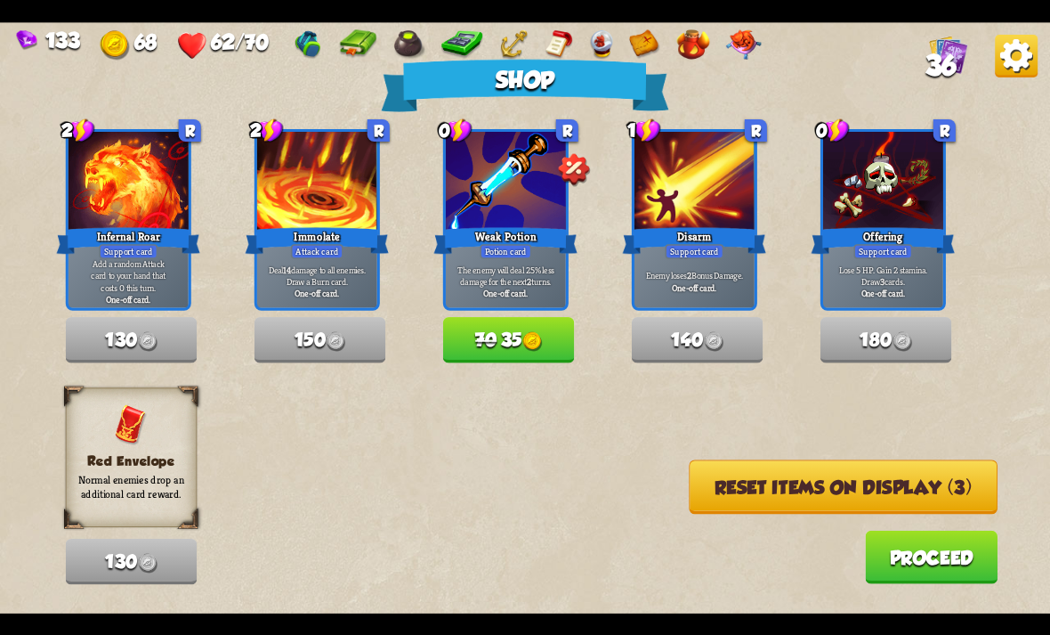
click at [514, 344] on button "70 35" at bounding box center [509, 339] width 132 height 45
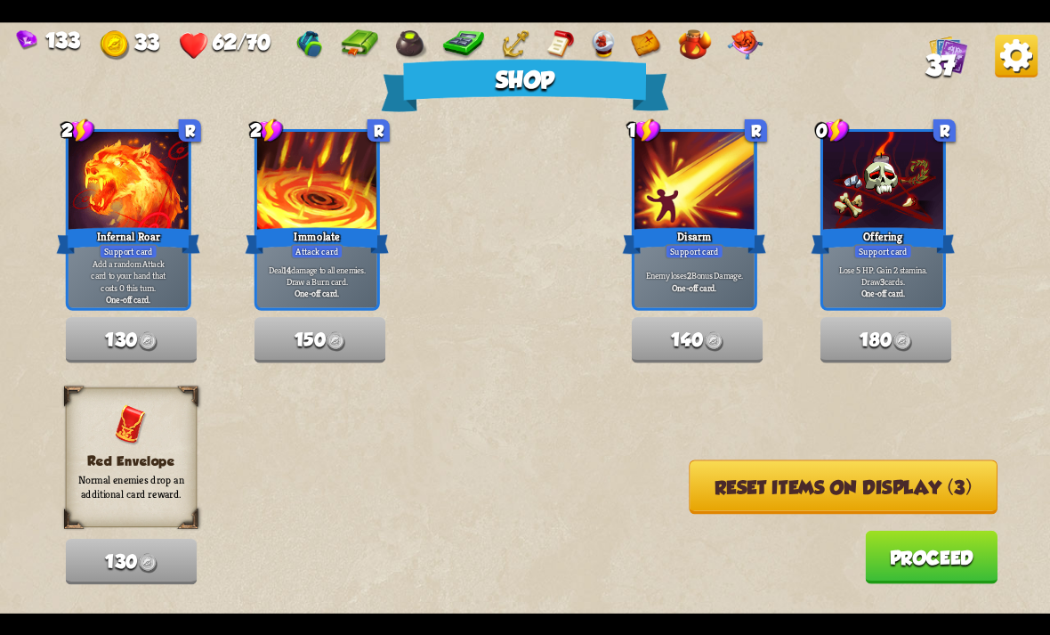
click at [928, 555] on button "Proceed" at bounding box center [931, 556] width 133 height 53
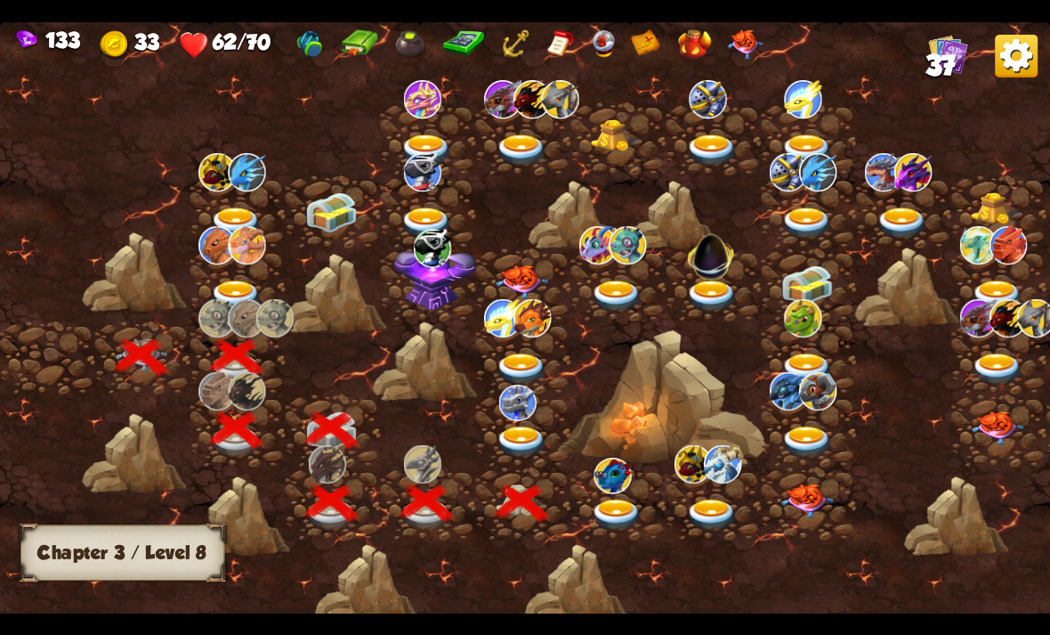
click at [611, 517] on img at bounding box center [617, 513] width 53 height 31
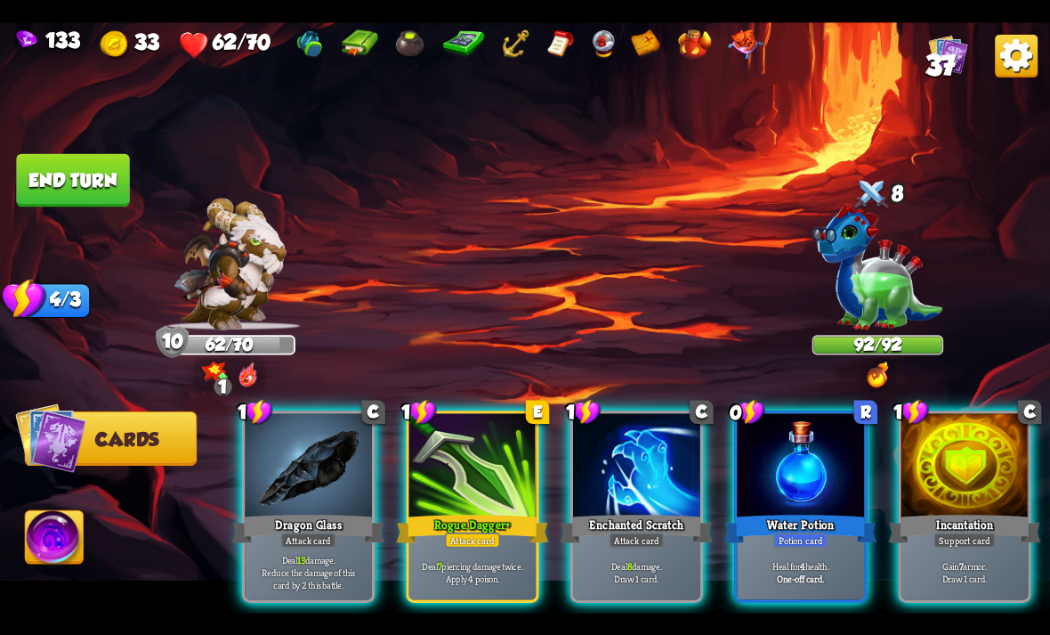
click at [808, 439] on div at bounding box center [800, 466] width 127 height 107
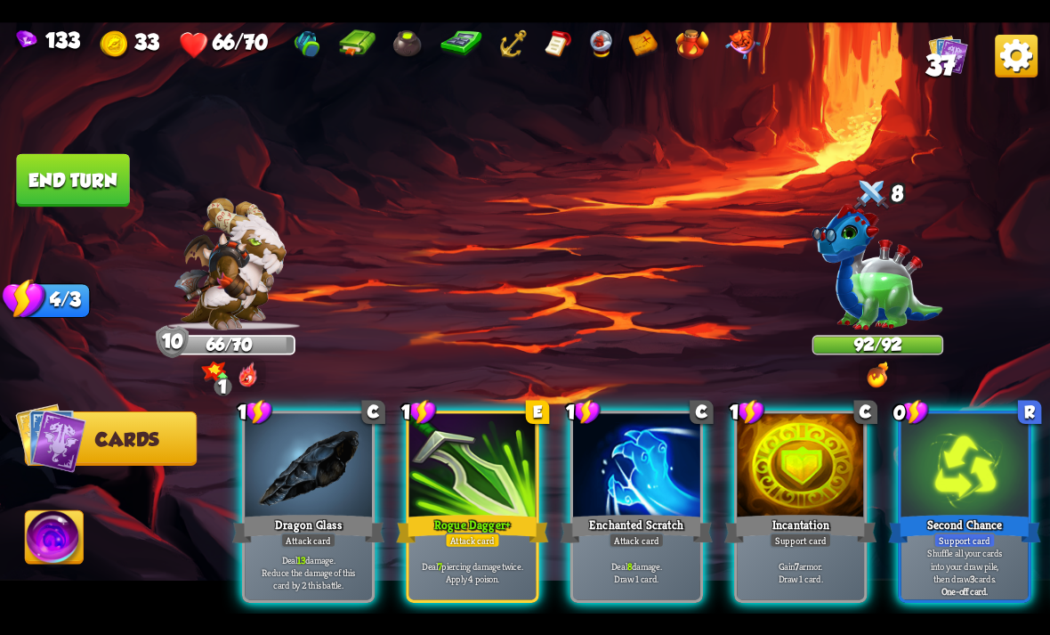
click at [626, 511] on div "Enchanted Scratch" at bounding box center [637, 528] width 152 height 34
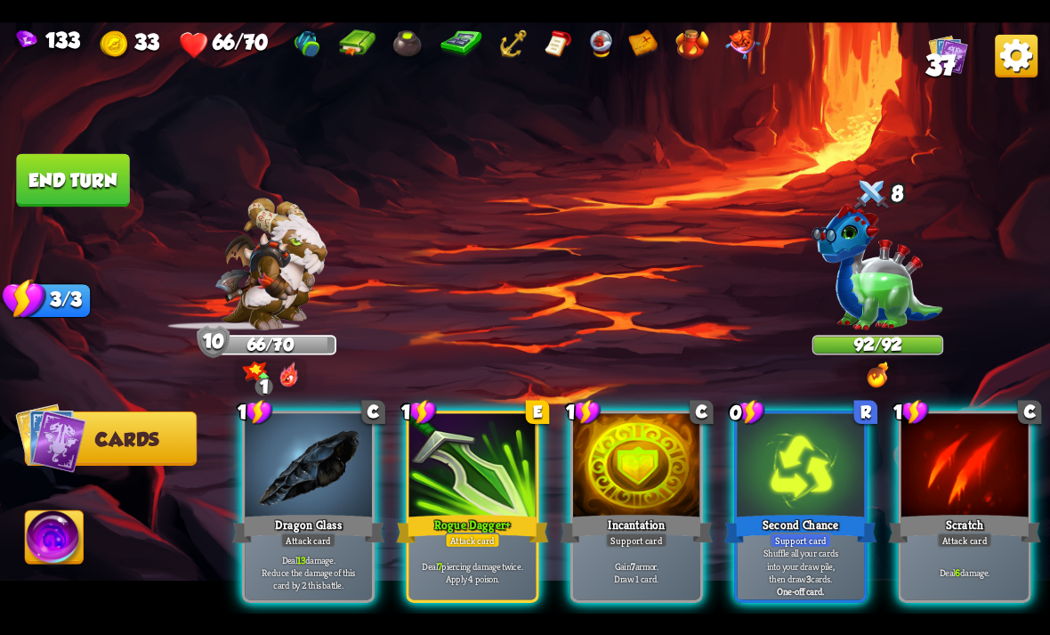
click at [472, 437] on div at bounding box center [472, 466] width 127 height 107
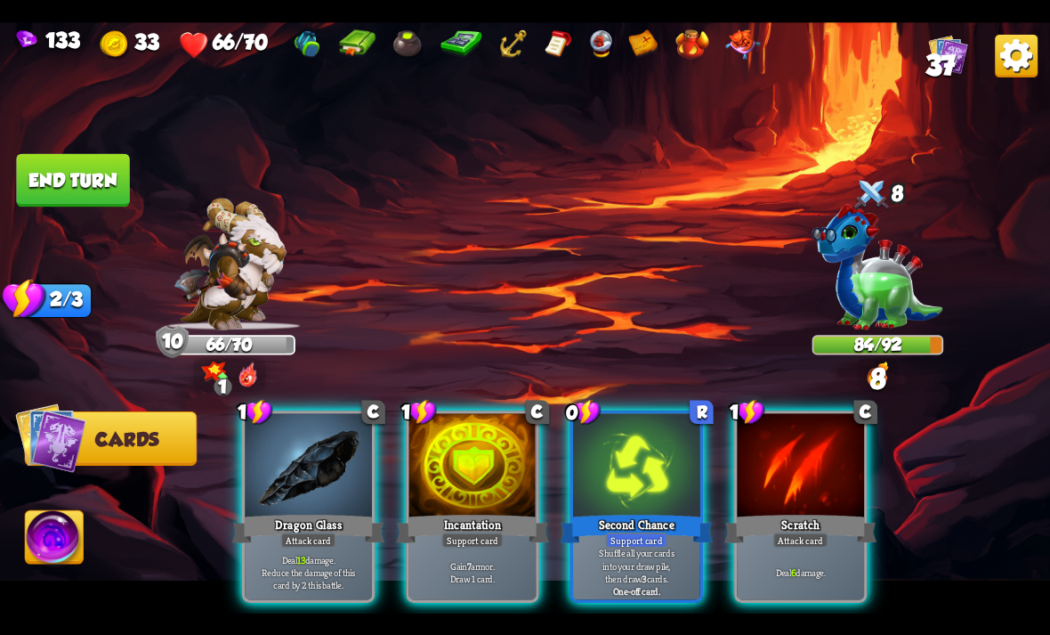
click at [344, 464] on div at bounding box center [308, 466] width 127 height 107
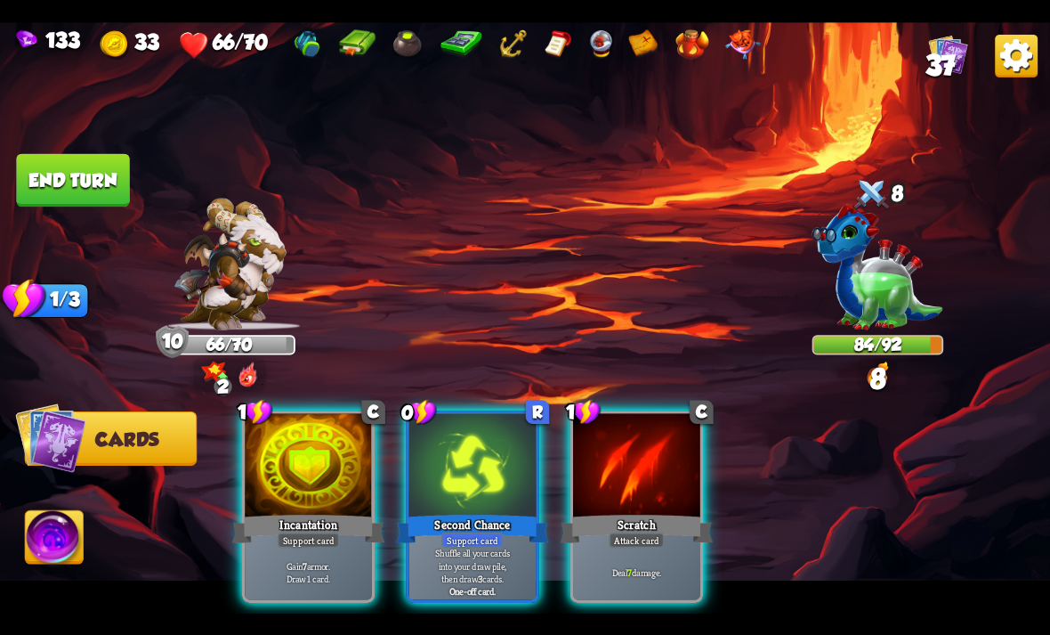
click at [678, 480] on div at bounding box center [636, 466] width 127 height 107
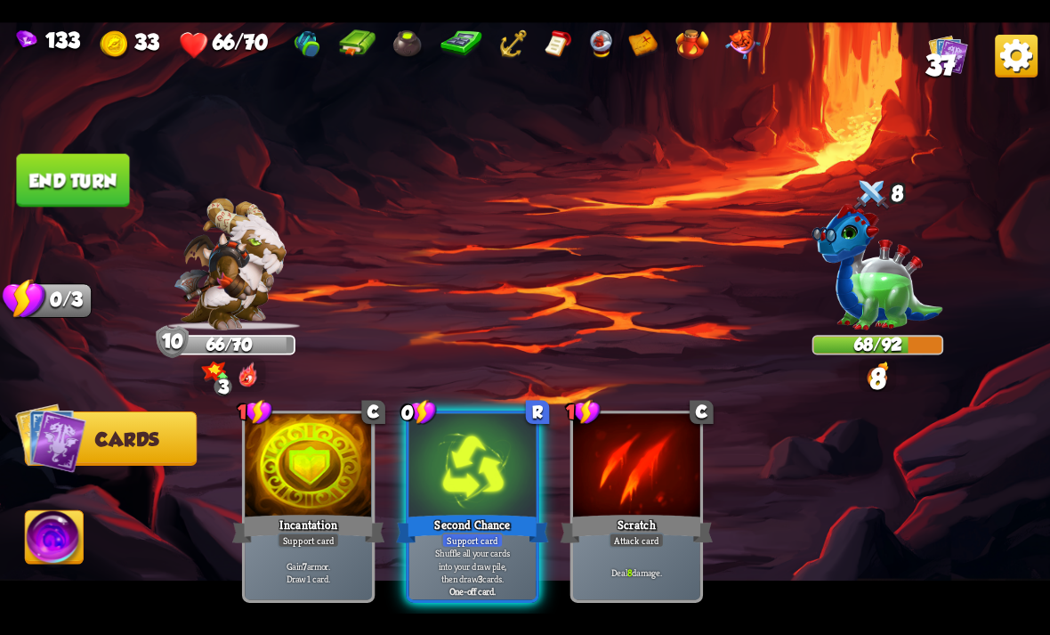
click at [67, 164] on button "End turn" at bounding box center [73, 179] width 116 height 54
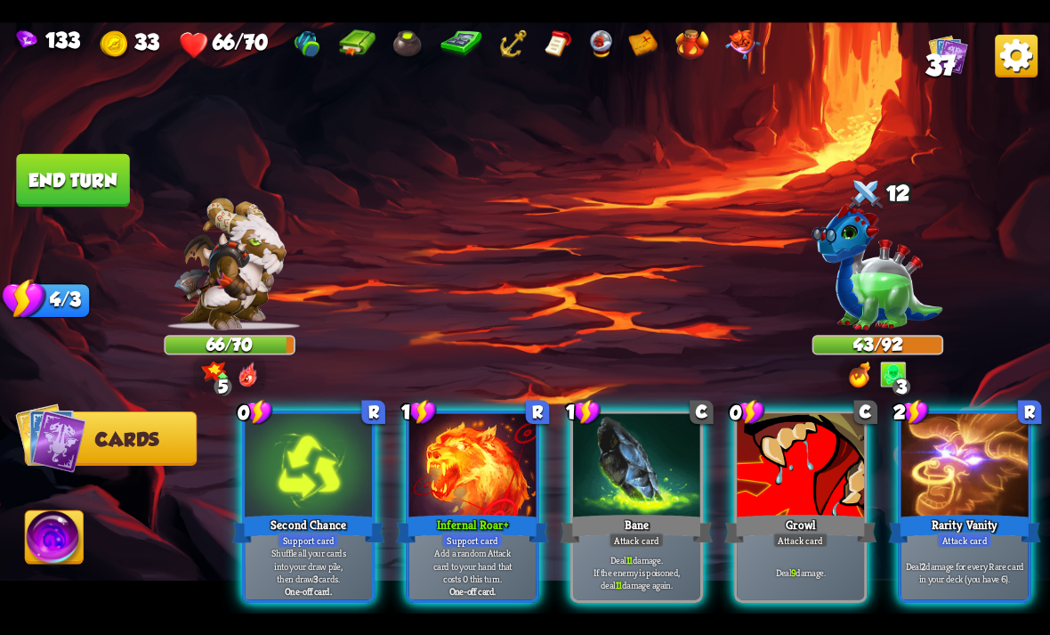
click at [660, 459] on div at bounding box center [636, 466] width 127 height 107
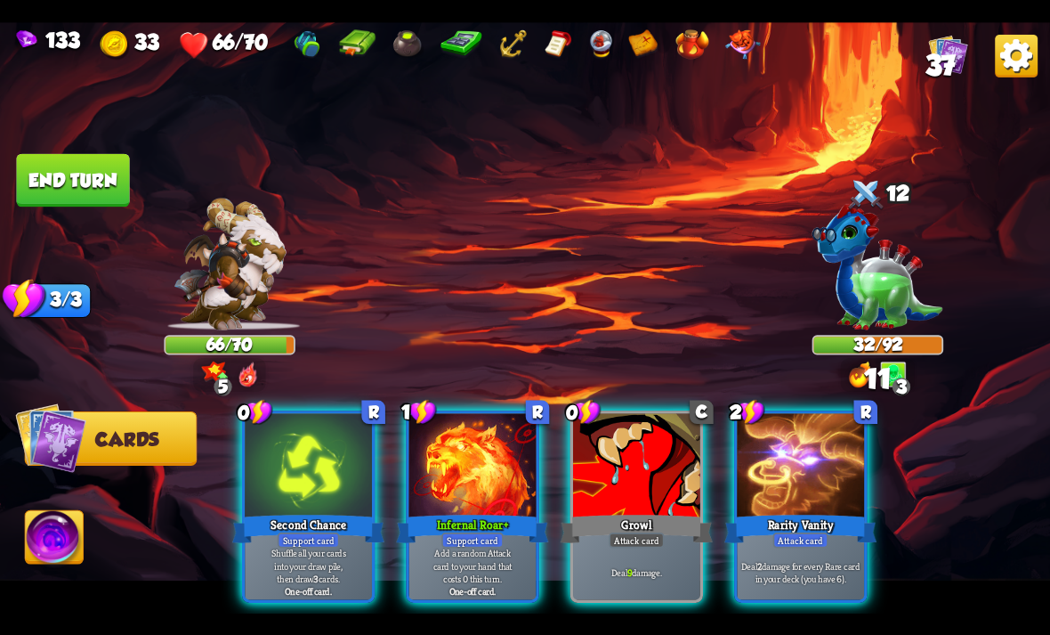
click at [652, 450] on div at bounding box center [636, 466] width 127 height 107
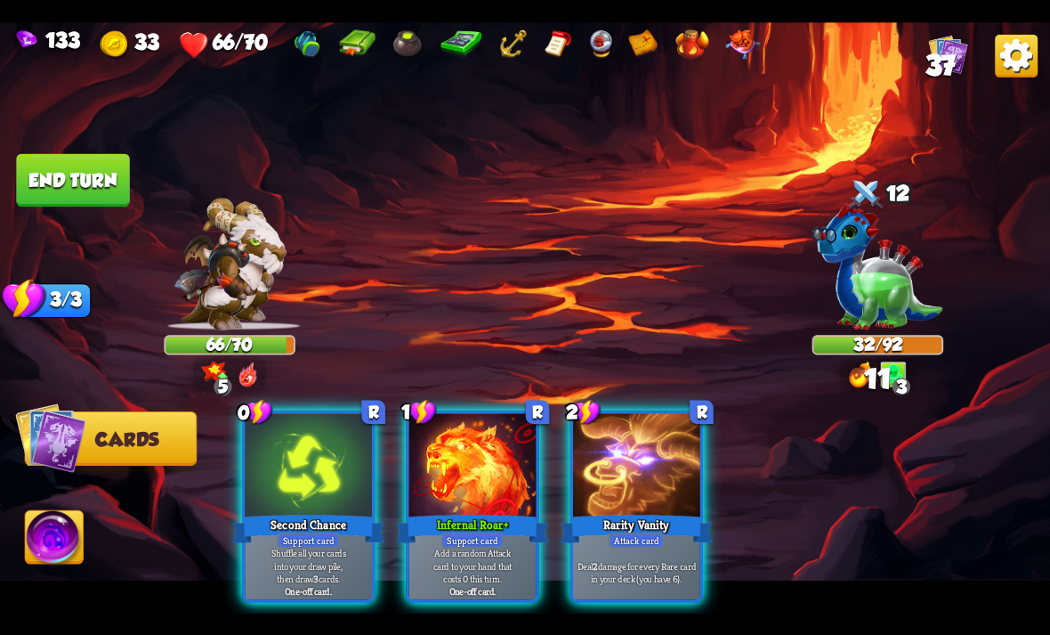
click at [522, 511] on div "Infernal Roar+" at bounding box center [472, 528] width 152 height 34
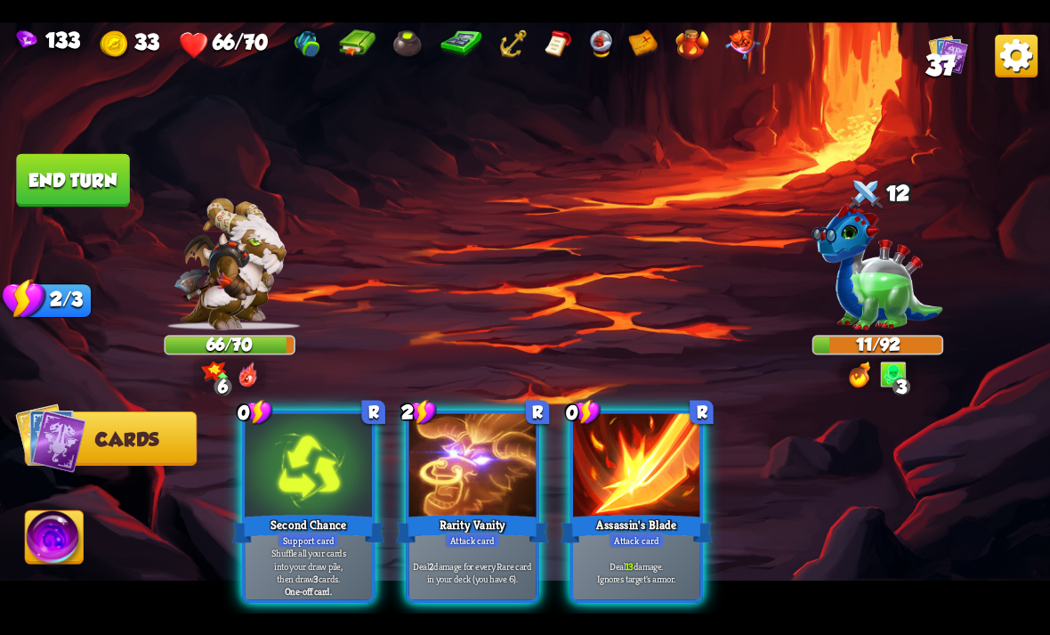
click at [669, 419] on div at bounding box center [636, 466] width 127 height 107
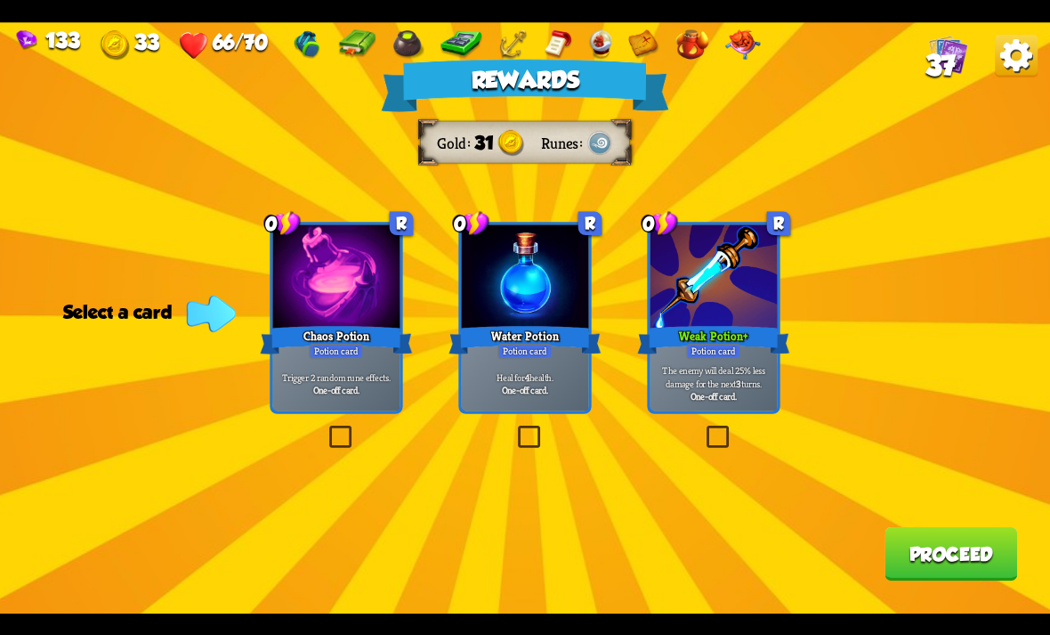
click at [339, 320] on div at bounding box center [336, 277] width 127 height 107
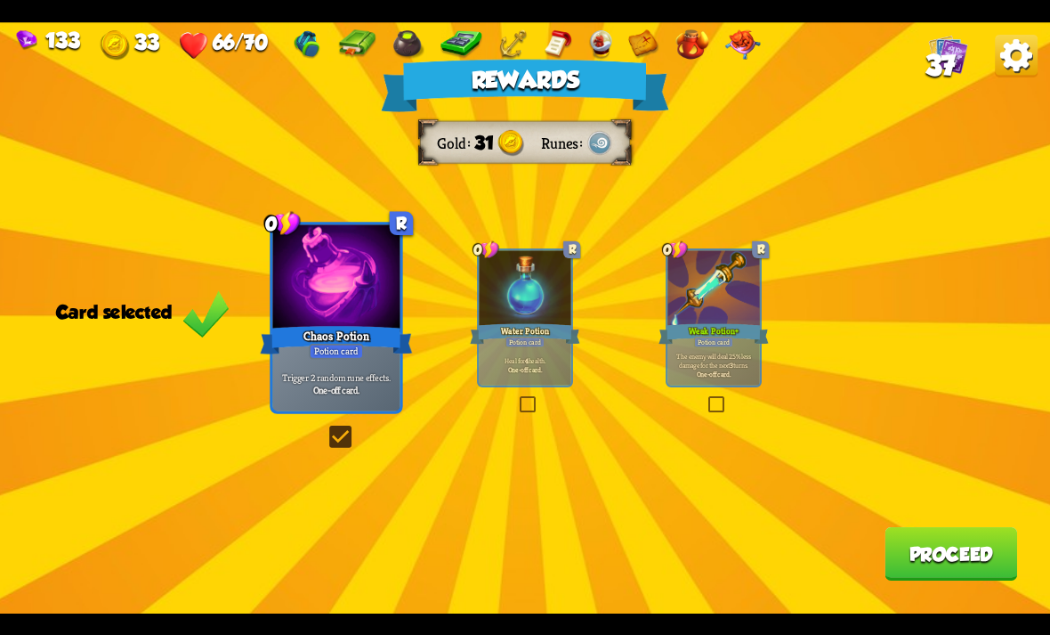
click at [899, 553] on button "Proceed" at bounding box center [951, 553] width 133 height 53
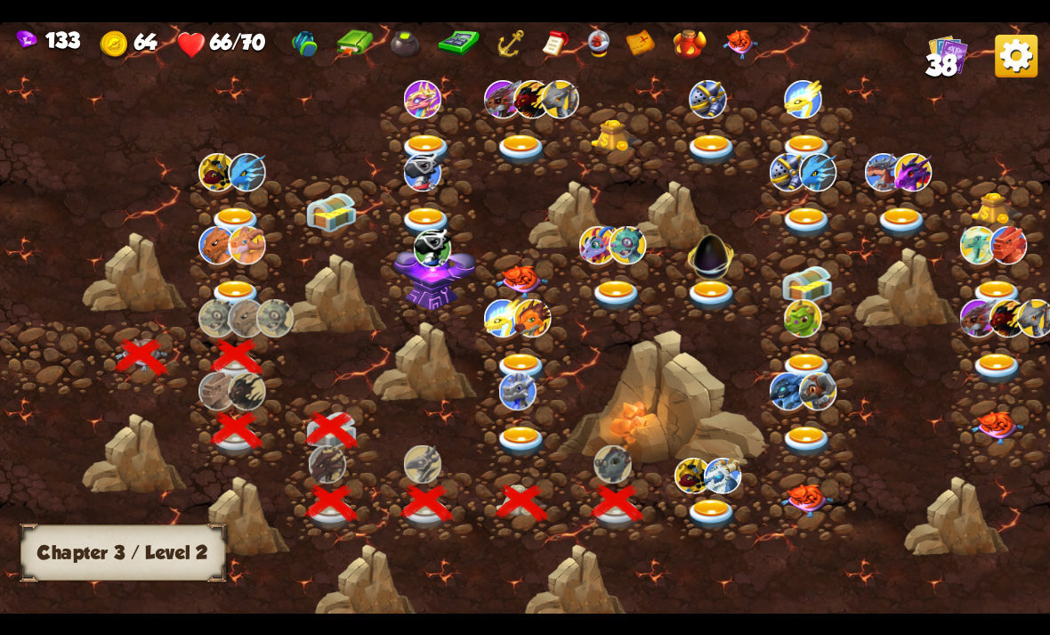
click at [718, 514] on img at bounding box center [712, 513] width 53 height 31
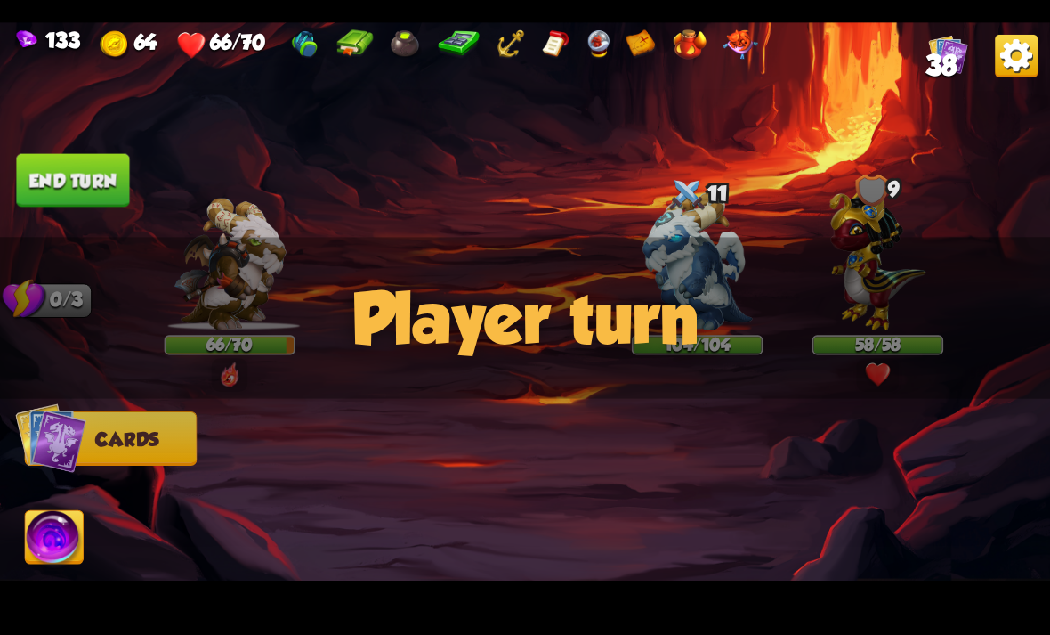
click at [891, 254] on div "Player turn" at bounding box center [525, 318] width 1050 height 162
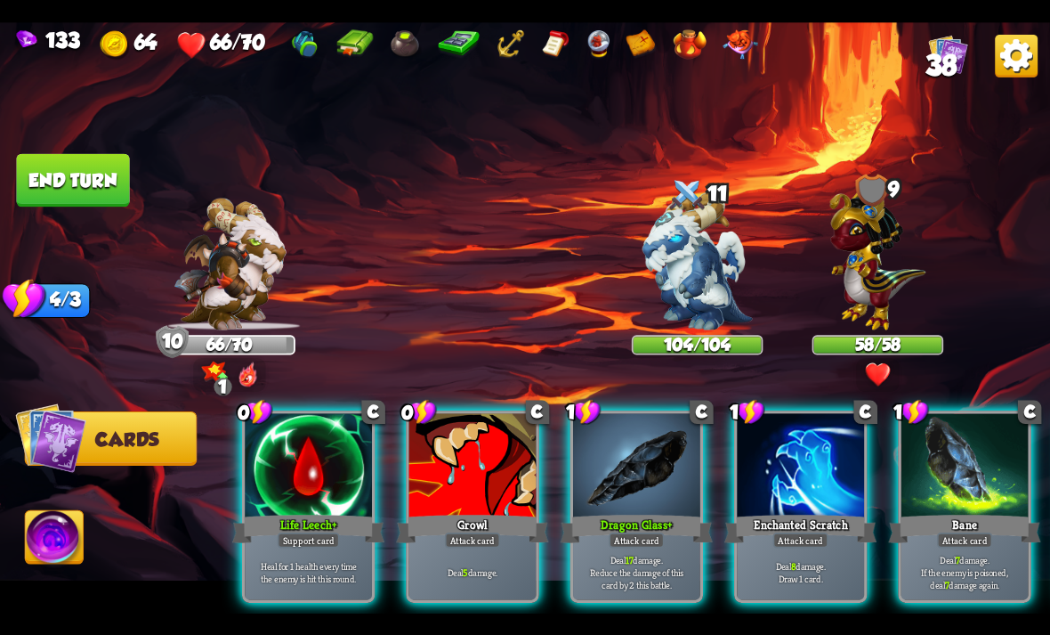
click at [667, 481] on div at bounding box center [636, 466] width 127 height 107
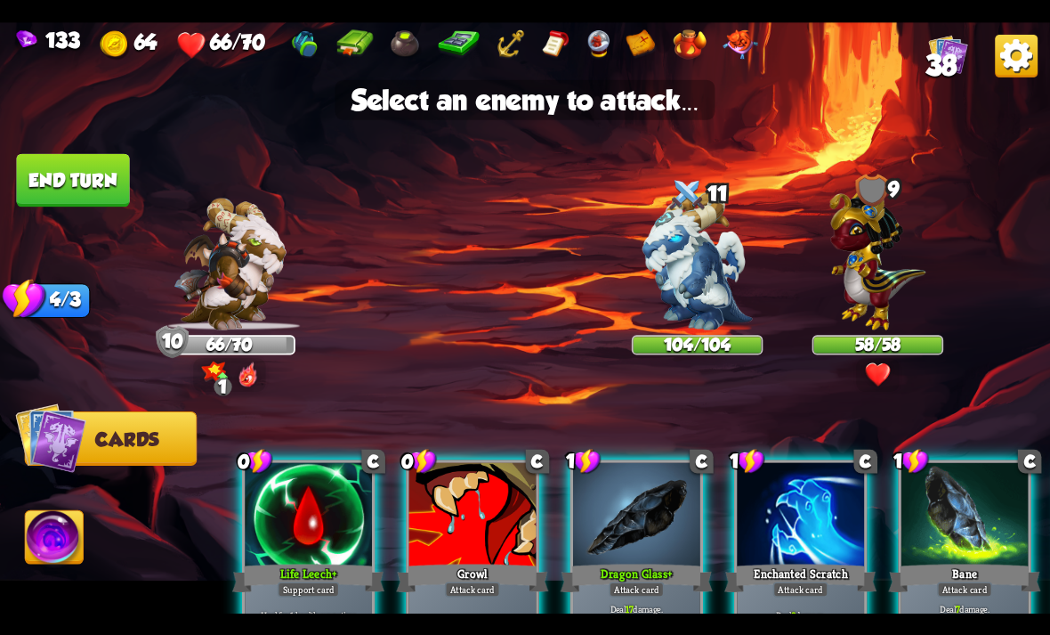
click at [890, 283] on img at bounding box center [878, 256] width 96 height 150
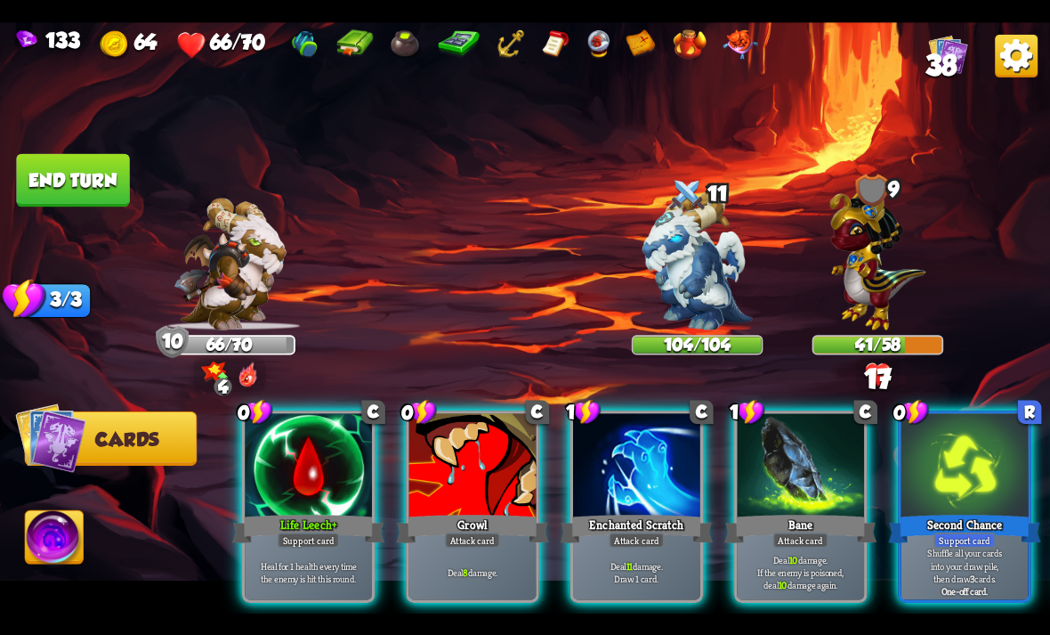
click at [483, 475] on div at bounding box center [472, 466] width 127 height 107
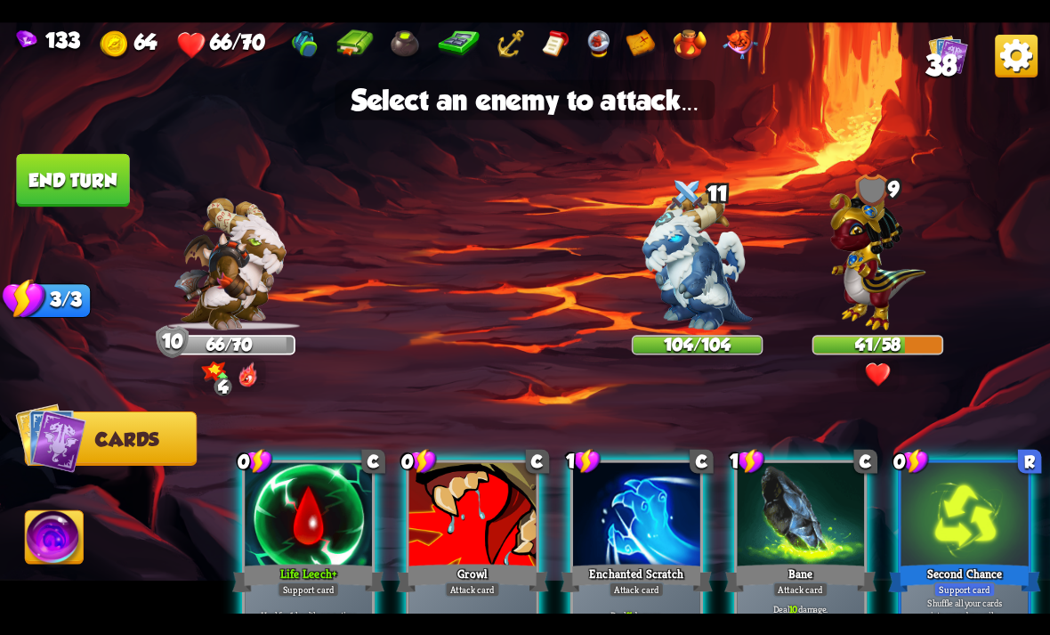
click at [906, 271] on img at bounding box center [878, 256] width 96 height 150
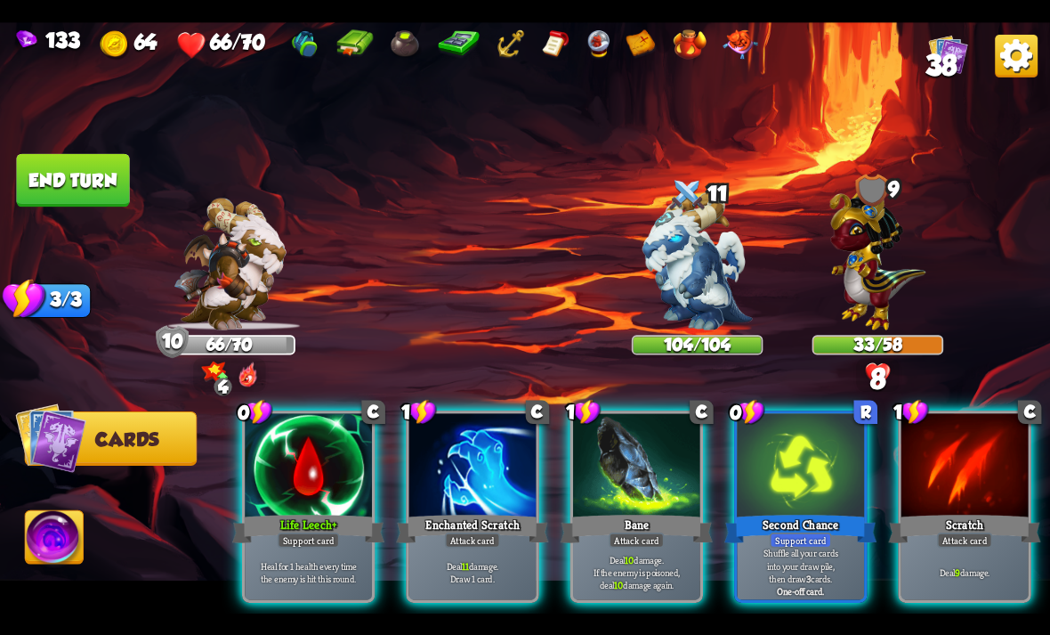
click at [916, 419] on div at bounding box center [965, 466] width 127 height 107
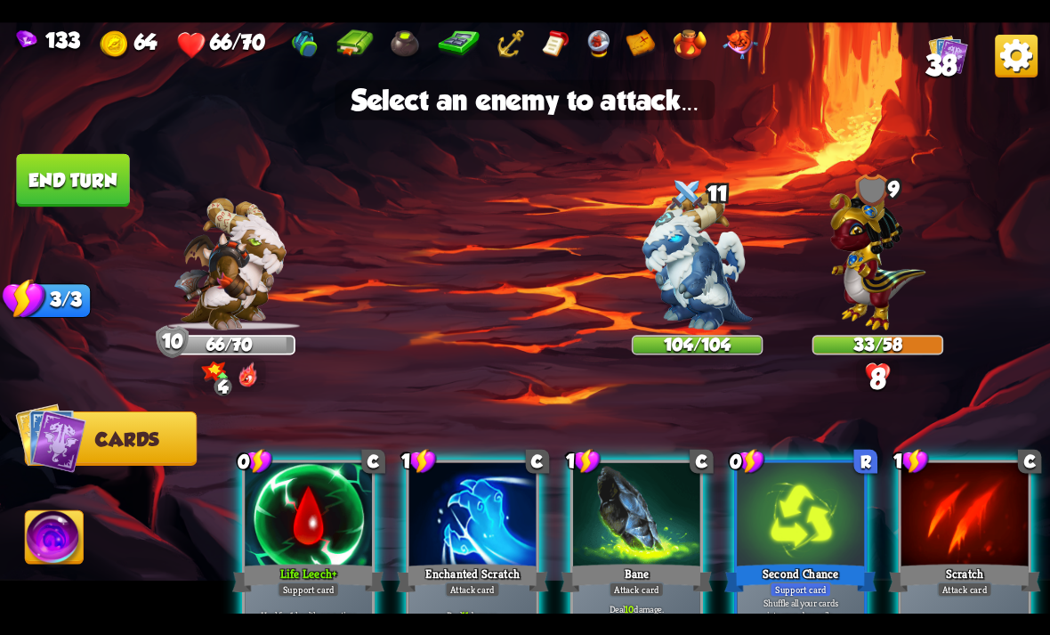
click at [898, 263] on img at bounding box center [878, 256] width 96 height 150
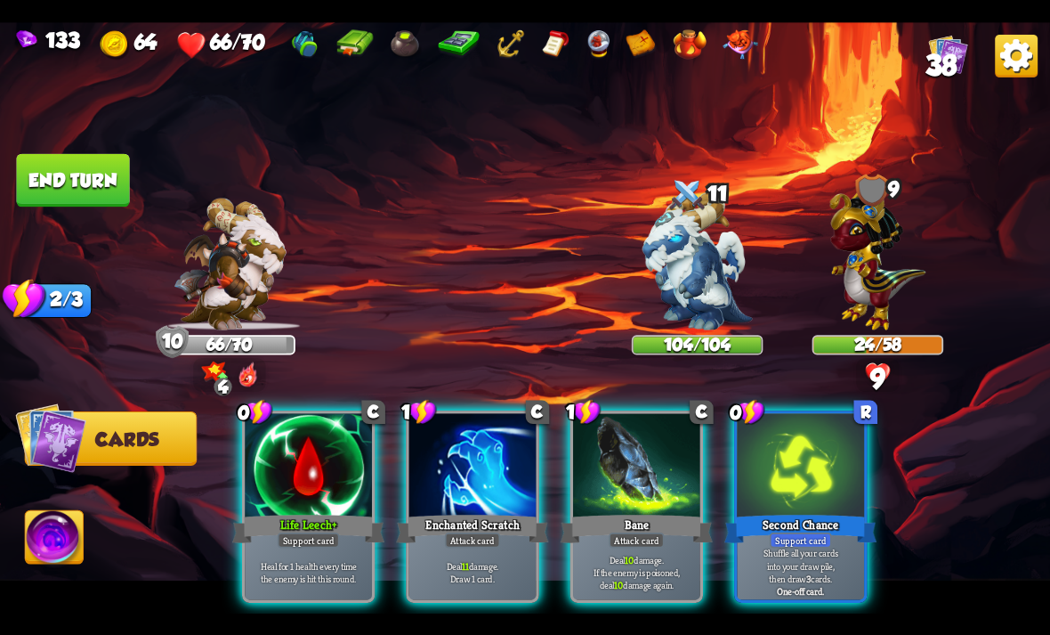
click at [364, 511] on div "Life Leech+" at bounding box center [308, 528] width 152 height 34
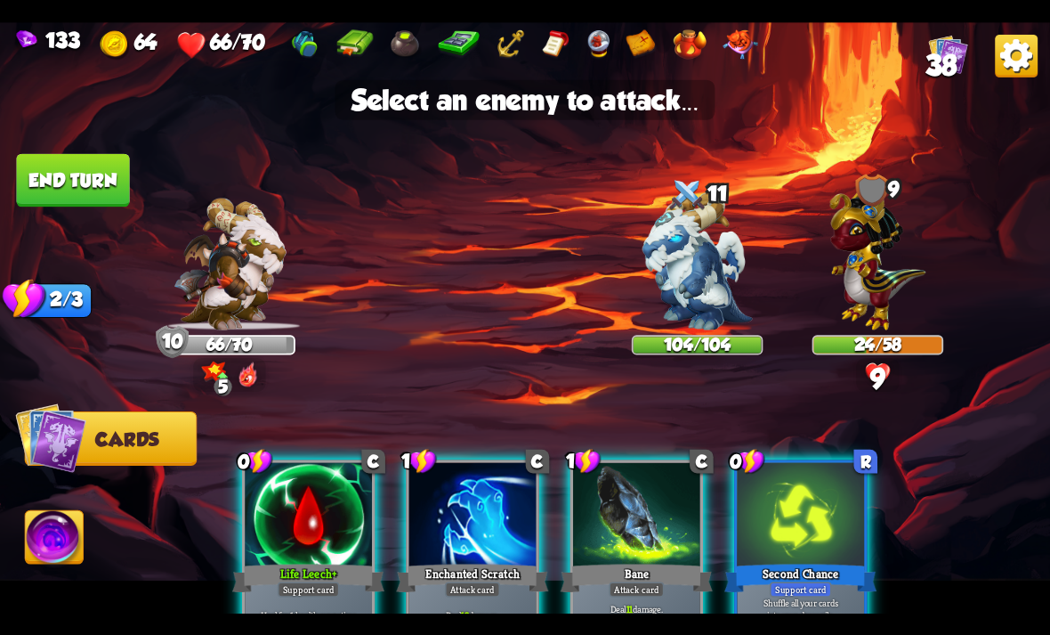
click at [881, 299] on img at bounding box center [878, 256] width 96 height 150
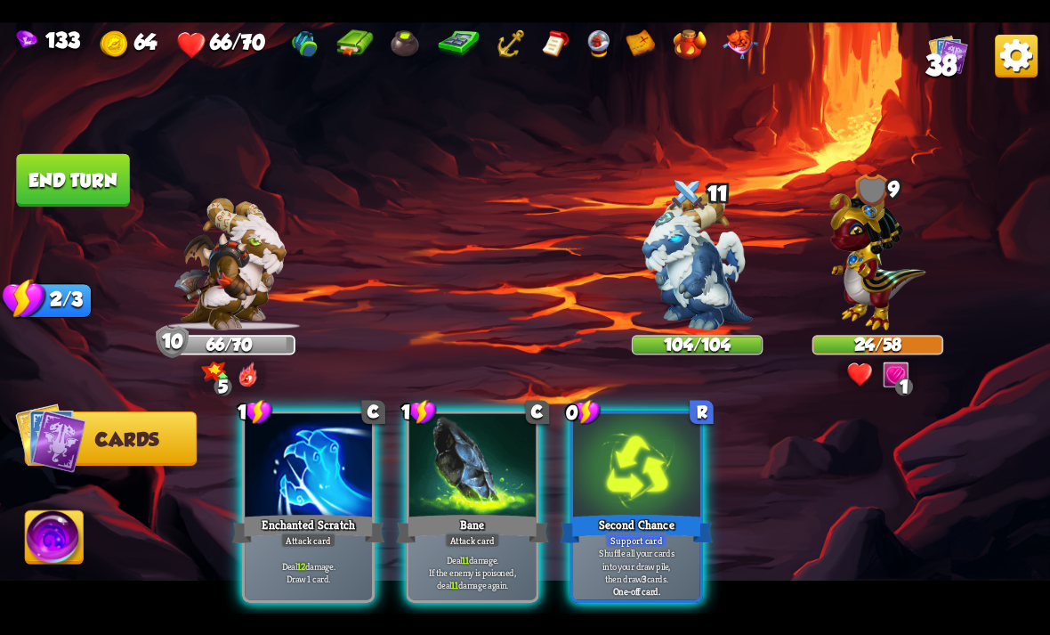
click at [339, 511] on div "Enchanted Scratch" at bounding box center [308, 528] width 152 height 34
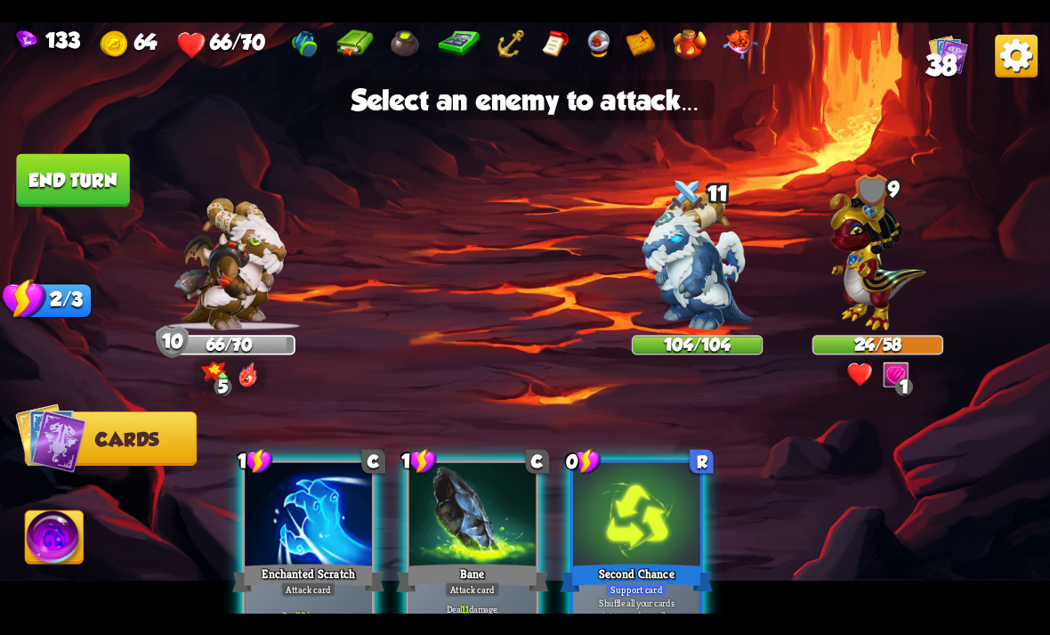
click at [882, 275] on img at bounding box center [878, 256] width 96 height 150
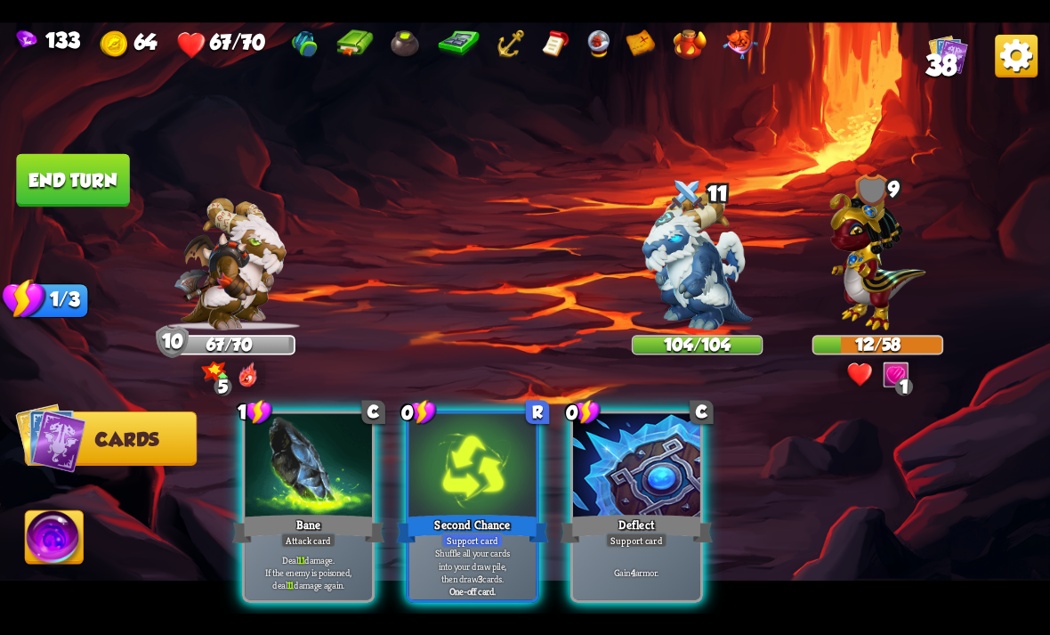
click at [665, 482] on div at bounding box center [636, 466] width 127 height 107
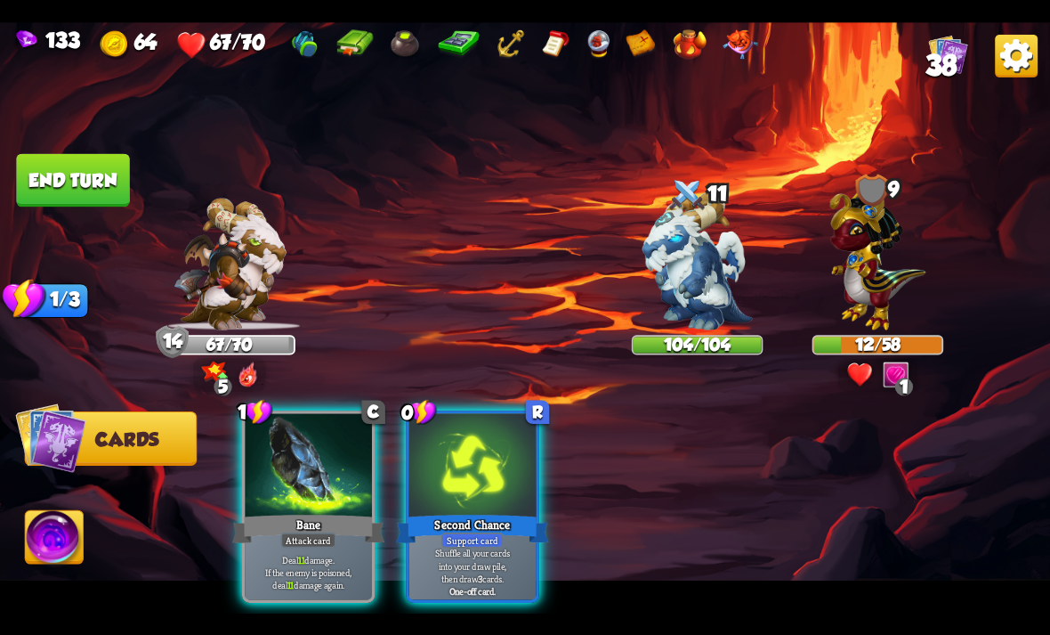
click at [506, 424] on div at bounding box center [472, 466] width 127 height 107
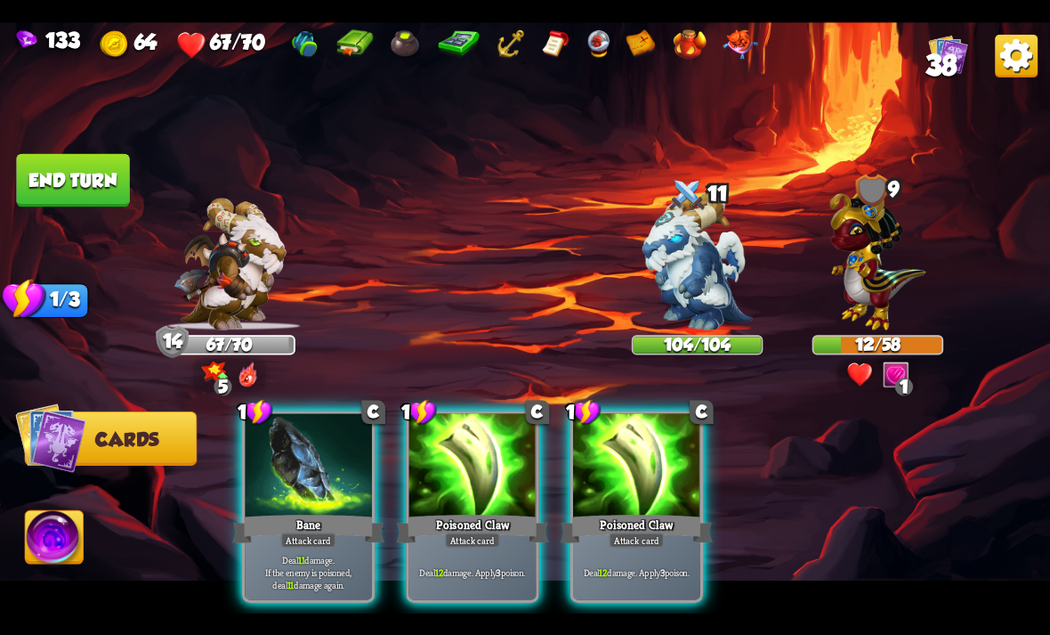
click at [490, 417] on div at bounding box center [472, 466] width 127 height 107
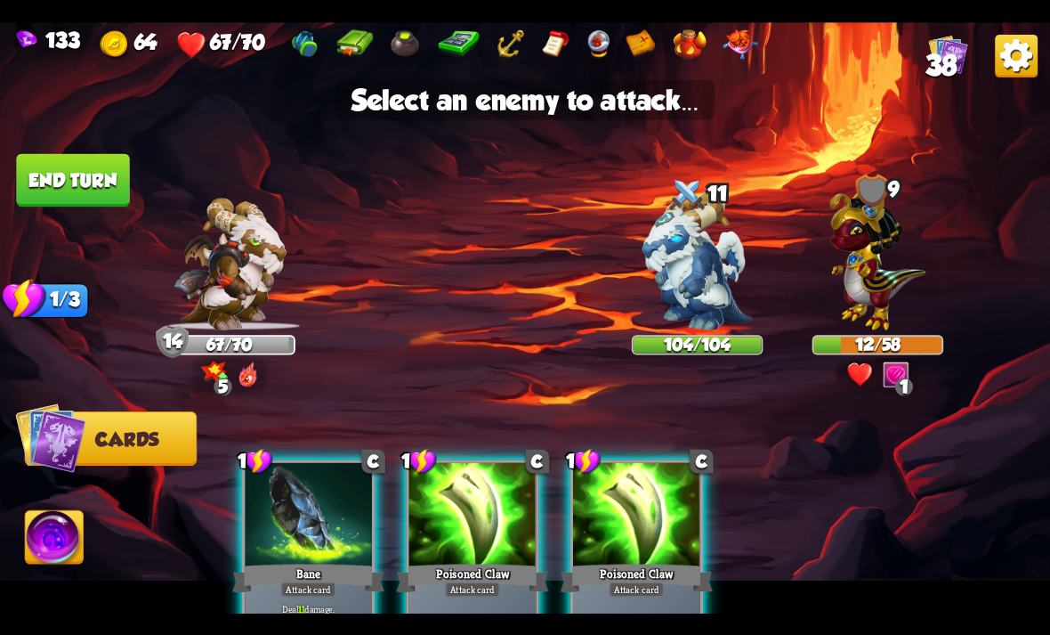
click at [892, 299] on img at bounding box center [878, 256] width 96 height 150
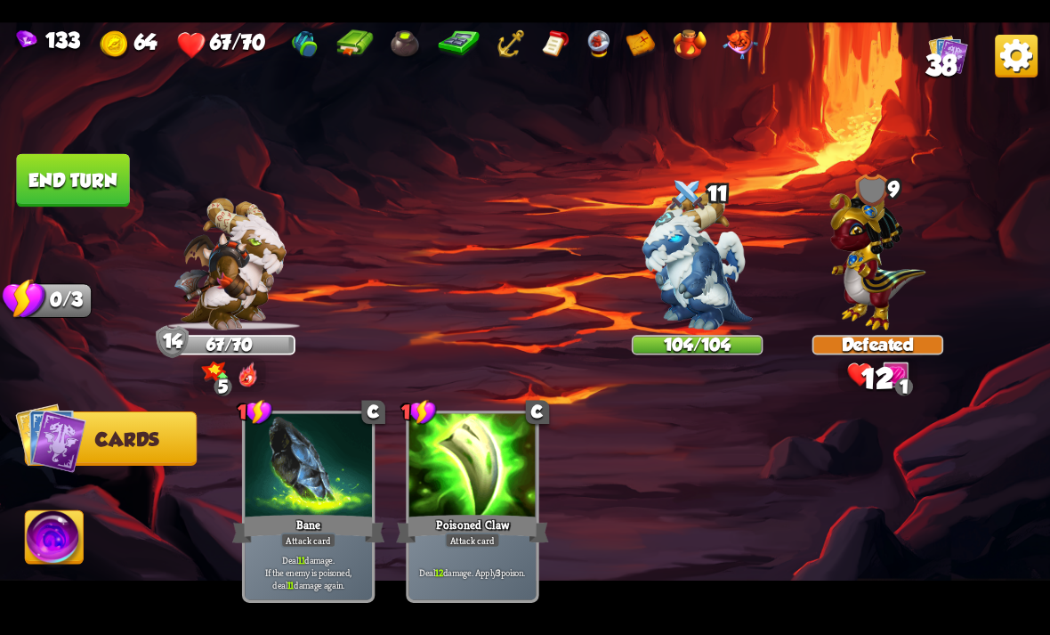
click at [51, 184] on button "End turn" at bounding box center [73, 179] width 116 height 54
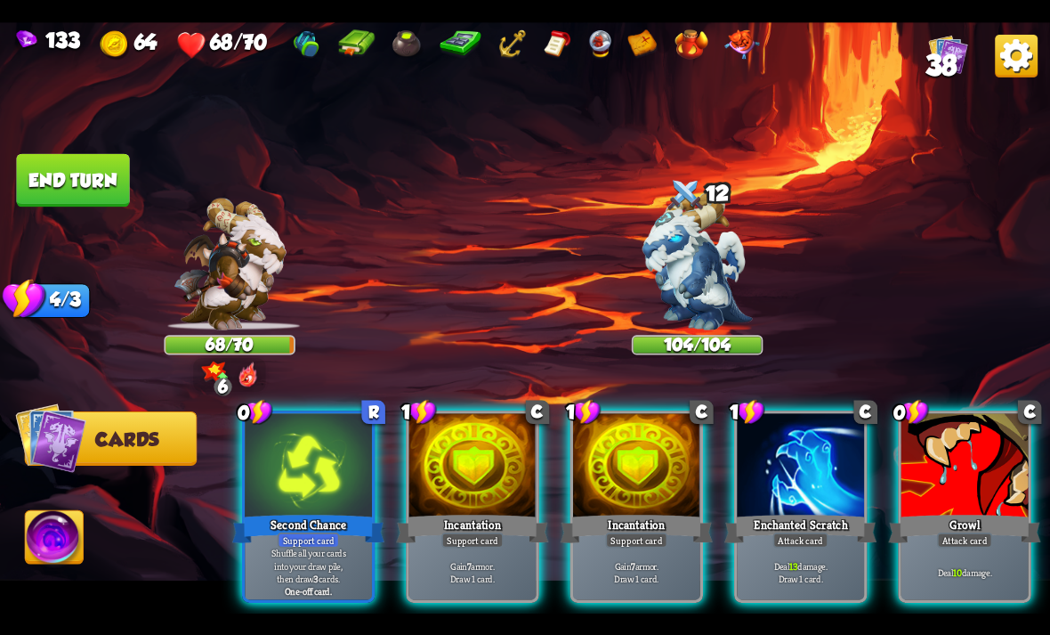
click at [803, 413] on div at bounding box center [800, 466] width 127 height 107
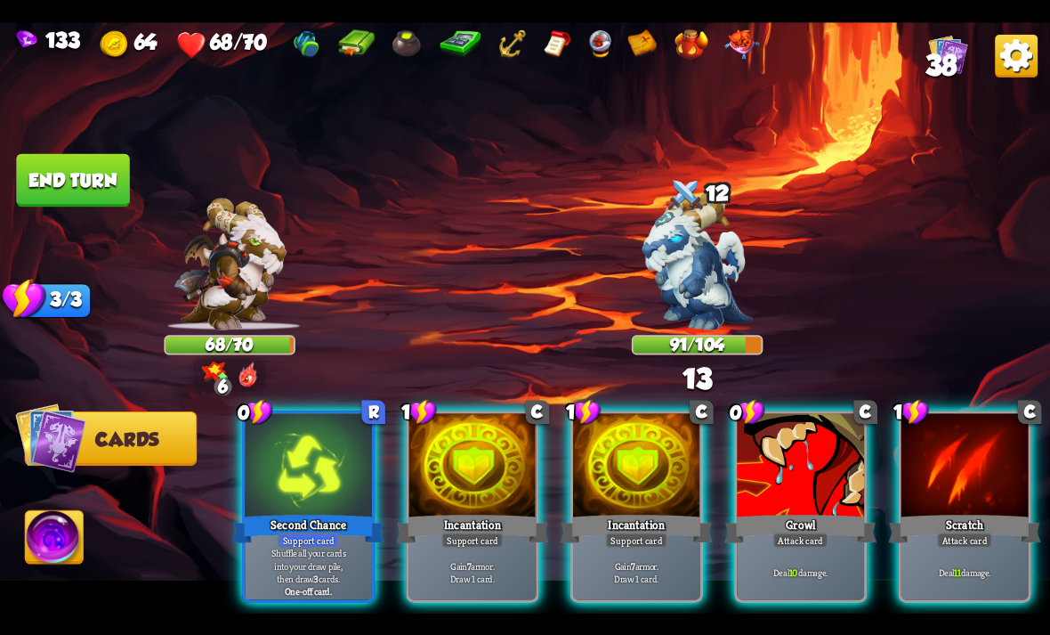
click at [837, 479] on div at bounding box center [800, 466] width 127 height 107
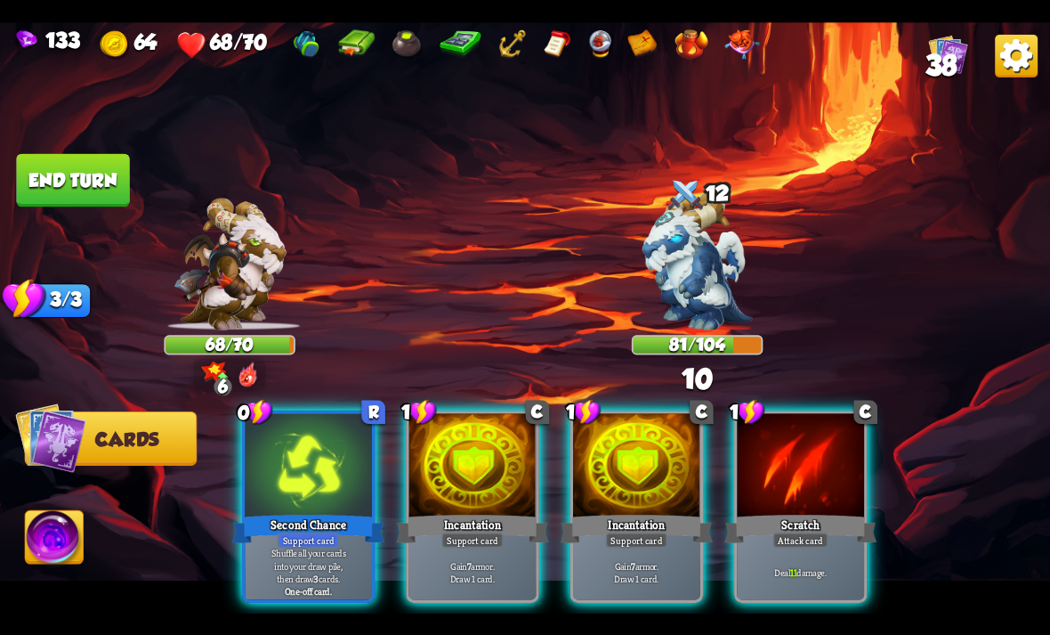
click at [836, 423] on div at bounding box center [800, 466] width 127 height 107
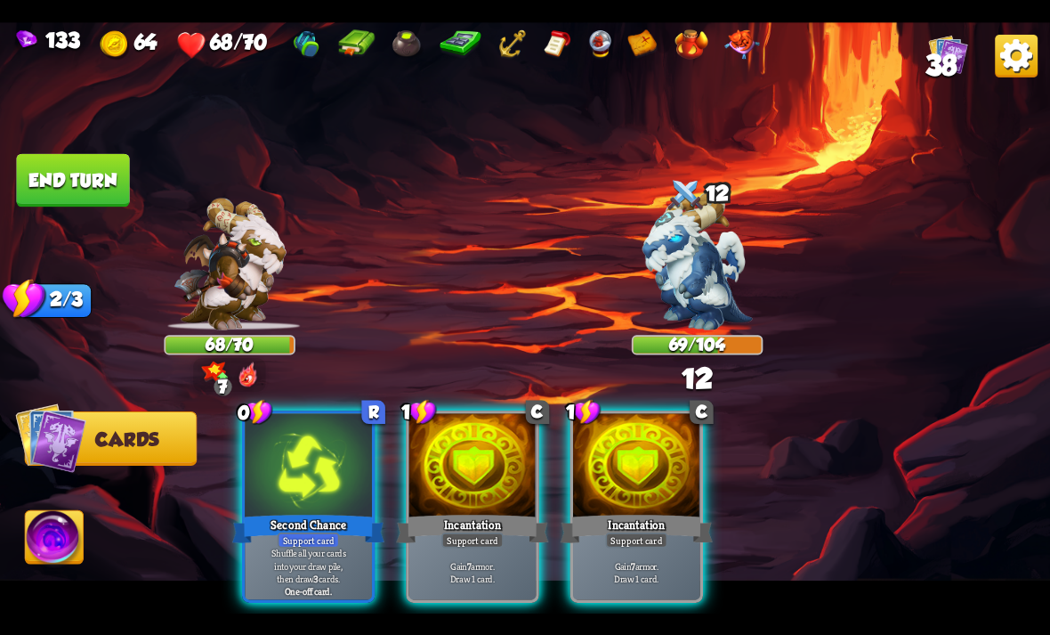
click at [660, 511] on div "Incantation" at bounding box center [637, 528] width 152 height 34
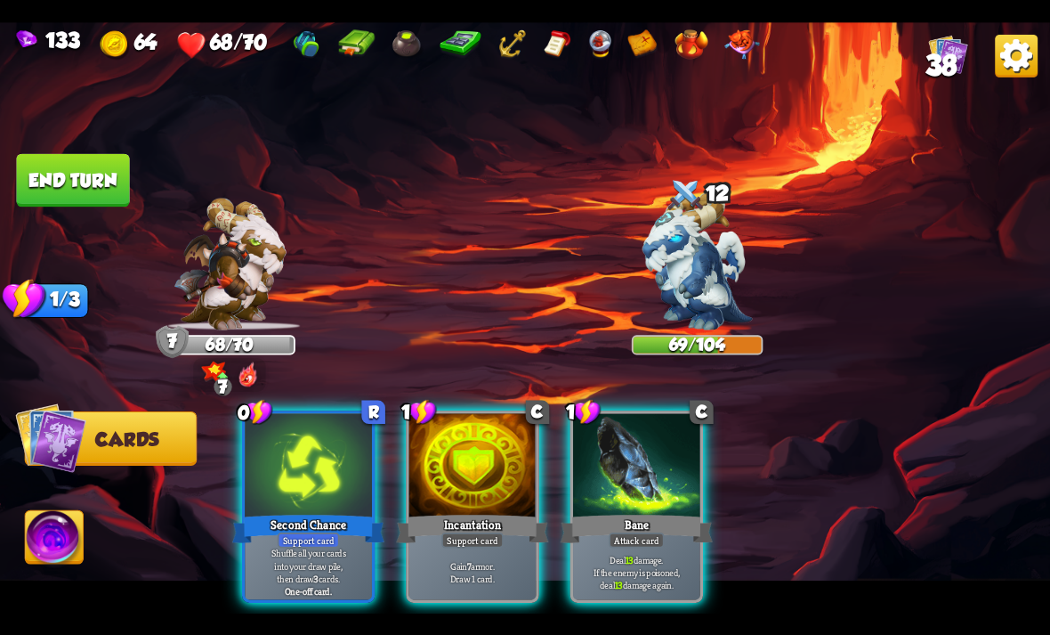
click at [351, 480] on div at bounding box center [308, 466] width 127 height 107
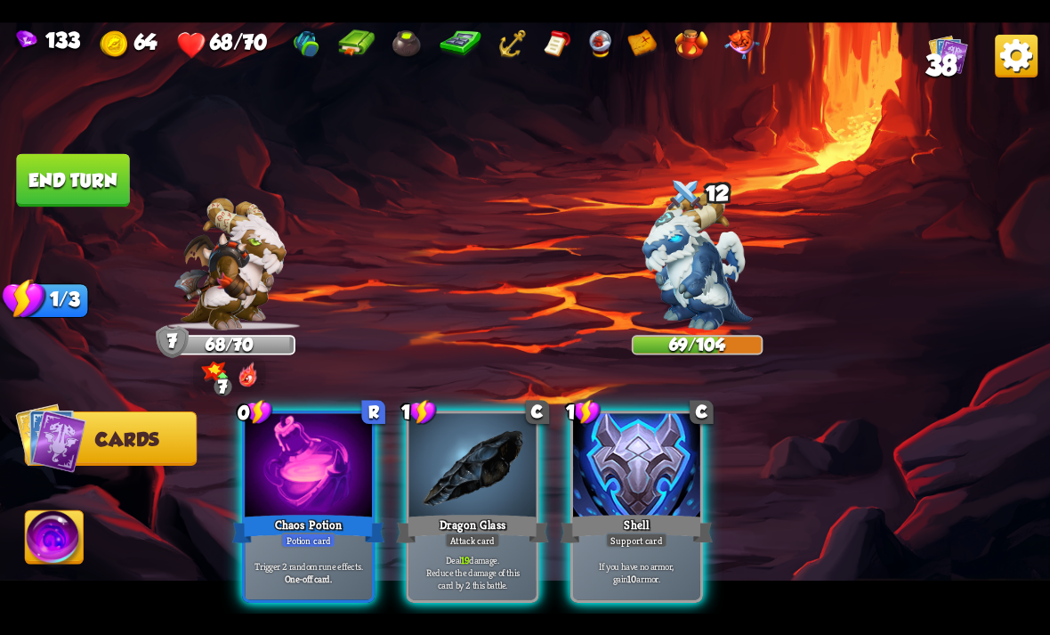
click at [455, 457] on div at bounding box center [472, 466] width 127 height 107
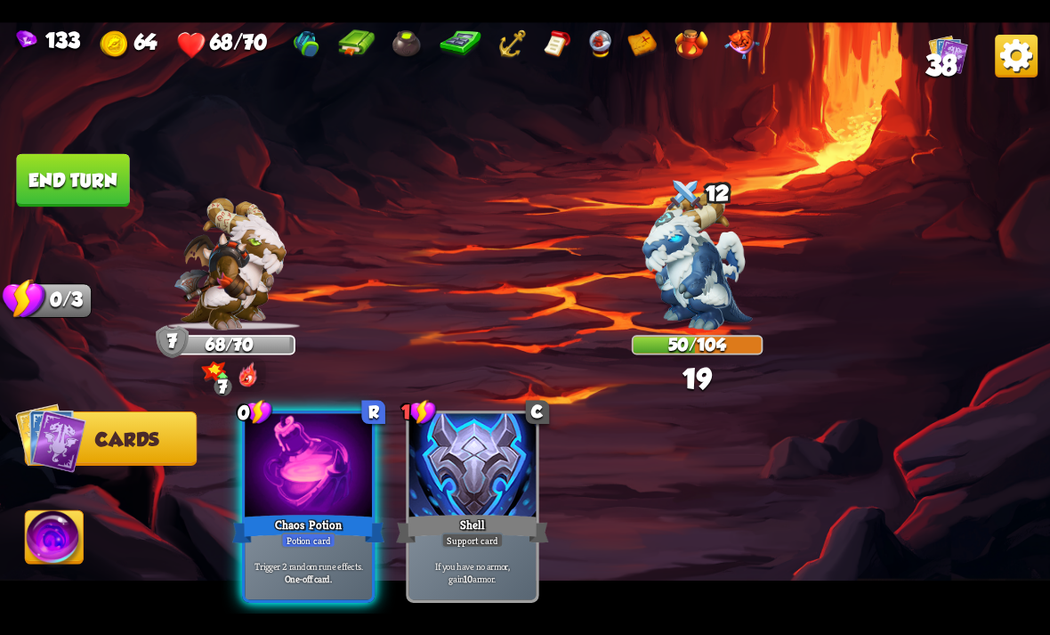
click at [352, 511] on div "Chaos Potion" at bounding box center [308, 528] width 152 height 34
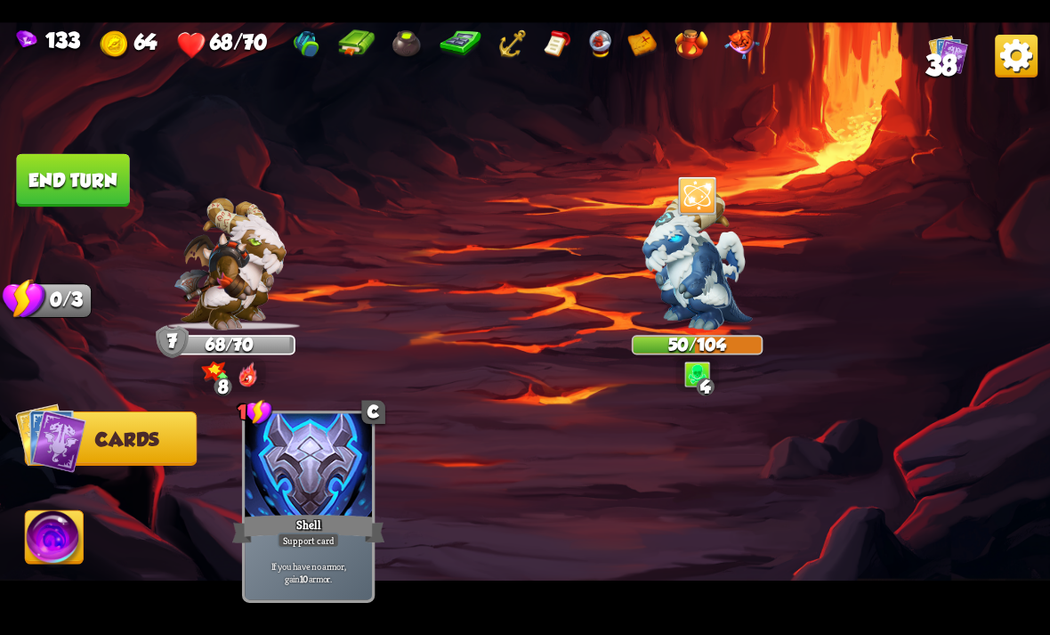
click at [46, 184] on button "End turn" at bounding box center [72, 179] width 113 height 53
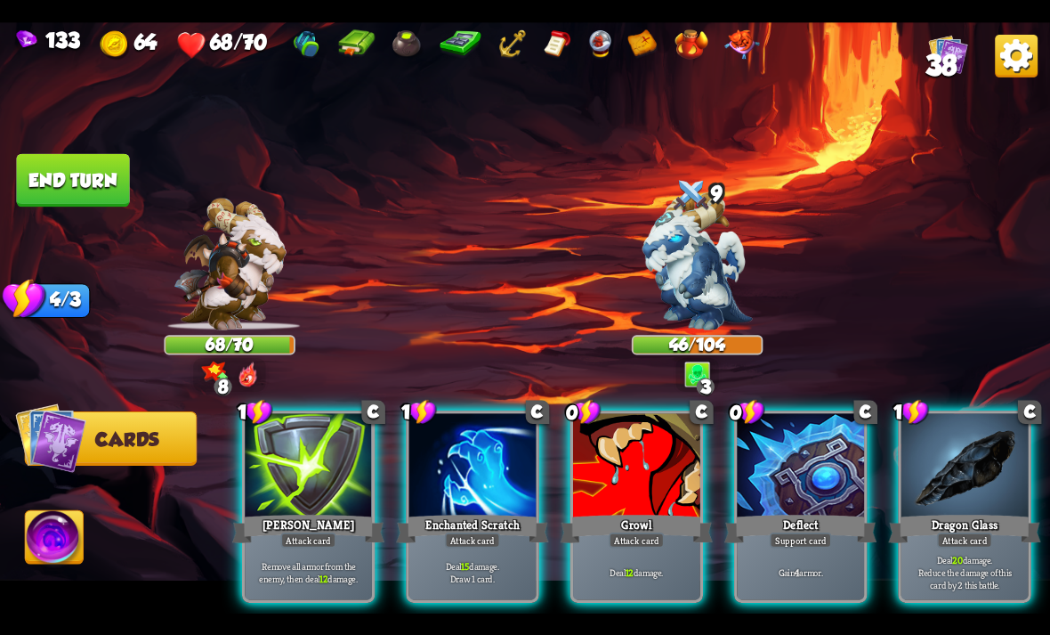
click at [596, 443] on div at bounding box center [636, 466] width 127 height 107
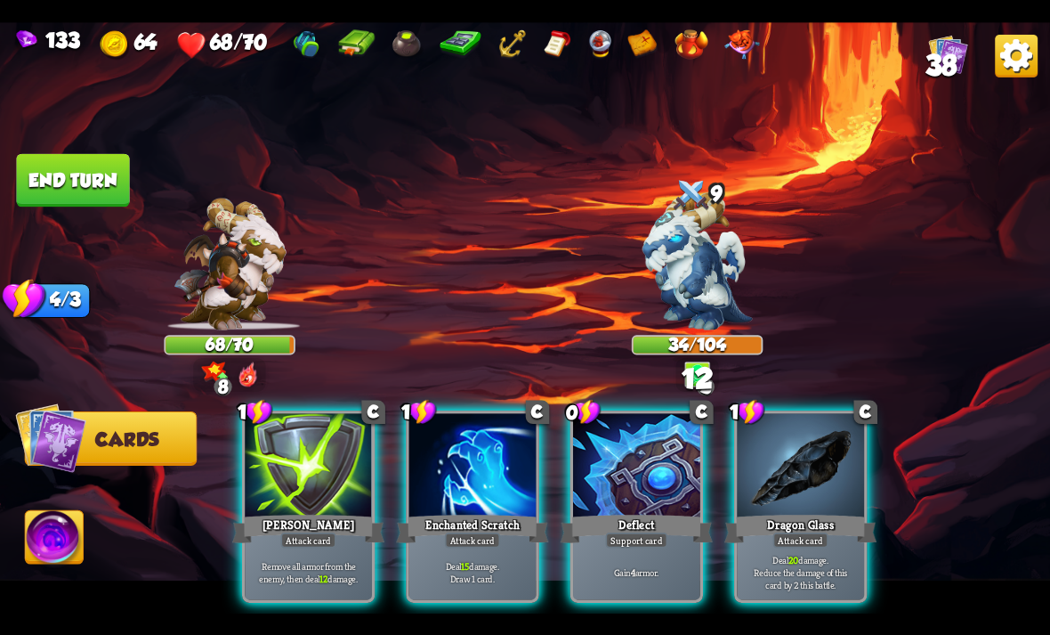
click at [807, 447] on div at bounding box center [800, 466] width 127 height 107
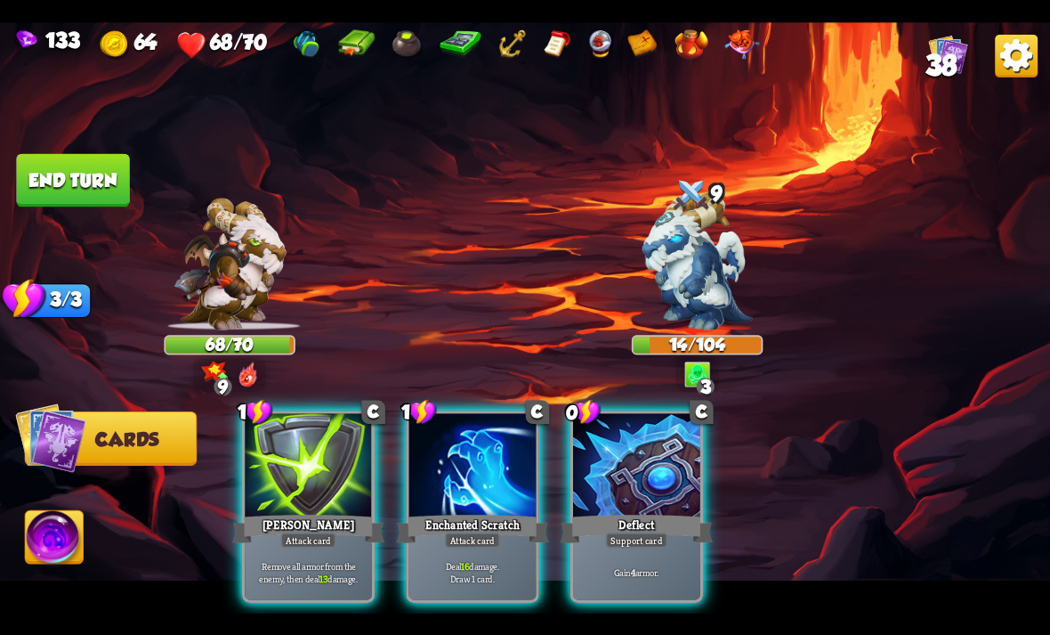
click at [336, 450] on div at bounding box center [308, 466] width 127 height 107
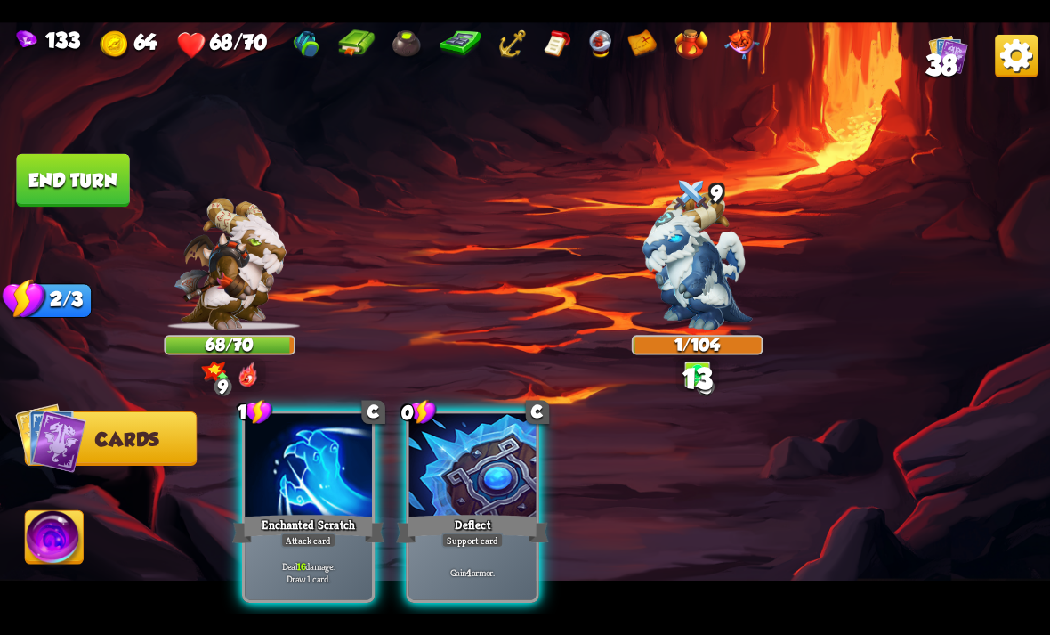
click at [69, 558] on img at bounding box center [55, 539] width 58 height 59
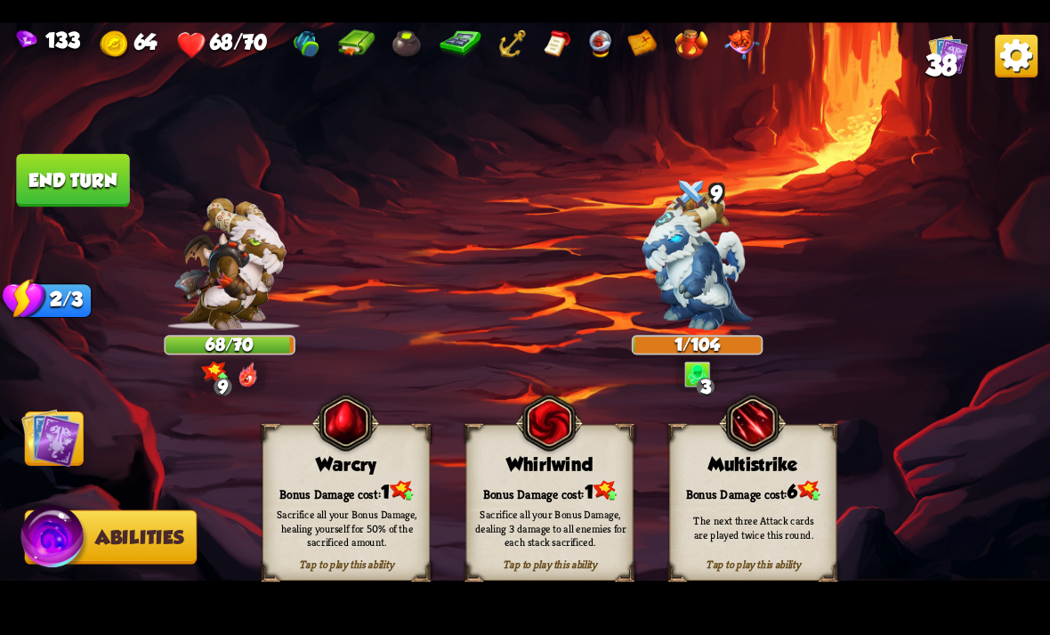
click at [332, 482] on div "Bonus Damage cost: 1" at bounding box center [346, 490] width 166 height 24
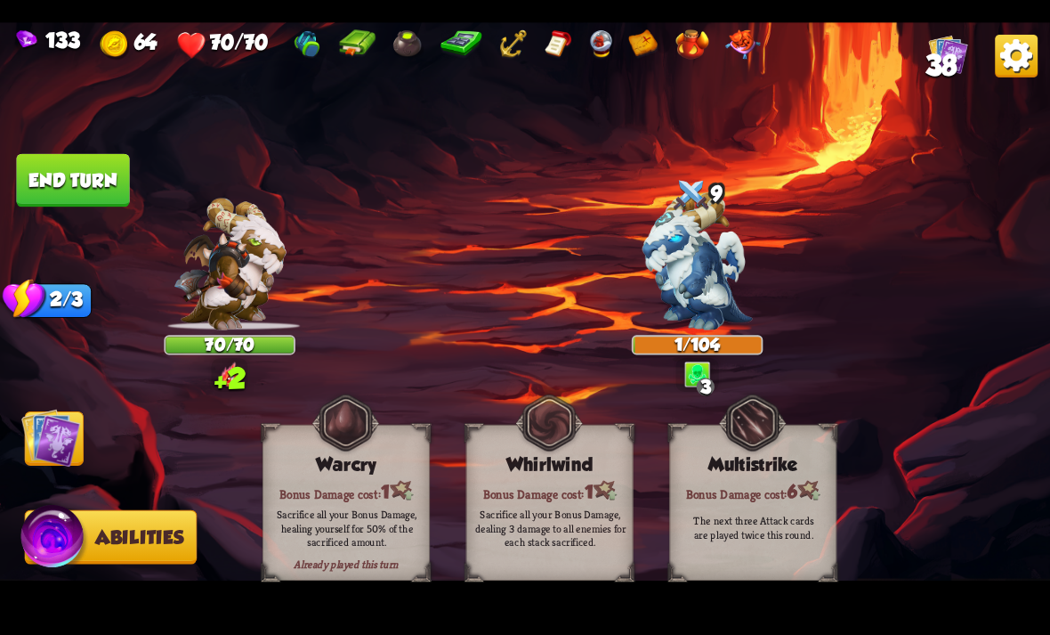
click at [53, 193] on button "End turn" at bounding box center [73, 180] width 115 height 54
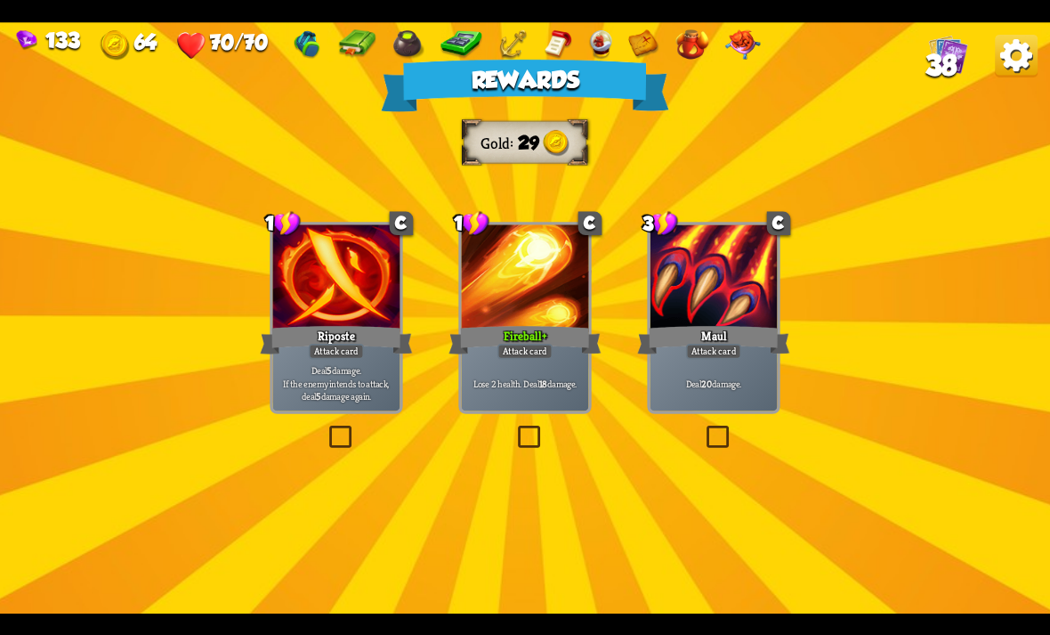
click at [334, 309] on div at bounding box center [336, 277] width 127 height 107
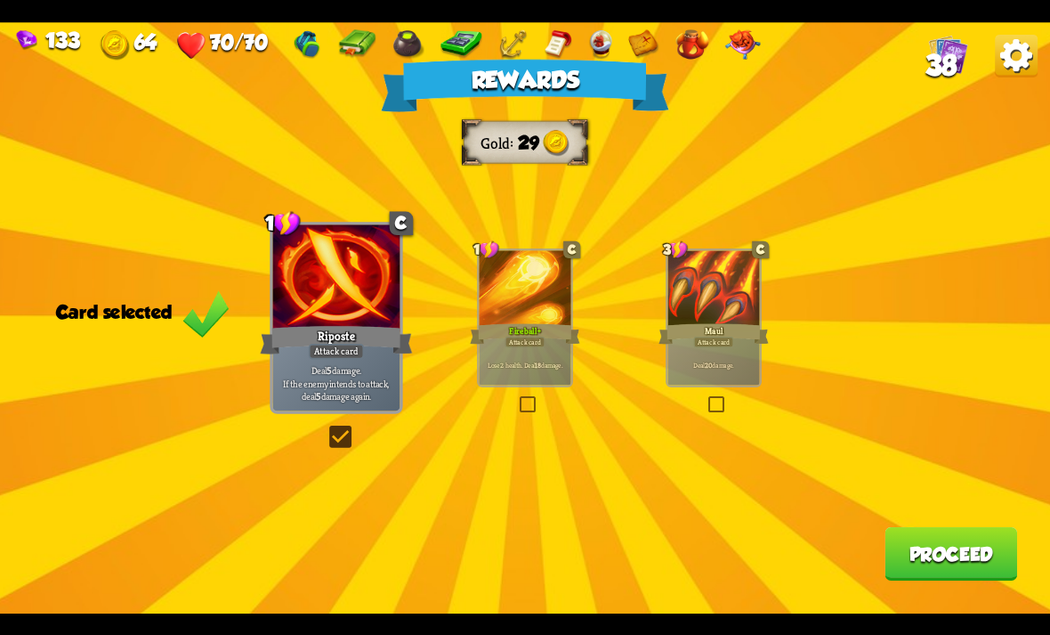
click at [916, 574] on button "Proceed" at bounding box center [951, 553] width 133 height 53
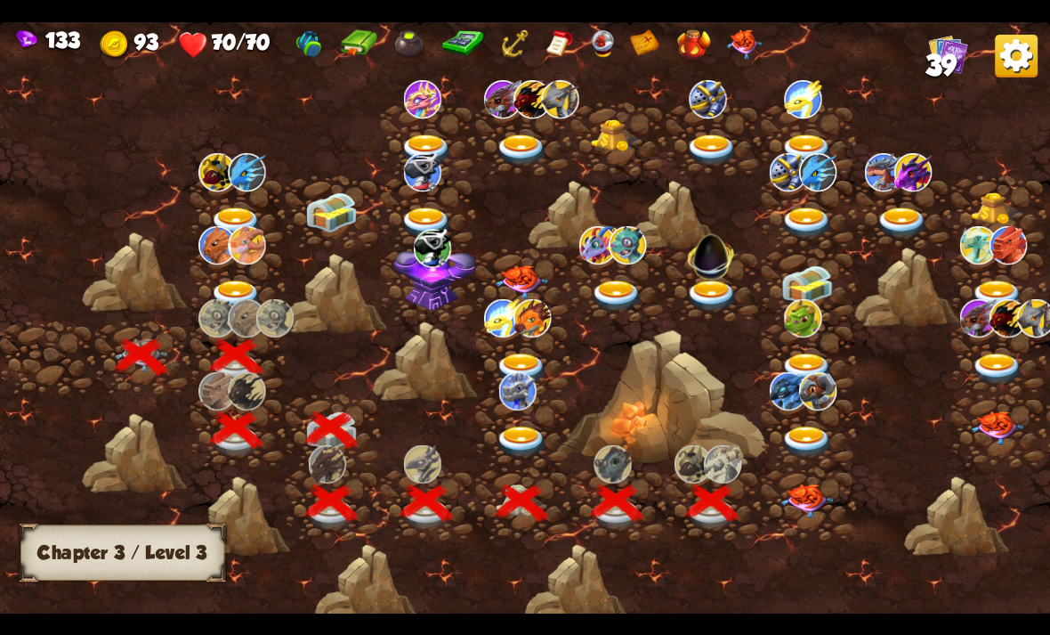
click at [818, 507] on img at bounding box center [807, 500] width 53 height 34
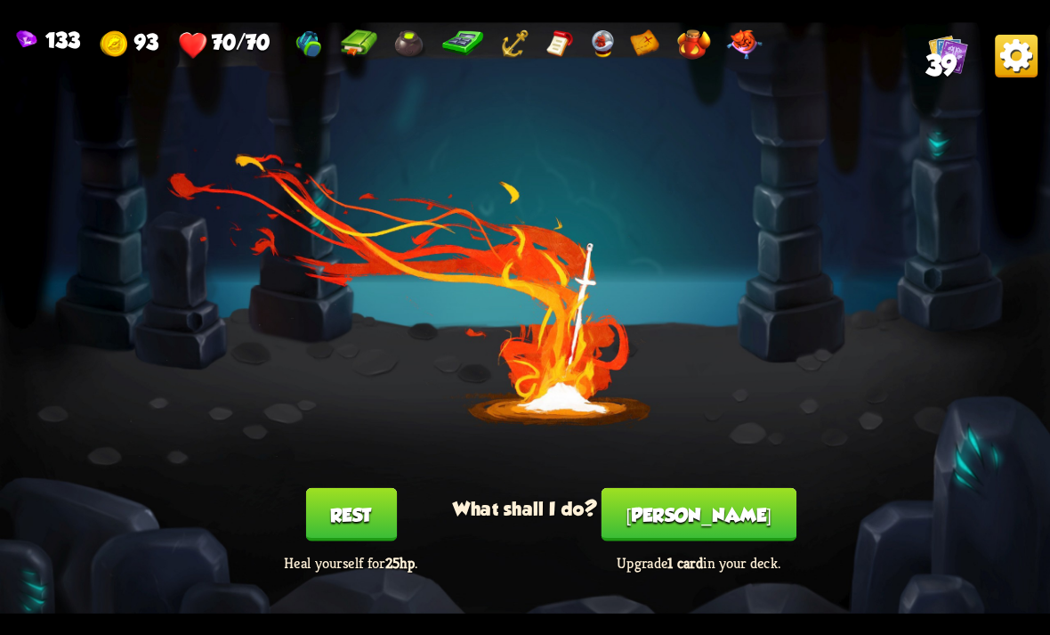
click at [693, 533] on button "[PERSON_NAME]" at bounding box center [699, 513] width 195 height 53
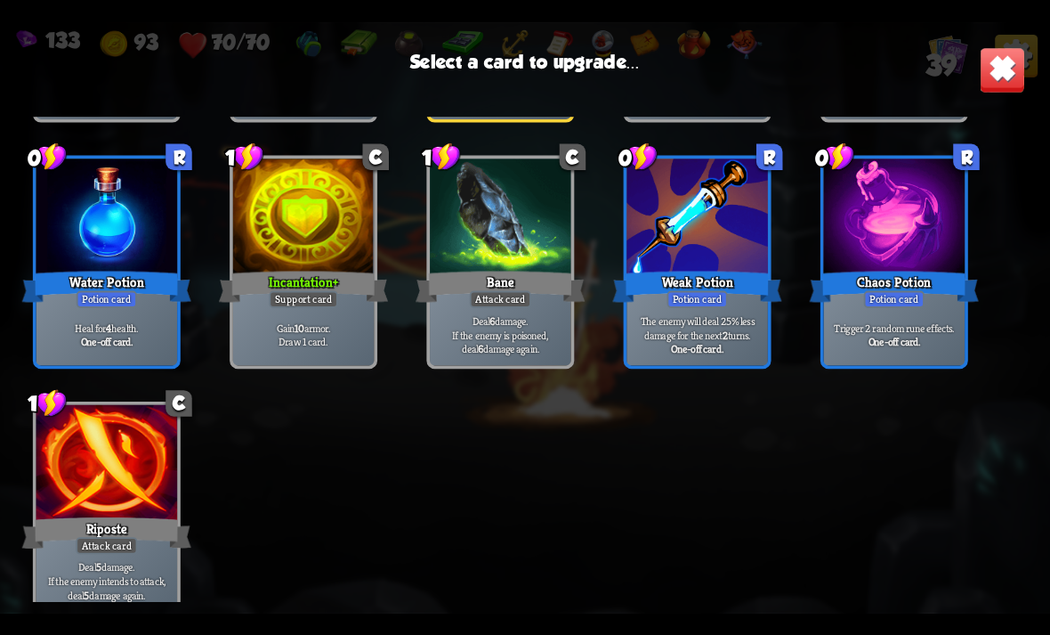
scroll to position [1628, 0]
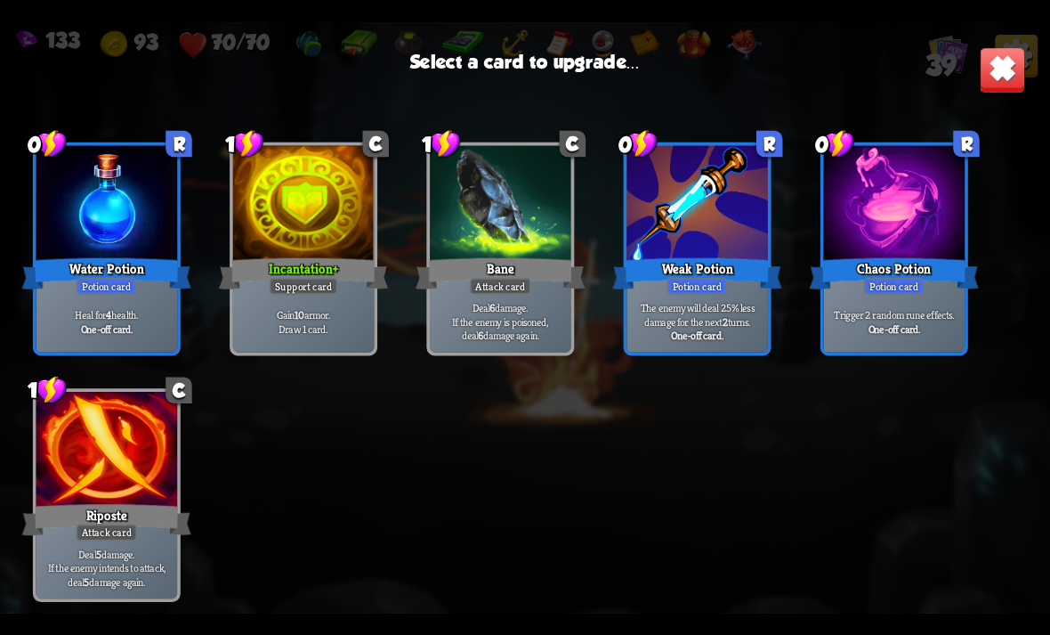
click at [889, 233] on div at bounding box center [895, 204] width 142 height 119
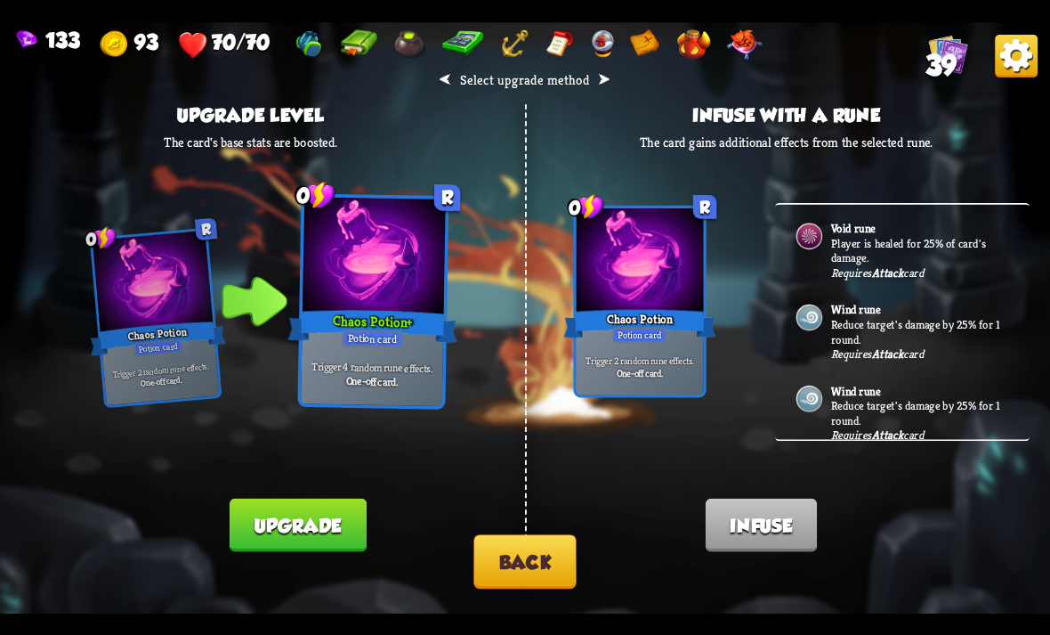
click at [368, 491] on div "⮜ Select upgrade method ⮞ Upgrade level The card's base stats are boosted. 0 R …" at bounding box center [525, 317] width 1050 height 591
click at [349, 527] on button "Upgrade" at bounding box center [298, 524] width 136 height 53
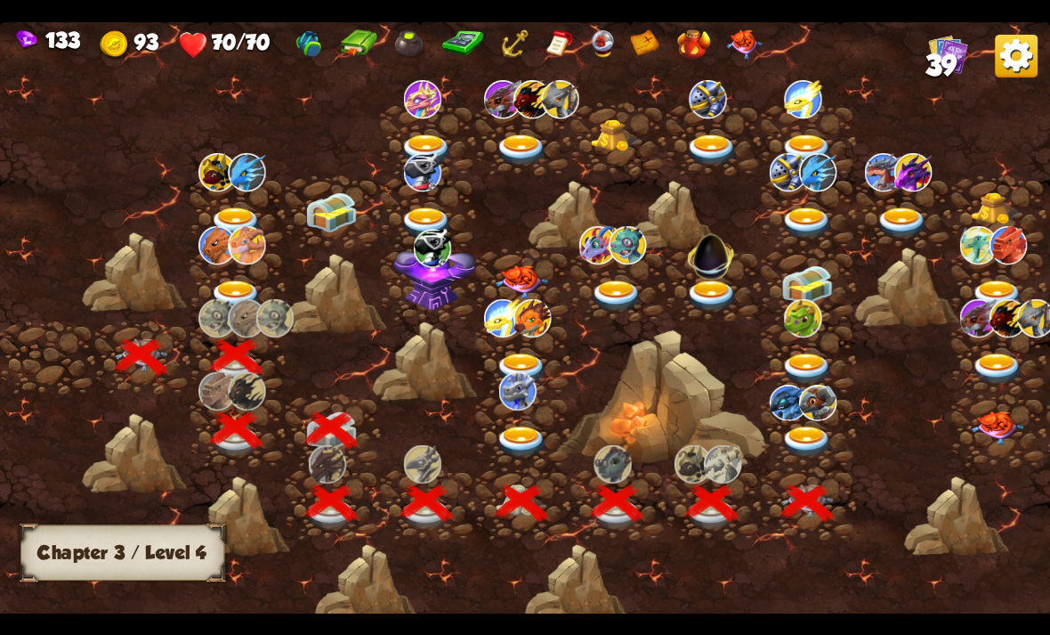
click at [798, 441] on img at bounding box center [807, 440] width 53 height 31
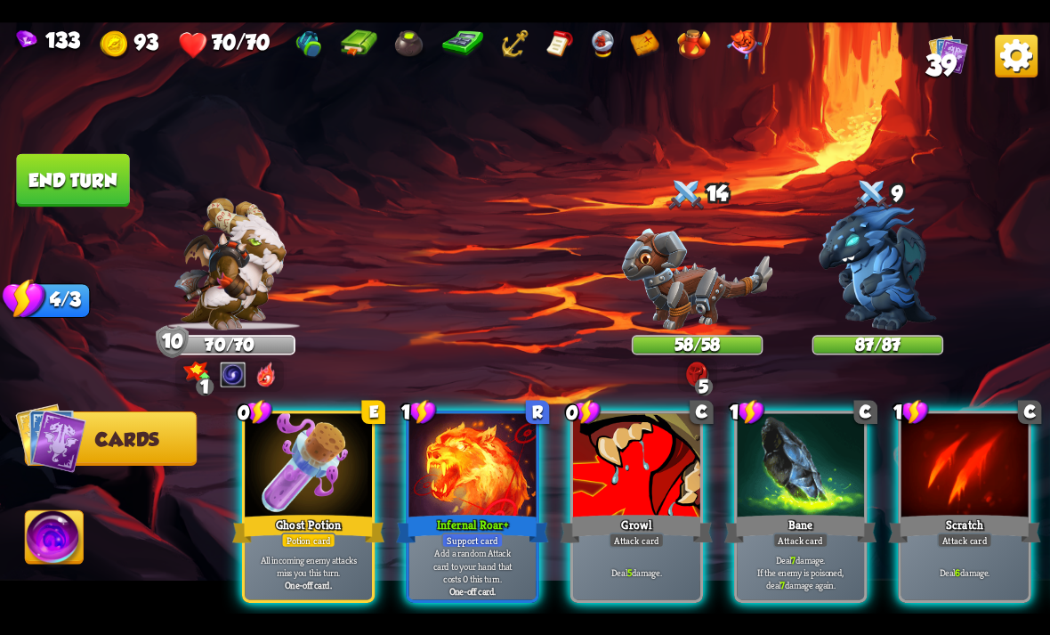
click at [336, 553] on p "All incoming enemy attacks miss you this turn." at bounding box center [308, 565] width 121 height 25
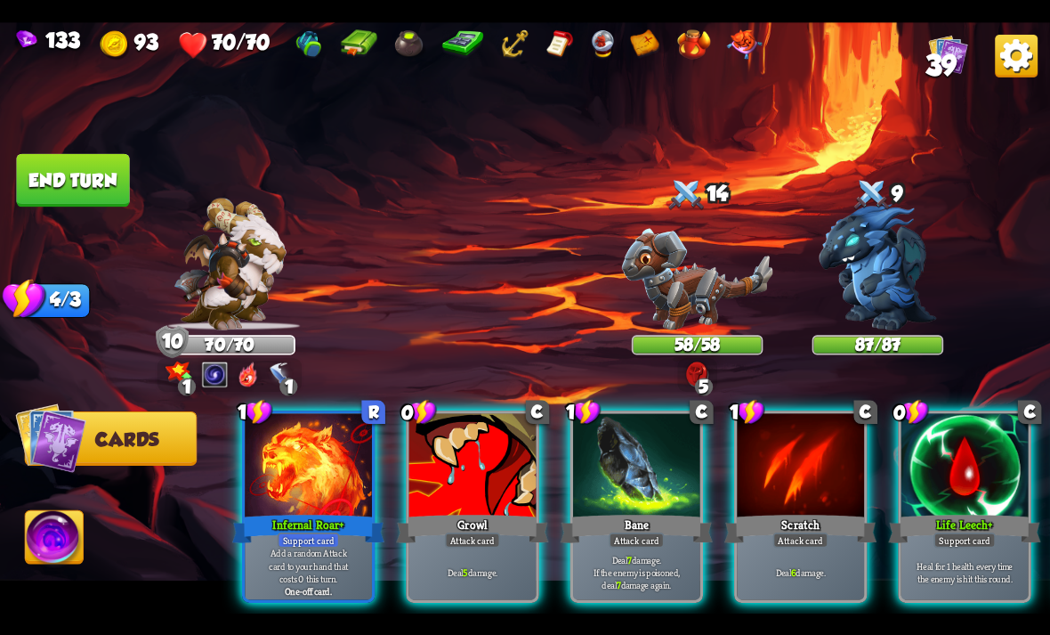
click at [483, 532] on div "Attack card" at bounding box center [472, 539] width 55 height 15
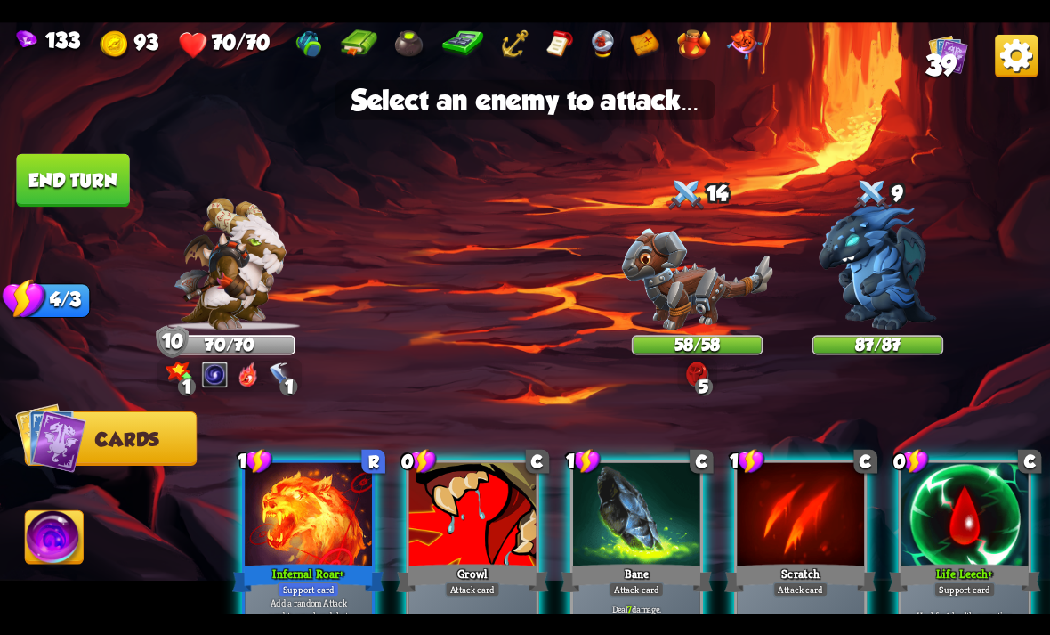
click at [701, 295] on img at bounding box center [697, 278] width 151 height 101
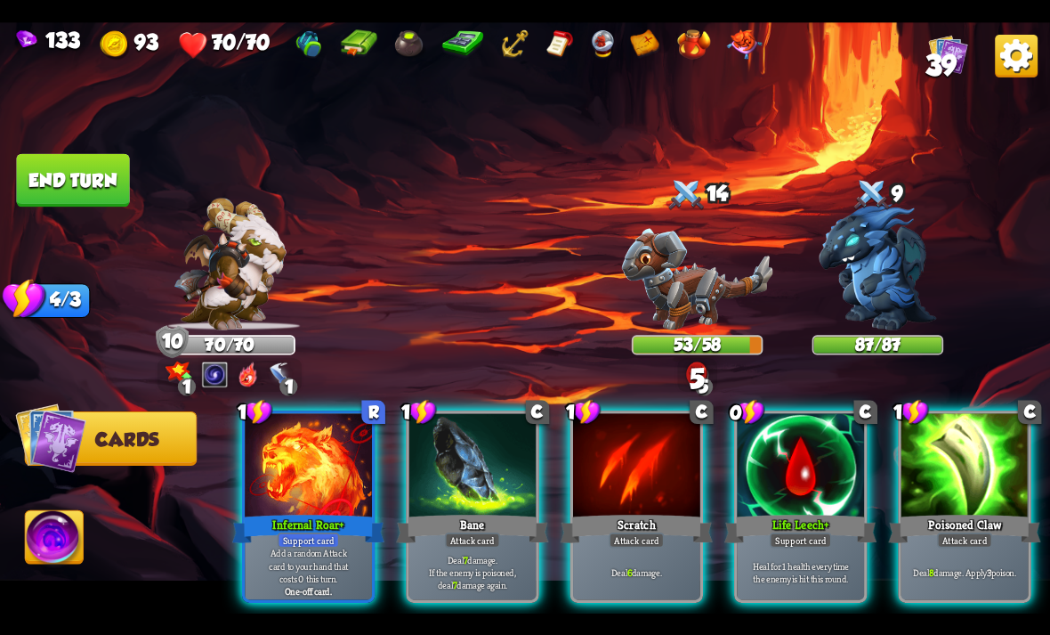
click at [1009, 511] on div "Poisoned Claw" at bounding box center [965, 528] width 152 height 34
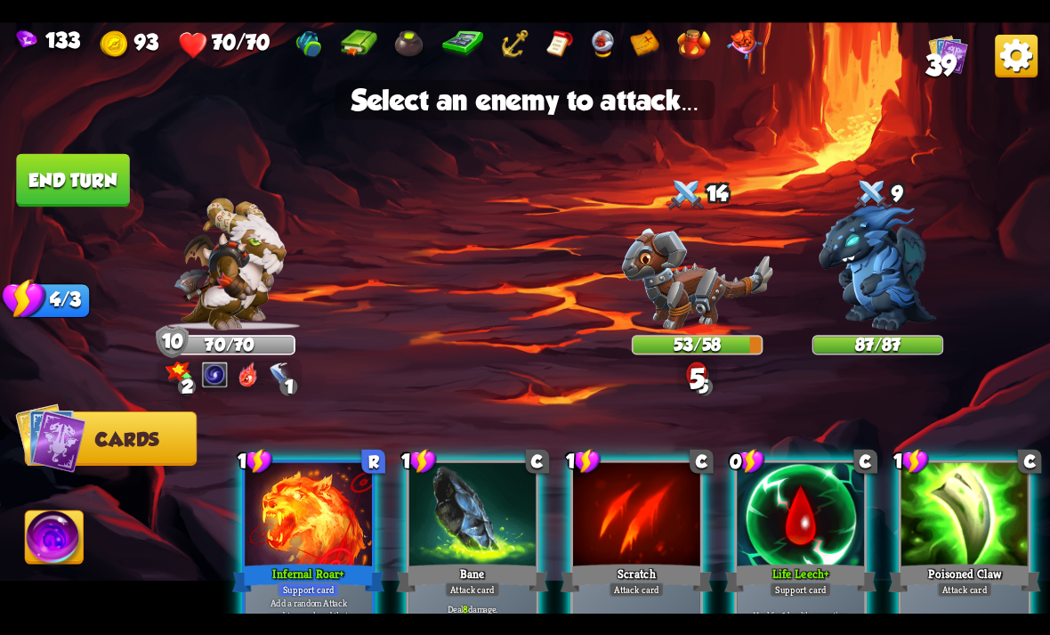
click at [721, 302] on img at bounding box center [697, 278] width 151 height 101
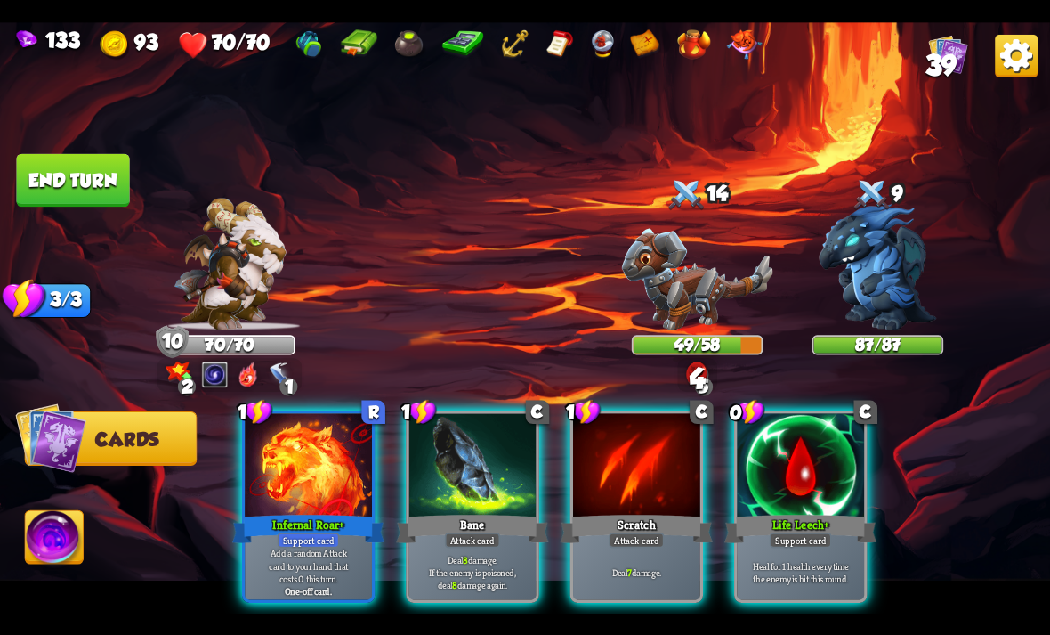
click at [668, 544] on div "Deal 7 damage." at bounding box center [636, 571] width 127 height 55
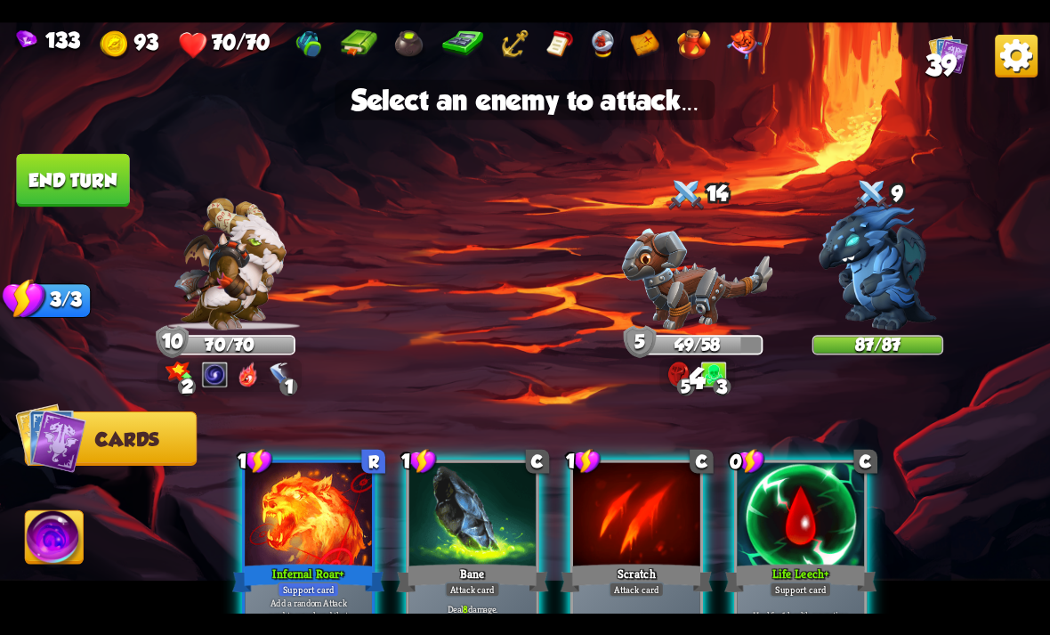
click at [729, 290] on img at bounding box center [697, 278] width 151 height 101
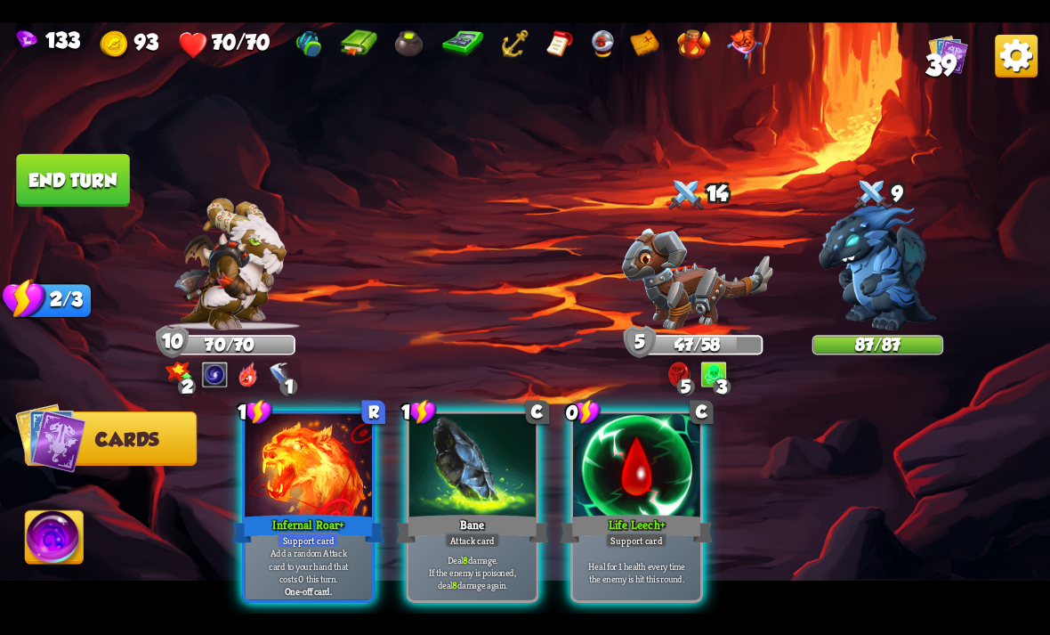
click at [488, 532] on div "Attack card" at bounding box center [472, 539] width 55 height 15
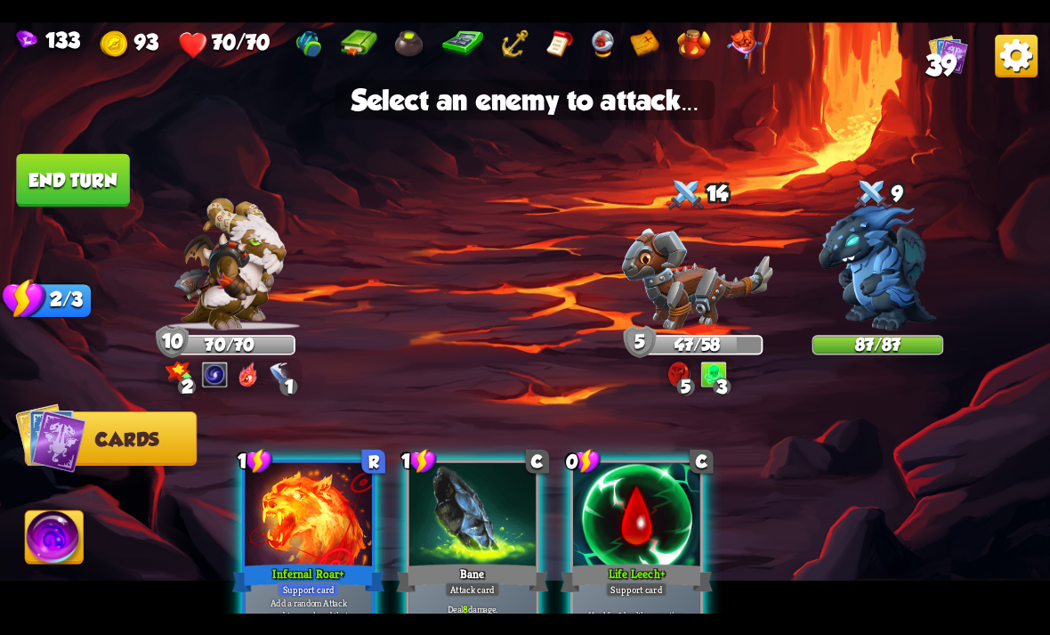
click at [723, 289] on img at bounding box center [697, 278] width 151 height 101
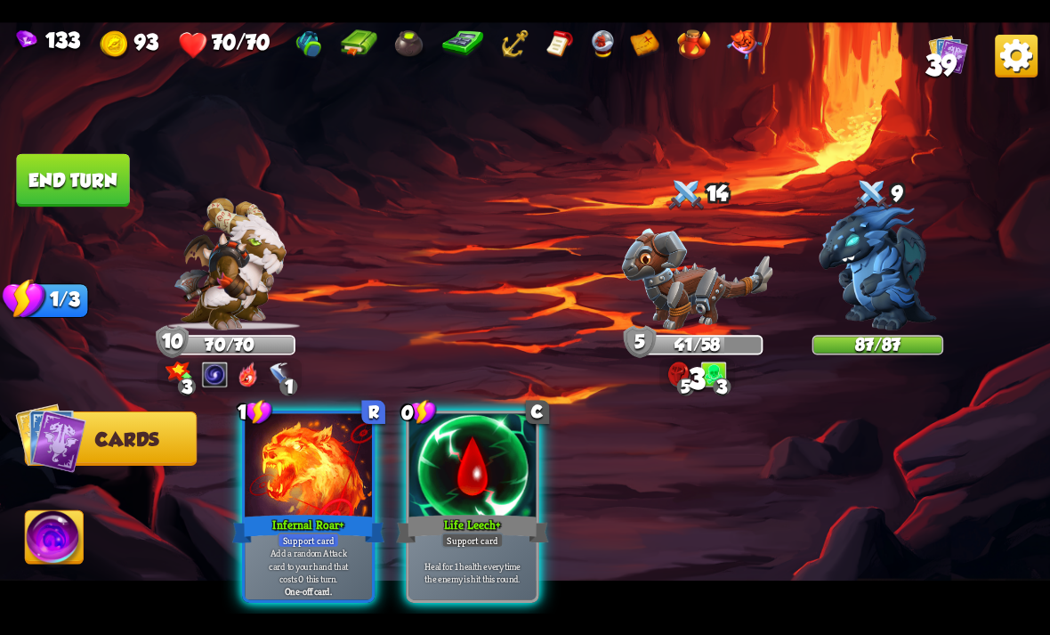
click at [263, 581] on div "Add a random Attack card to your hand that costs 0 this turn. One-off card." at bounding box center [308, 571] width 127 height 55
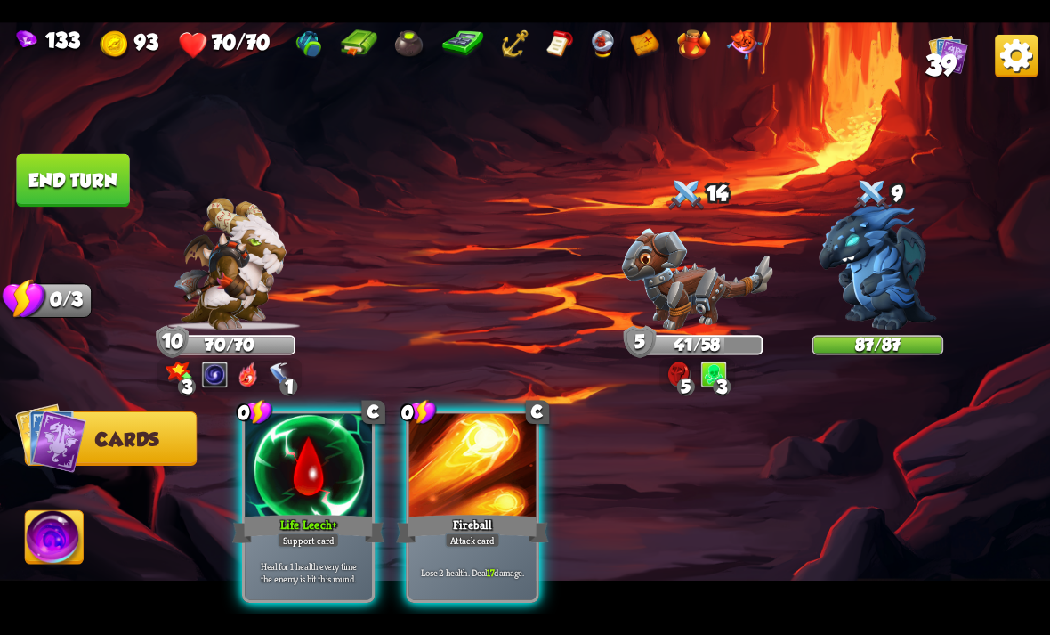
click at [256, 565] on p "Heal for 1 health every time the enemy is hit this round." at bounding box center [308, 571] width 121 height 25
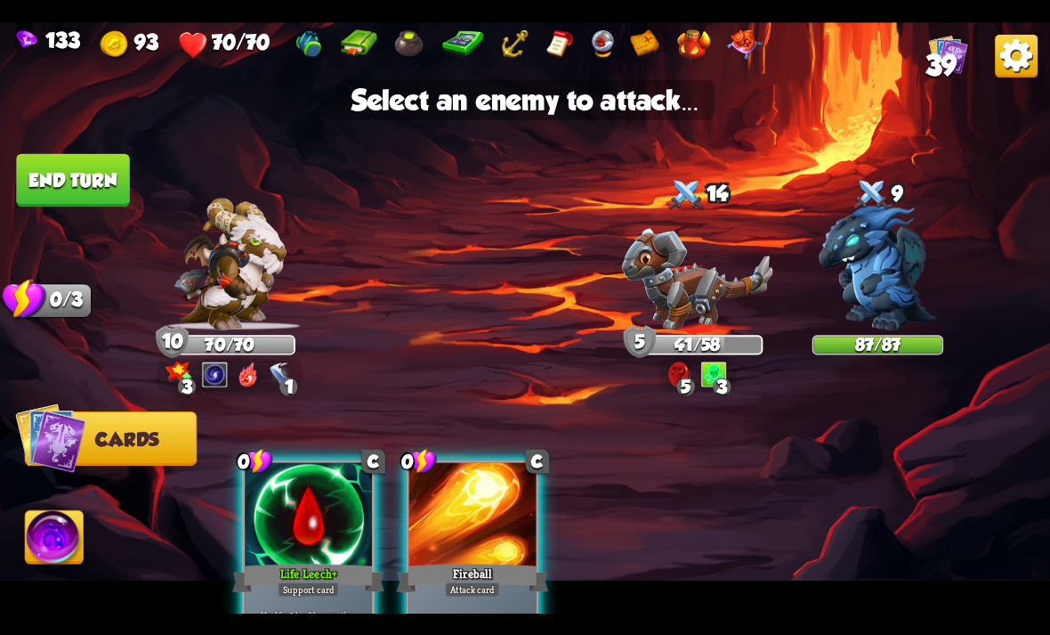
click at [704, 315] on img at bounding box center [697, 278] width 151 height 101
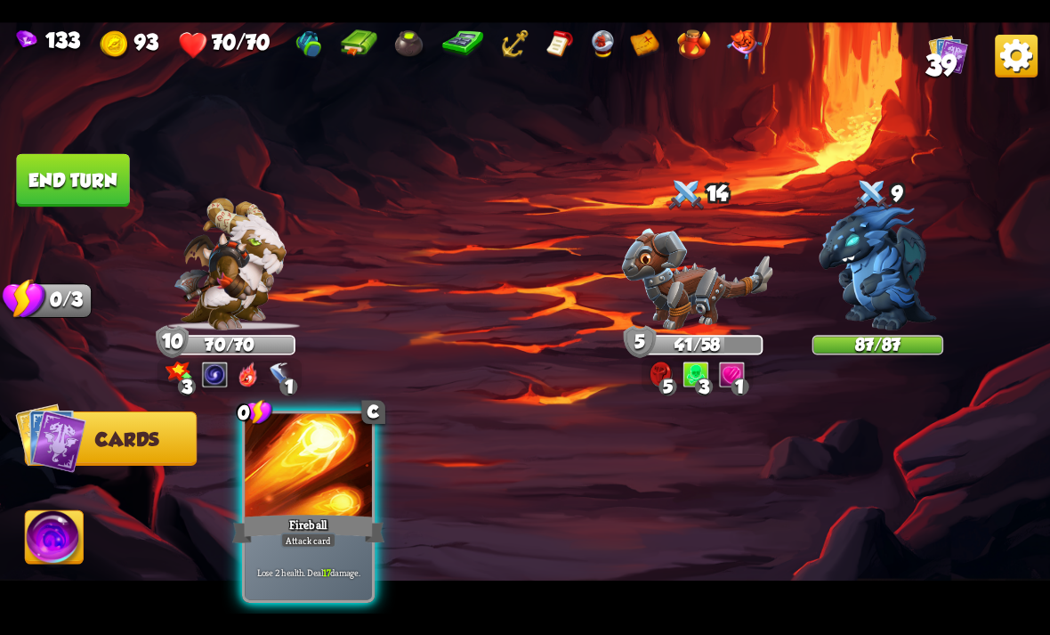
click at [312, 532] on div "Attack card" at bounding box center [308, 539] width 55 height 15
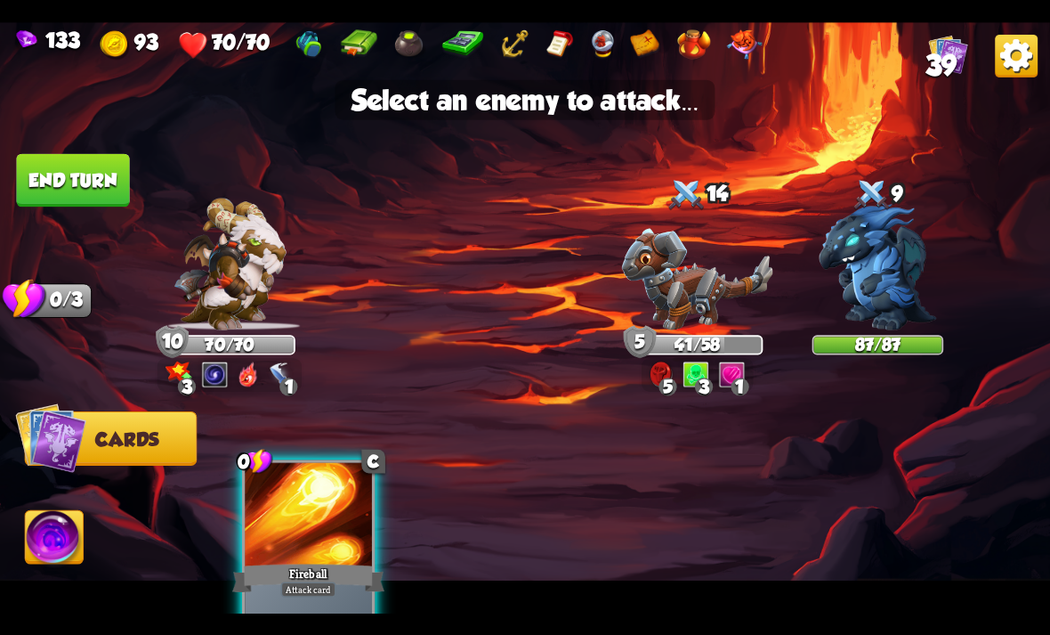
click at [711, 305] on img at bounding box center [697, 278] width 151 height 101
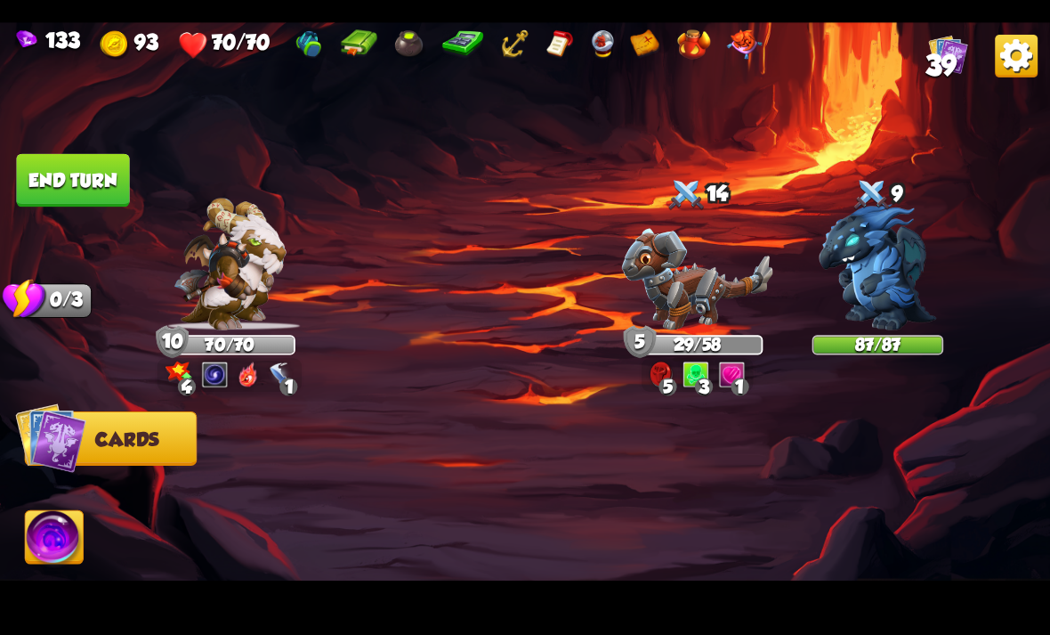
click at [53, 159] on button "End turn" at bounding box center [72, 179] width 113 height 53
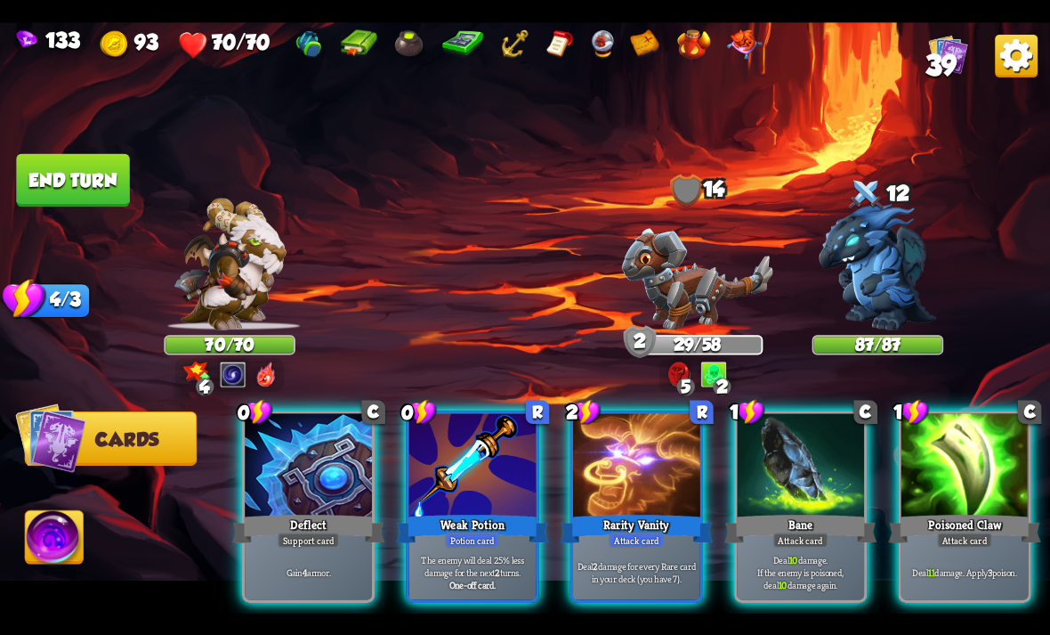
click at [984, 565] on p "Deal 11 damage. Apply 3 poison." at bounding box center [964, 571] width 121 height 12
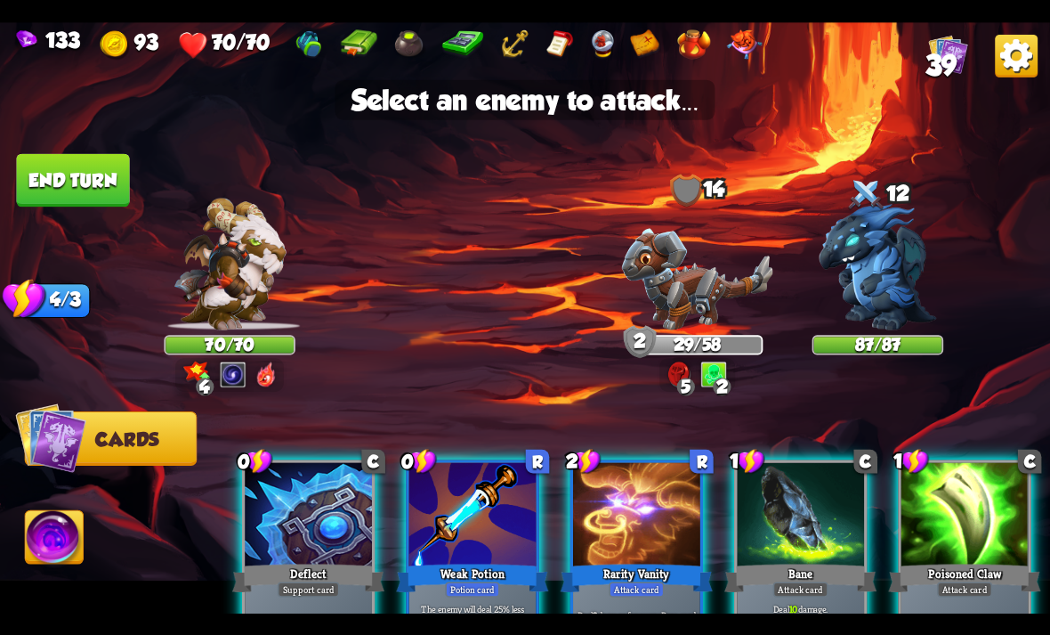
click at [714, 297] on img at bounding box center [697, 278] width 151 height 101
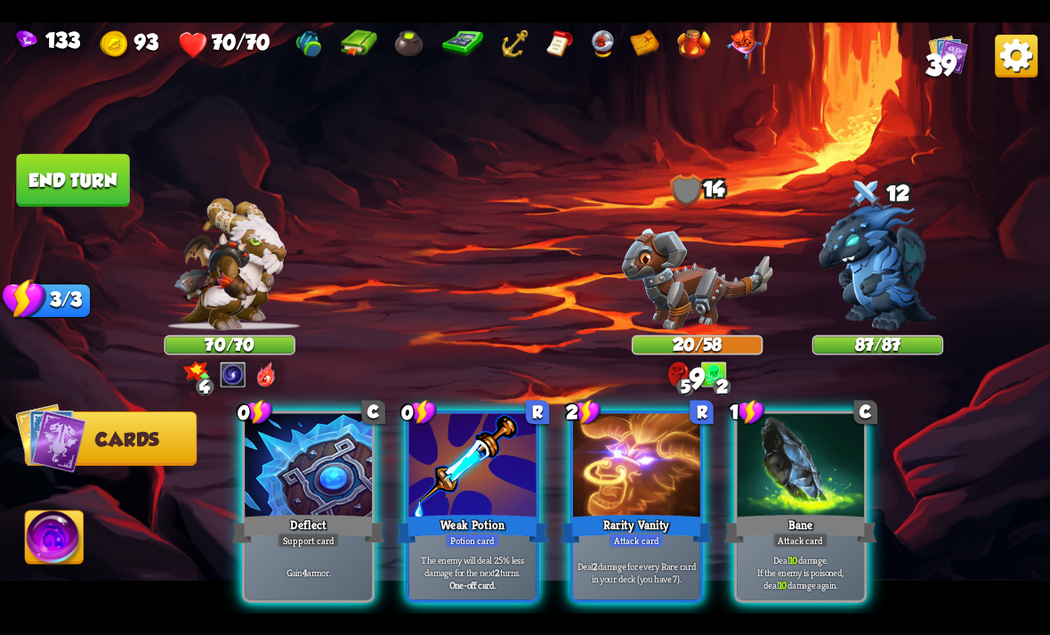
click at [830, 511] on div "Bane" at bounding box center [801, 528] width 152 height 34
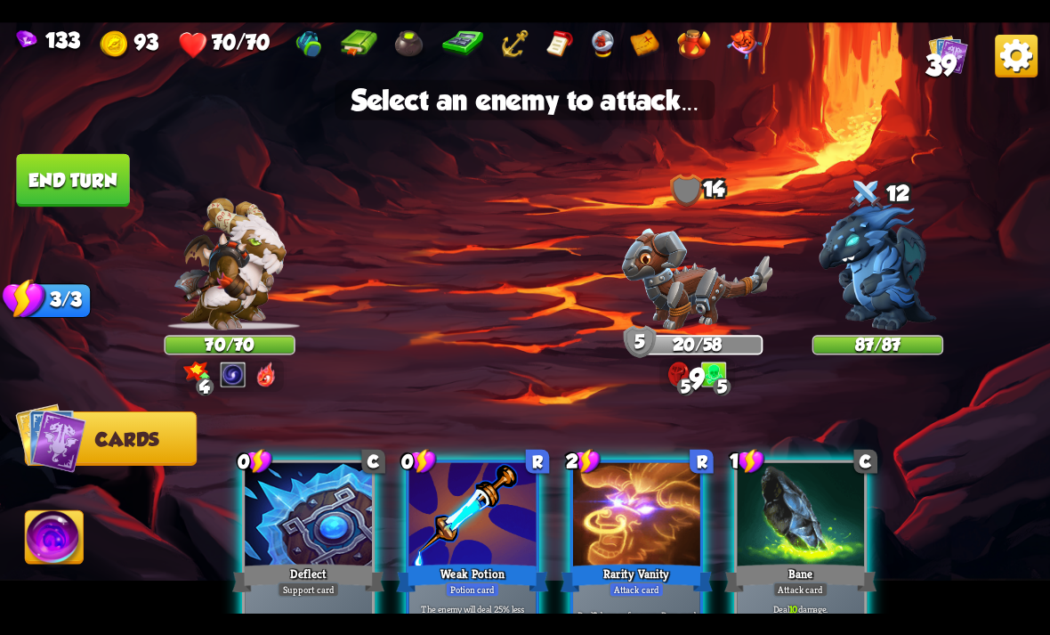
click at [719, 298] on img at bounding box center [697, 278] width 151 height 101
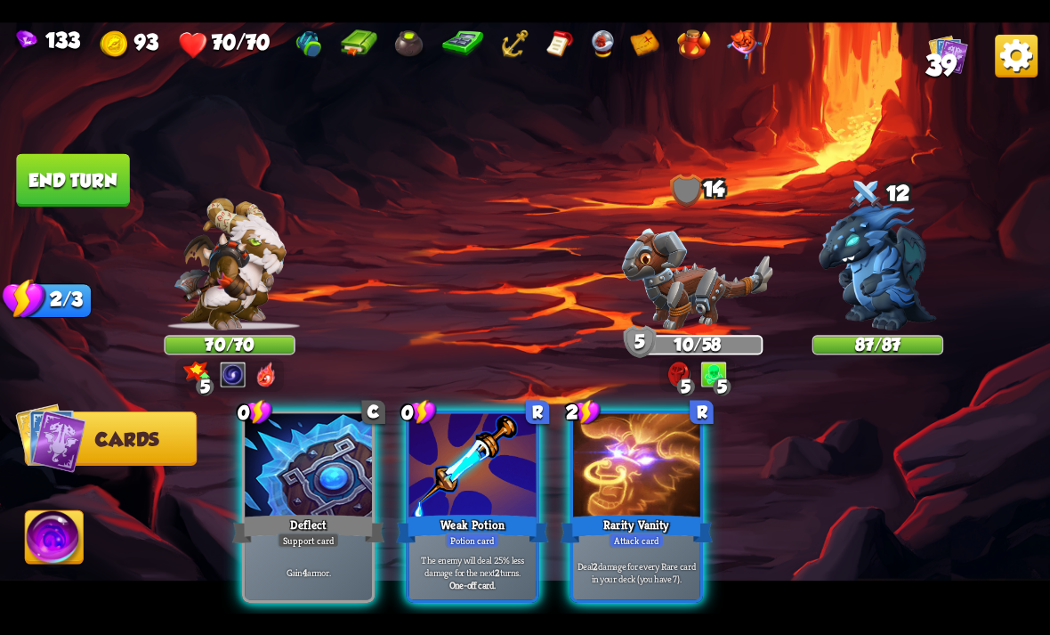
click at [456, 578] on b "One-off card." at bounding box center [472, 584] width 47 height 12
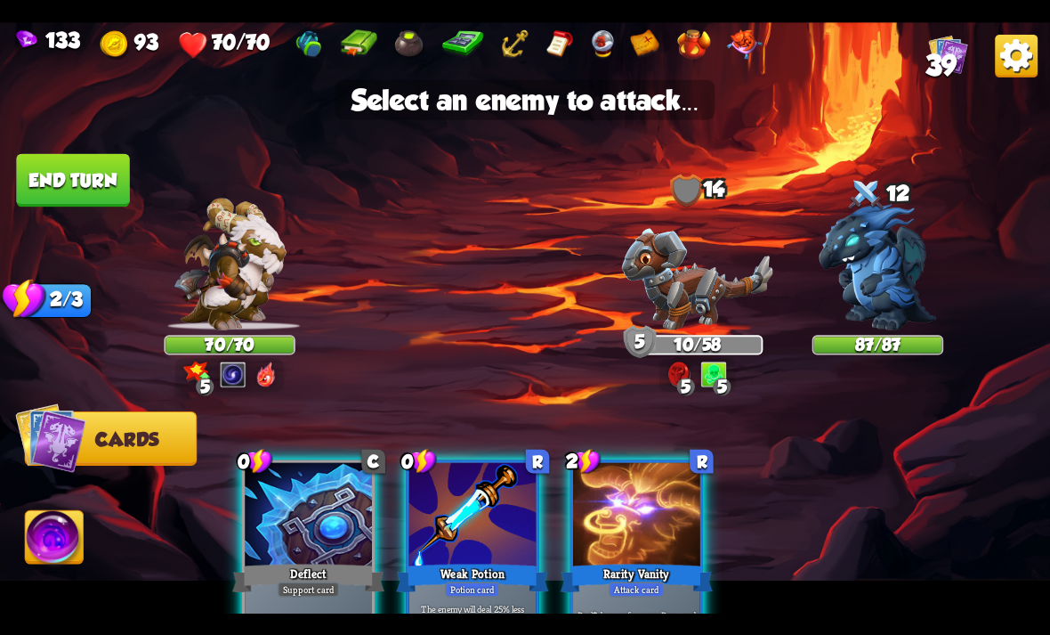
click at [897, 320] on img at bounding box center [877, 266] width 117 height 126
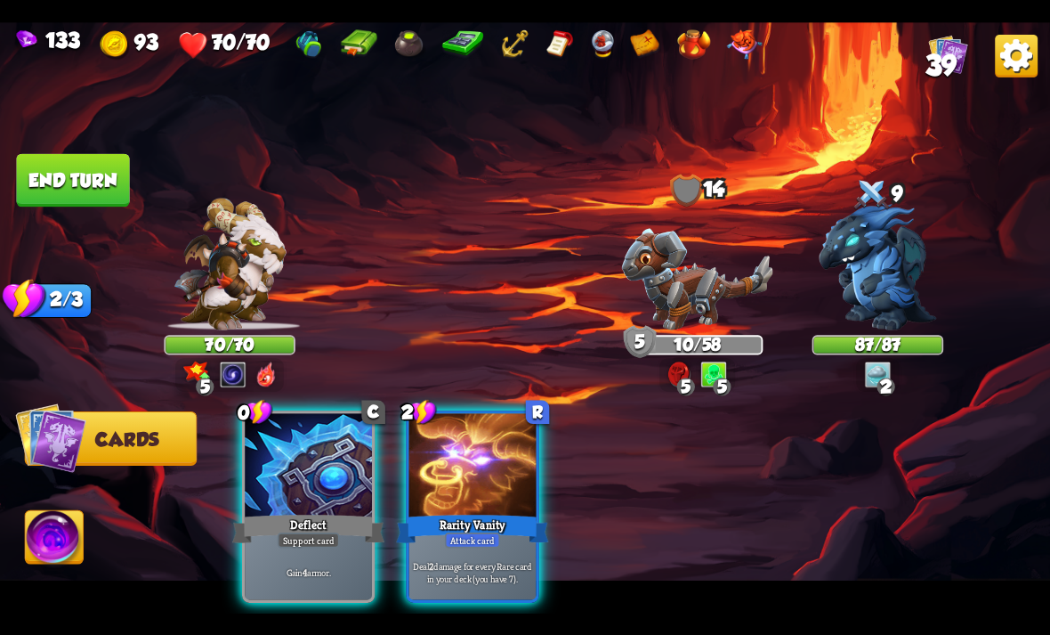
click at [491, 561] on p "Deal 2 damage for every Rare card in your deck (you have 7)." at bounding box center [472, 571] width 121 height 25
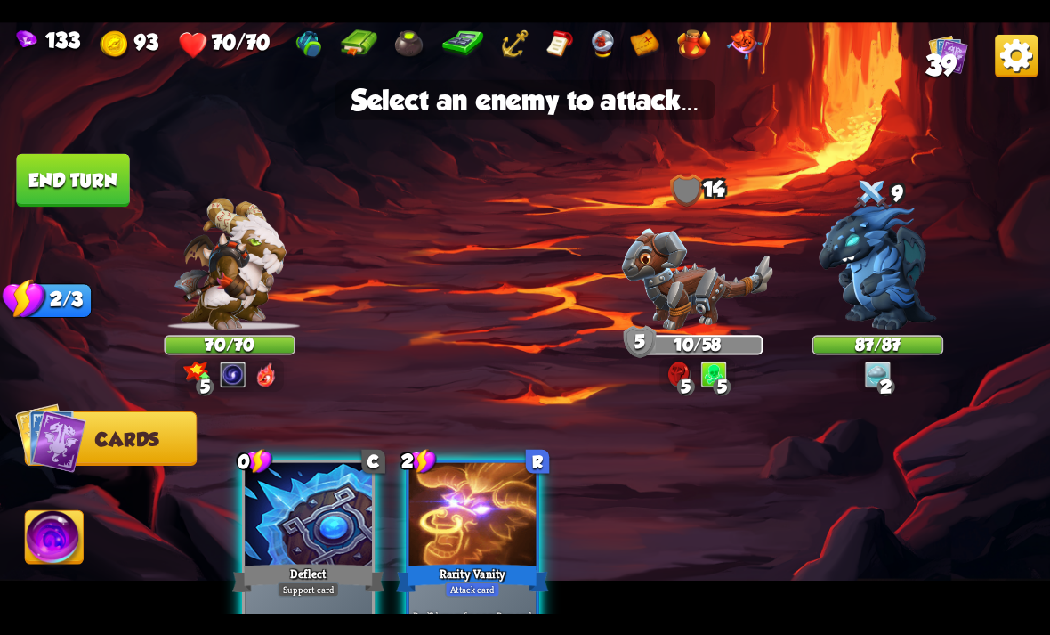
click at [708, 291] on img at bounding box center [697, 278] width 151 height 101
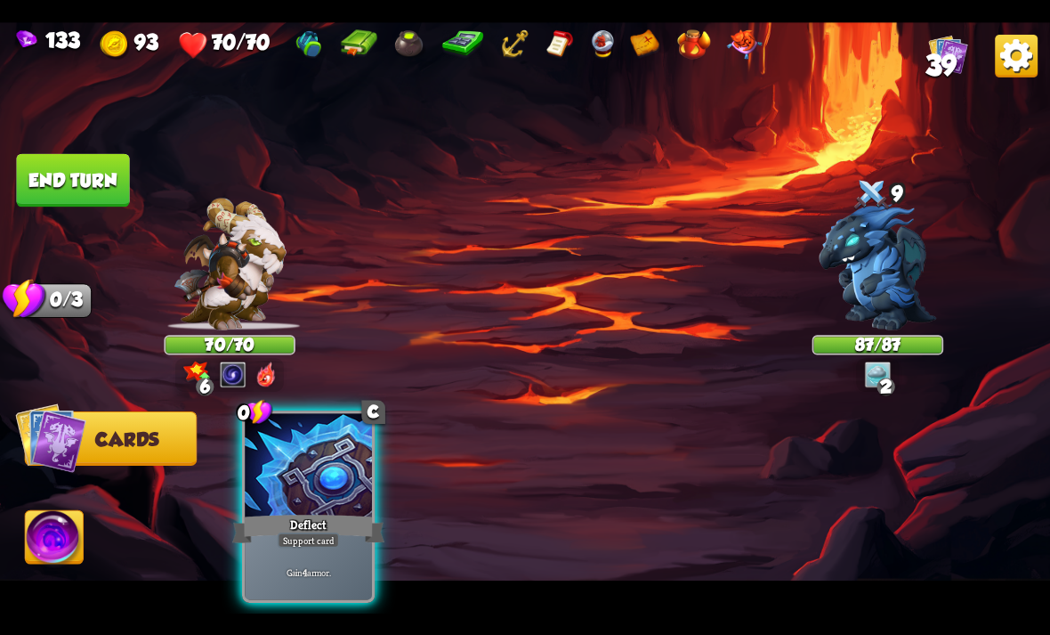
click at [330, 532] on div "Support card" at bounding box center [309, 539] width 62 height 15
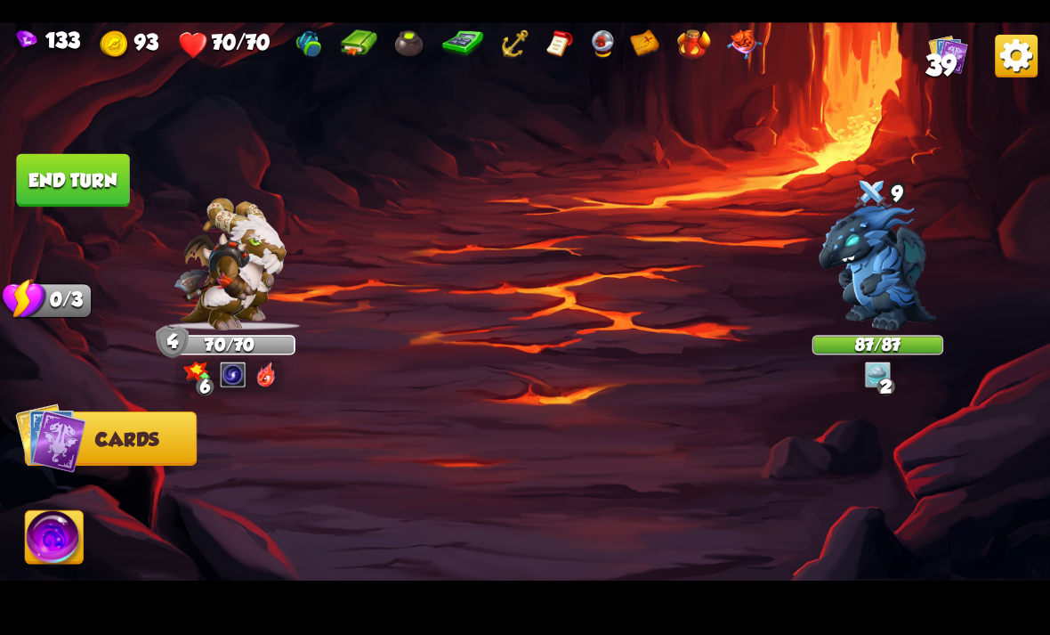
click at [63, 551] on img at bounding box center [55, 539] width 58 height 59
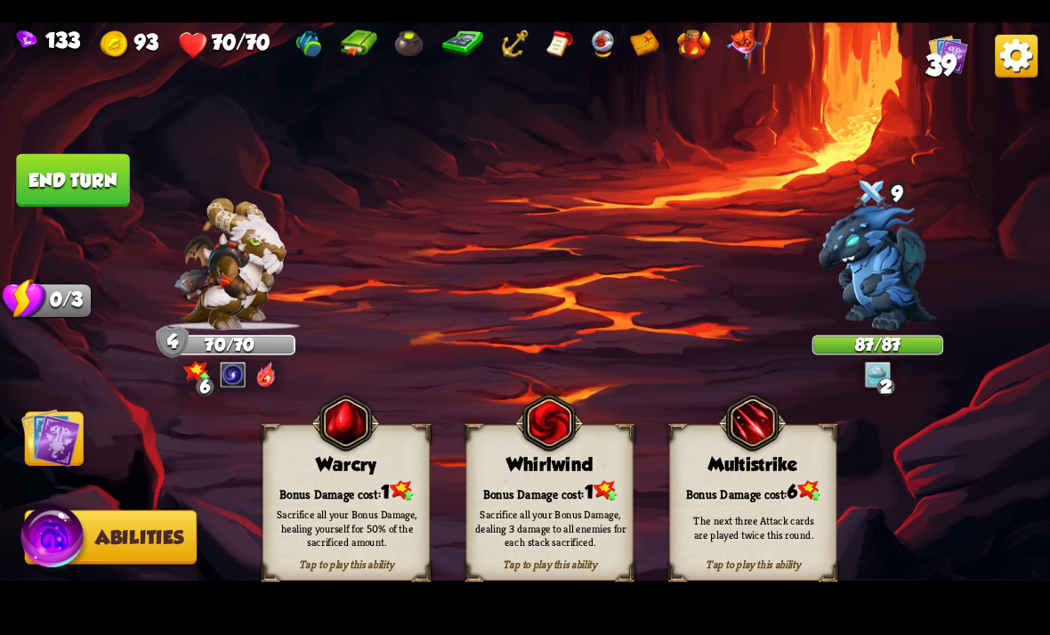
click at [75, 154] on button "End turn" at bounding box center [73, 179] width 116 height 54
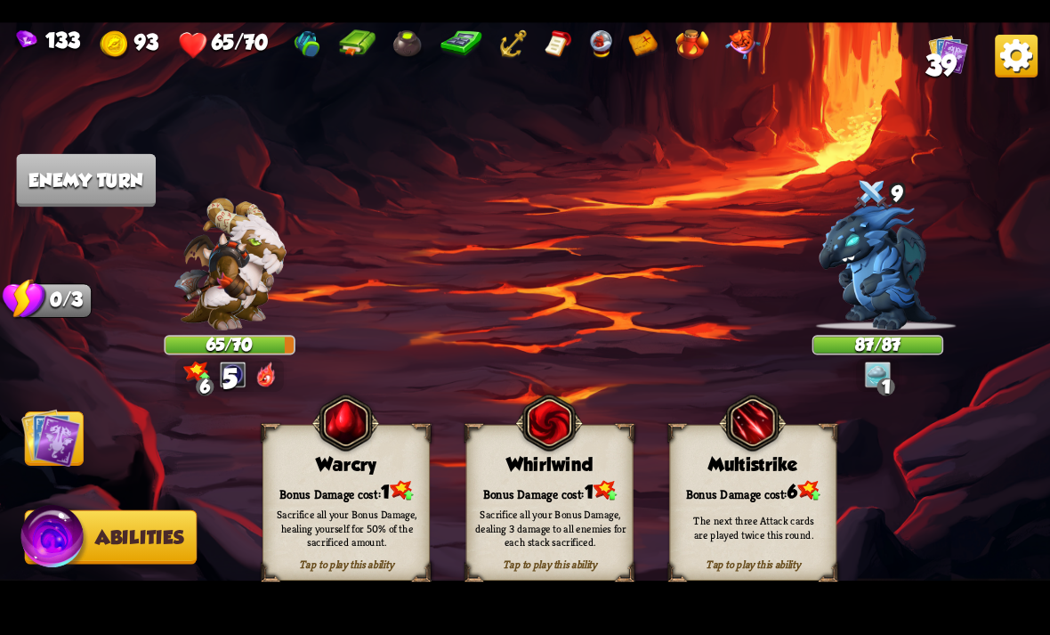
click at [64, 447] on img at bounding box center [50, 437] width 59 height 59
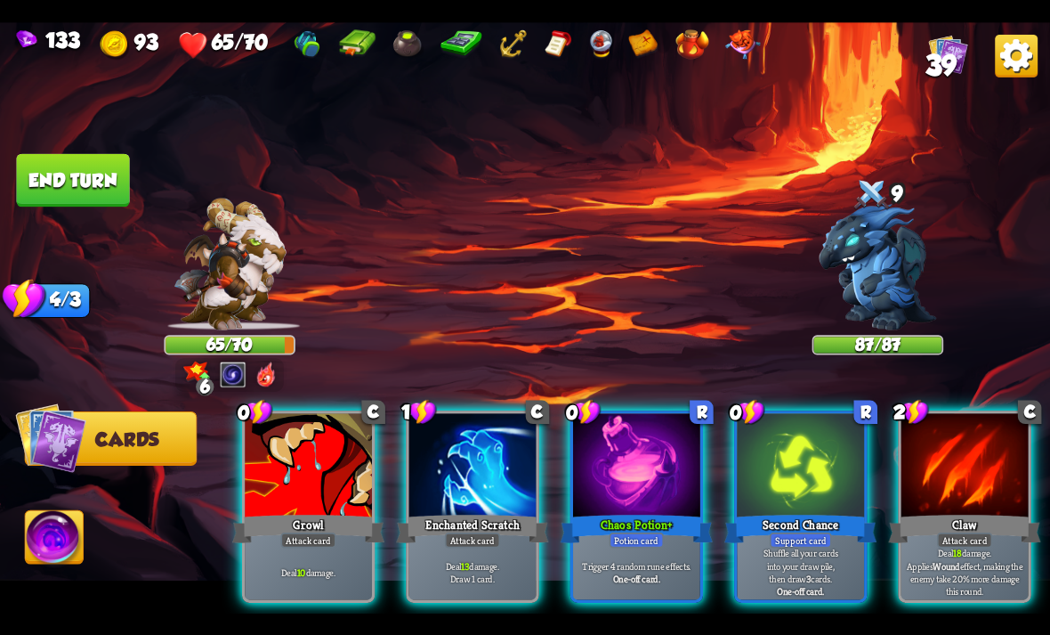
click at [1003, 555] on p "Deal 18 damage. Applies Wound effect, making the enemy take 20% more damage thi…" at bounding box center [964, 572] width 121 height 50
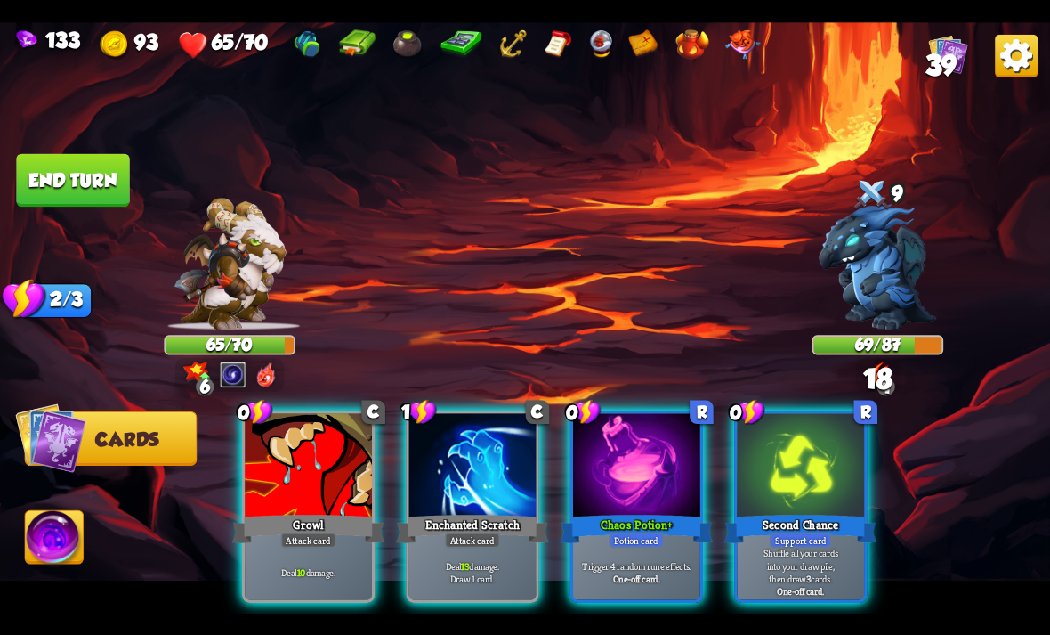
click at [283, 544] on div "Deal 10 damage." at bounding box center [308, 571] width 127 height 55
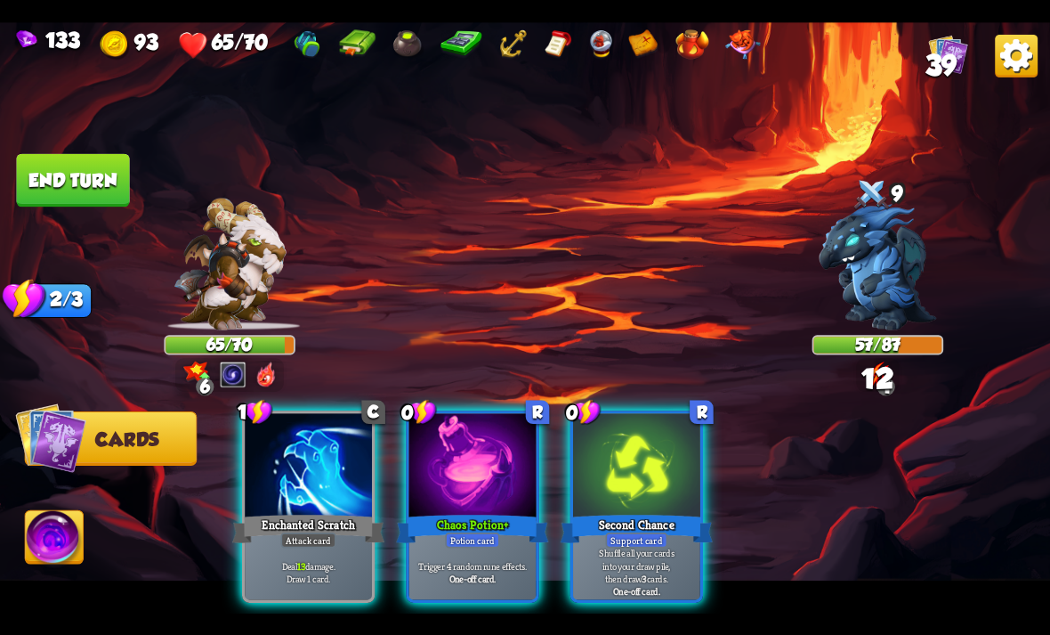
click at [426, 517] on div "Chaos Potion+" at bounding box center [472, 528] width 152 height 34
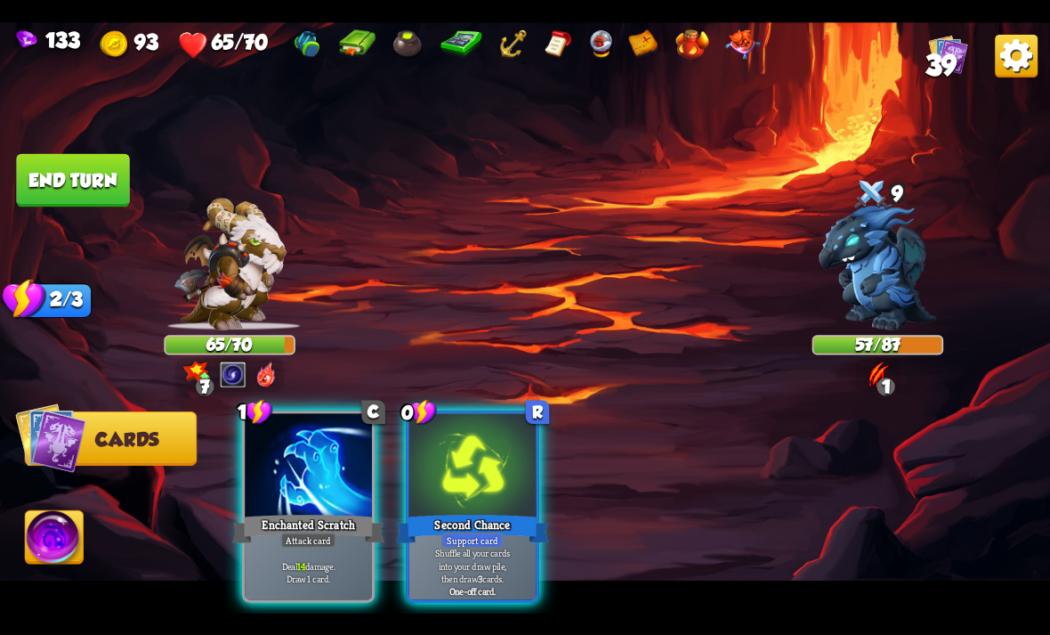
click at [275, 511] on div "Enchanted Scratch" at bounding box center [308, 528] width 152 height 34
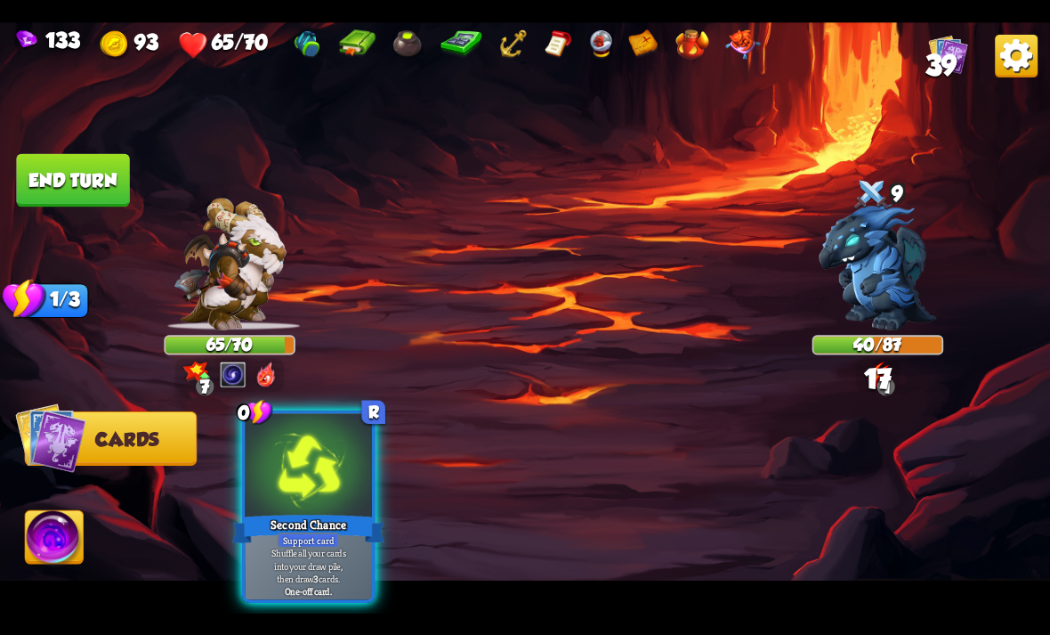
click at [267, 512] on div "Second Chance" at bounding box center [308, 528] width 152 height 34
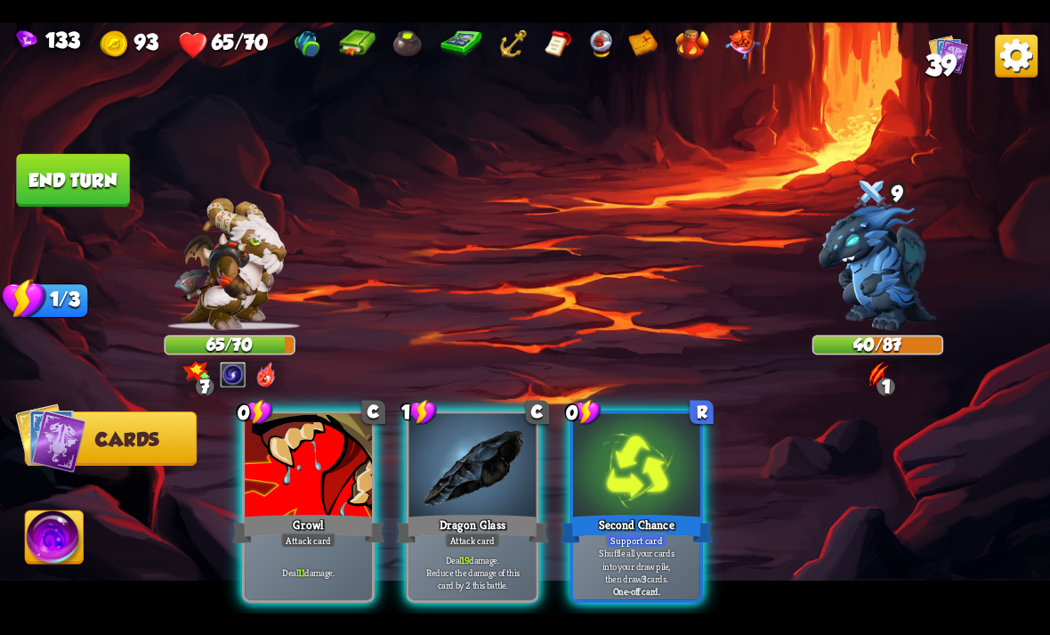
click at [419, 519] on div "Dragon Glass" at bounding box center [472, 528] width 152 height 34
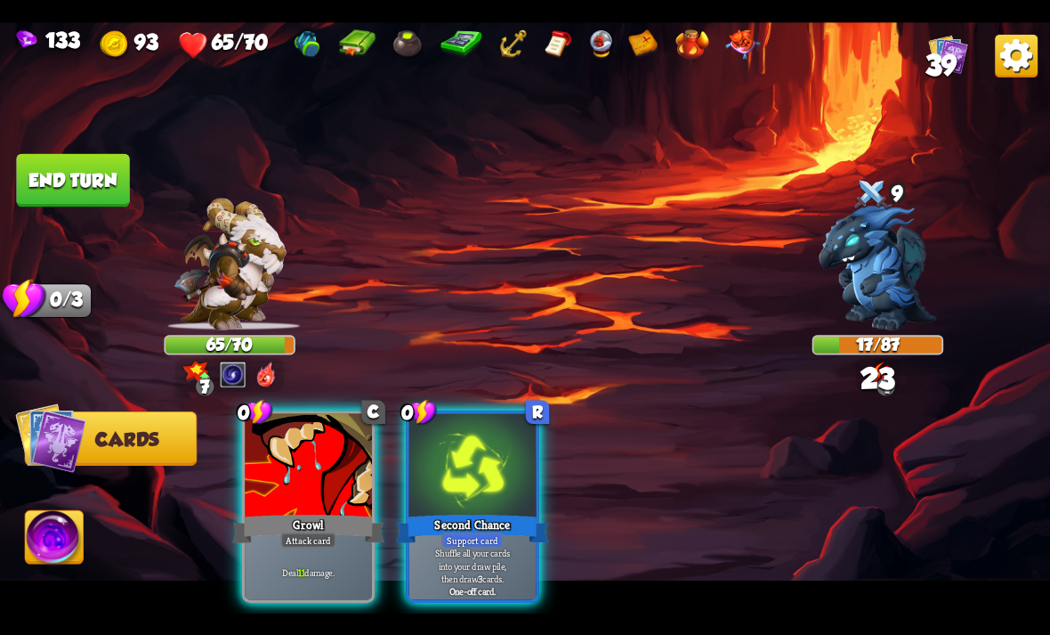
click at [273, 511] on div "Growl" at bounding box center [308, 528] width 152 height 34
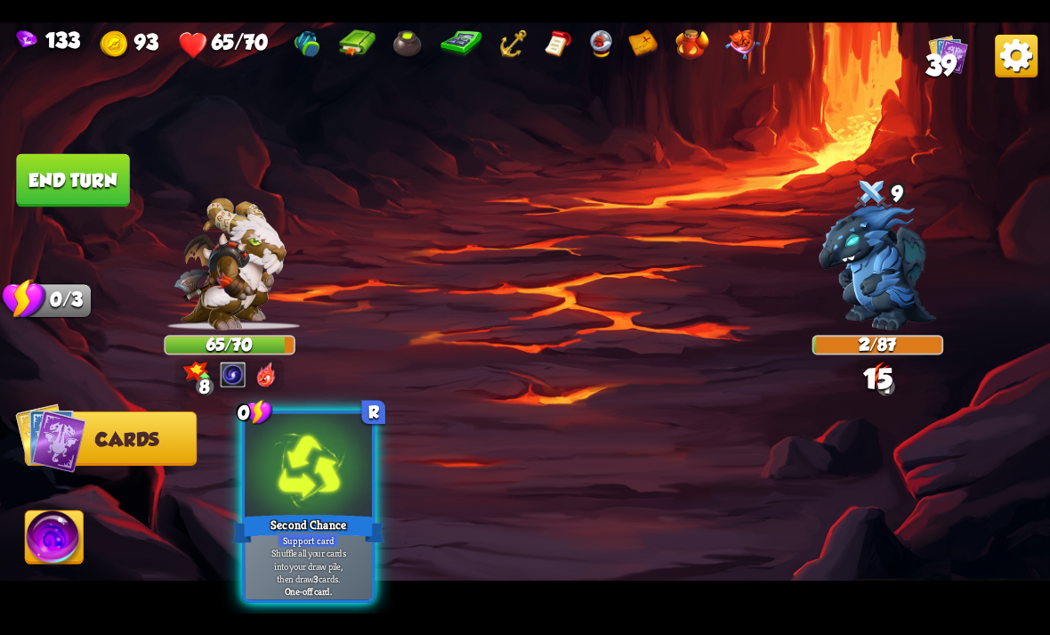
click at [46, 535] on img at bounding box center [55, 539] width 58 height 59
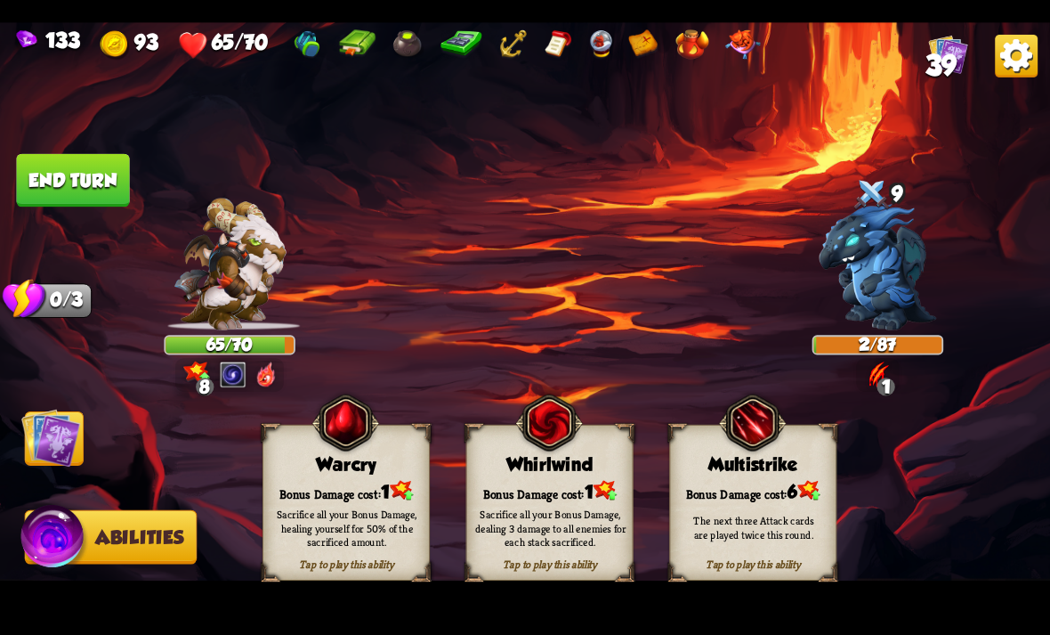
click at [489, 479] on div "Bonus Damage cost: 1" at bounding box center [550, 490] width 166 height 24
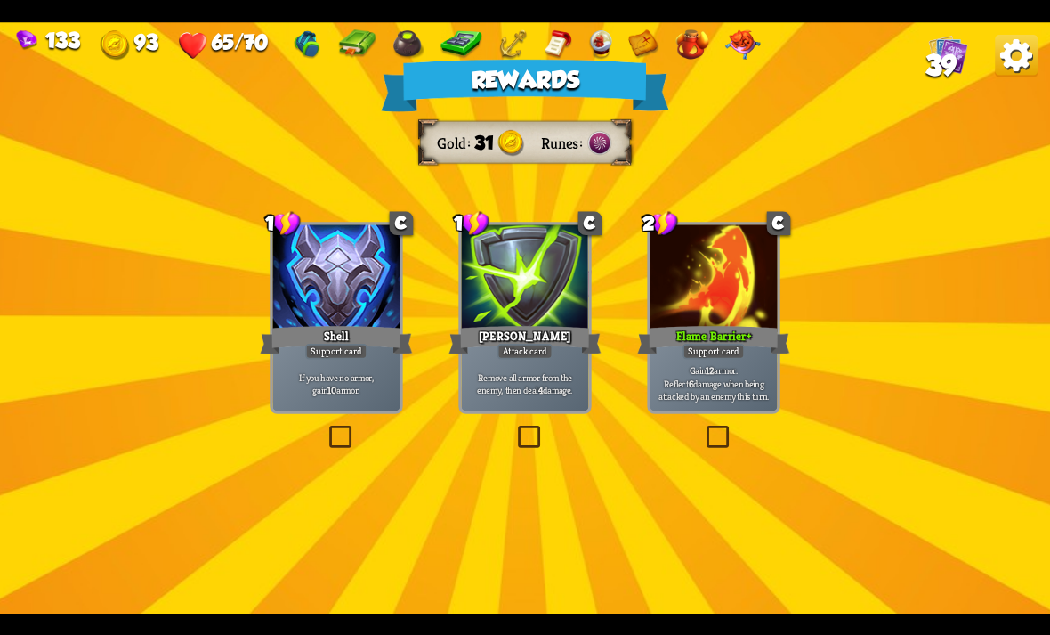
click at [516, 390] on p "Remove all armor from the enemy, then deal 4 damage." at bounding box center [525, 382] width 121 height 25
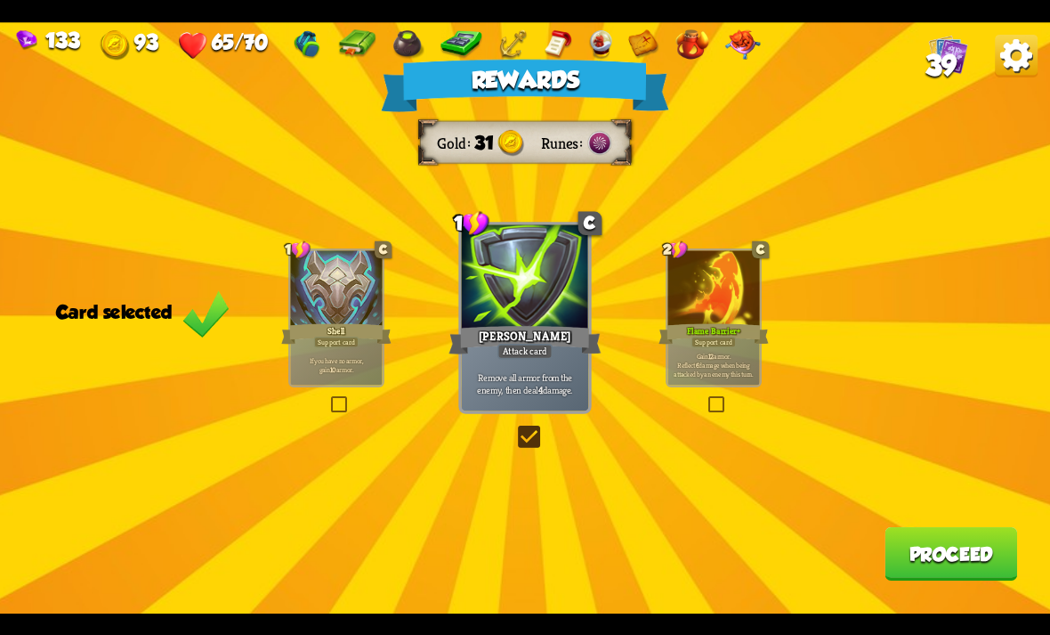
click at [941, 551] on button "Proceed" at bounding box center [951, 553] width 133 height 53
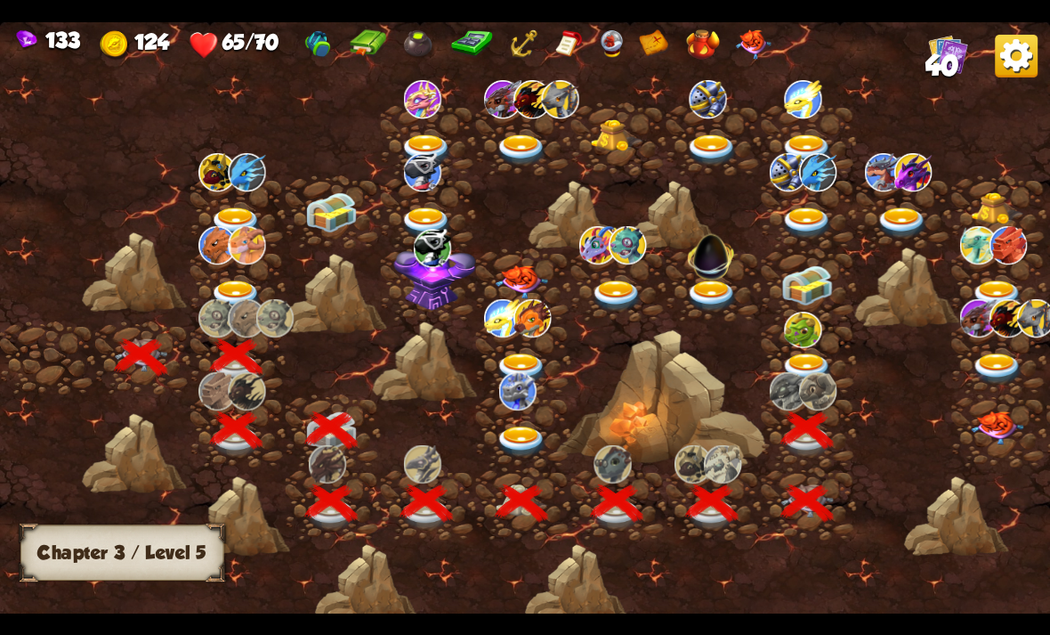
click at [985, 572] on div at bounding box center [650, 326] width 1300 height 613
click at [822, 370] on img at bounding box center [807, 367] width 53 height 31
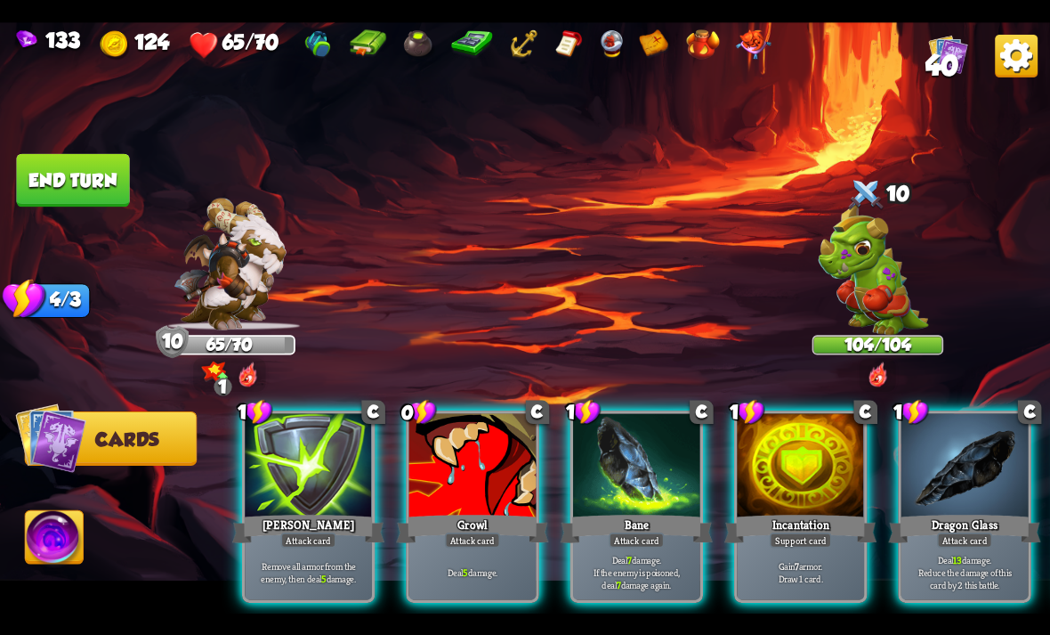
click at [979, 511] on div "Dragon Glass" at bounding box center [965, 528] width 152 height 34
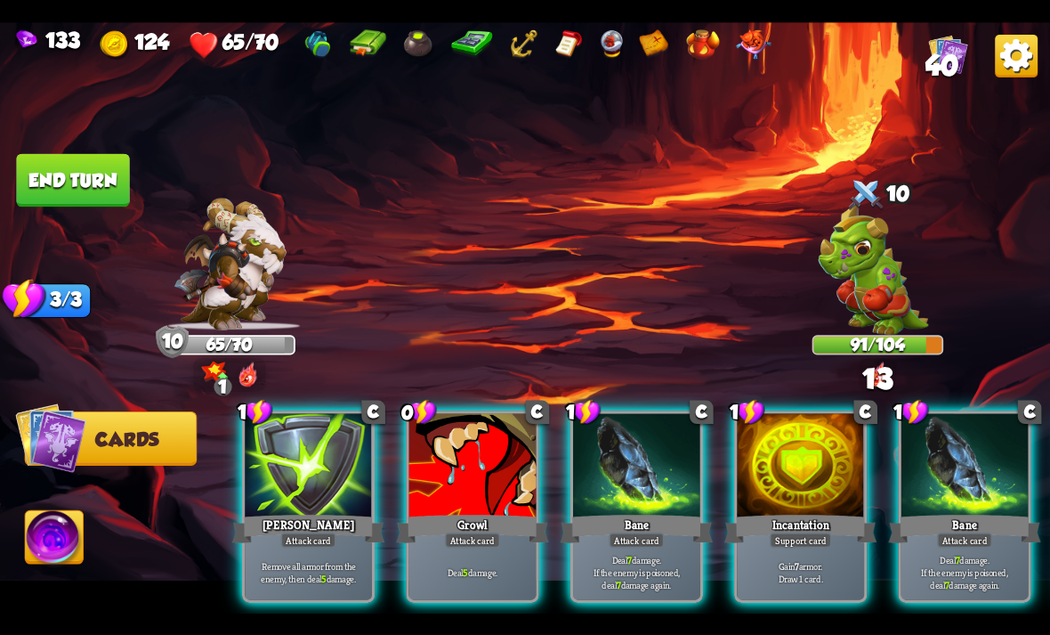
click at [510, 565] on p "Deal 5 damage." at bounding box center [472, 571] width 121 height 12
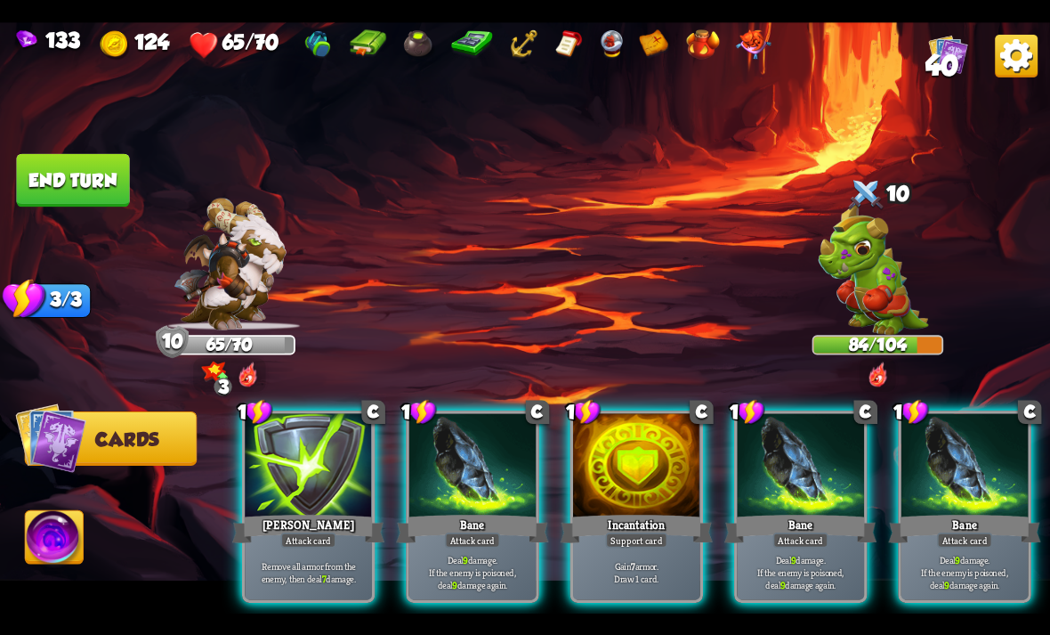
click at [975, 532] on div "Attack card" at bounding box center [964, 539] width 55 height 15
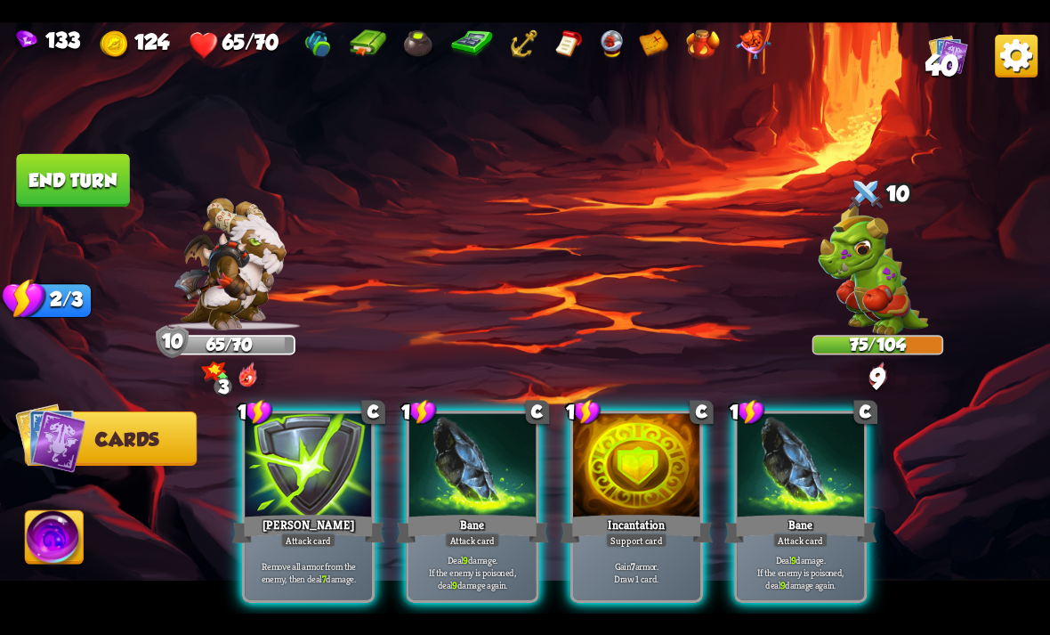
click at [821, 553] on p "Deal 9 damage. If the enemy is poisoned, deal 9 damage again." at bounding box center [801, 571] width 121 height 37
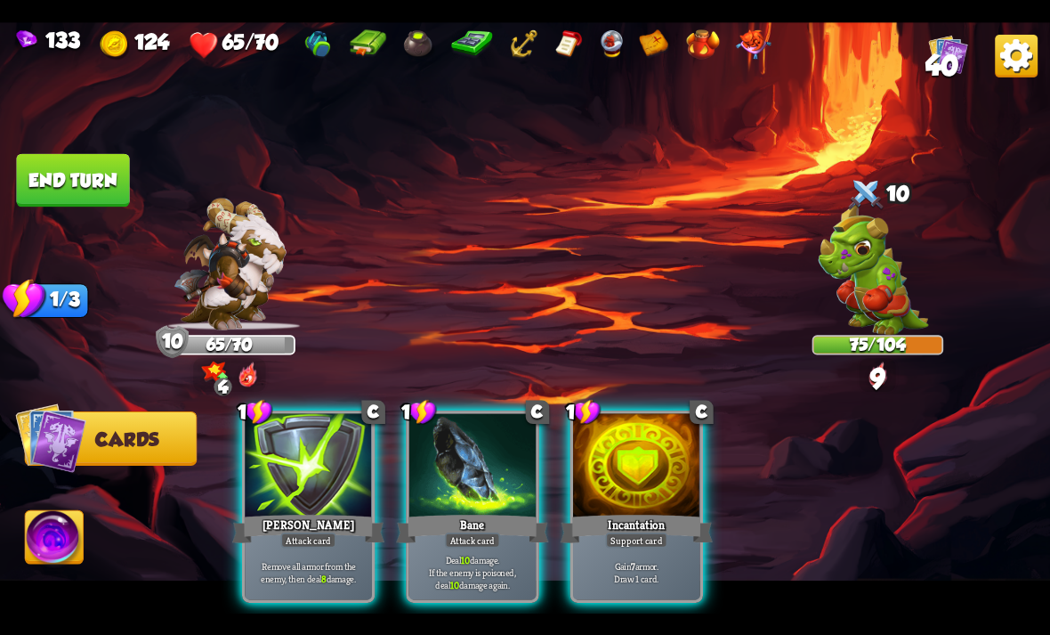
click at [484, 553] on p "Deal 10 damage. If the enemy is poisoned, deal 10 damage again." at bounding box center [472, 571] width 121 height 37
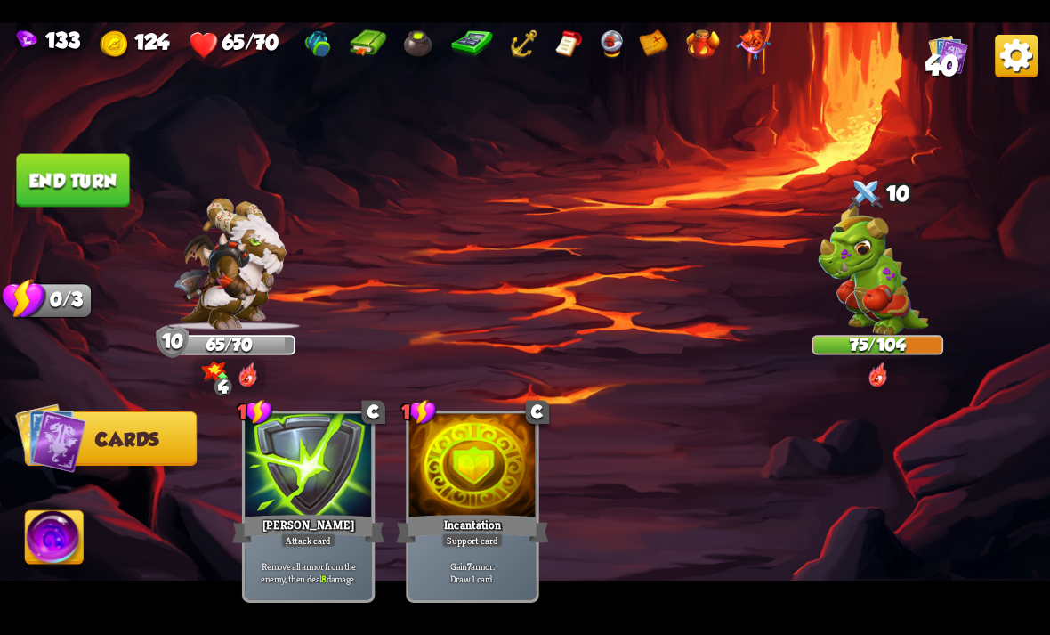
click at [311, 511] on div "[PERSON_NAME]" at bounding box center [308, 528] width 152 height 34
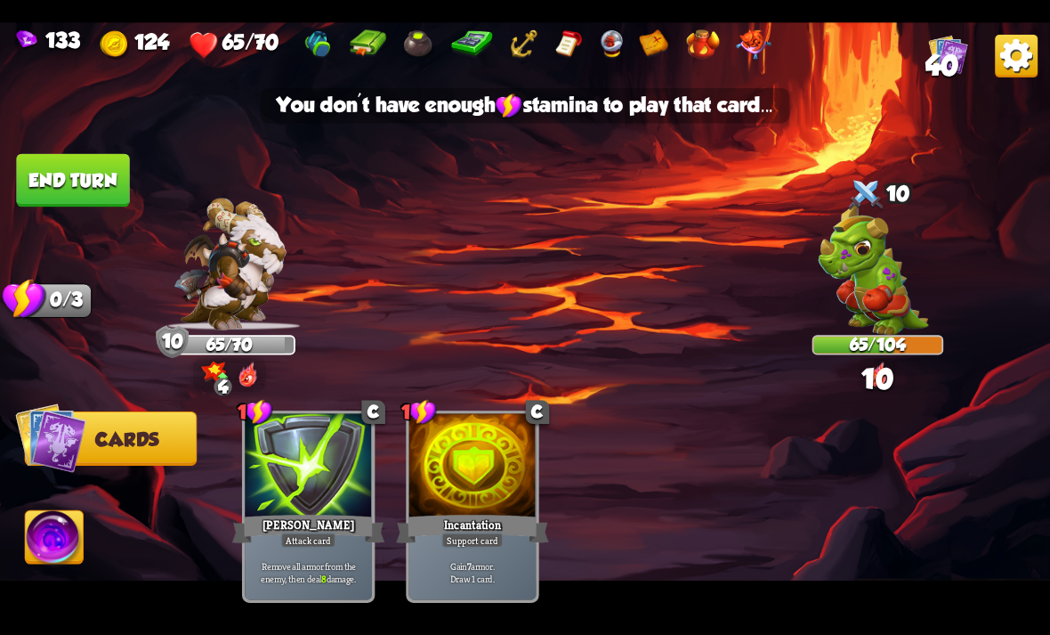
click at [97, 158] on button "End turn" at bounding box center [73, 180] width 115 height 54
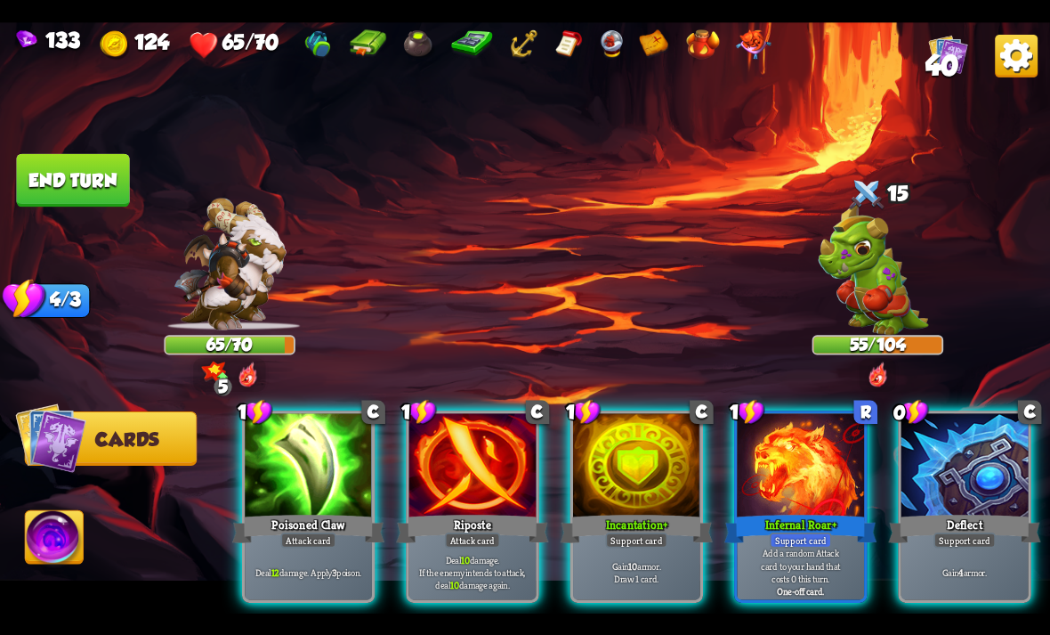
click at [997, 544] on div "Gain 4 armor." at bounding box center [965, 571] width 127 height 55
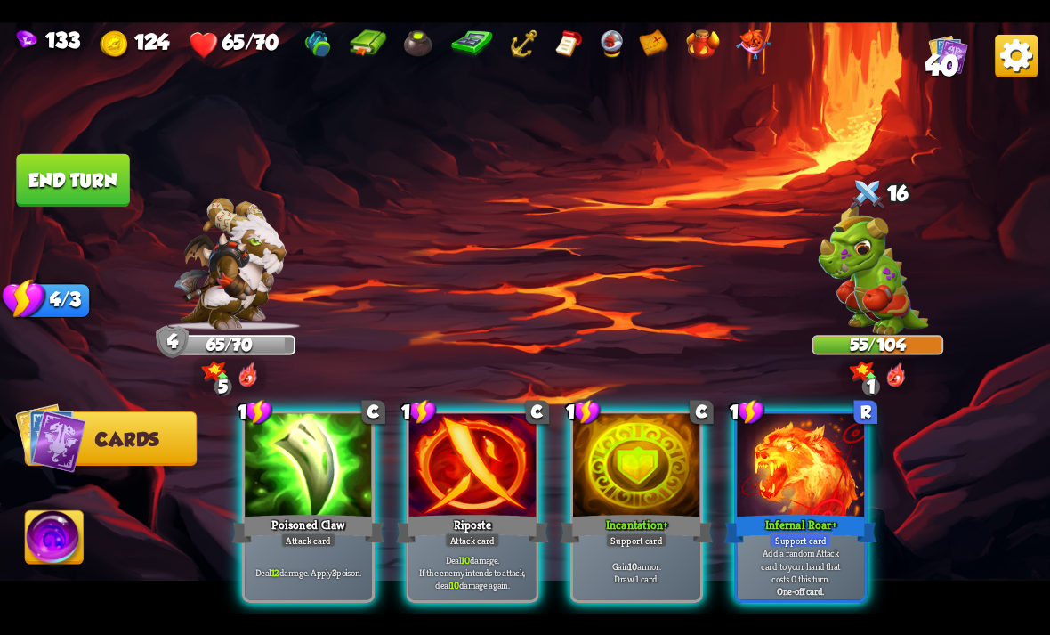
click at [643, 559] on p "Gain 10 armor. Draw 1 card." at bounding box center [637, 571] width 121 height 25
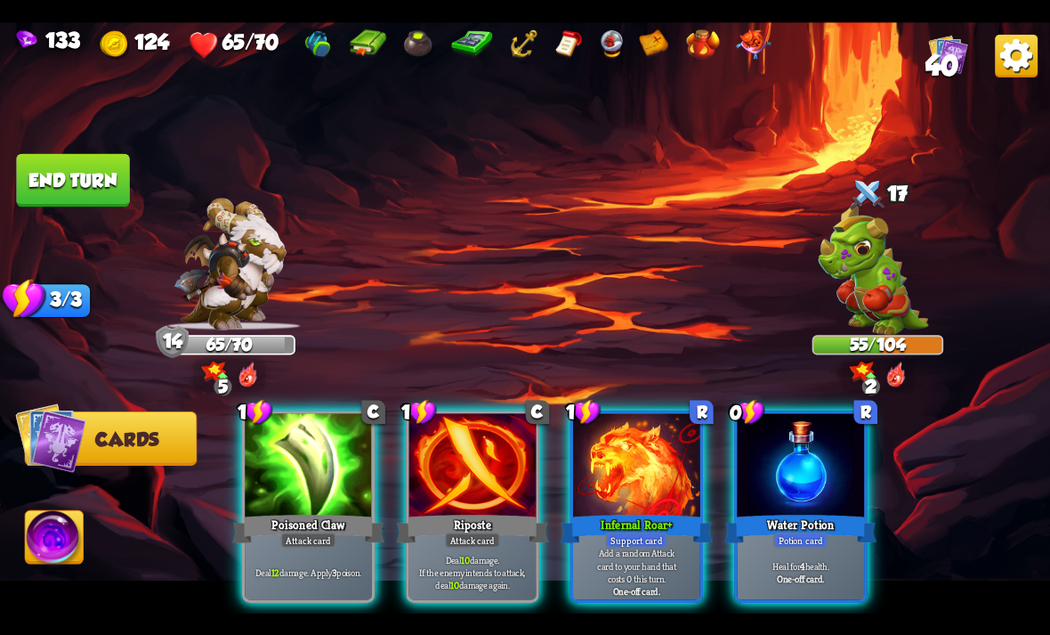
click at [810, 544] on div "Heal for 4 health. One-off card." at bounding box center [800, 571] width 127 height 55
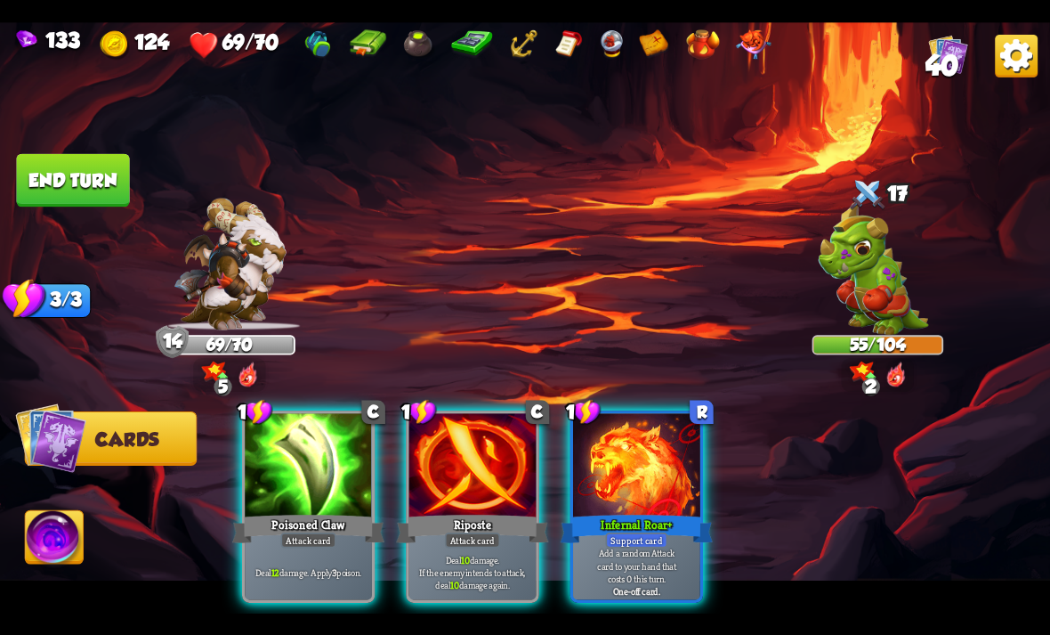
click at [487, 553] on p "Deal 10 damage. If the enemy intends to attack, deal 10 damage again." at bounding box center [472, 571] width 121 height 37
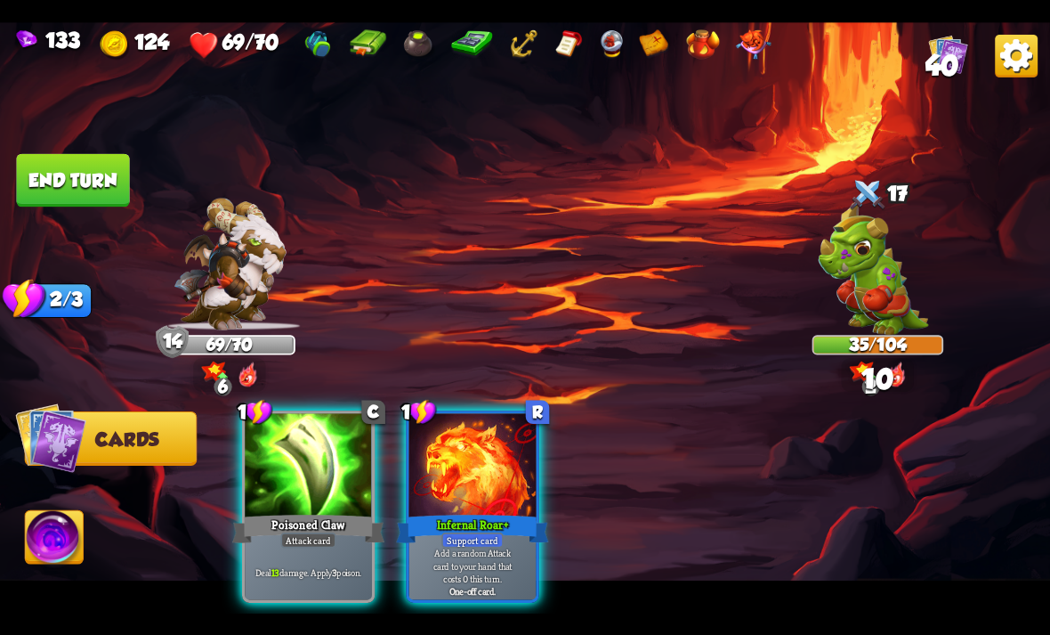
click at [262, 511] on div "Poisoned Claw" at bounding box center [308, 528] width 152 height 34
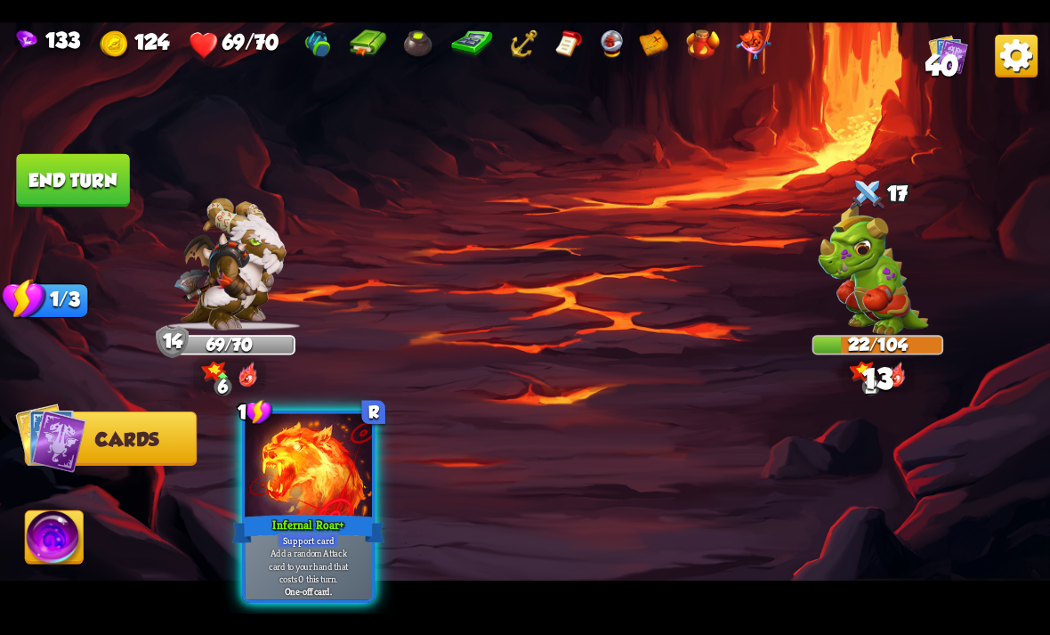
click at [267, 476] on div at bounding box center [308, 466] width 127 height 107
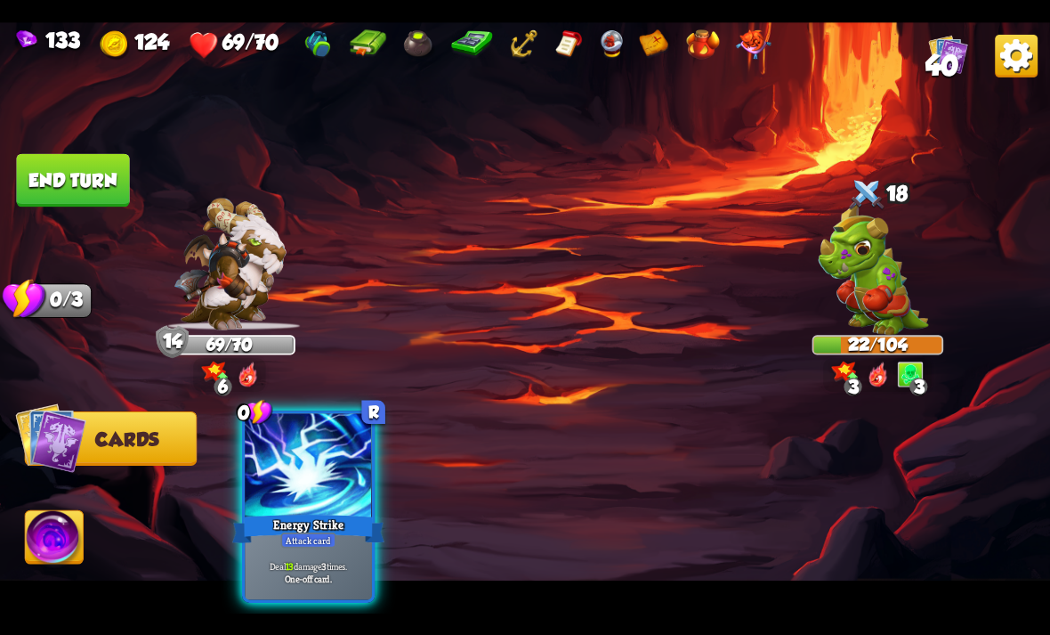
click at [358, 575] on div "Deal 13 damage 3 times. One-off card." at bounding box center [308, 571] width 127 height 55
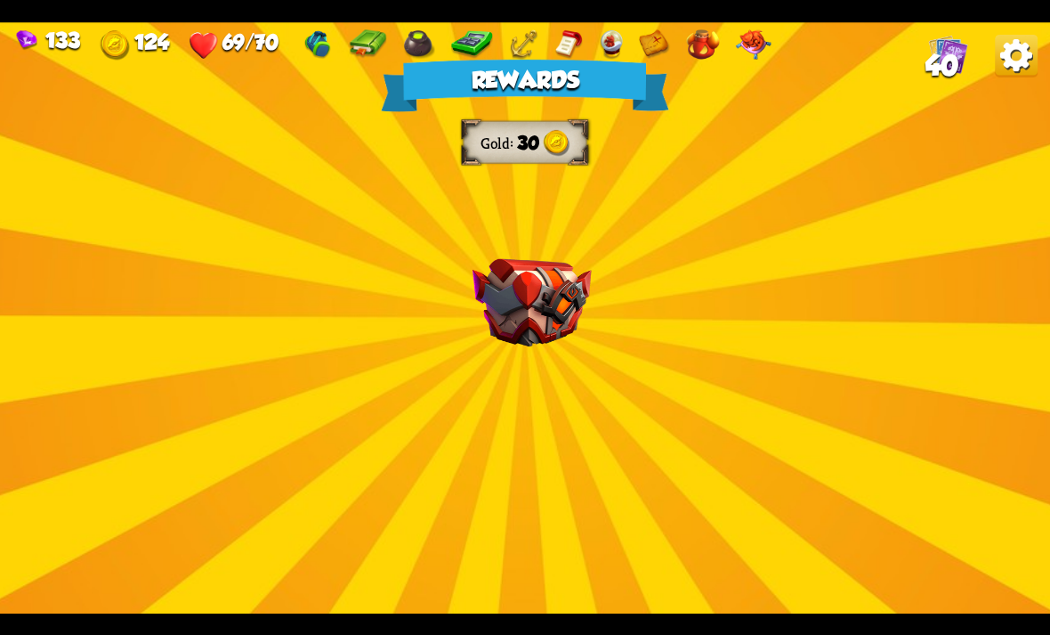
click at [530, 302] on img at bounding box center [532, 302] width 119 height 88
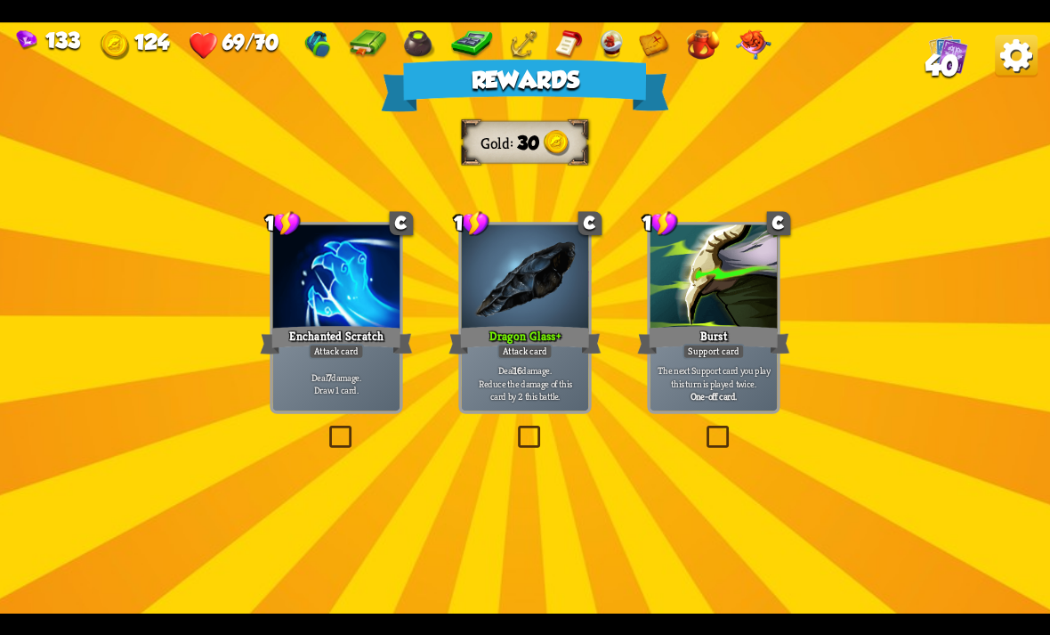
click at [541, 388] on p "Deal 16 damage. Reduce the damage of this card by 2 this battle." at bounding box center [525, 382] width 121 height 37
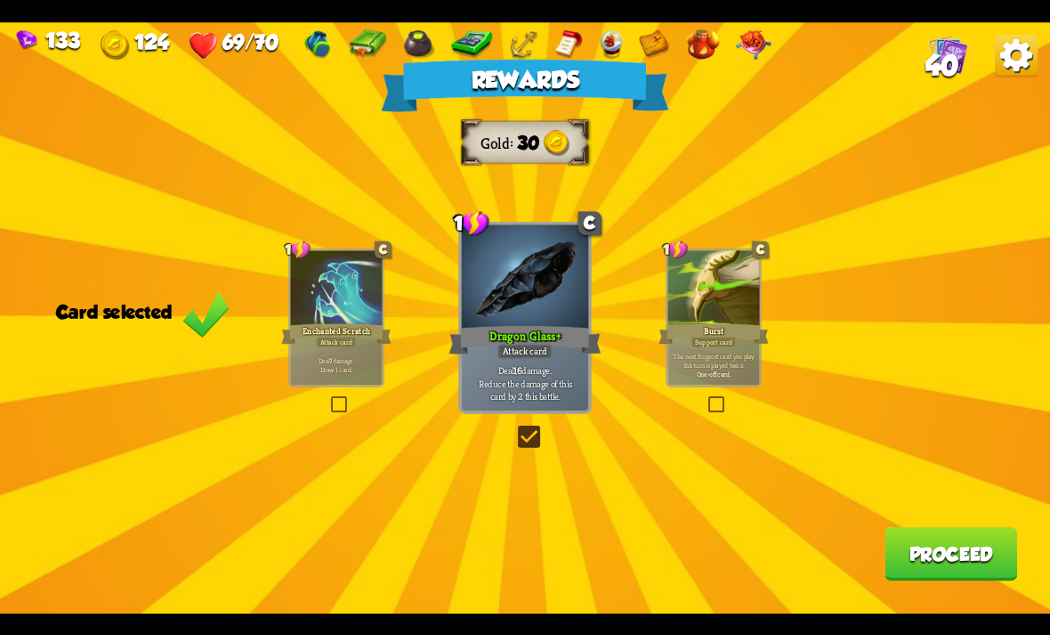
click at [928, 593] on div "Rewards Gold 30 Card selected 1 C Enchanted Scratch Attack card Deal 7 damage. …" at bounding box center [525, 317] width 1050 height 591
click at [948, 564] on button "Proceed" at bounding box center [951, 553] width 133 height 53
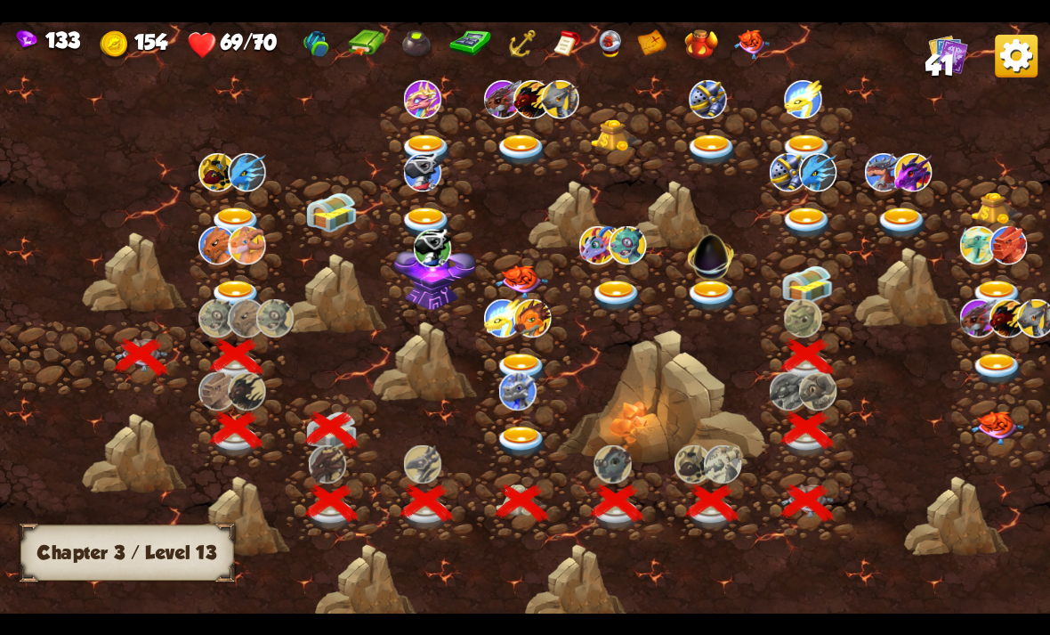
scroll to position [0, 271]
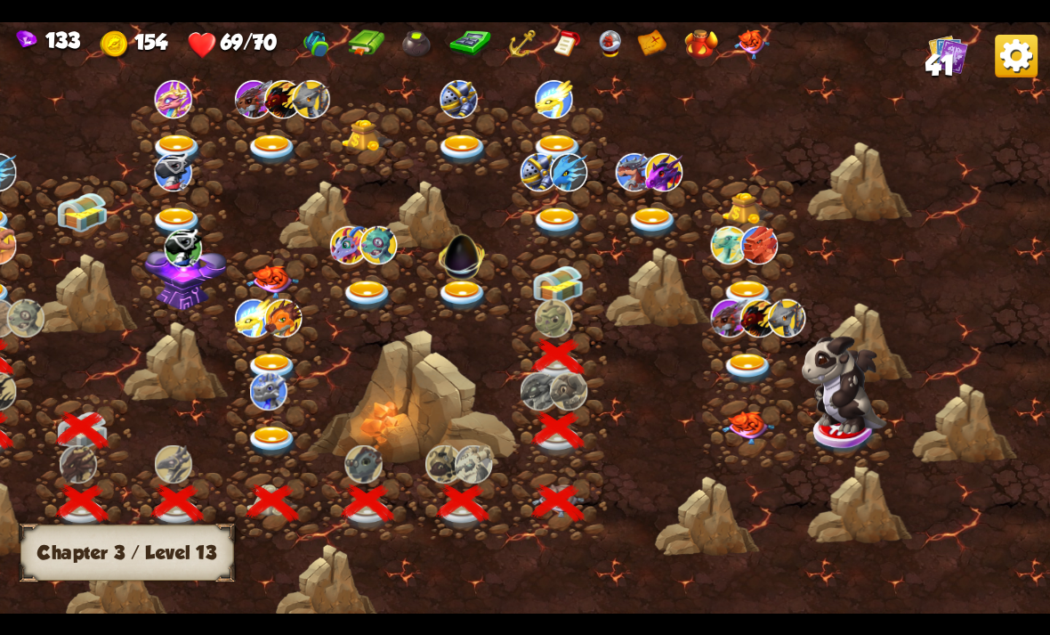
click at [571, 285] on img at bounding box center [557, 285] width 53 height 40
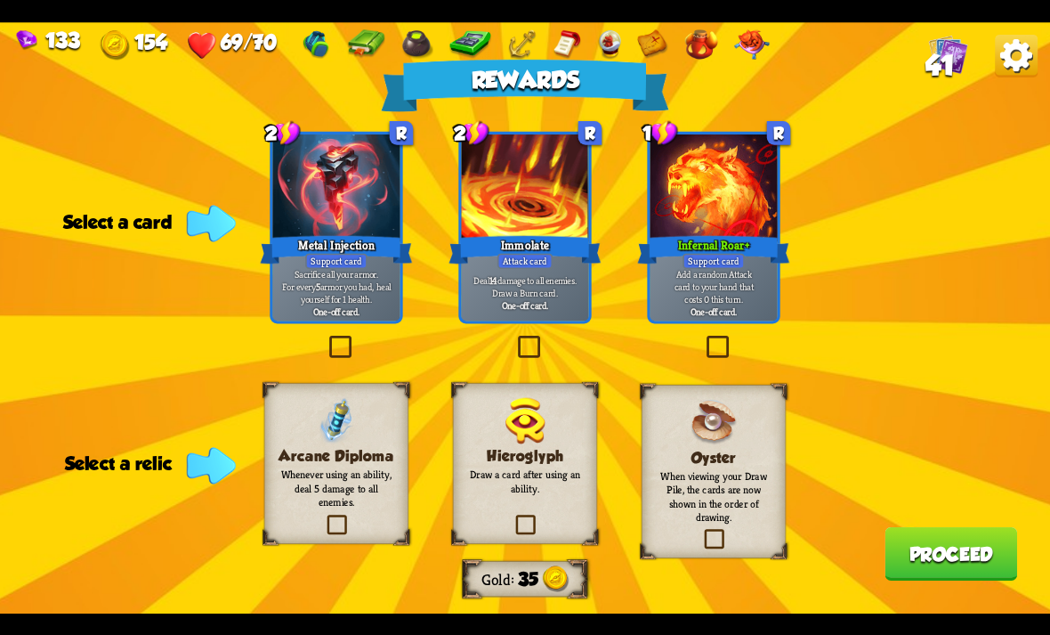
click at [750, 283] on p "Add a random Attack card to your hand that costs 0 this turn." at bounding box center [713, 285] width 121 height 37
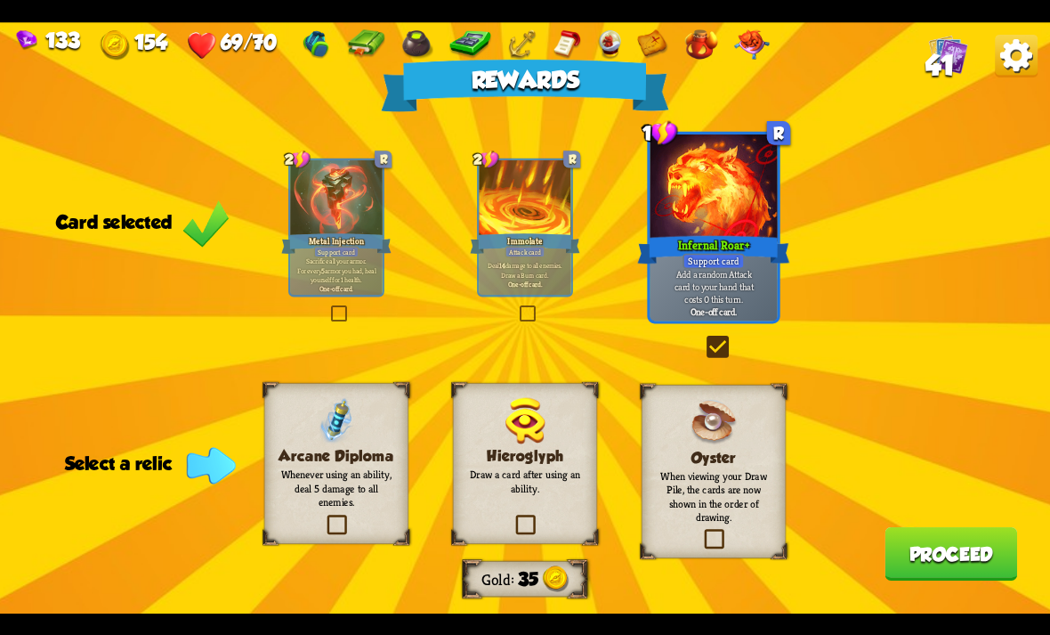
click at [283, 506] on div "Arcane Diploma Whenever using an ability, deal 5 damage to all enemies." at bounding box center [336, 463] width 144 height 161
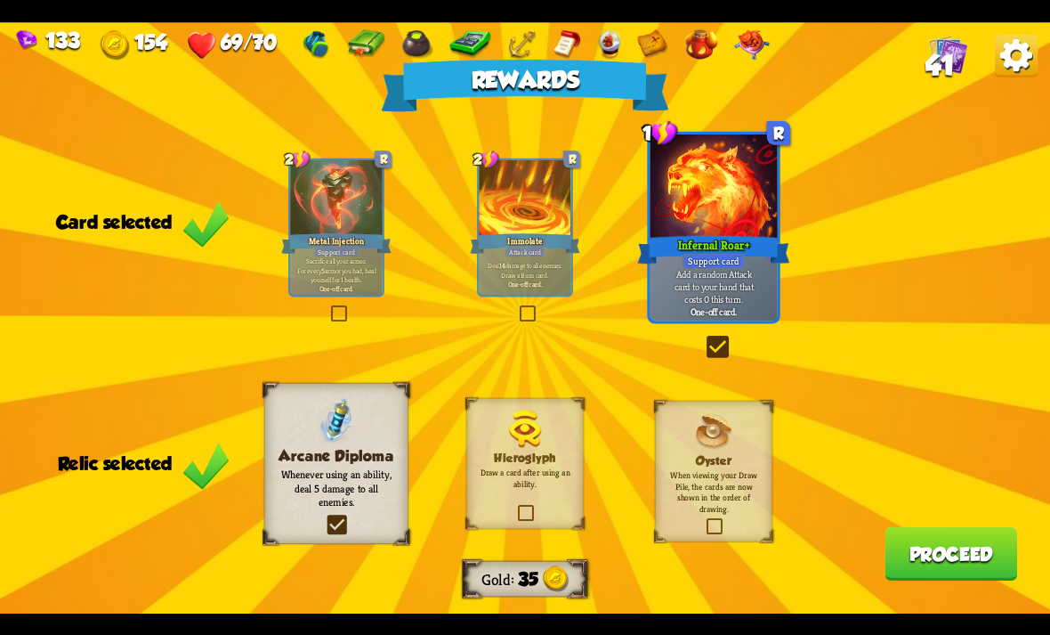
click at [950, 565] on button "Proceed" at bounding box center [951, 553] width 133 height 53
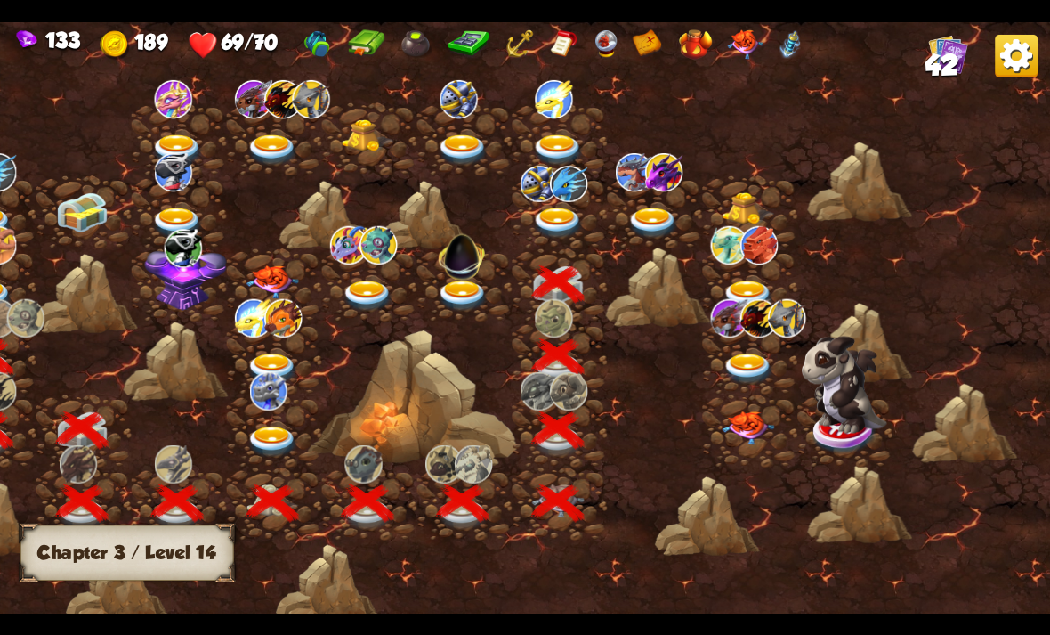
click at [0, 123] on div at bounding box center [401, 326] width 1300 height 613
